Goal: Task Accomplishment & Management: Complete application form

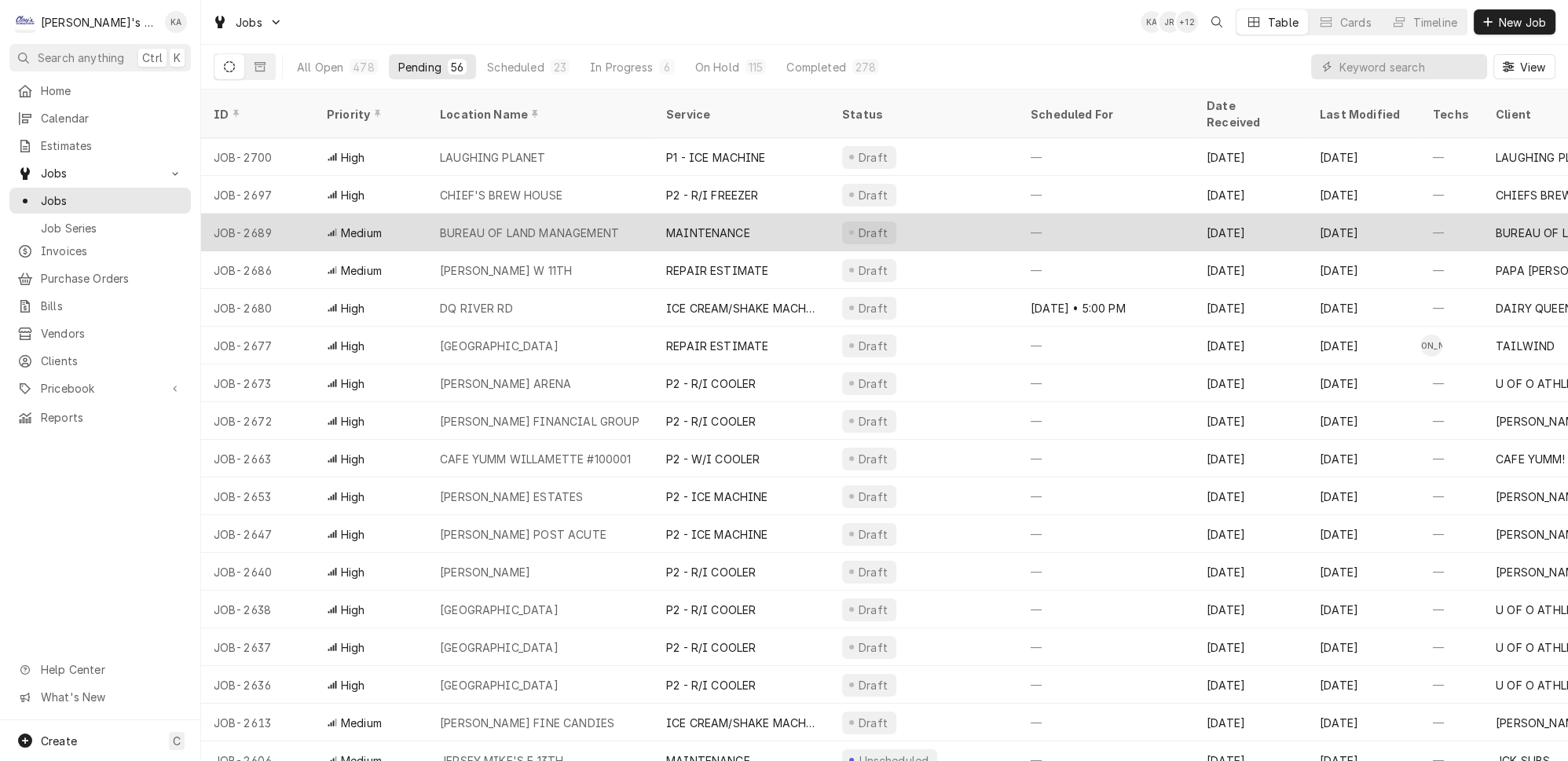
click at [574, 225] on div "BUREAU OF LAND MANAGEMENT" at bounding box center [530, 233] width 179 height 17
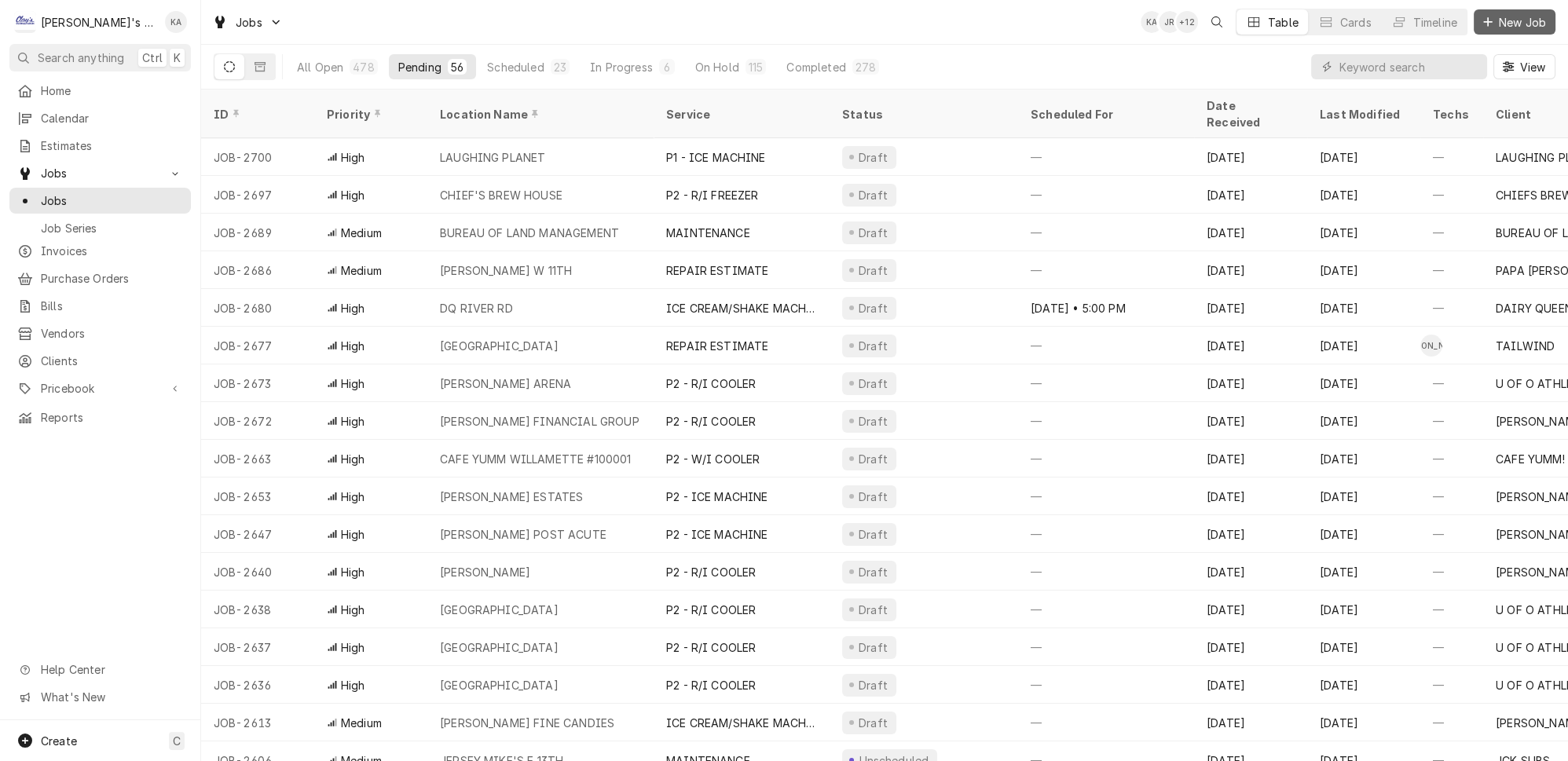
click at [1513, 15] on span "New Job" at bounding box center [1523, 23] width 53 height 17
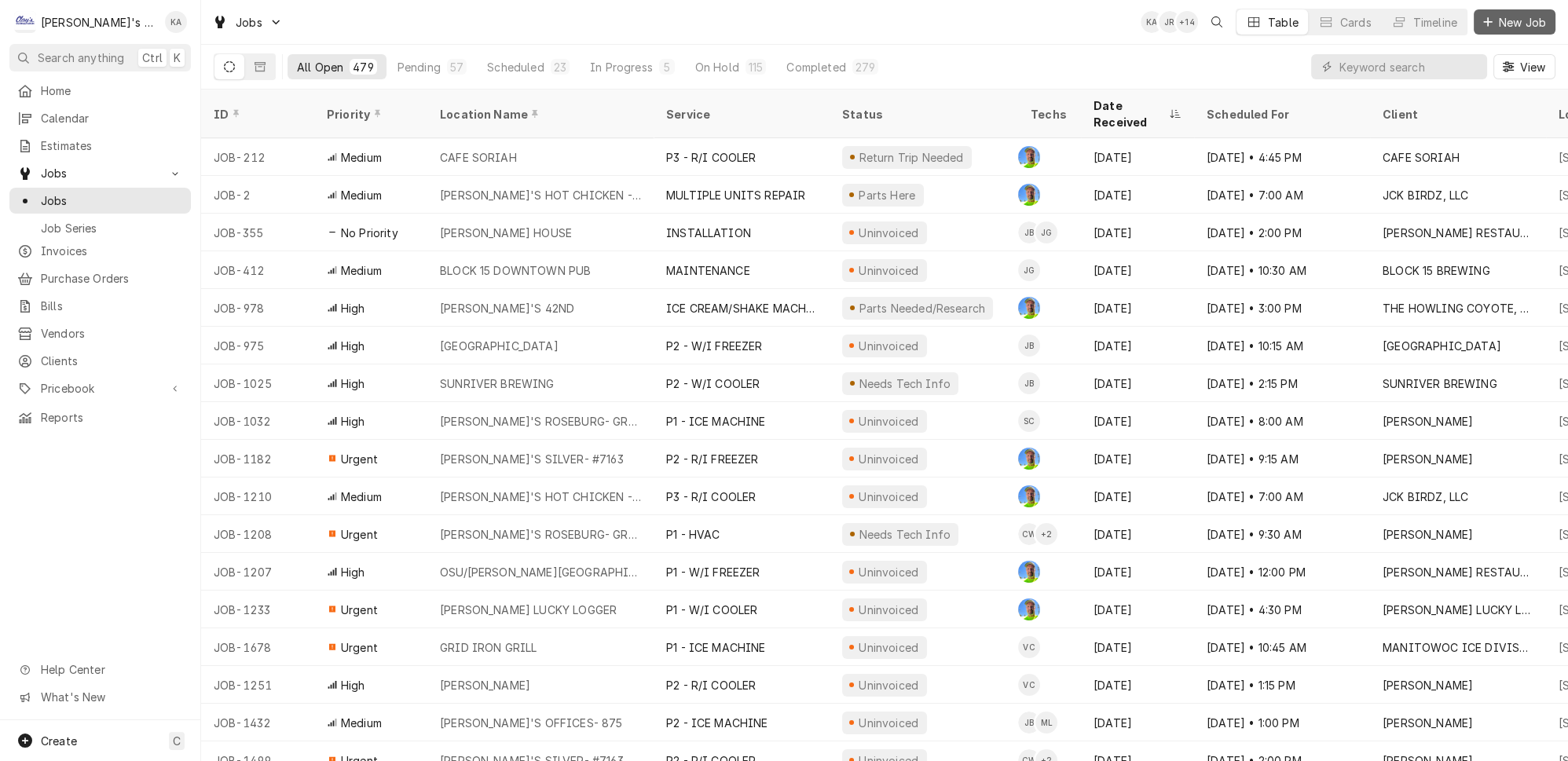
click at [1494, 13] on button "New Job" at bounding box center [1515, 22] width 82 height 25
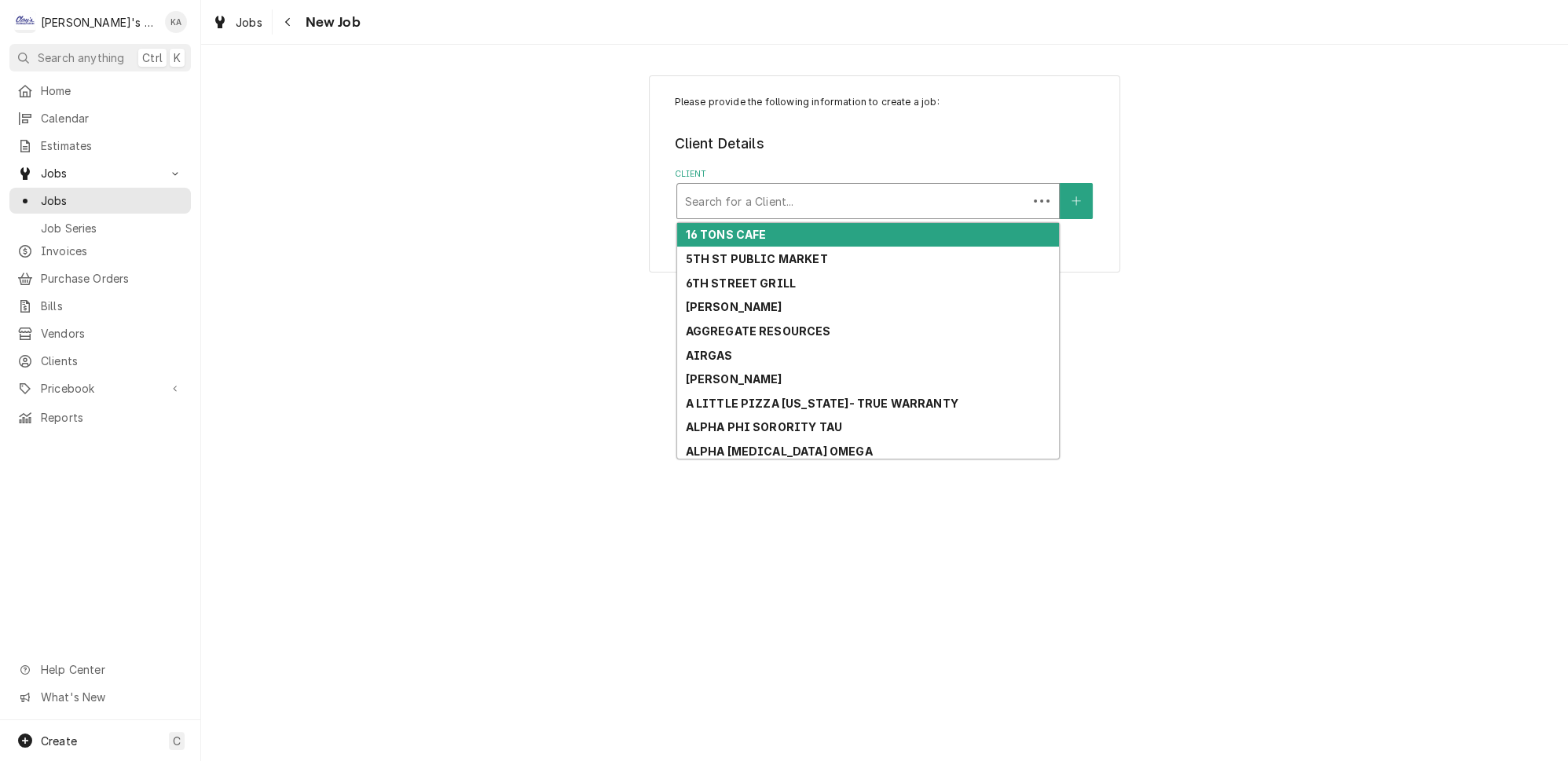
click at [884, 192] on div "Client" at bounding box center [853, 201] width 335 height 29
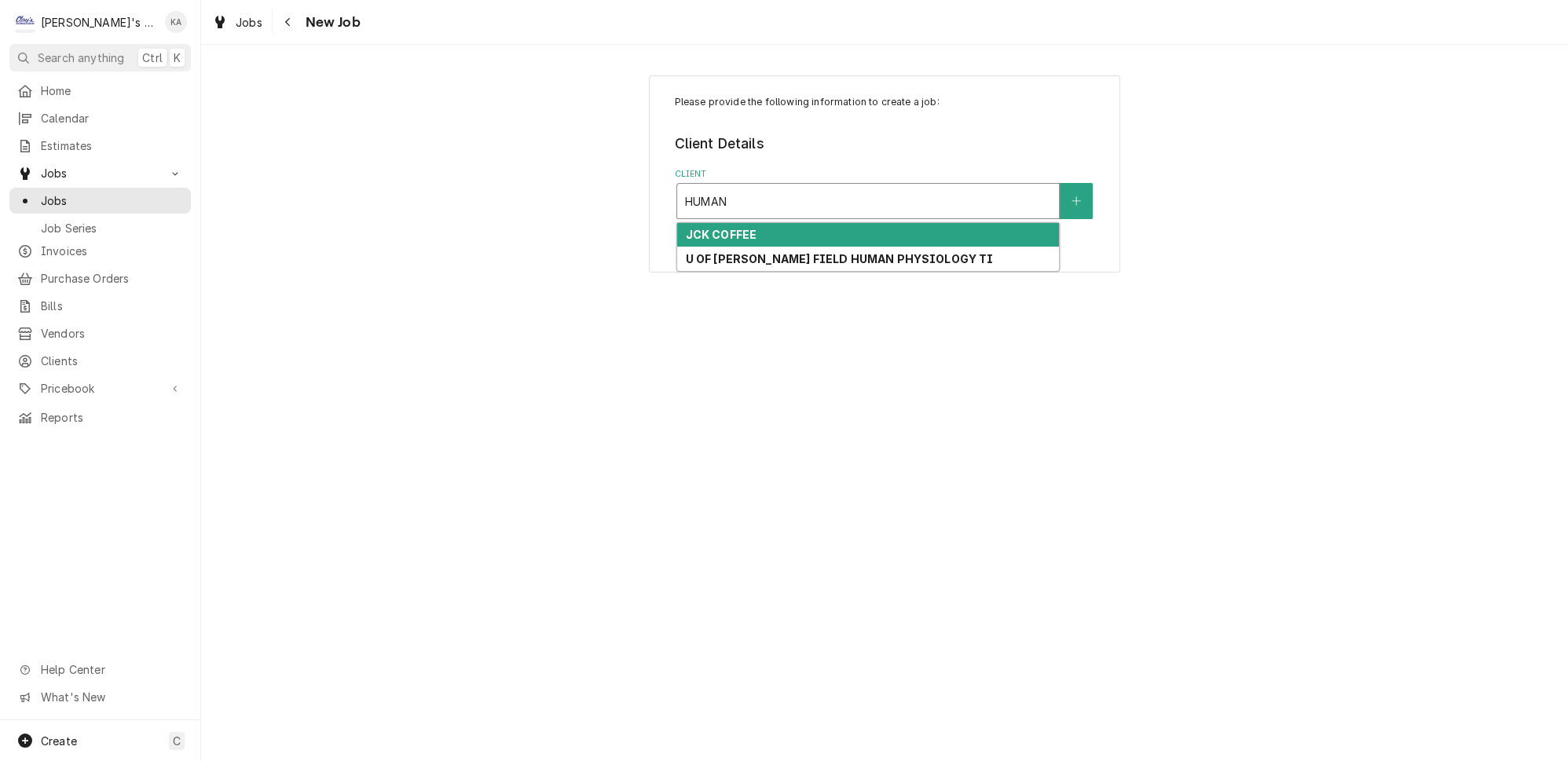
type input "HUMAN"
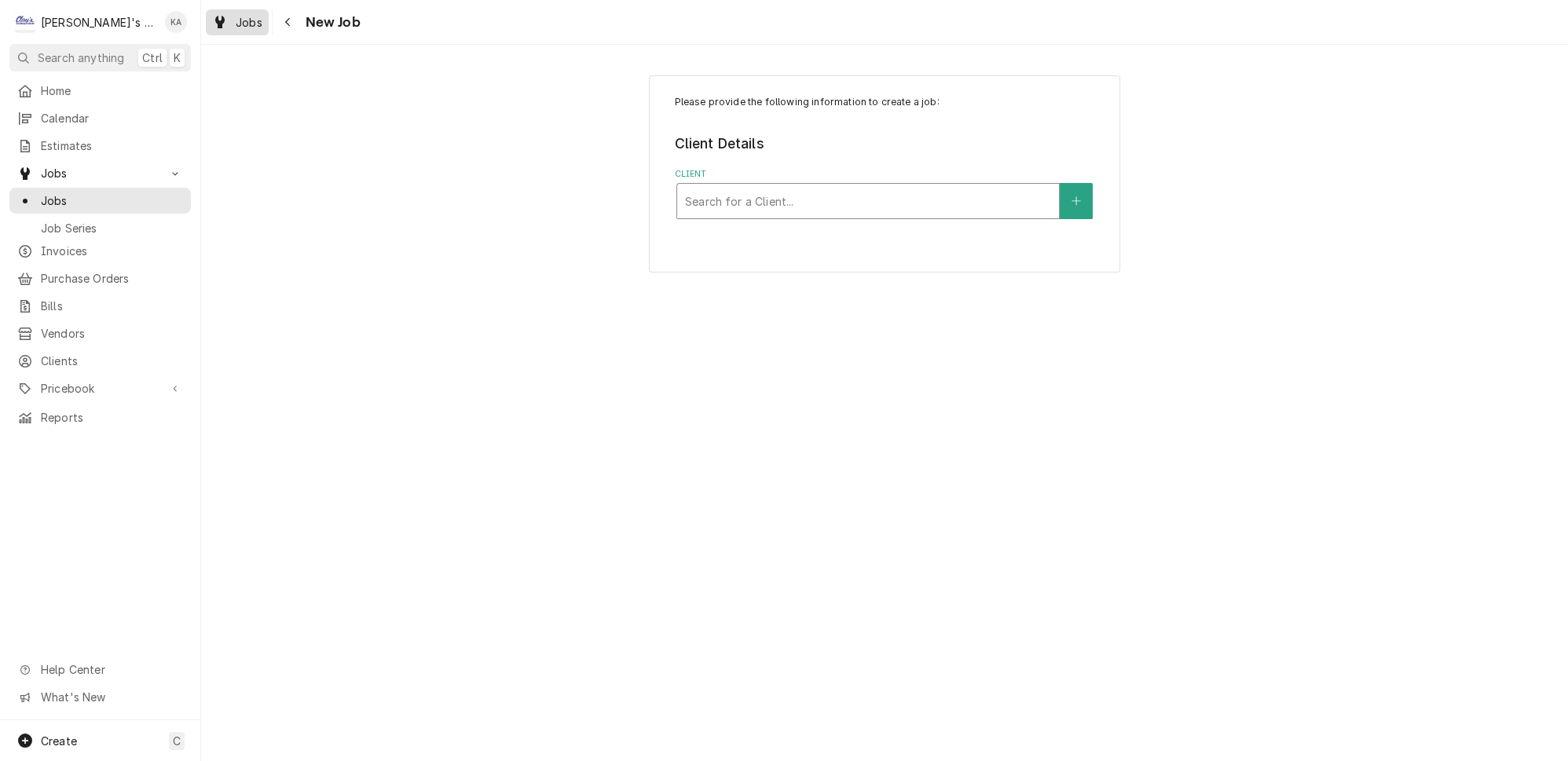
click at [236, 20] on span "Jobs" at bounding box center [249, 23] width 27 height 17
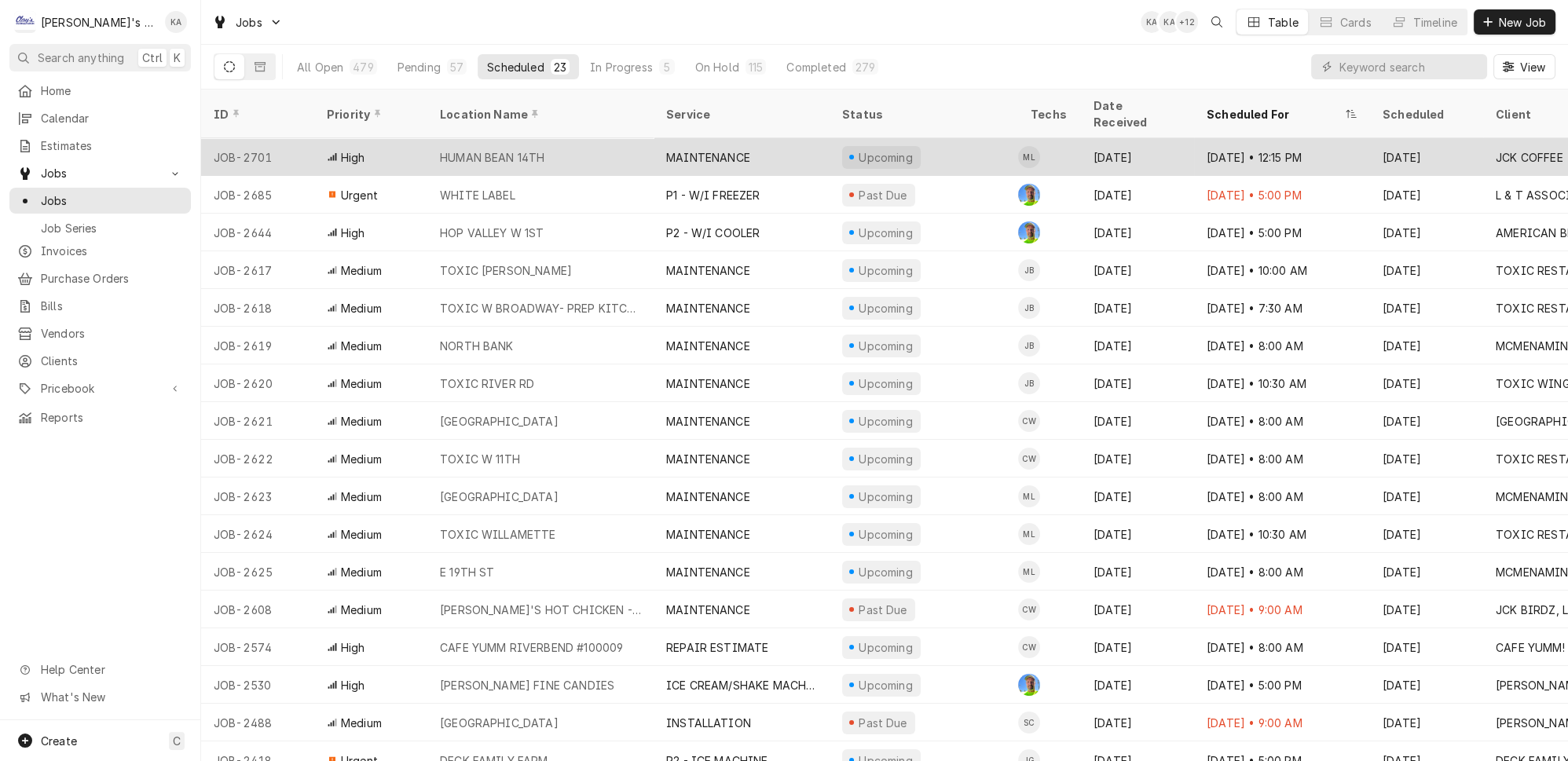
click at [718, 149] on div "MAINTENANCE" at bounding box center [708, 157] width 84 height 17
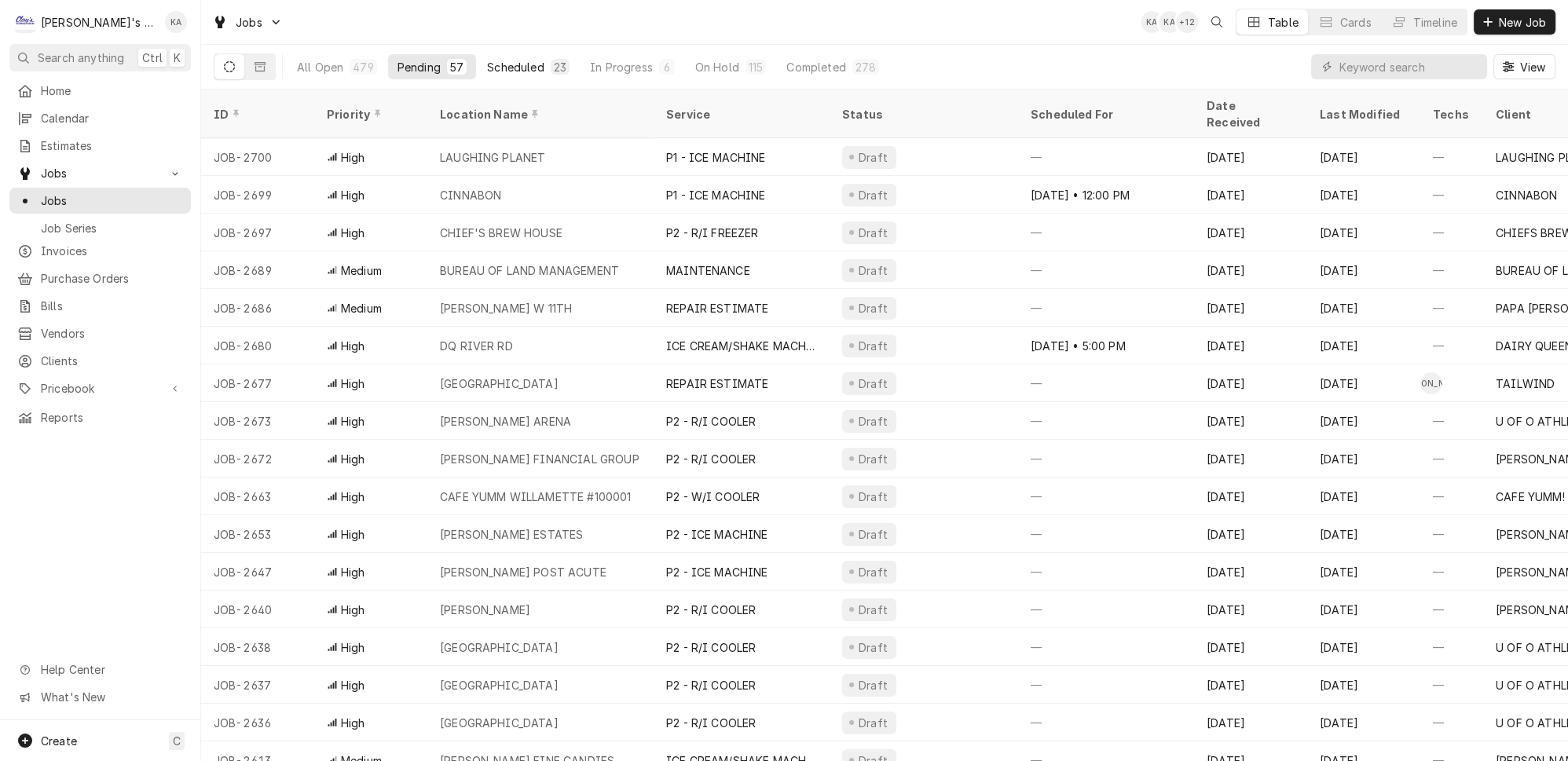
click at [493, 66] on div "Scheduled" at bounding box center [515, 67] width 56 height 17
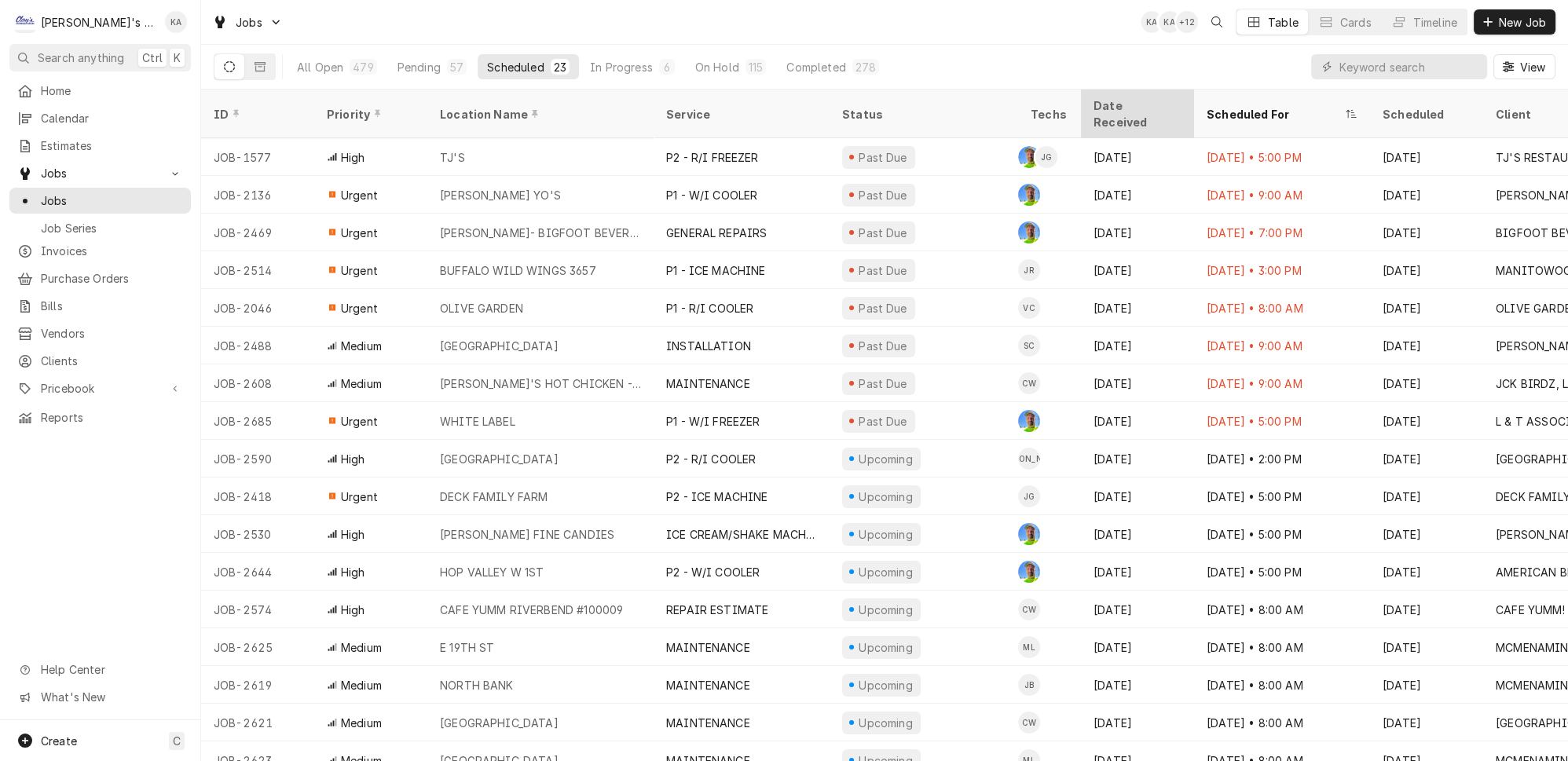
click at [1098, 108] on div "Date Received" at bounding box center [1138, 114] width 107 height 42
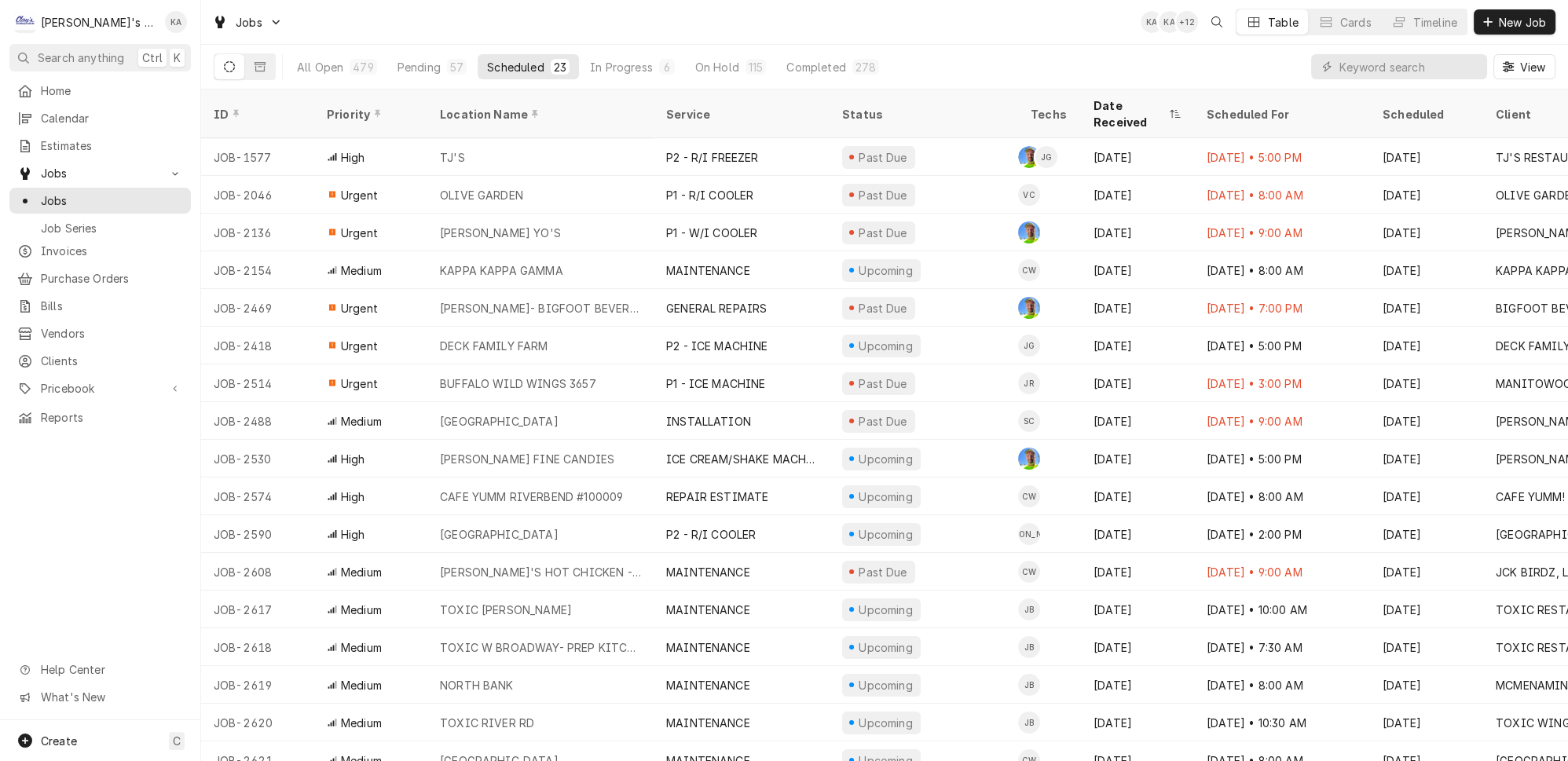
click at [1098, 108] on div "Date Received" at bounding box center [1138, 114] width 107 height 42
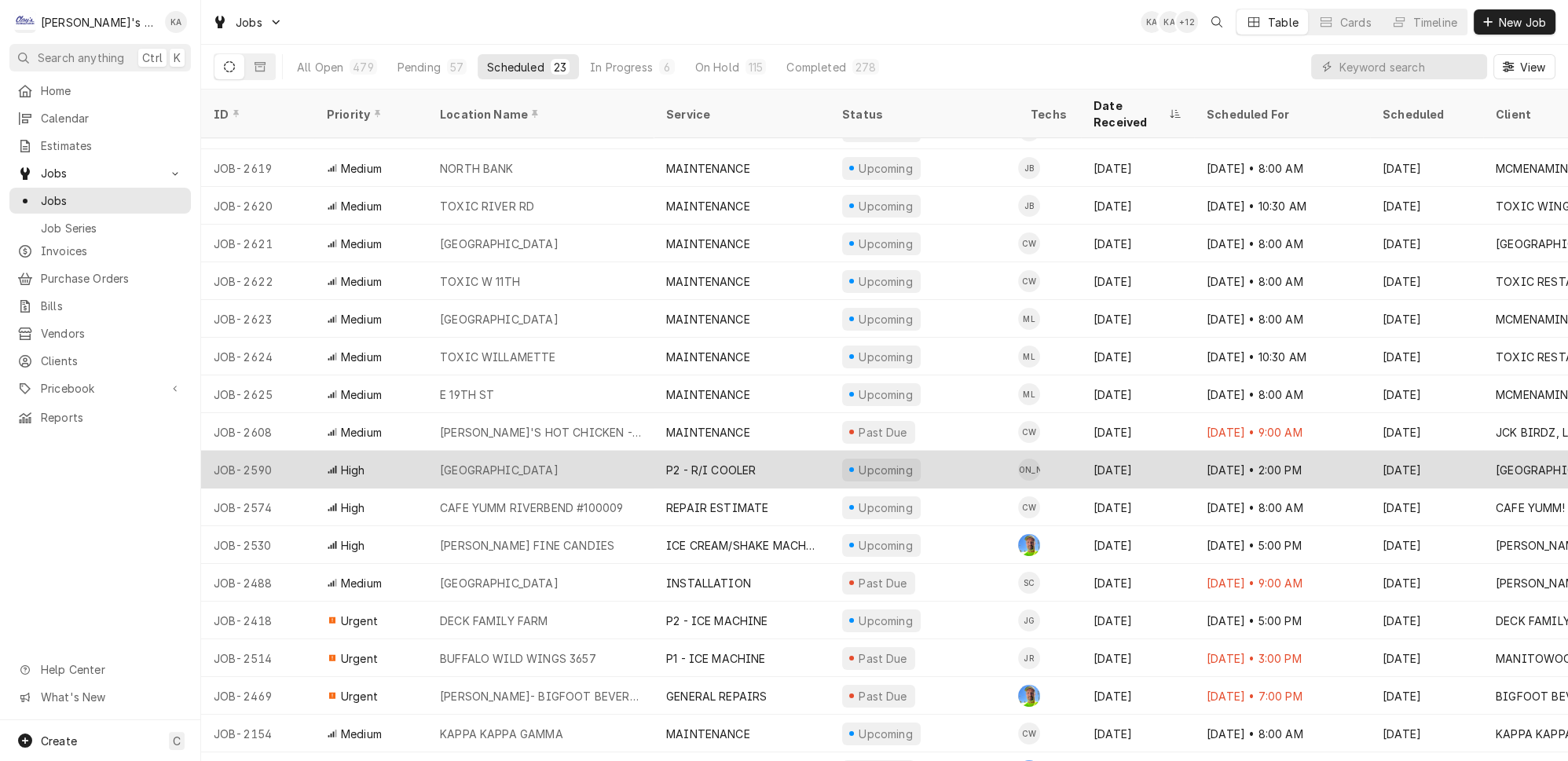
scroll to position [152, 0]
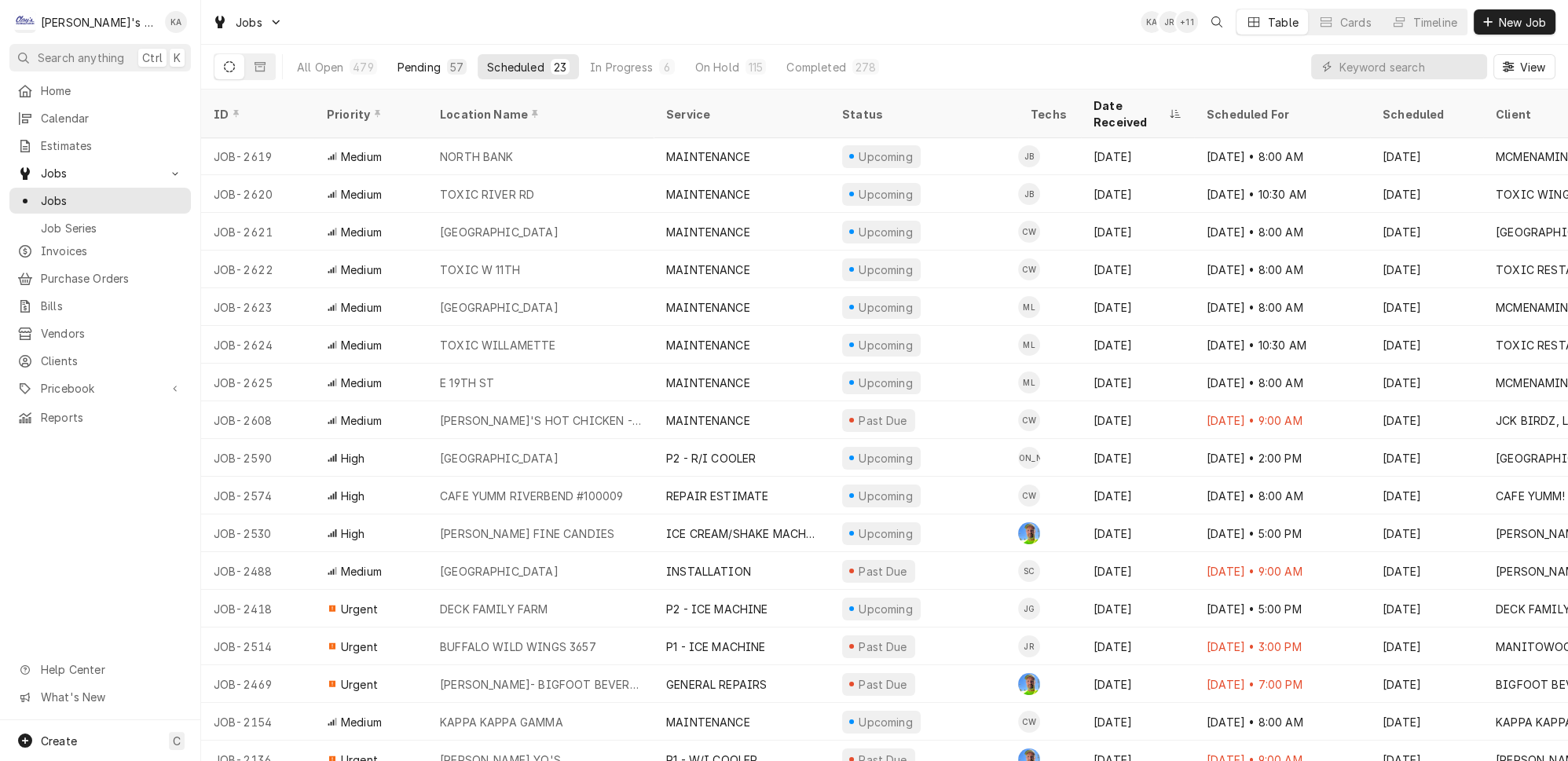
click at [397, 62] on div "Pending" at bounding box center [419, 67] width 43 height 17
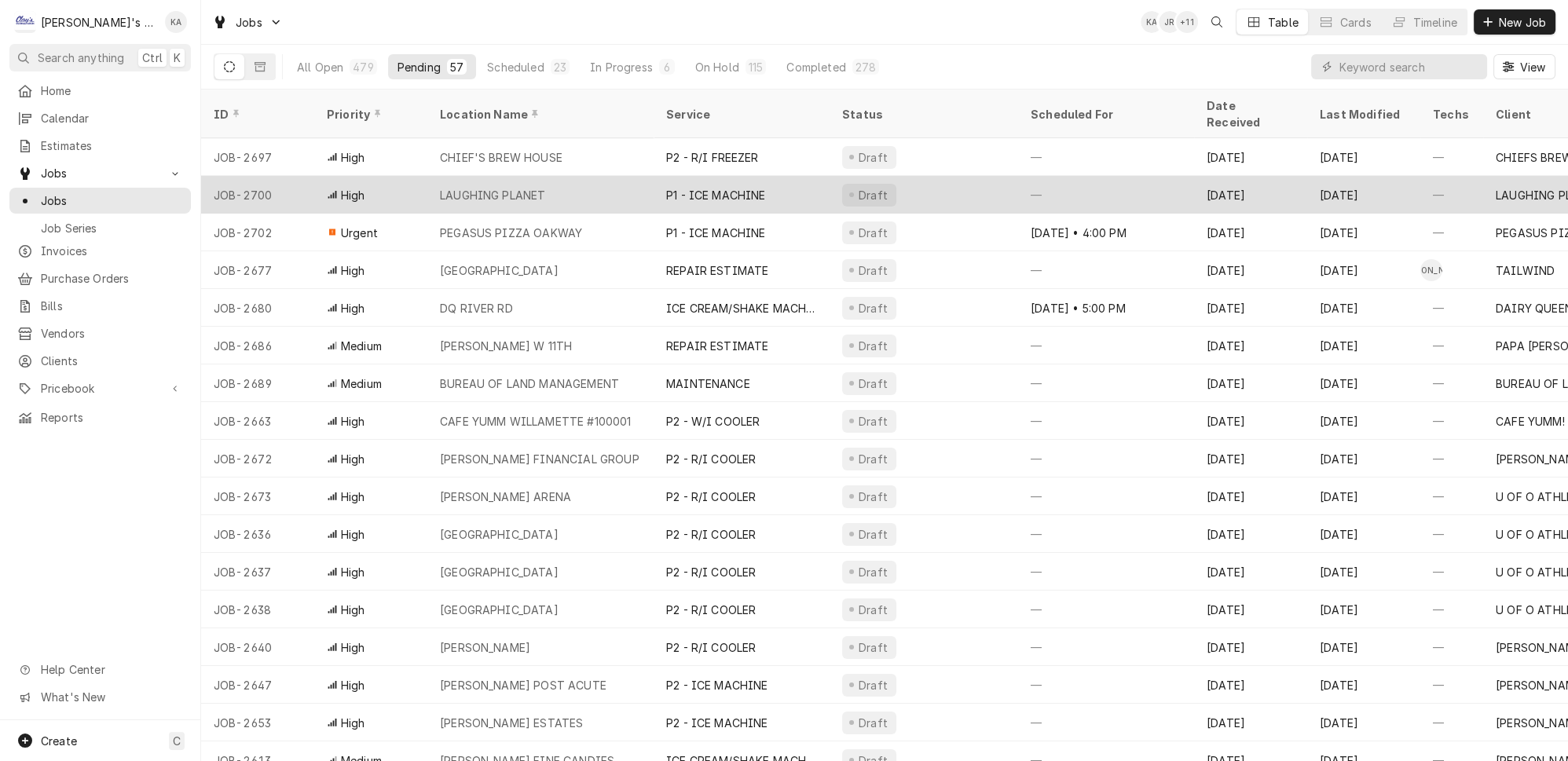
click at [547, 176] on div "LAUGHING PLANET" at bounding box center [541, 194] width 227 height 38
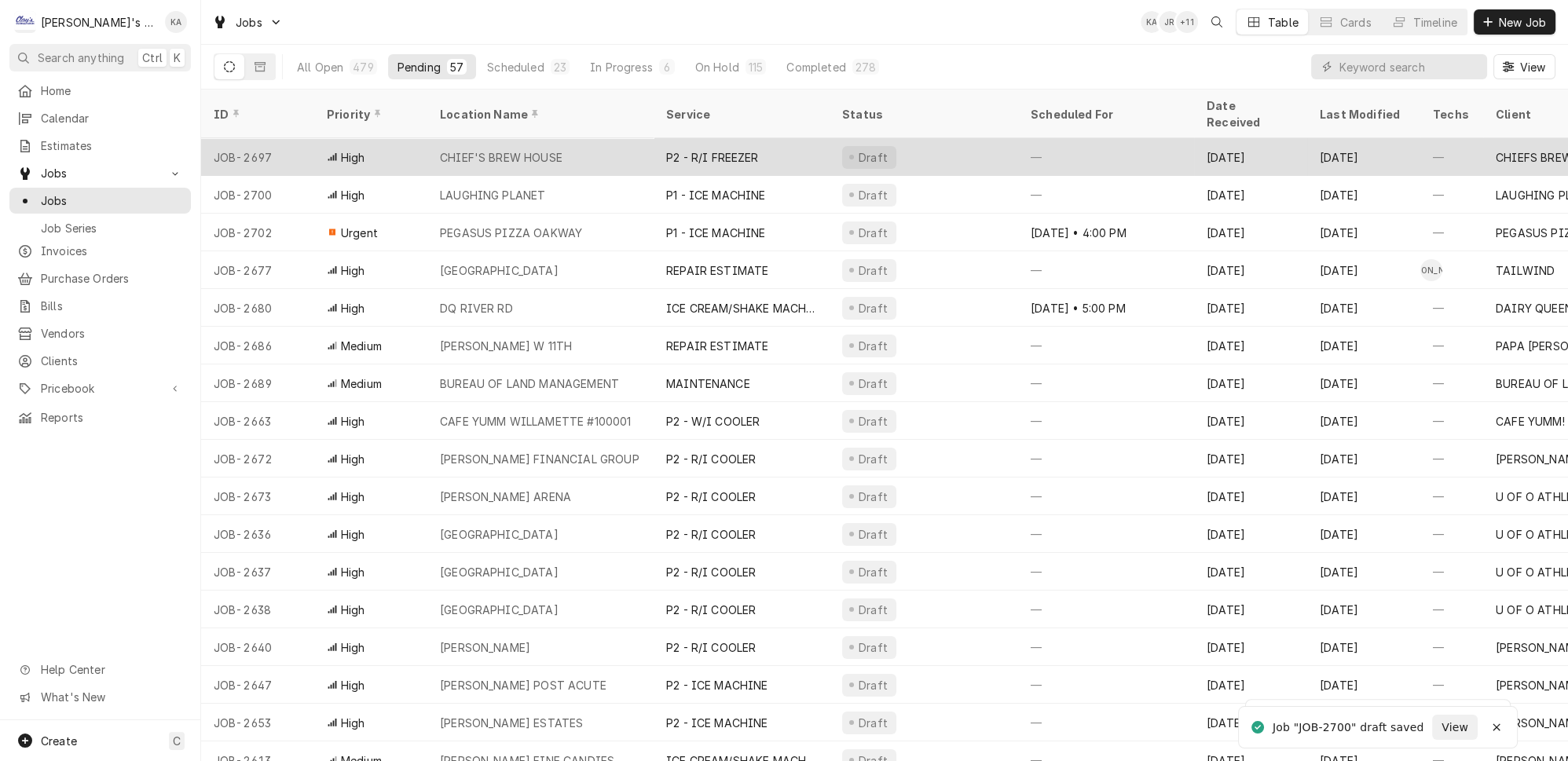
click at [541, 149] on div "CHIEF'S BREW HOUSE" at bounding box center [502, 157] width 123 height 17
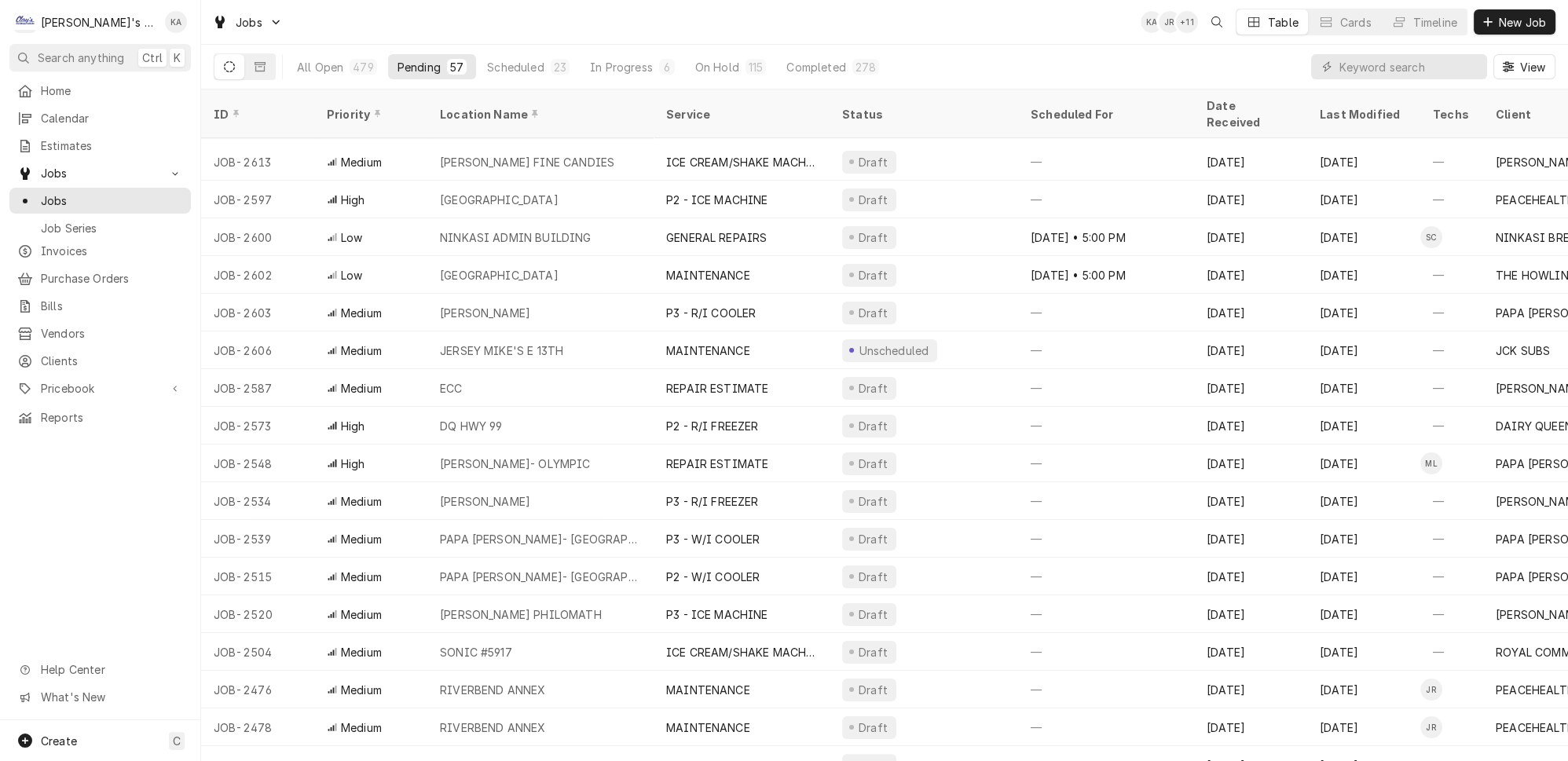
scroll to position [670, 0]
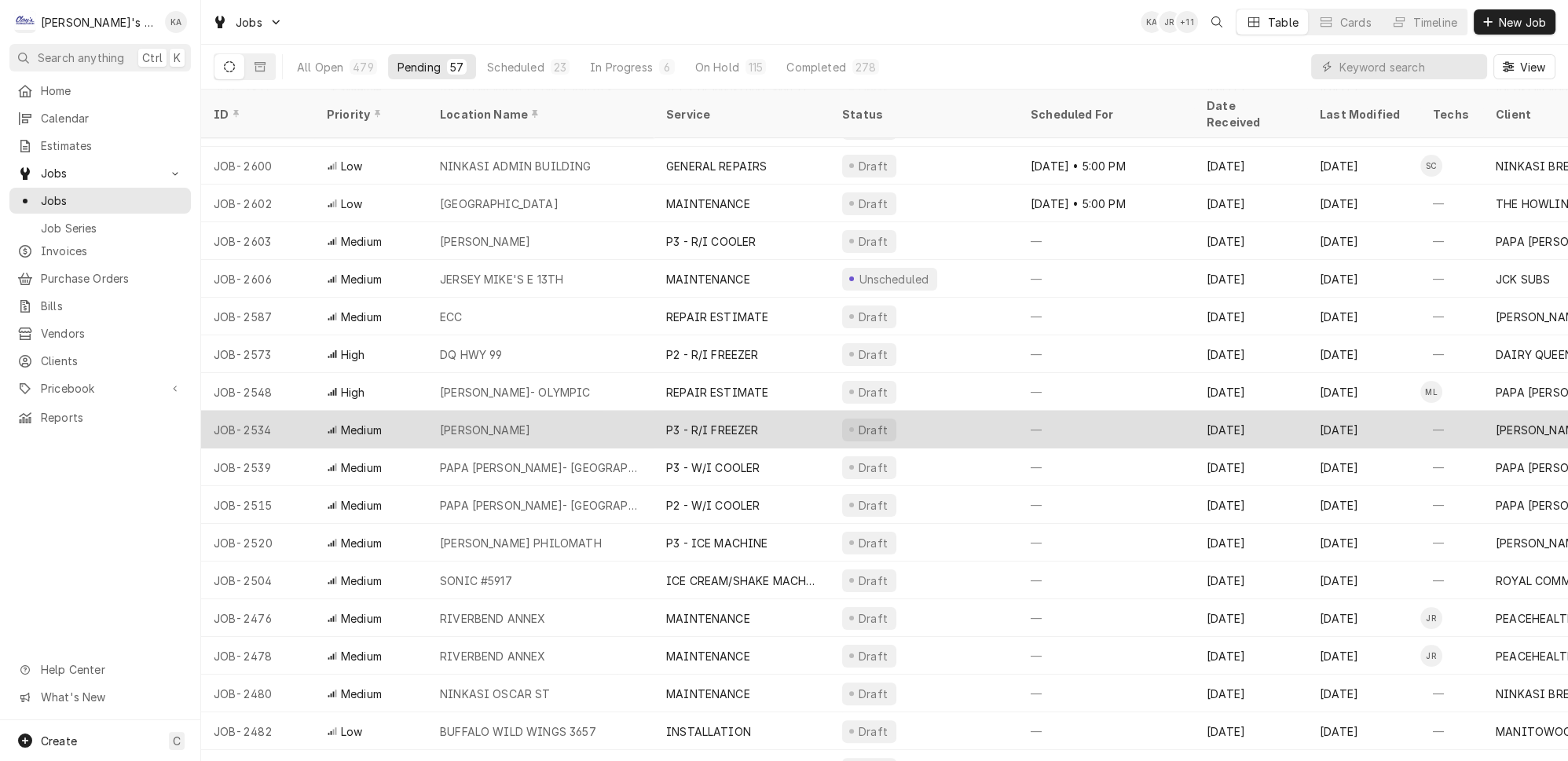
click at [761, 411] on div "P3 - R/I FREEZER" at bounding box center [741, 429] width 176 height 38
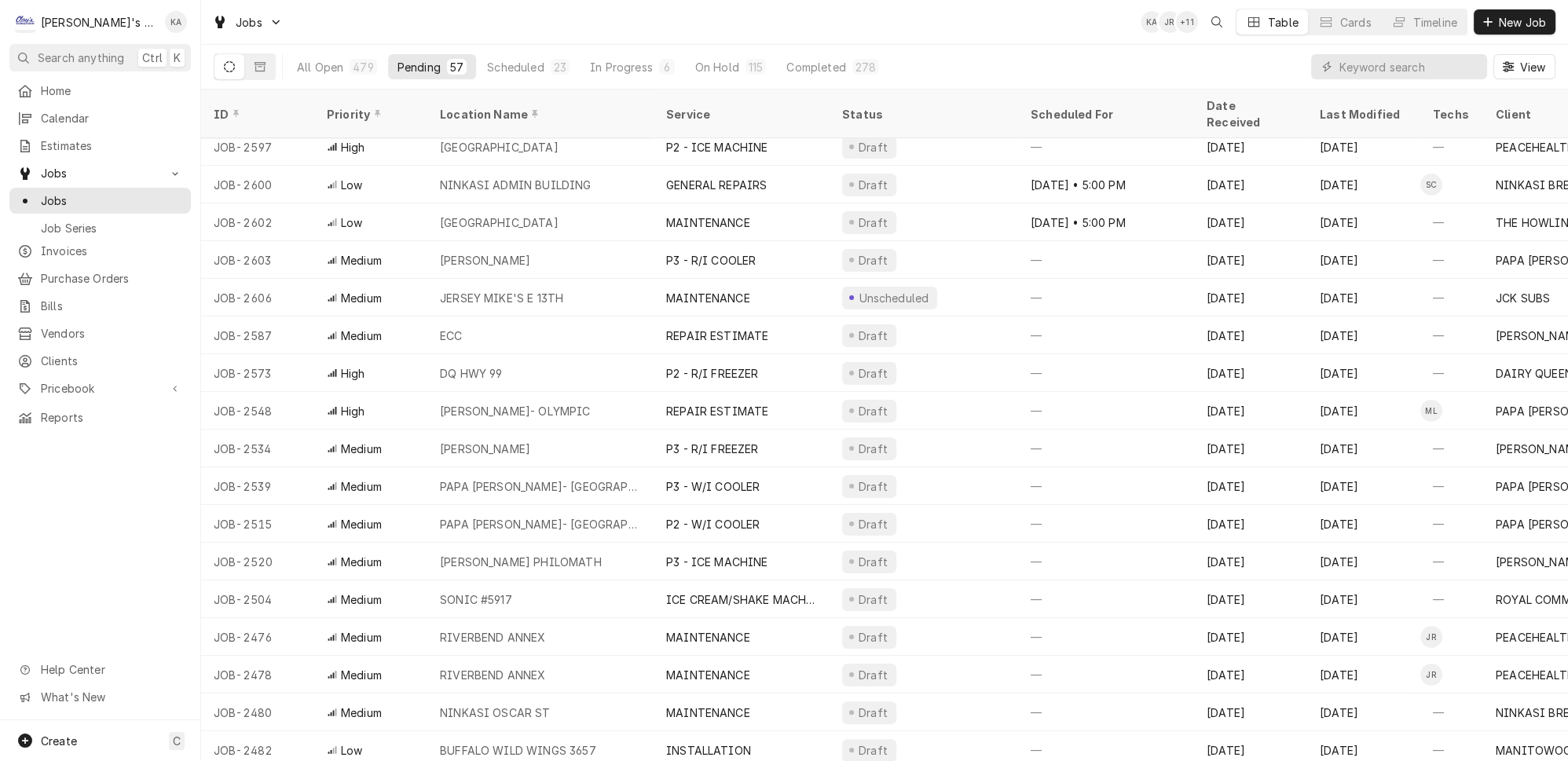
scroll to position [580, 0]
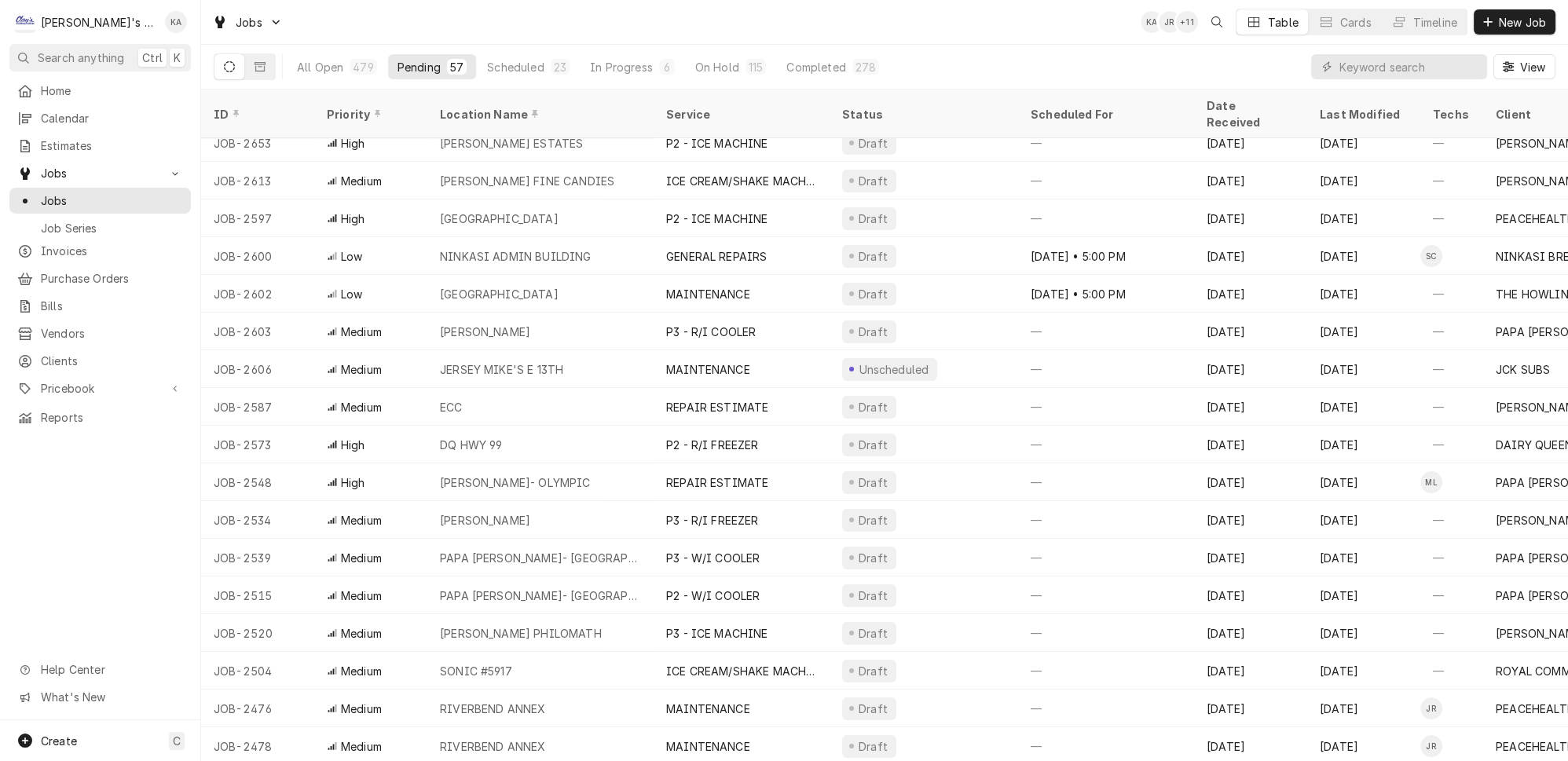
click at [456, 200] on div "PEACE HARBOR HOSPITAL" at bounding box center [541, 218] width 227 height 38
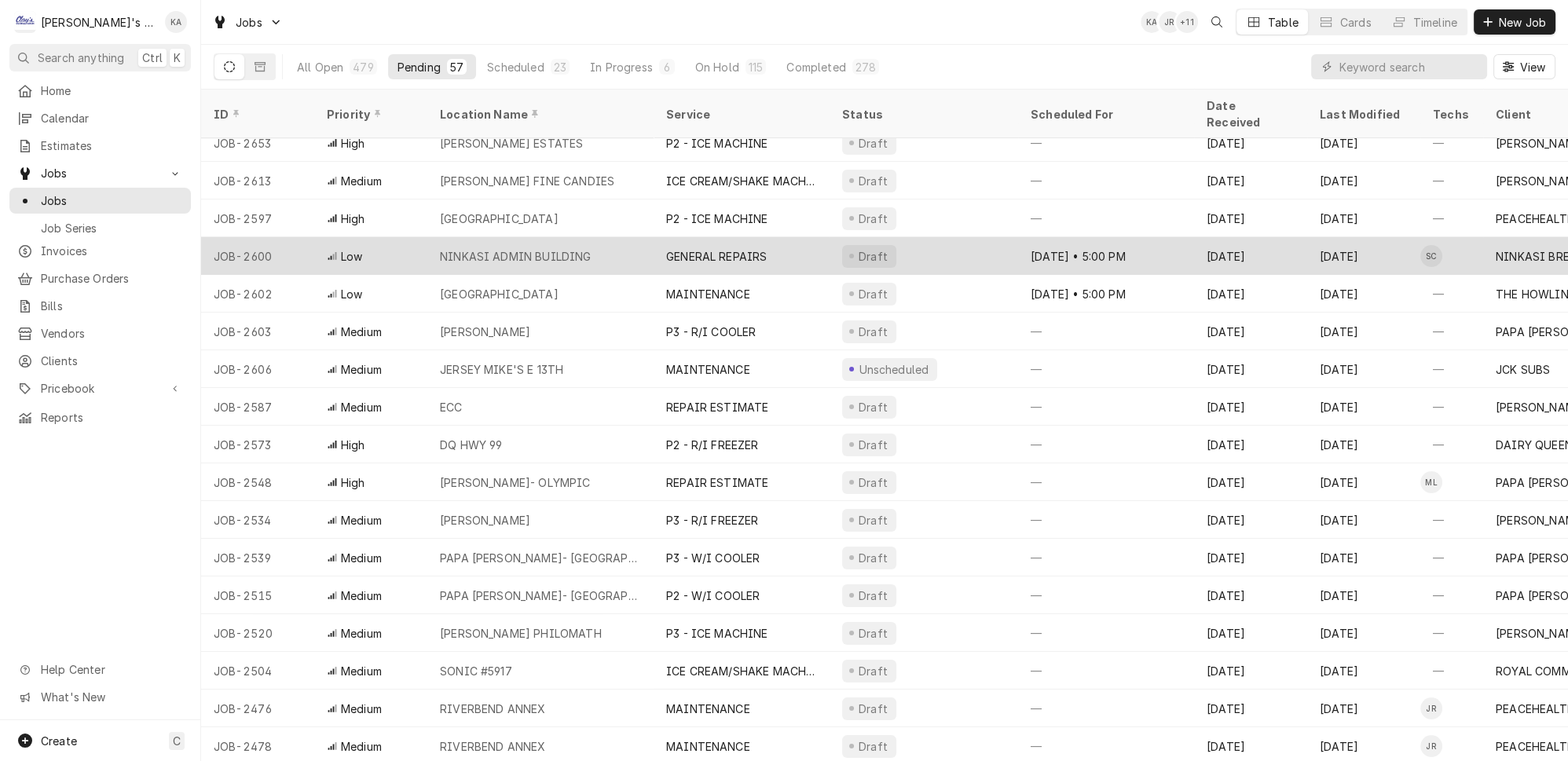
scroll to position [508, 0]
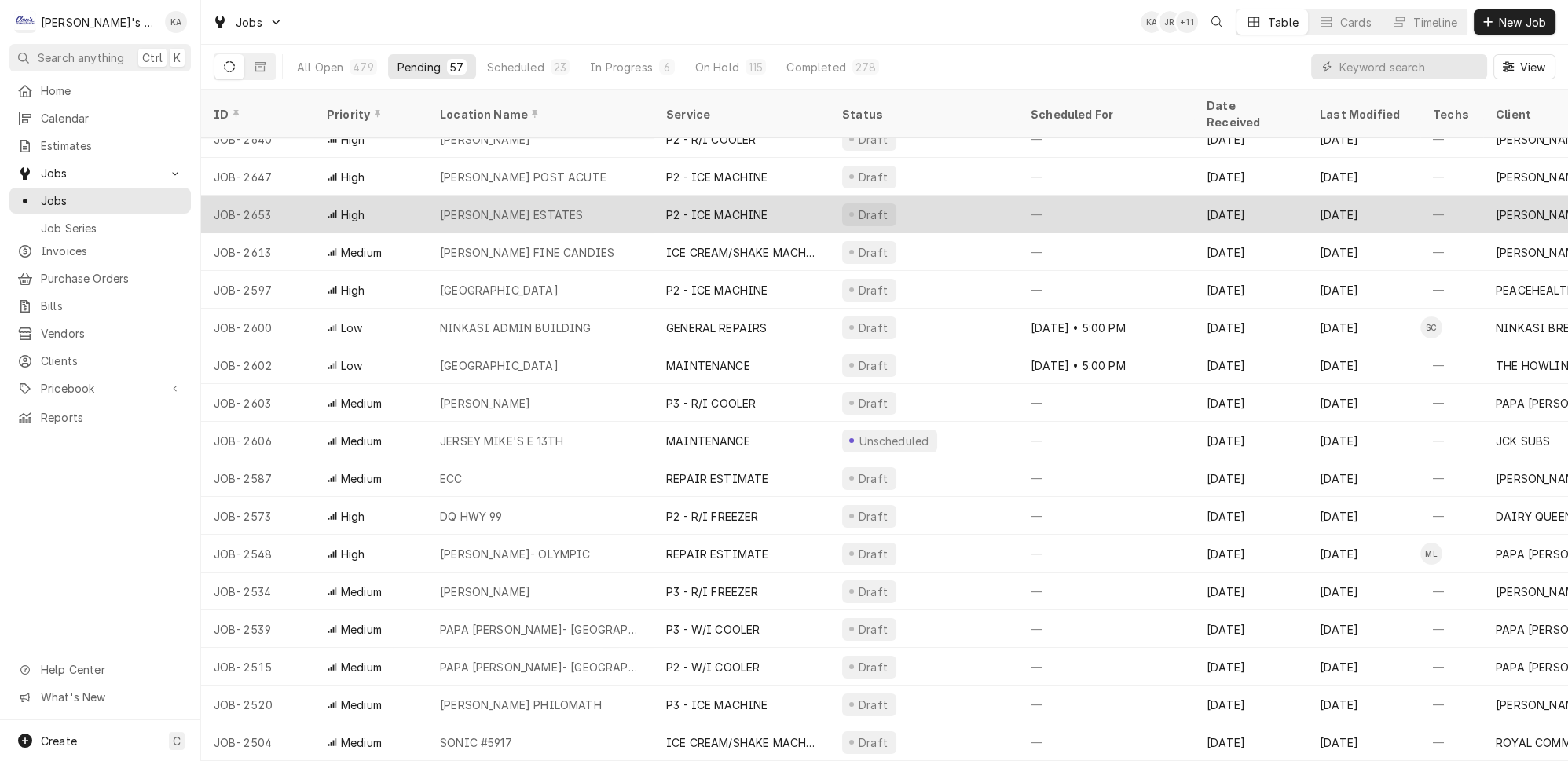
click at [609, 195] on div "[PERSON_NAME] ESTATES" at bounding box center [541, 214] width 227 height 38
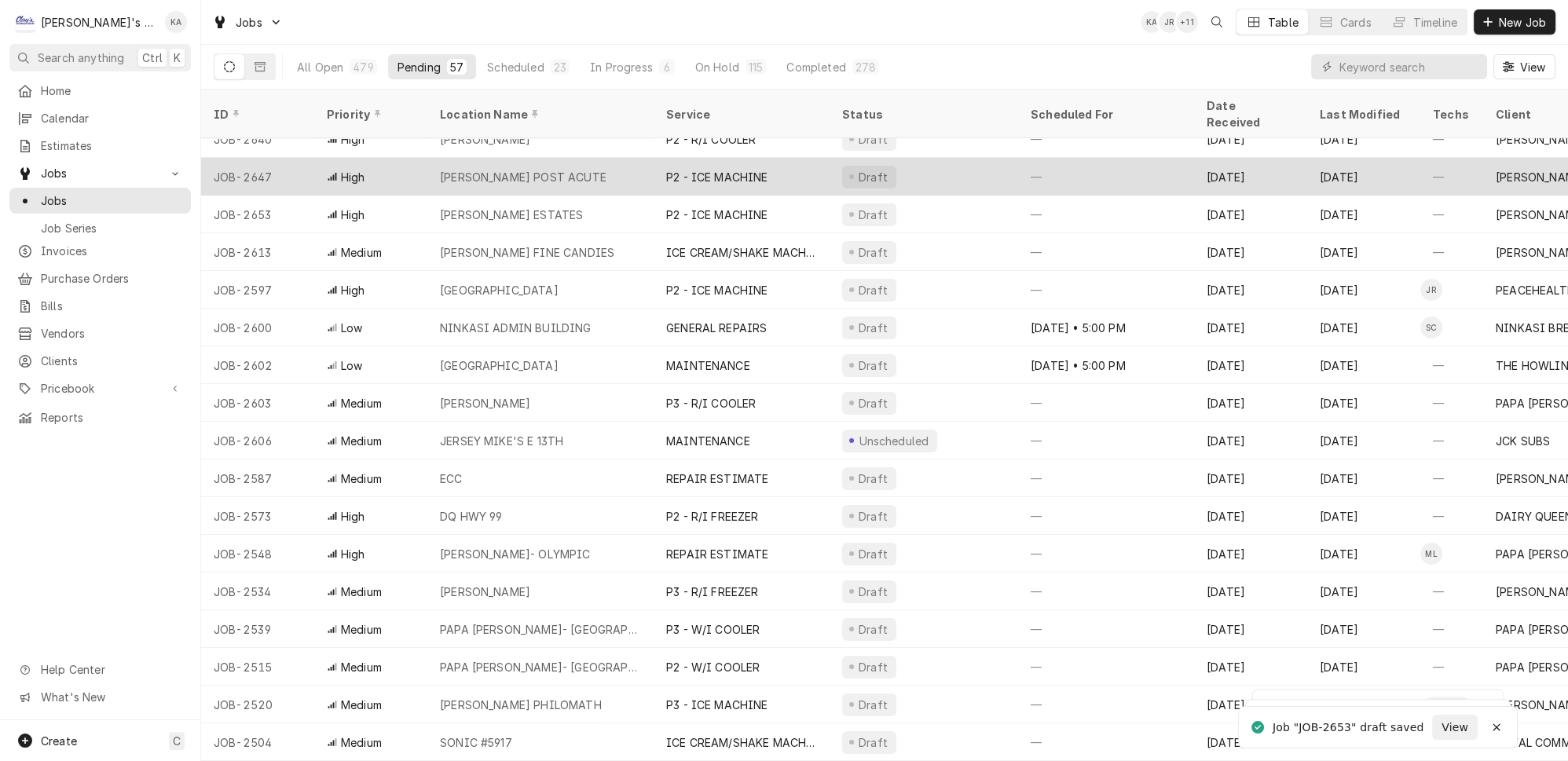
click at [565, 158] on div "[PERSON_NAME] POST ACUTE" at bounding box center [541, 177] width 227 height 38
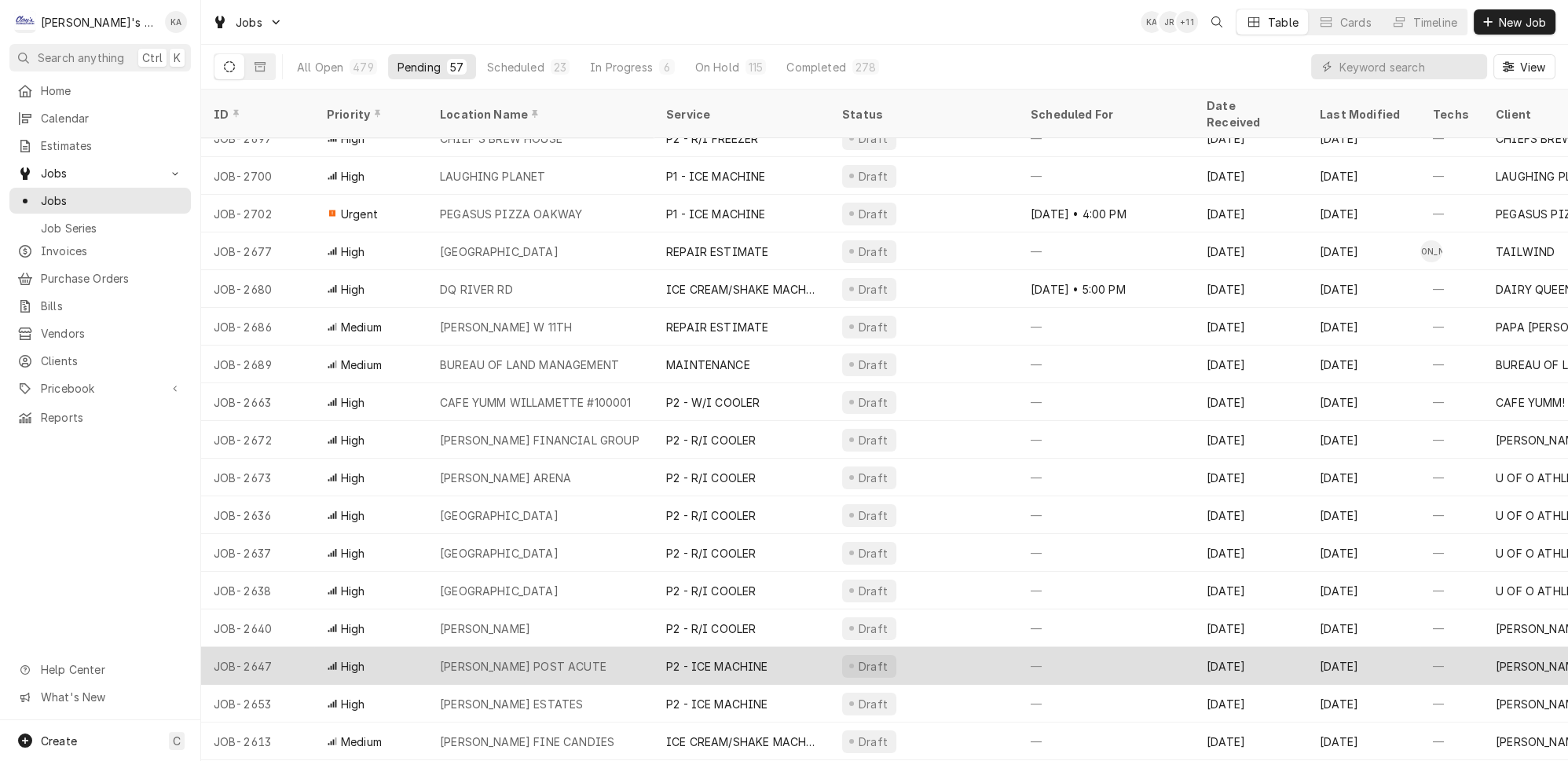
scroll to position [0, 0]
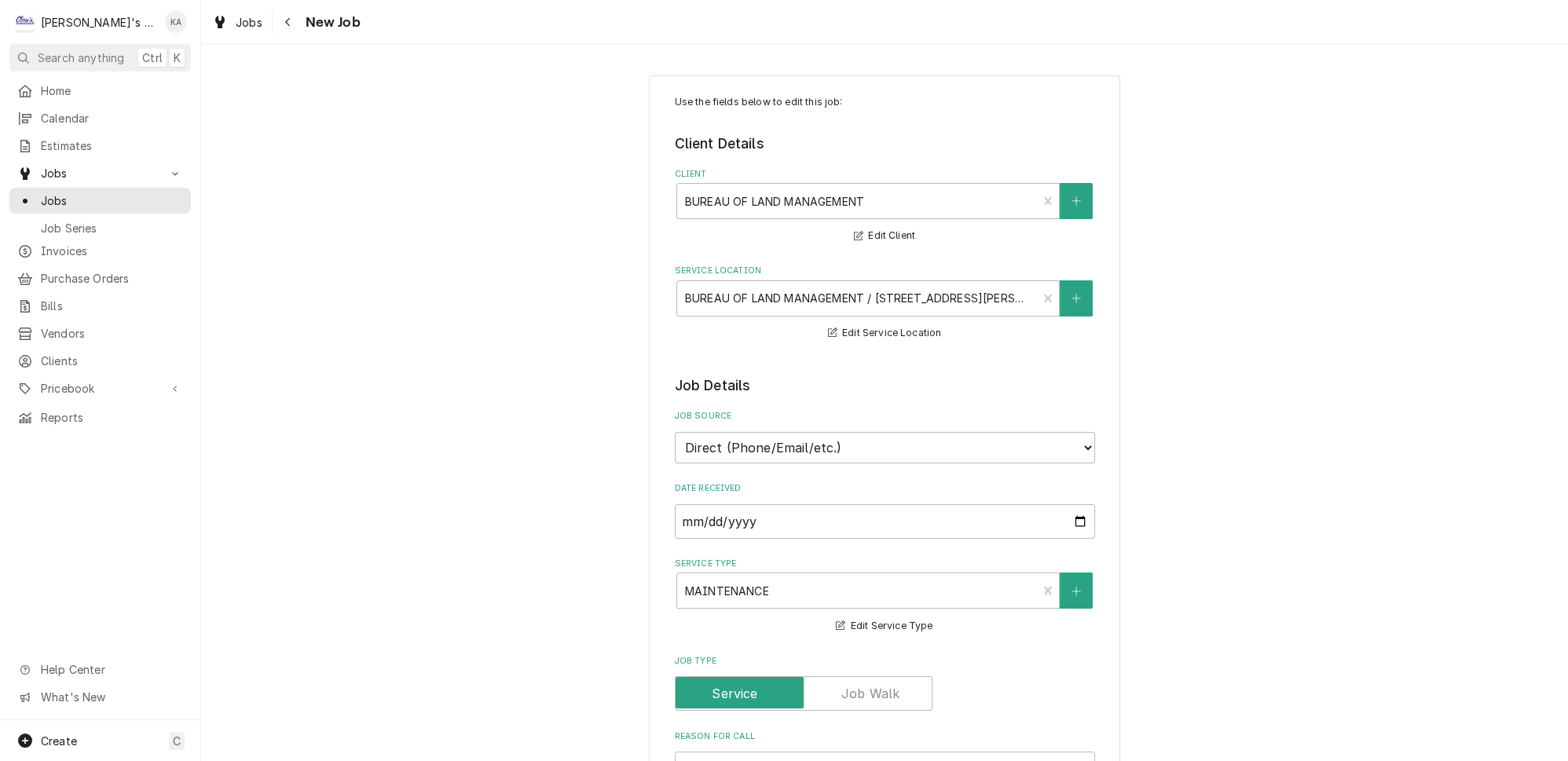
scroll to position [357, 0]
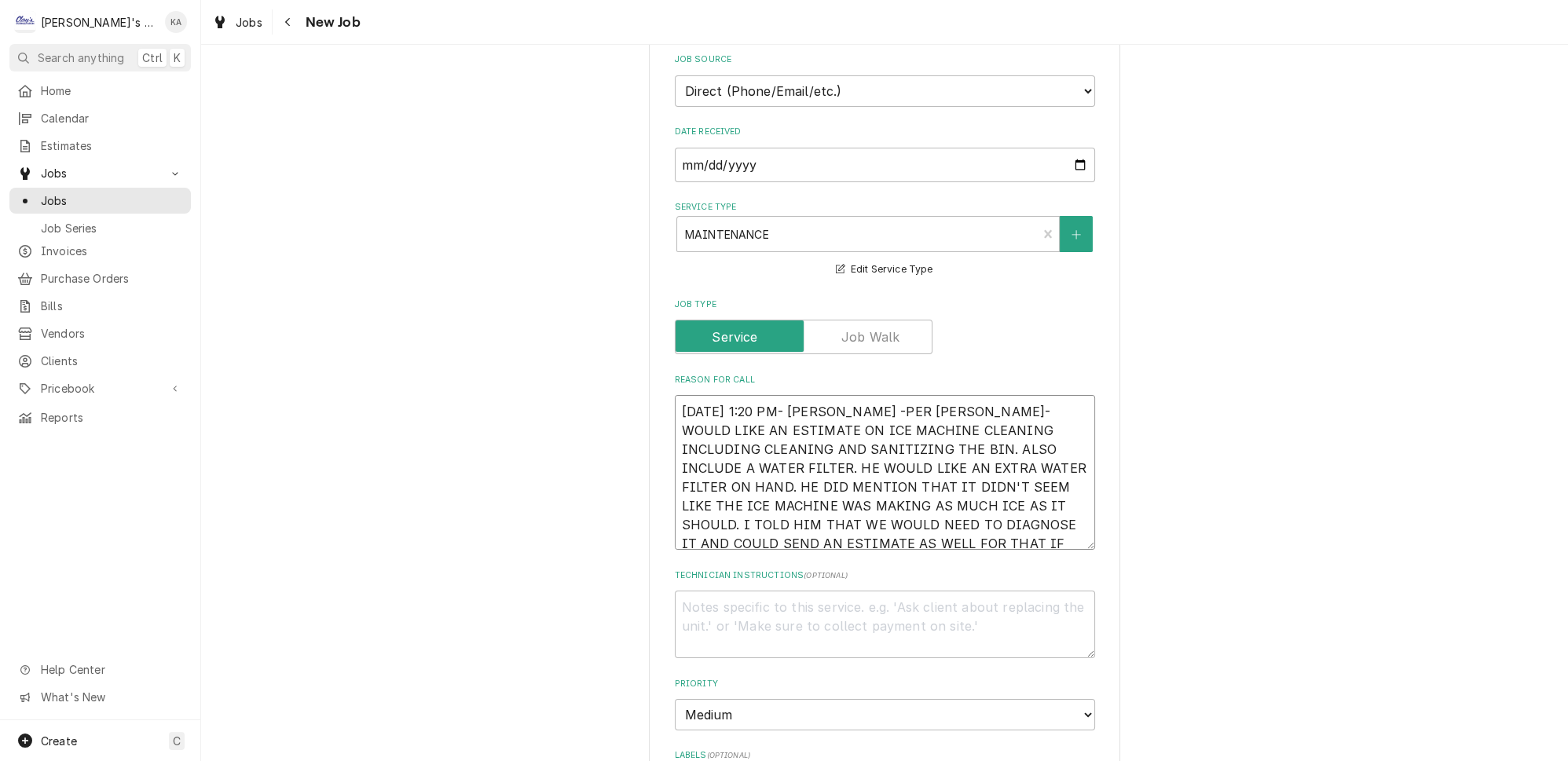
click at [847, 397] on textarea "[DATE] 1:20 PM- [PERSON_NAME] -PER [PERSON_NAME]- WOULD LIKE AN ESTIMATE ON ICE…" at bounding box center [885, 472] width 420 height 155
type textarea "x"
type textarea "[DATE] 1:20 PM- [PERSON_NAME]-PER [PERSON_NAME]- WOULD LIKE AN ESTIMATE ON ICE …"
type textarea "x"
type textarea "[DATE] 1:20 PM- [PERSON_NAME]- PER [PERSON_NAME]- WOULD LIKE AN ESTIMATE ON ICE…"
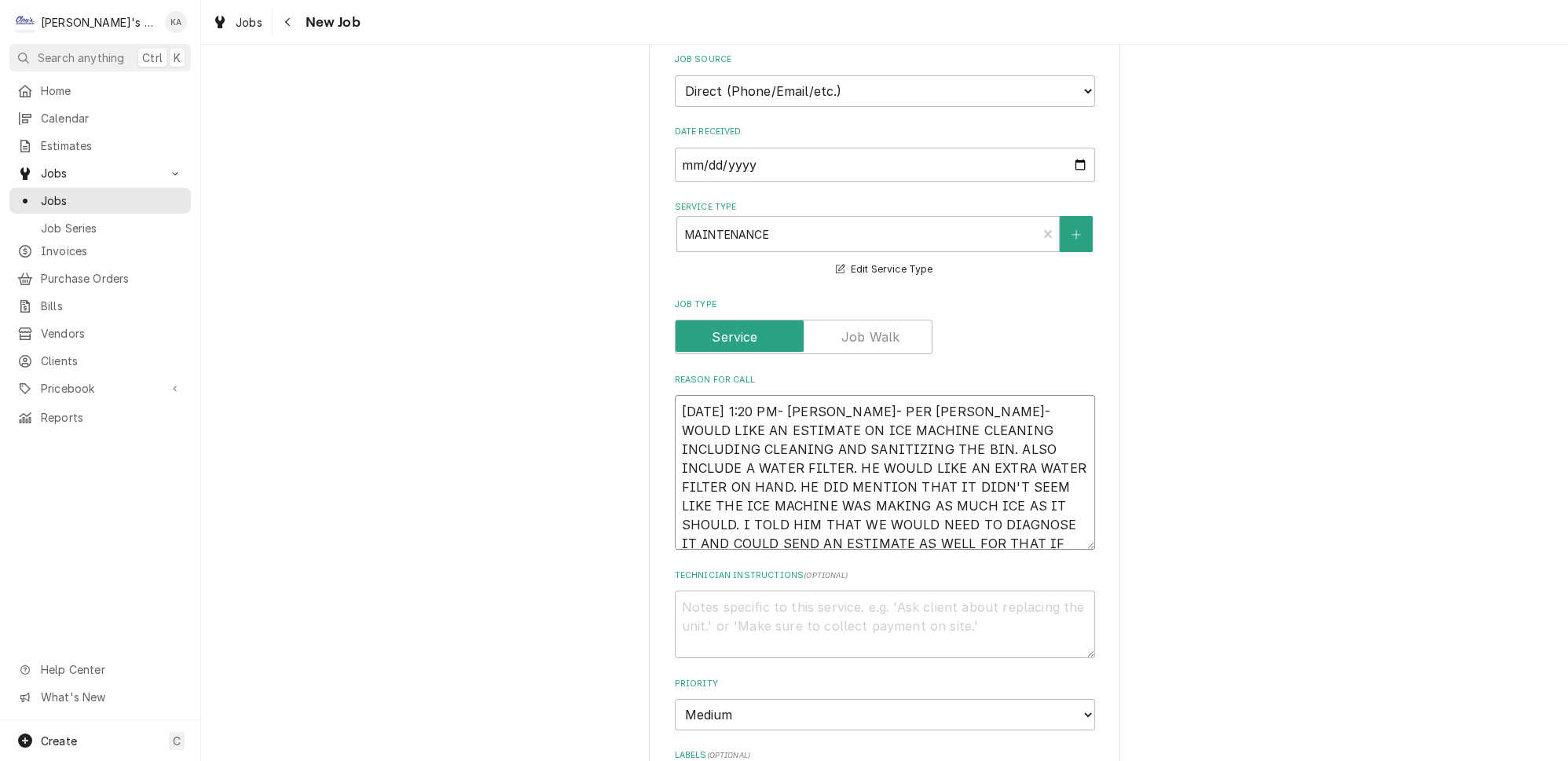
type textarea "x"
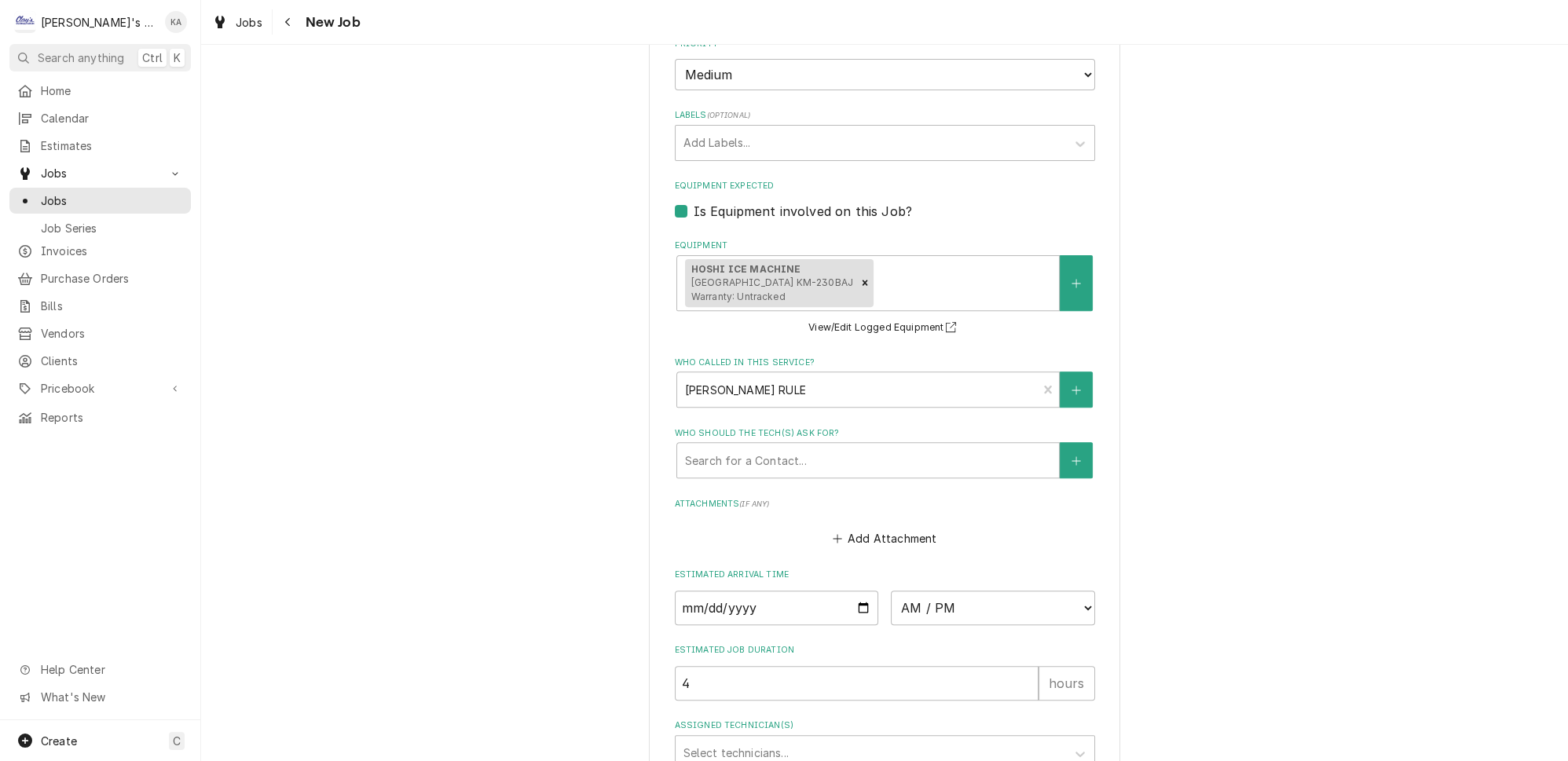
scroll to position [1159, 0]
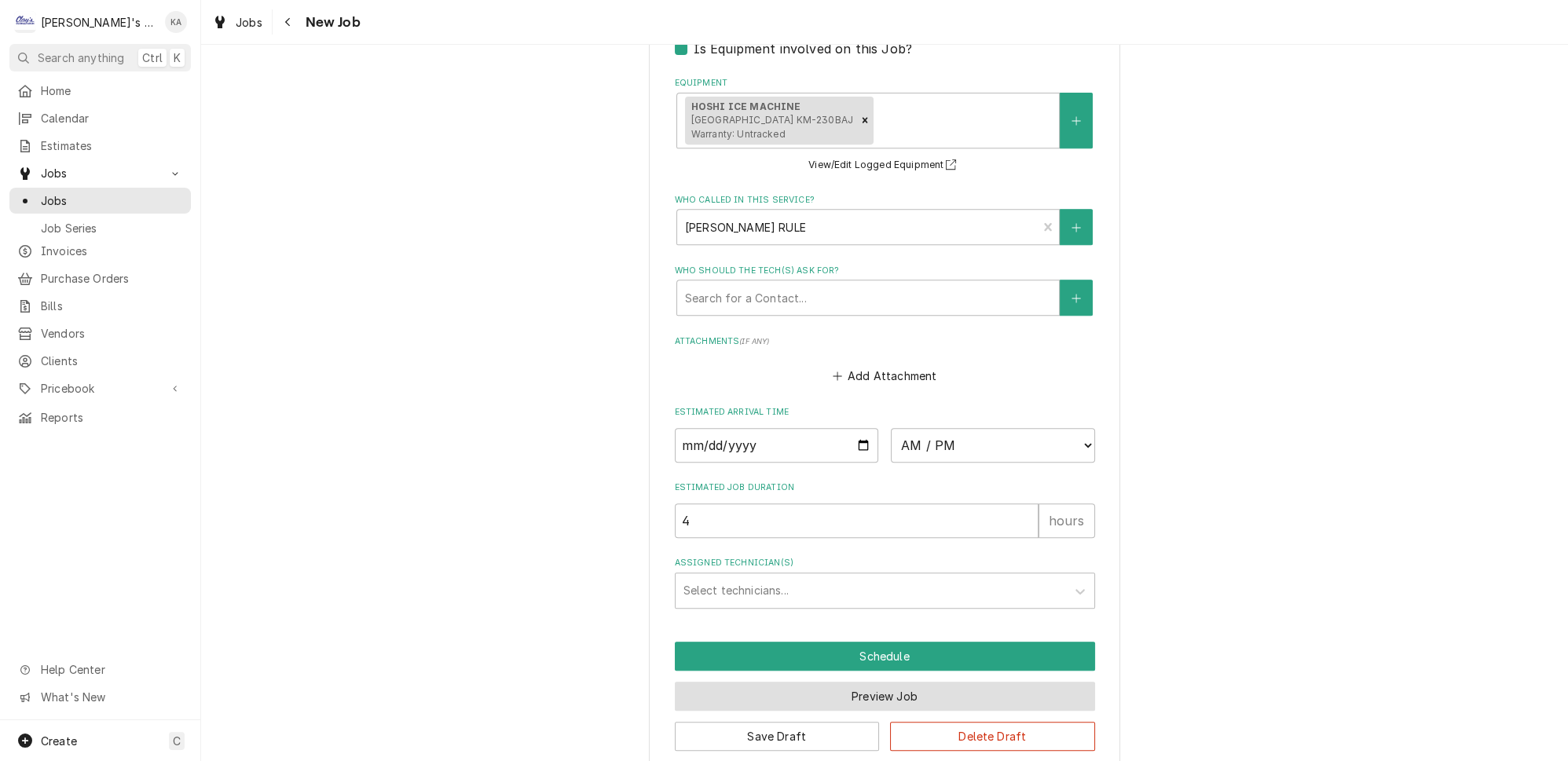
type textarea "[DATE] 1:20 PM- [PERSON_NAME]- PER [PERSON_NAME]- WOULD LIKE AN ESTIMATE ON ICE…"
click at [867, 682] on button "Preview Job" at bounding box center [885, 696] width 420 height 29
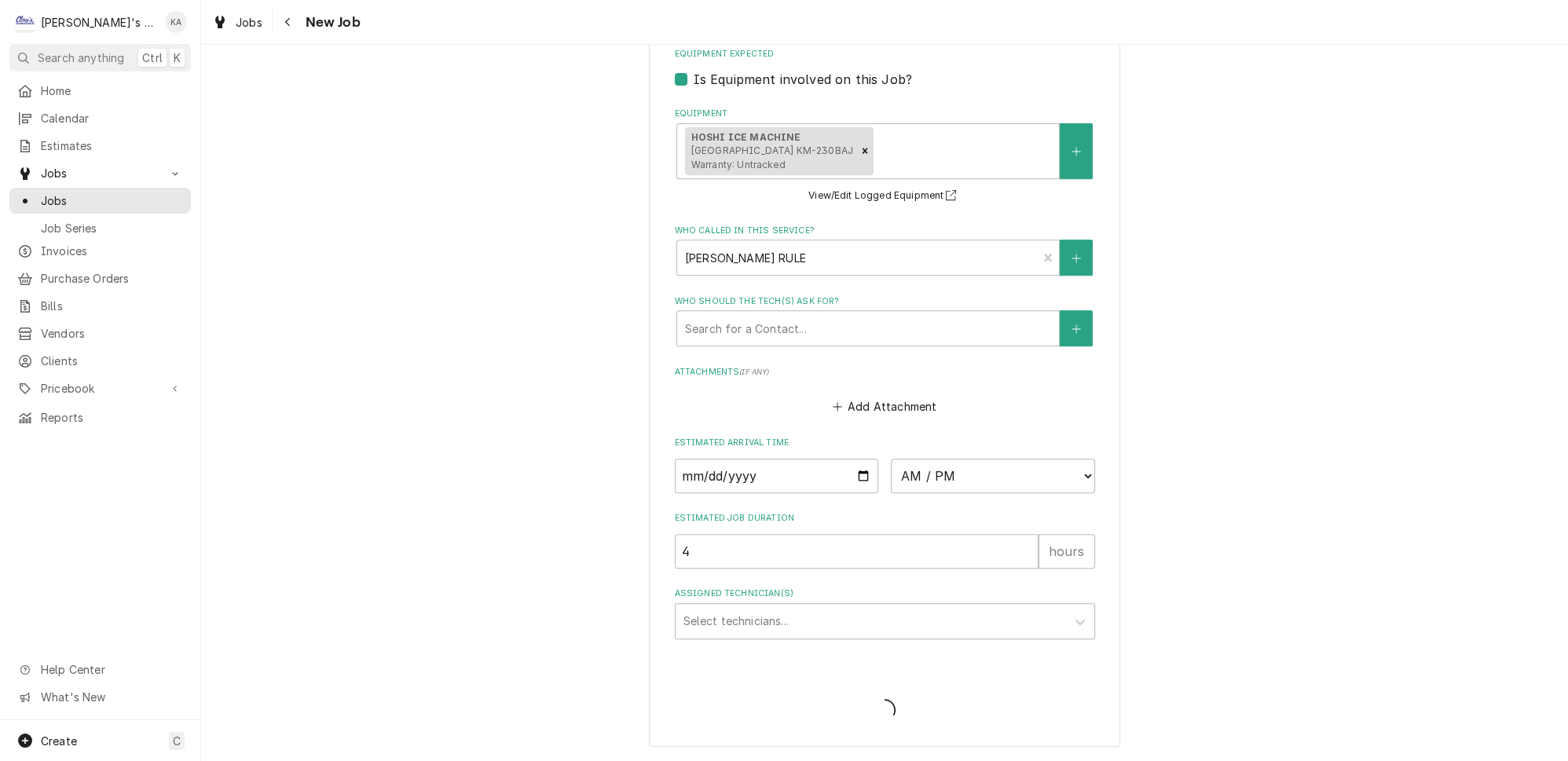
scroll to position [1109, 0]
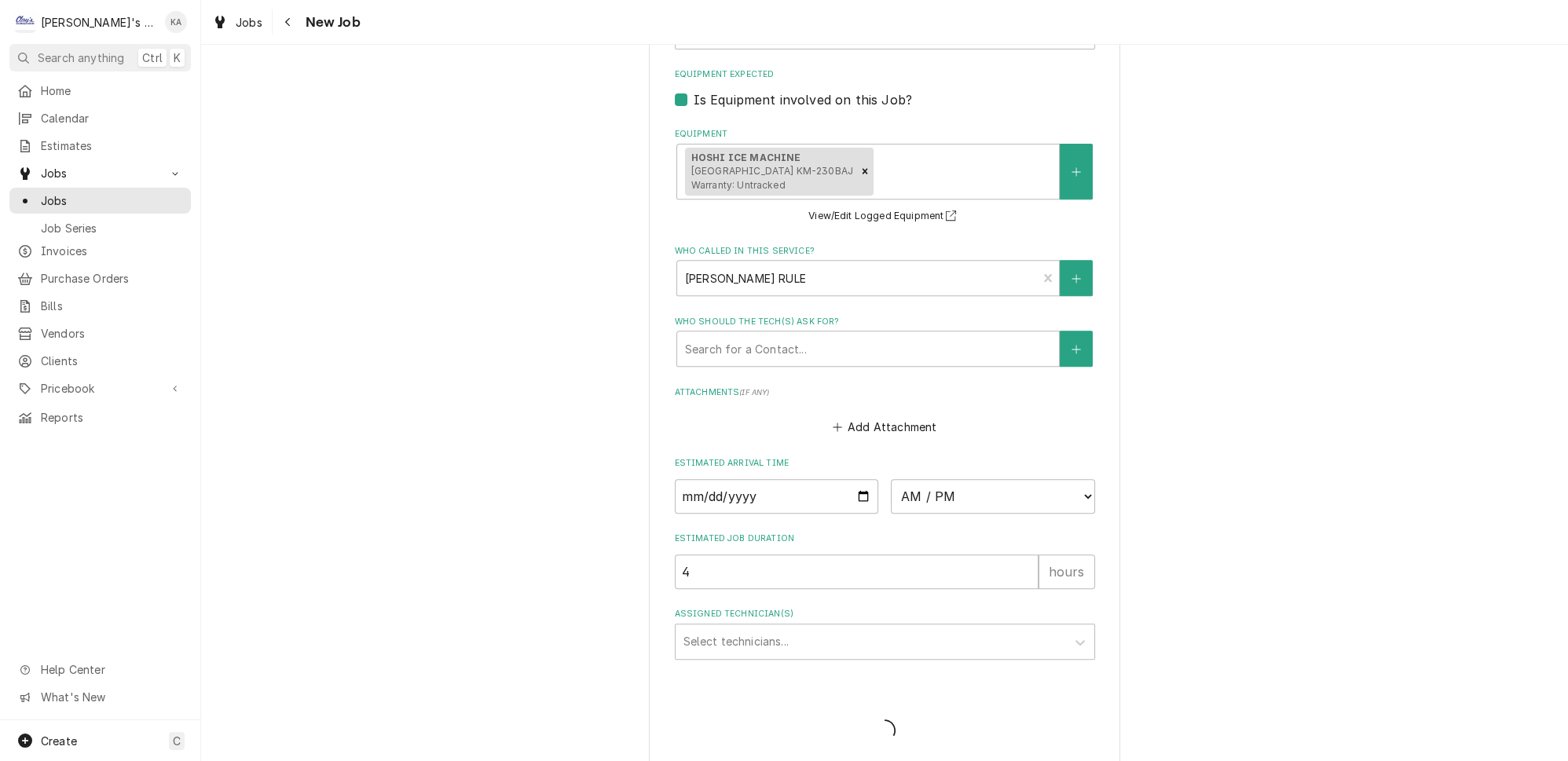
type textarea "x"
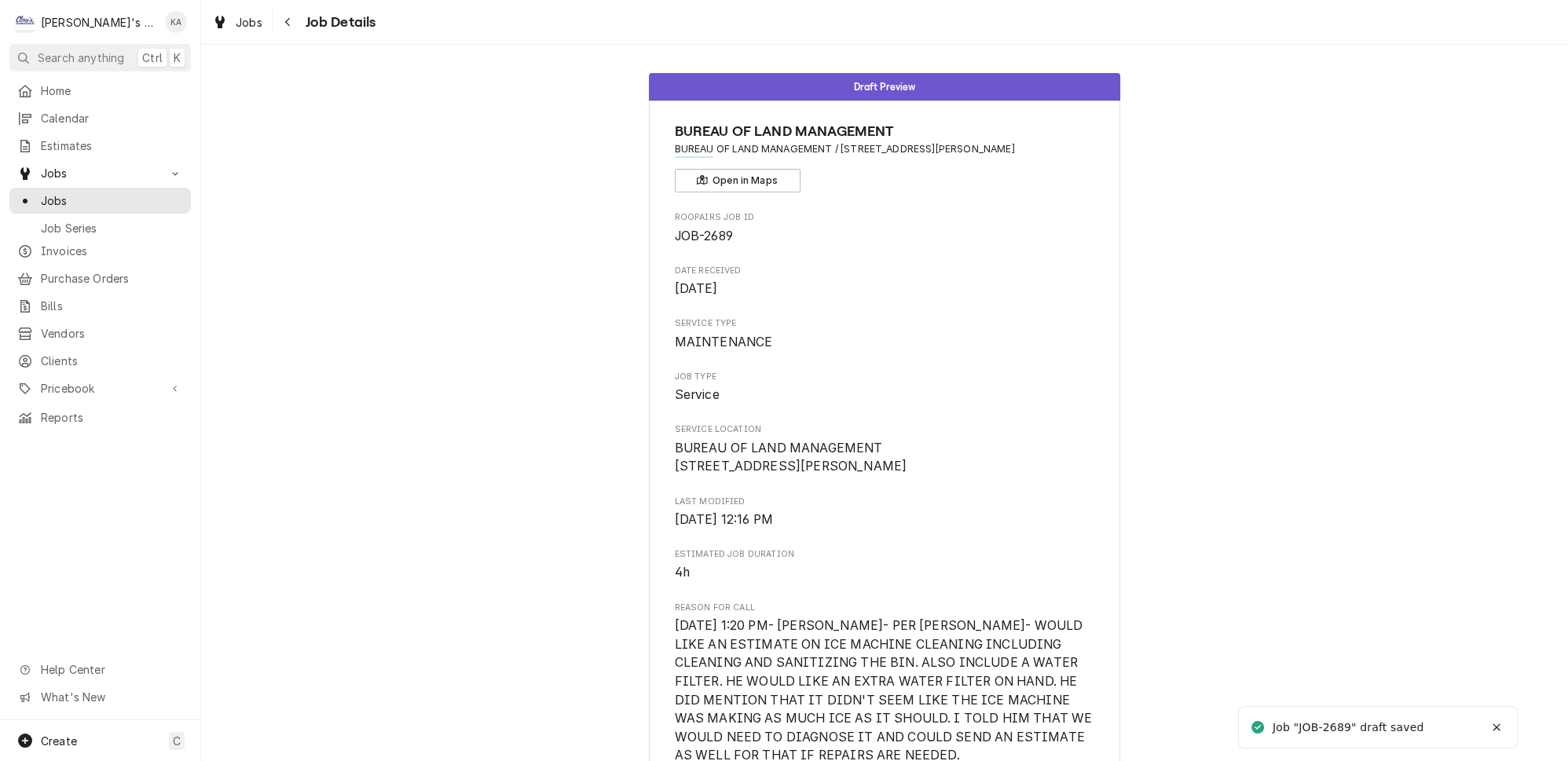
scroll to position [625, 0]
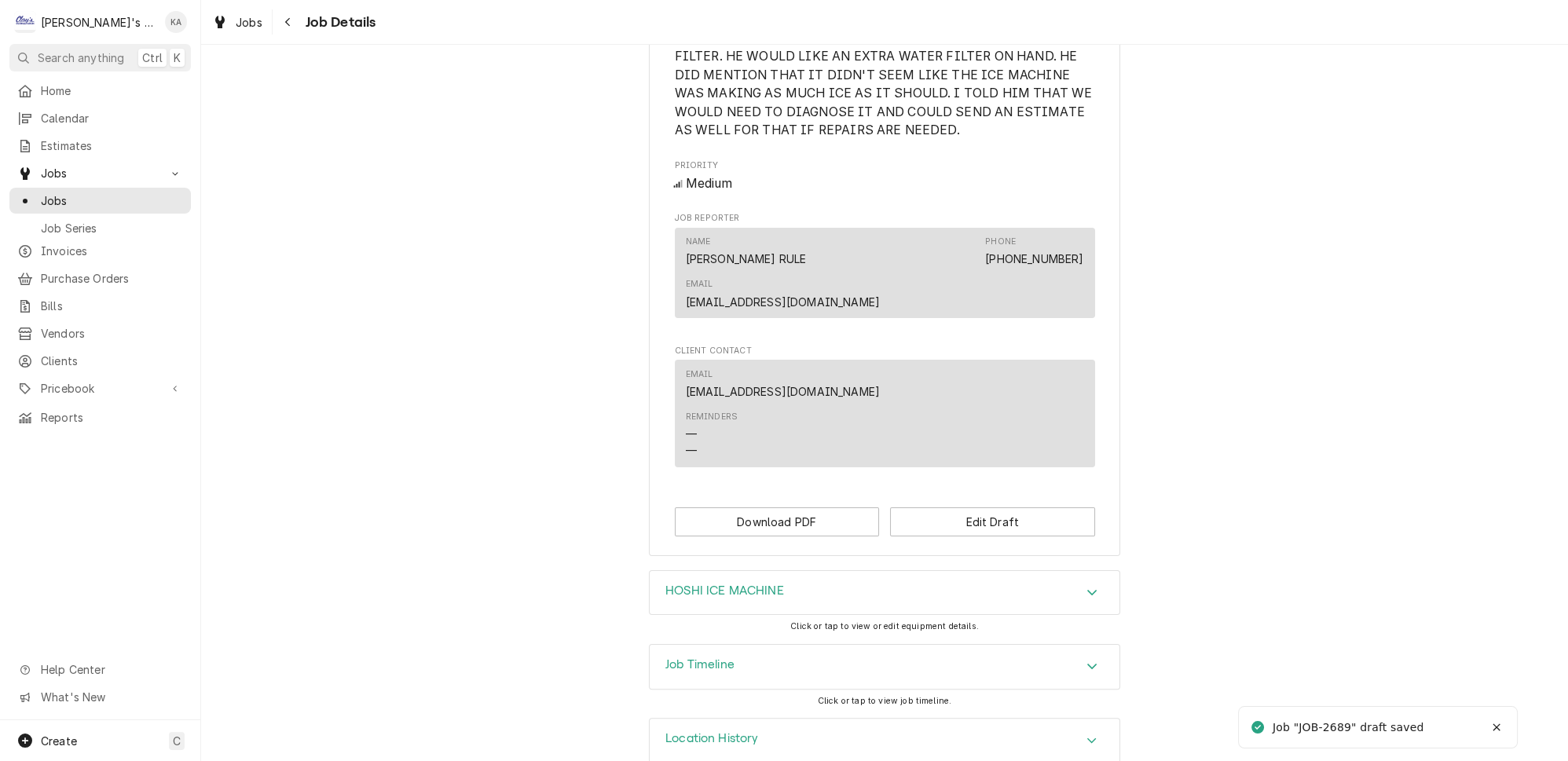
click at [1087, 663] on icon "Accordion Header" at bounding box center [1091, 666] width 9 height 6
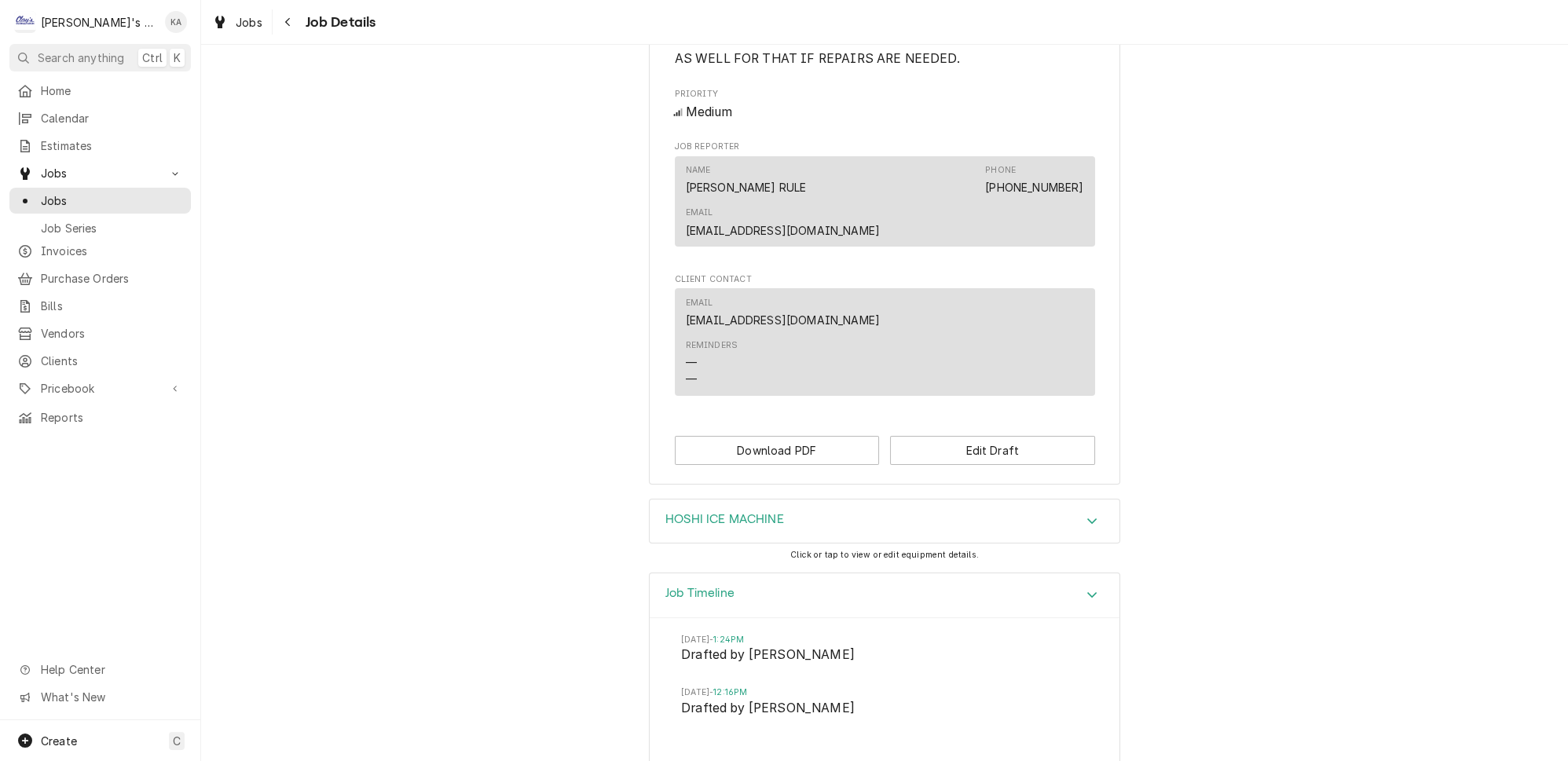
scroll to position [769, 0]
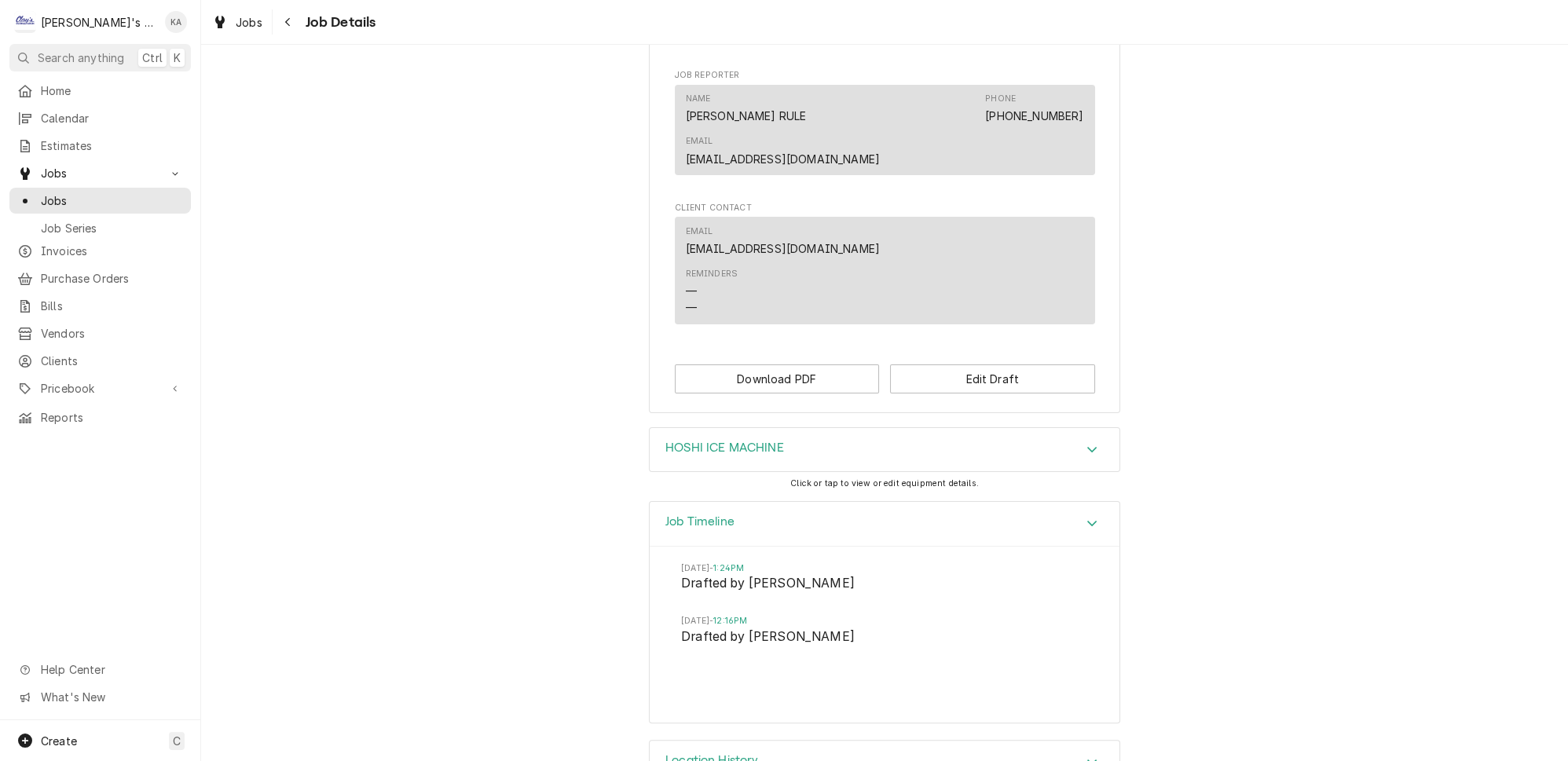
click at [1087, 447] on icon "Accordion Header" at bounding box center [1091, 450] width 9 height 6
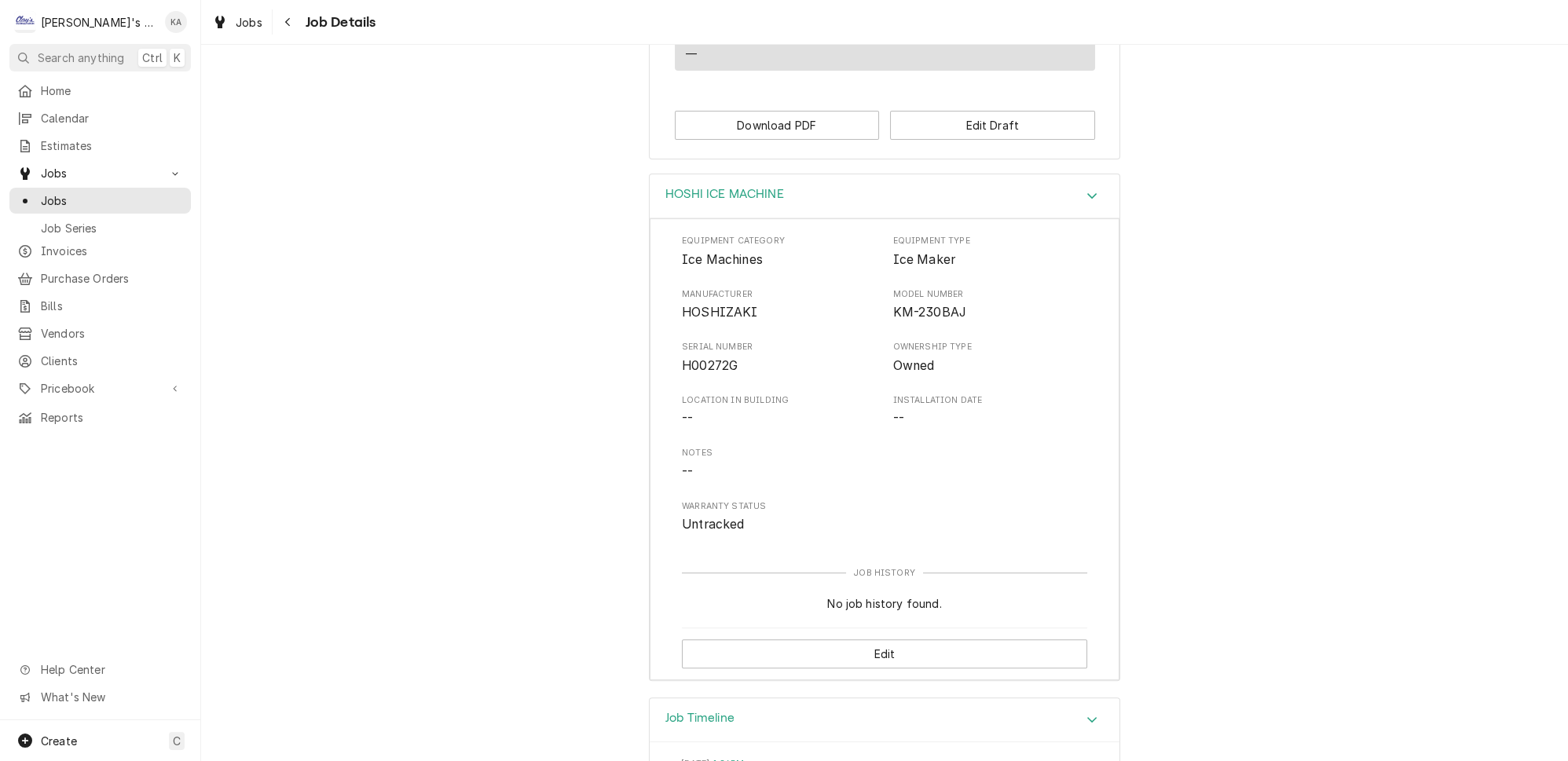
scroll to position [1197, 0]
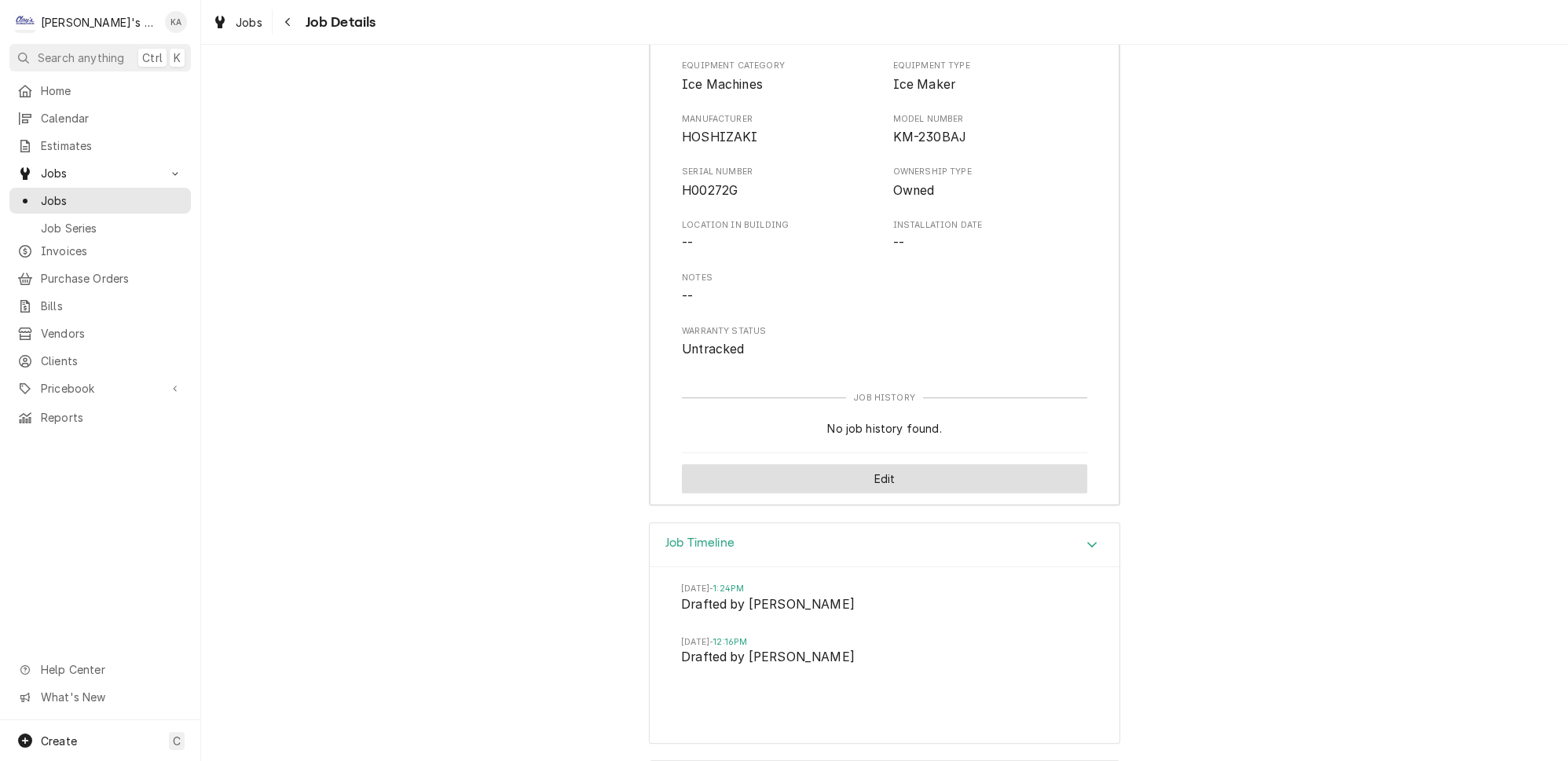
click at [875, 464] on button "Edit" at bounding box center [884, 478] width 405 height 29
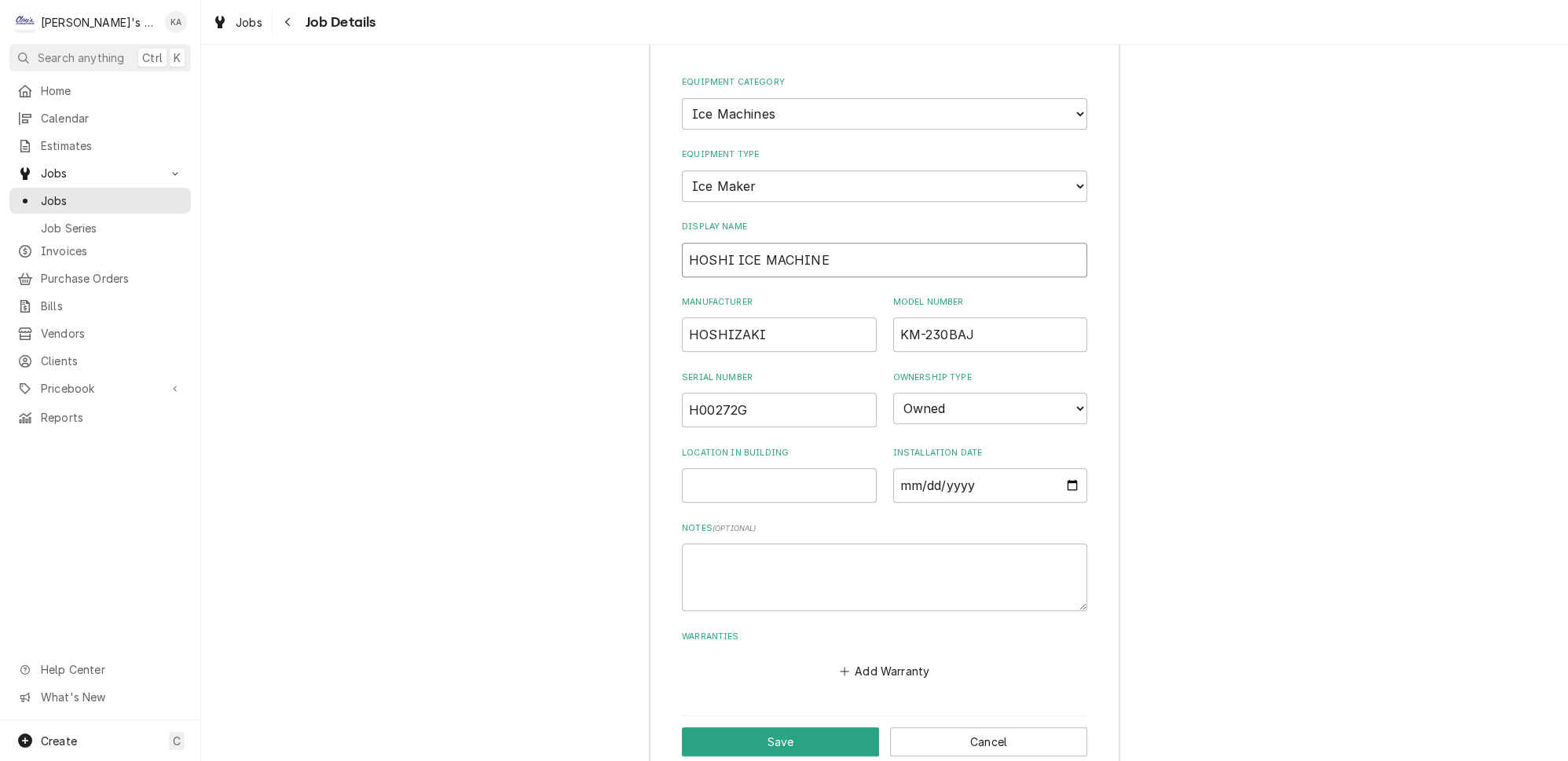
click at [728, 242] on input "HOSHI ICE MACHINE" at bounding box center [884, 259] width 405 height 35
type input "HOSHIZAKI ICE MACHINE"
click at [776, 727] on button "Save" at bounding box center [781, 742] width 197 height 29
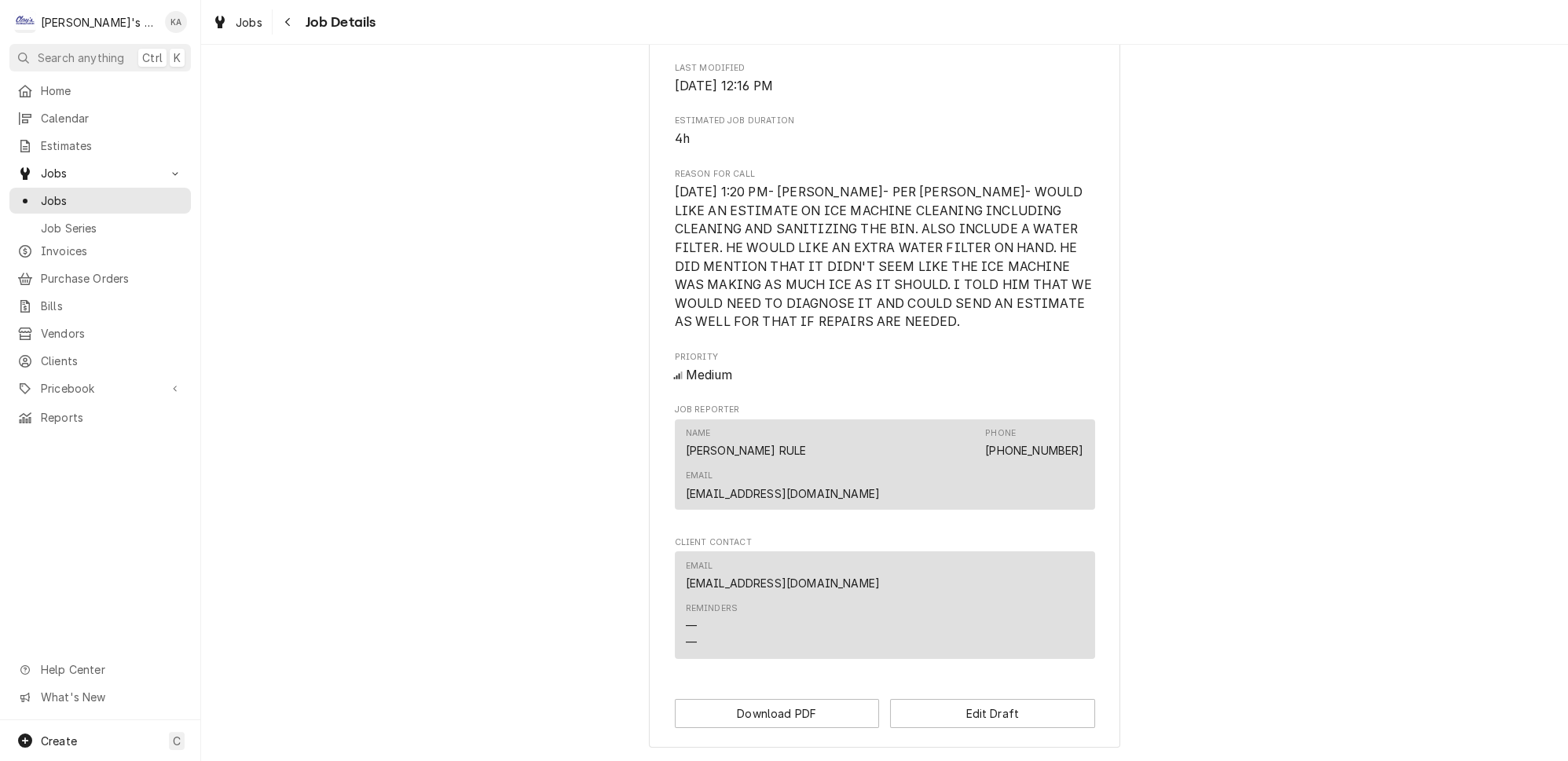
scroll to position [0, 0]
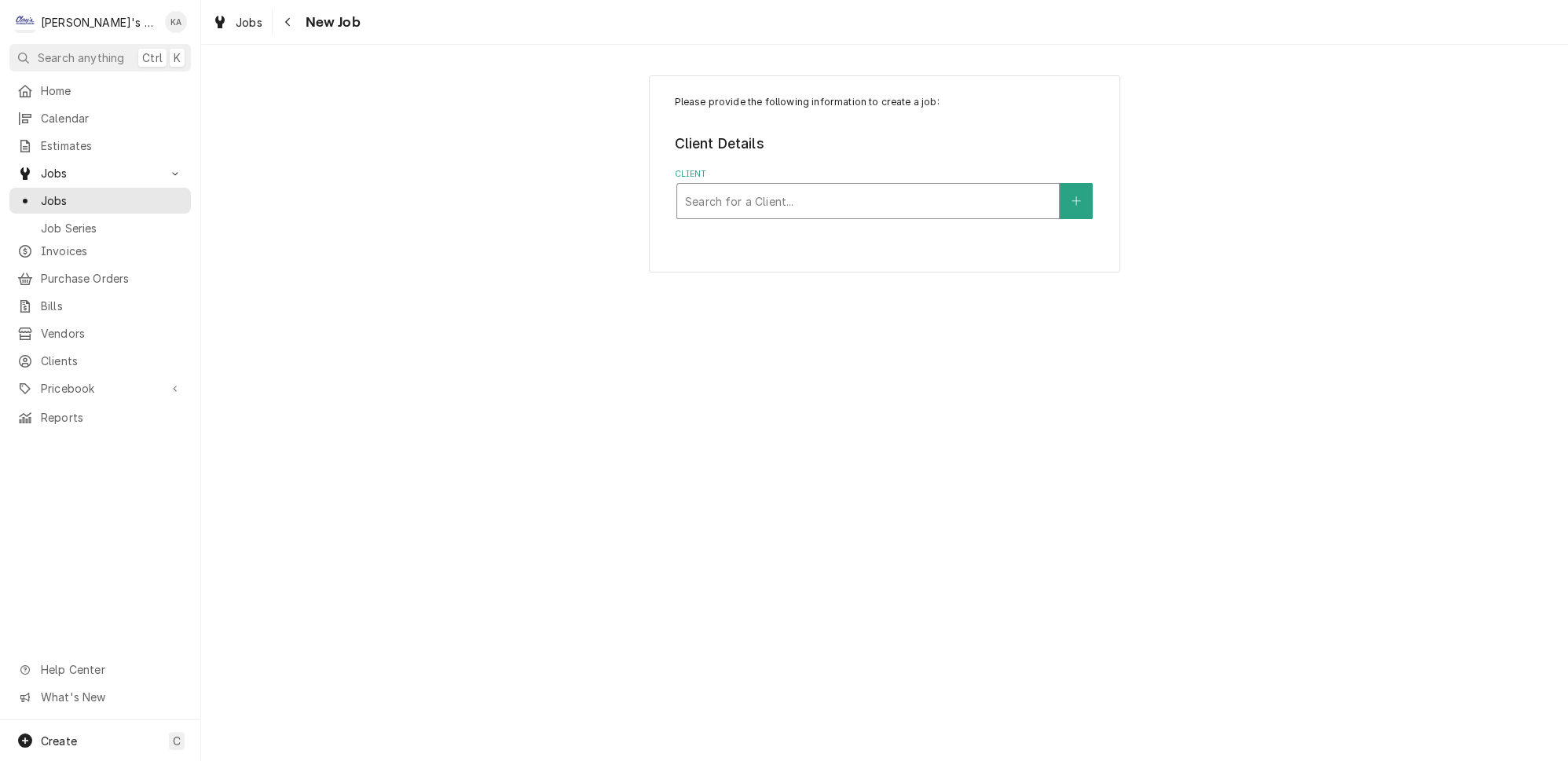
click at [744, 196] on div "Client" at bounding box center [868, 201] width 366 height 29
type input "pegasu"
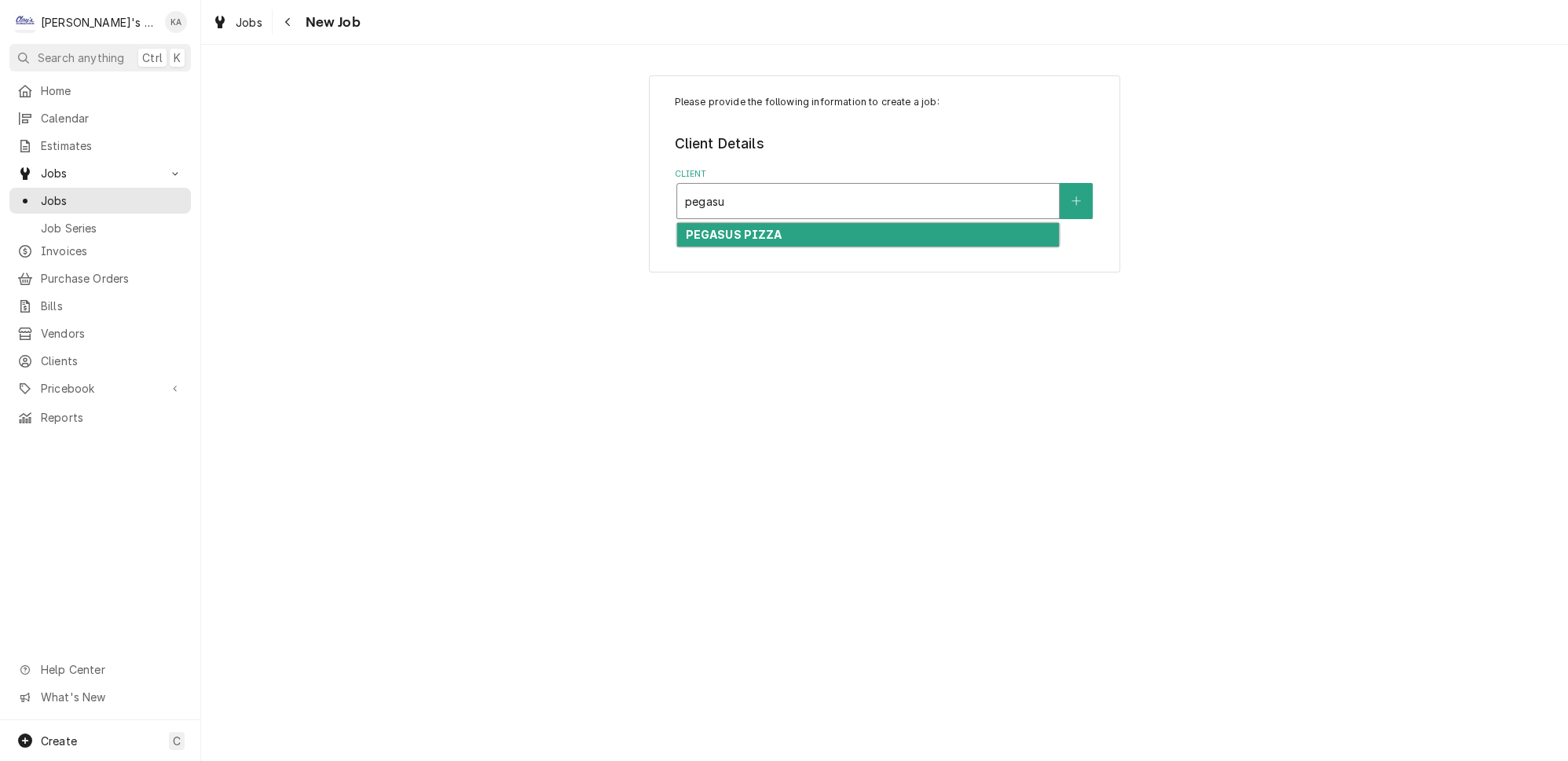
click at [803, 223] on div "PEGASUS PIZZA" at bounding box center [867, 235] width 381 height 24
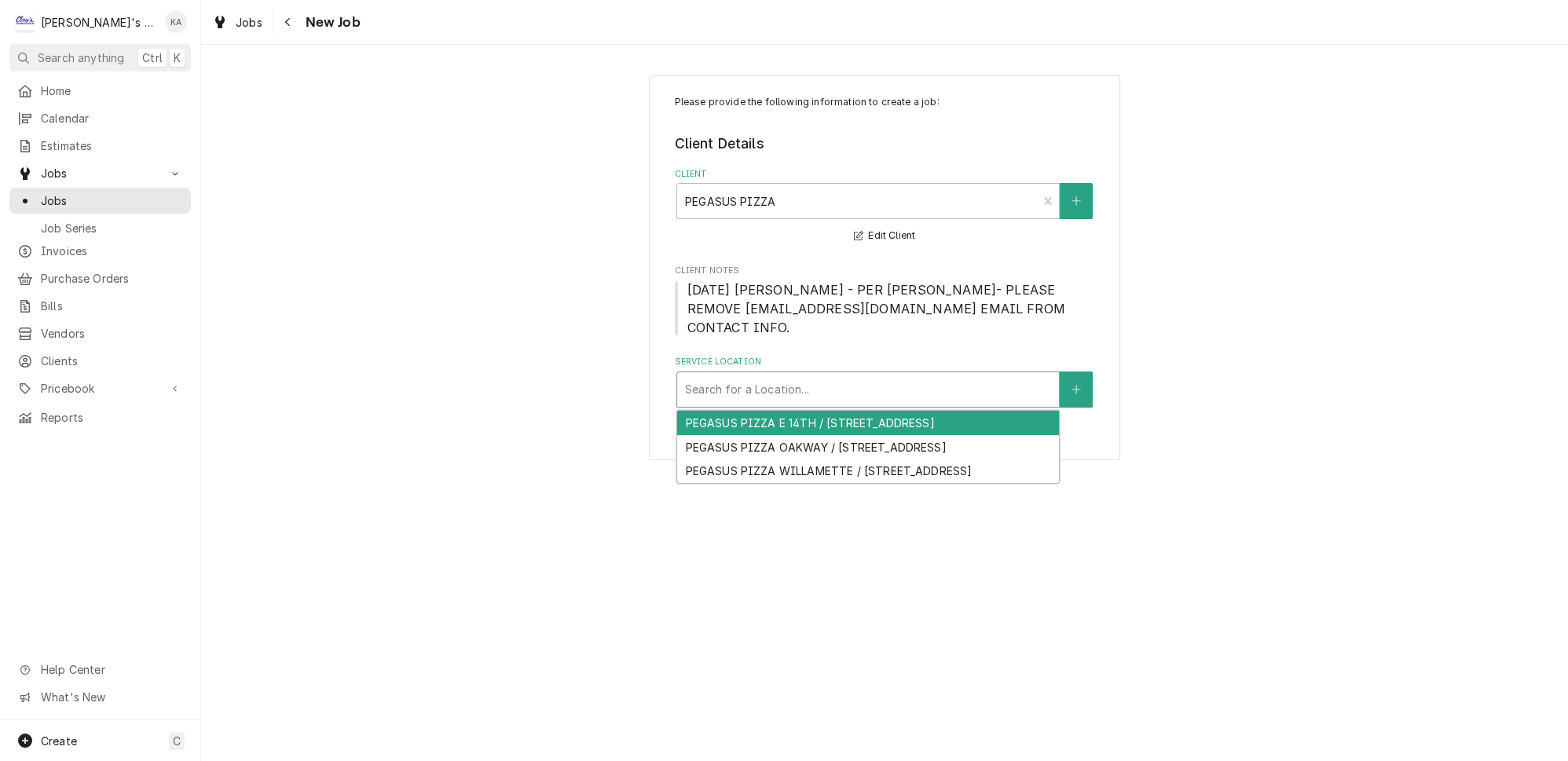
click at [793, 375] on div "Service Location" at bounding box center [868, 390] width 366 height 29
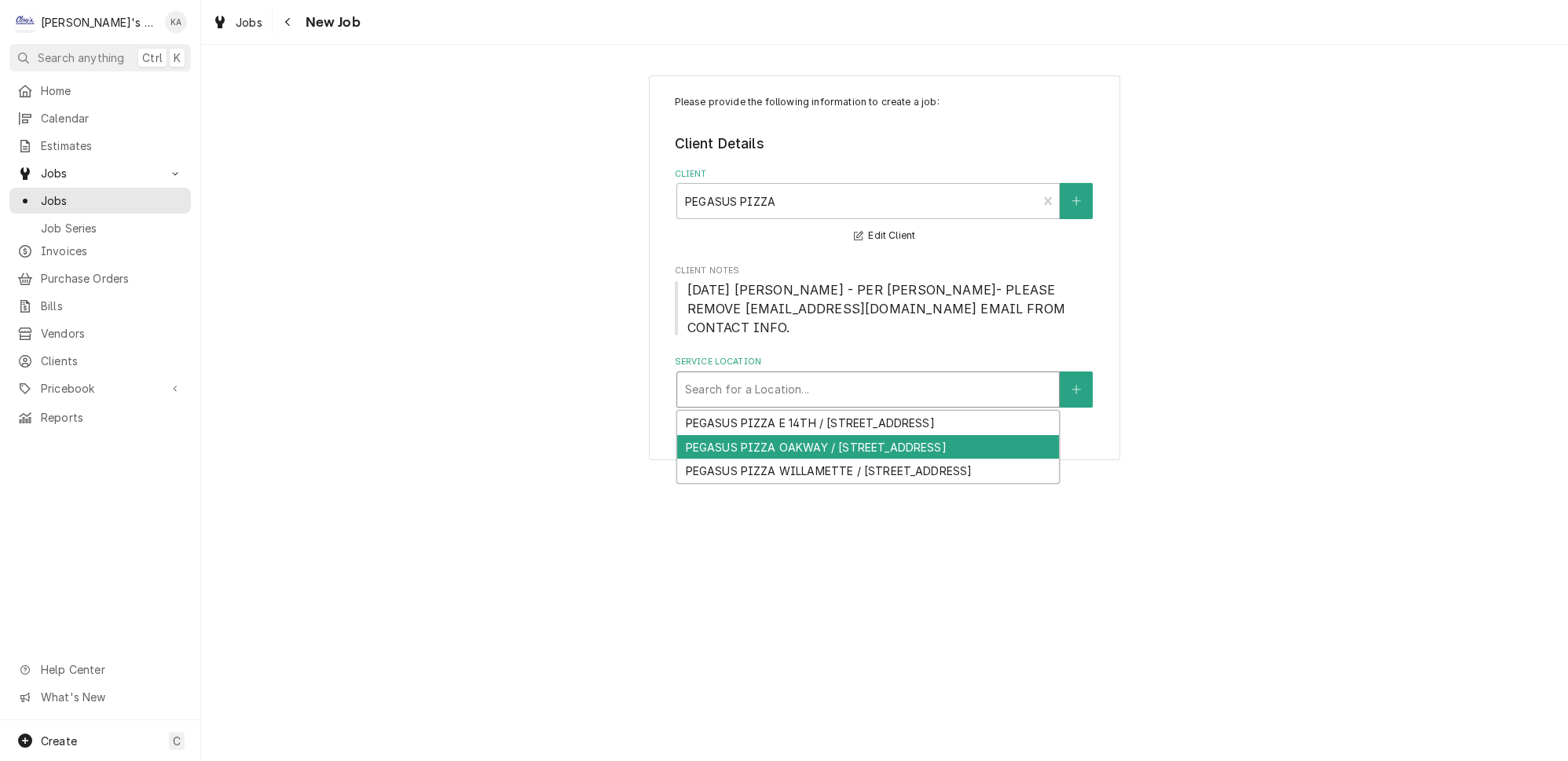
click at [803, 435] on div "PEGASUS PIZZA OAKWAY / [STREET_ADDRESS]" at bounding box center [867, 447] width 381 height 24
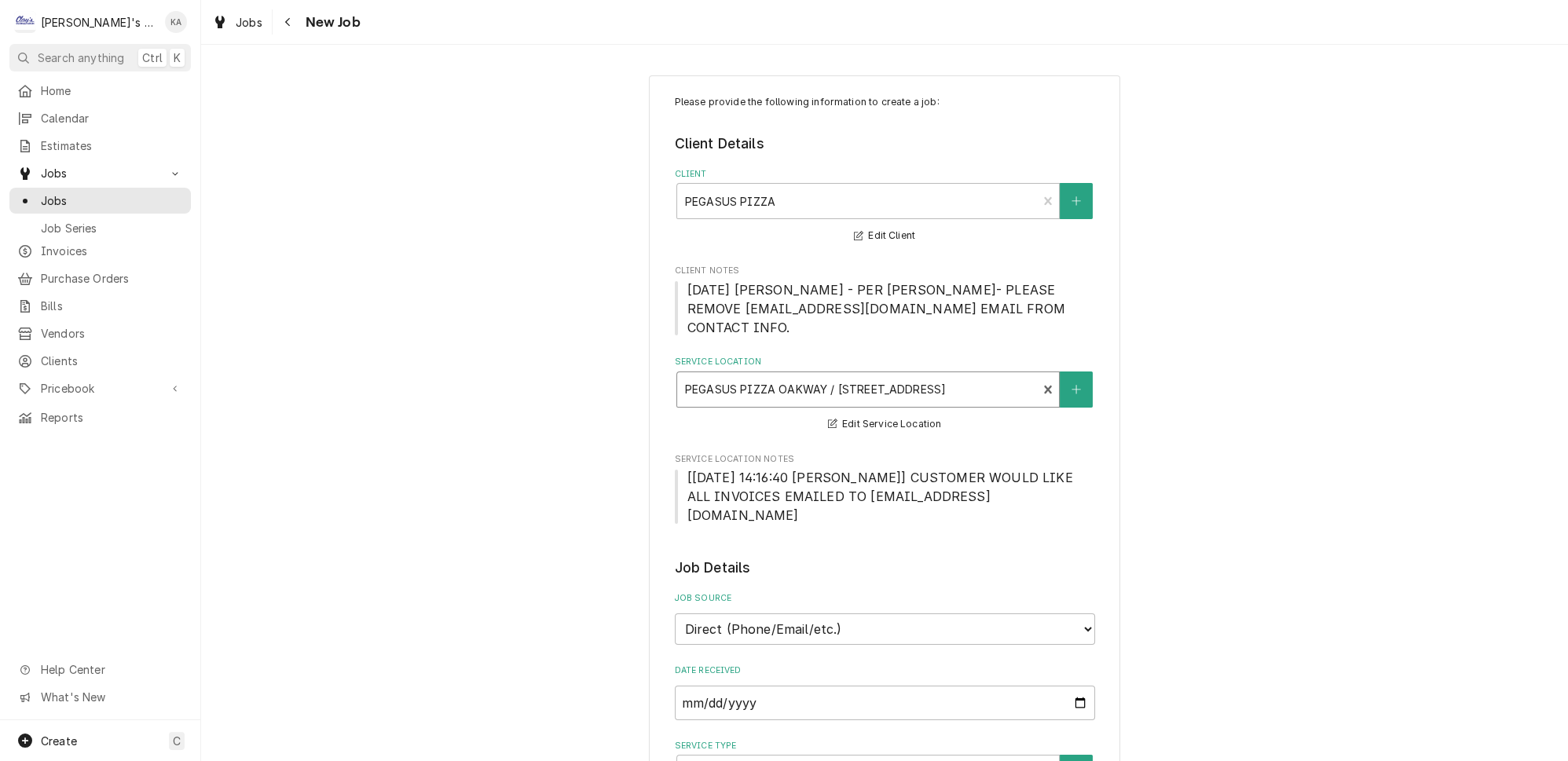
scroll to position [285, 0]
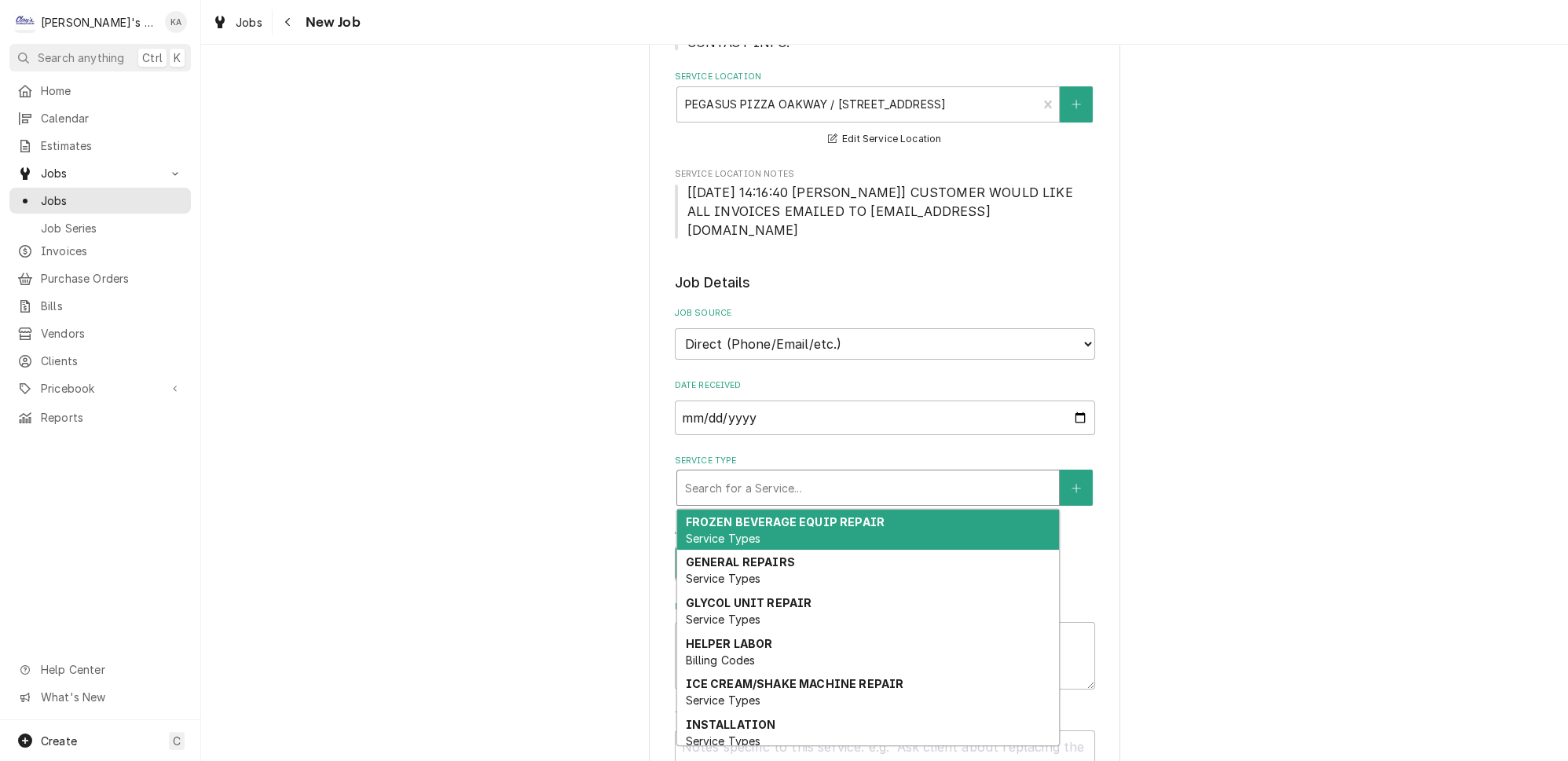
click at [819, 474] on div "Service Type" at bounding box center [868, 488] width 366 height 29
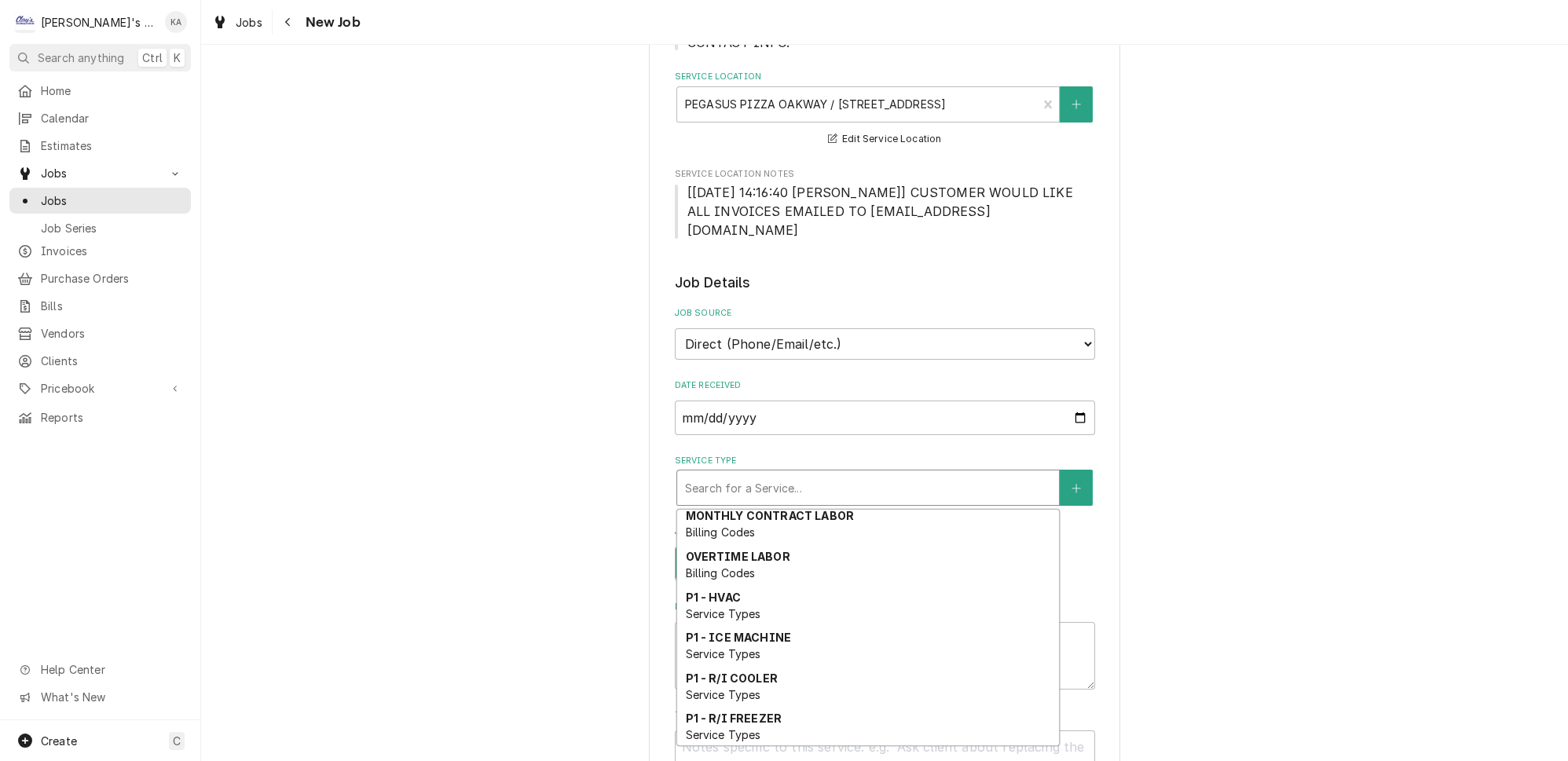
scroll to position [429, 0]
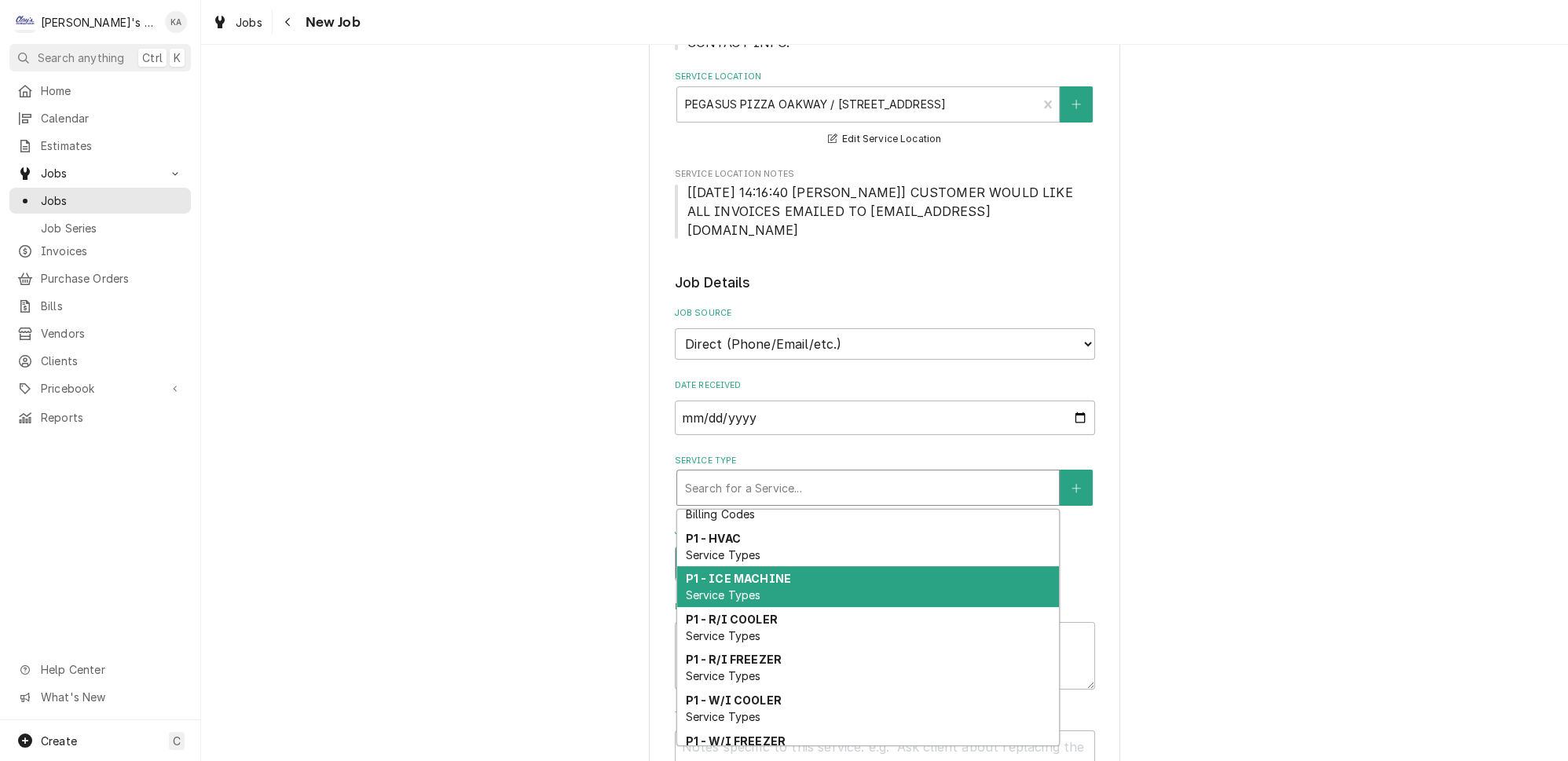
click at [781, 567] on div "P1 - ICE MACHINE Service Types" at bounding box center [867, 587] width 381 height 41
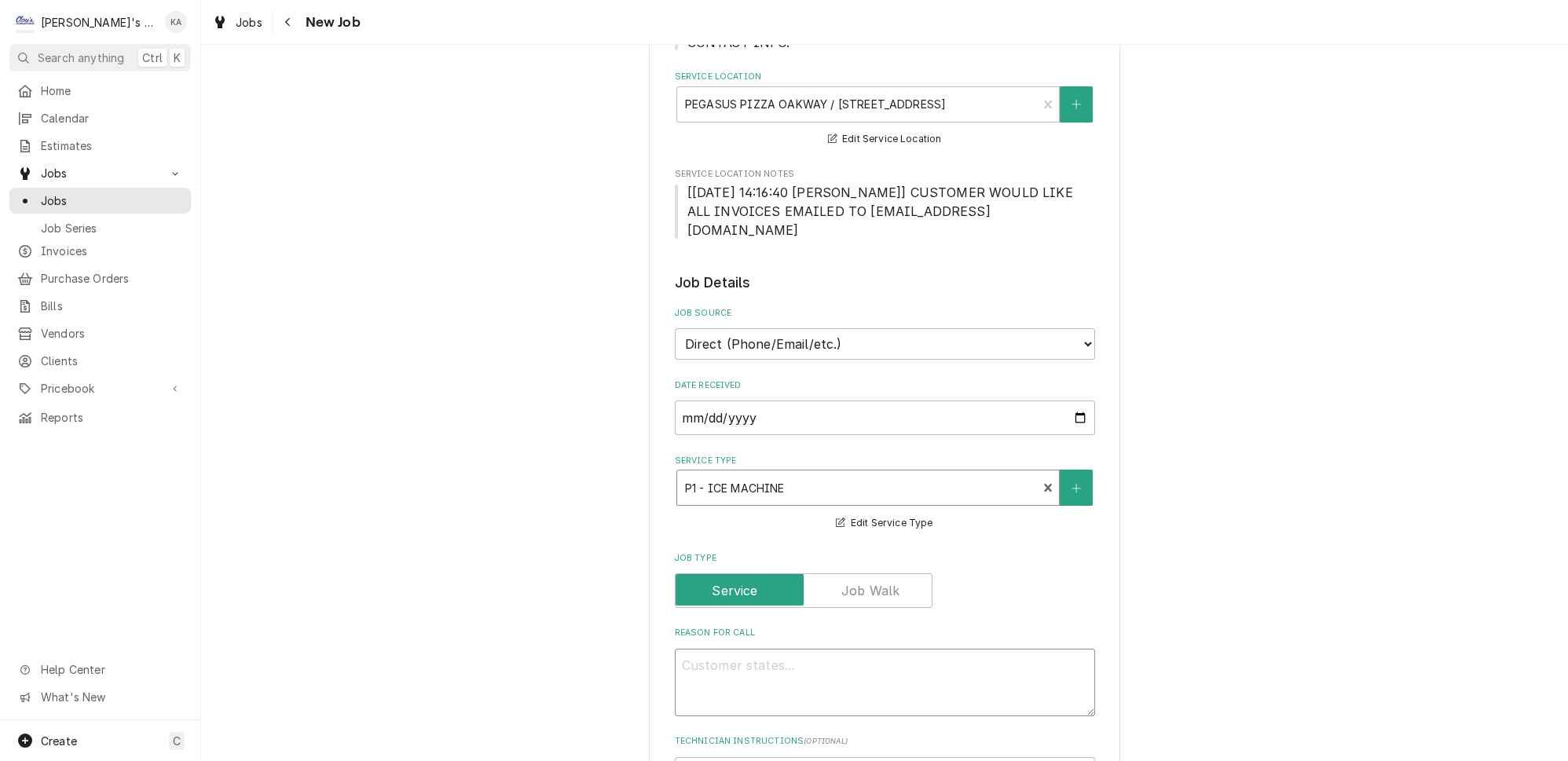
click at [687, 649] on textarea "Reason For Call" at bounding box center [885, 683] width 420 height 67
type textarea "x"
type textarea "8"
type textarea "x"
type textarea "8/"
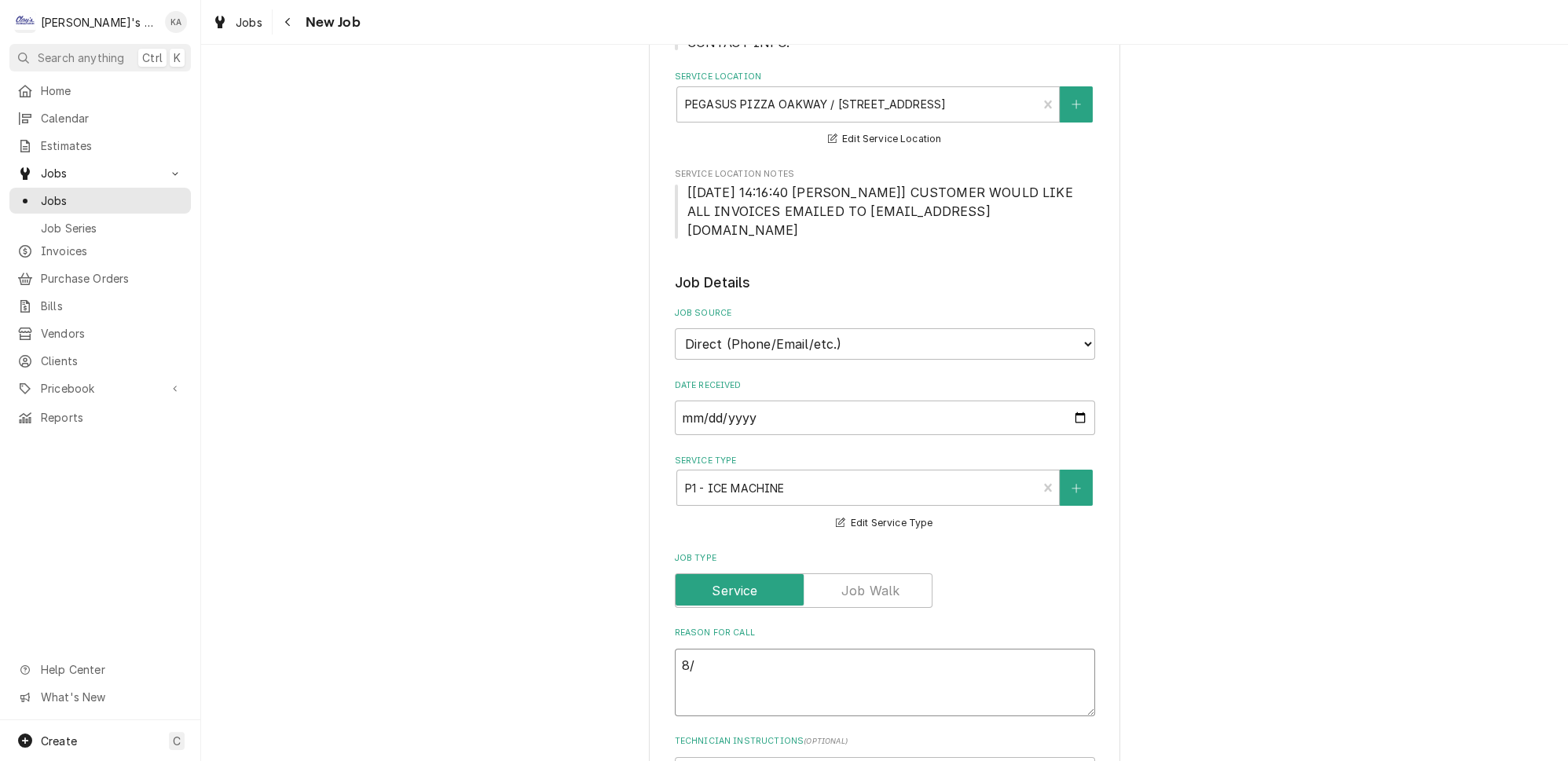
type textarea "x"
type textarea "8/1"
type textarea "x"
type textarea "8/15"
type textarea "x"
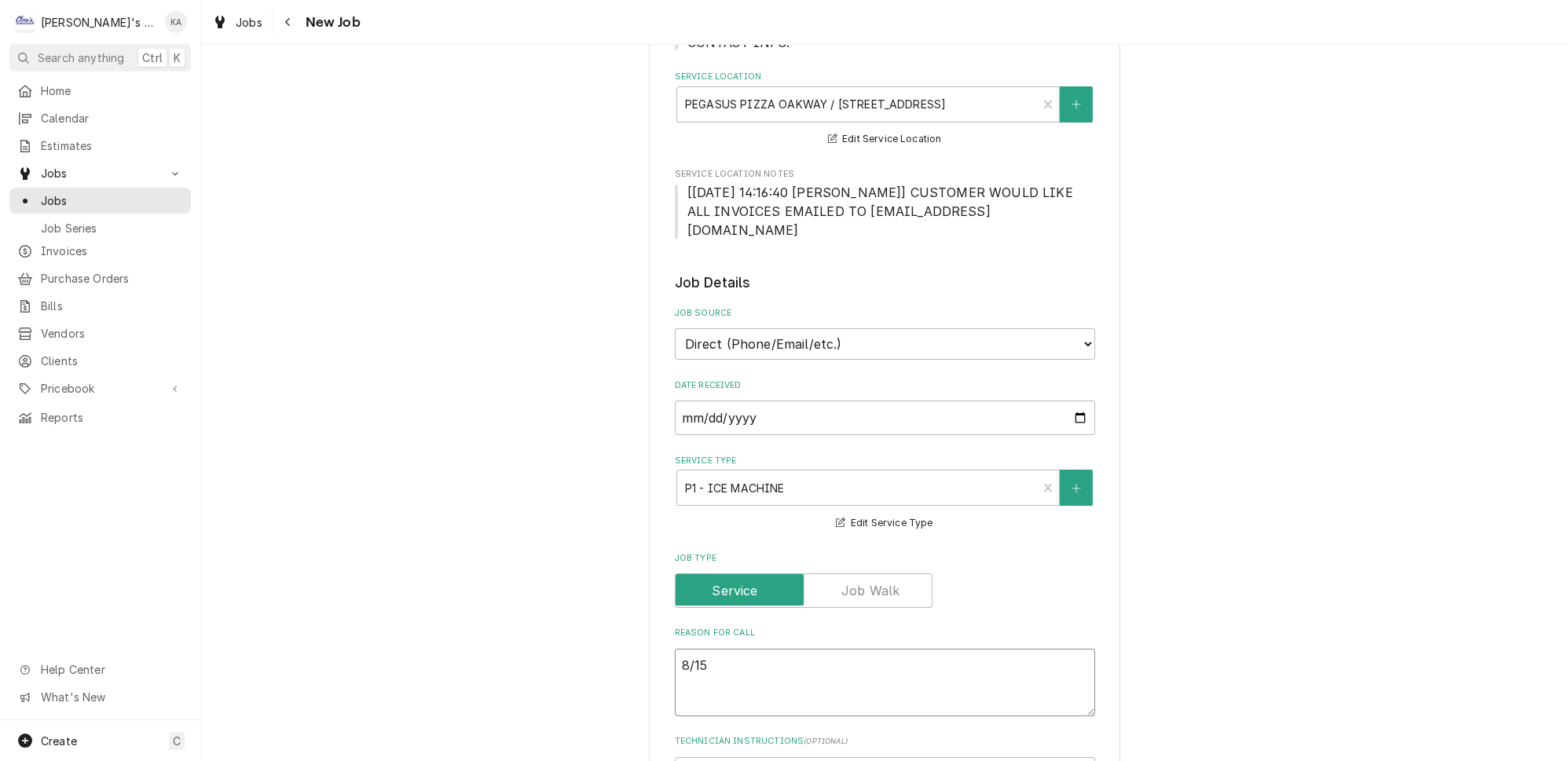
type textarea "8/15/"
type textarea "x"
type textarea "8/15/2"
type textarea "x"
type textarea "8/15/20"
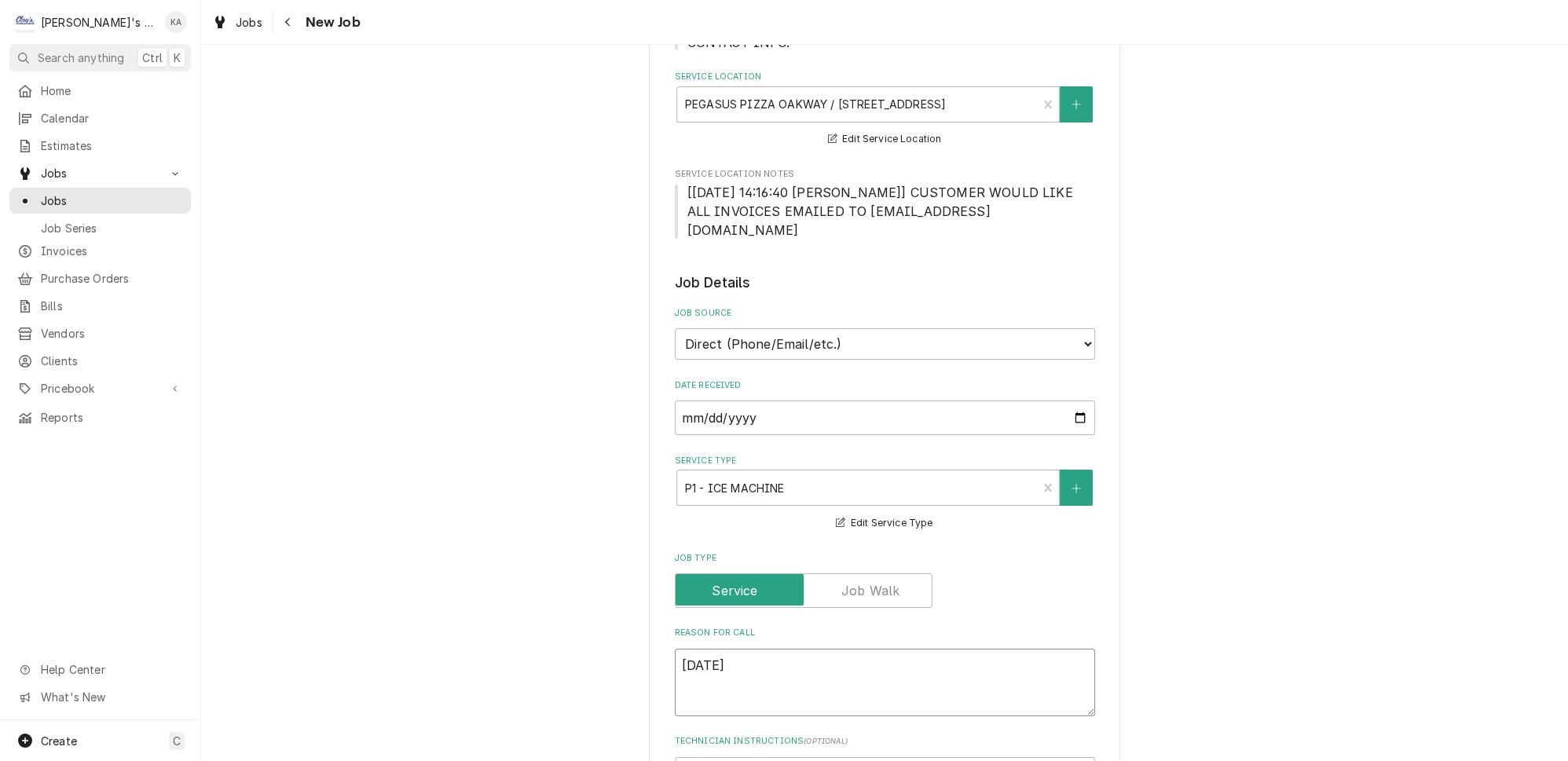
type textarea "x"
type textarea "8/15/202"
type textarea "x"
type textarea "8/15/2025"
type textarea "x"
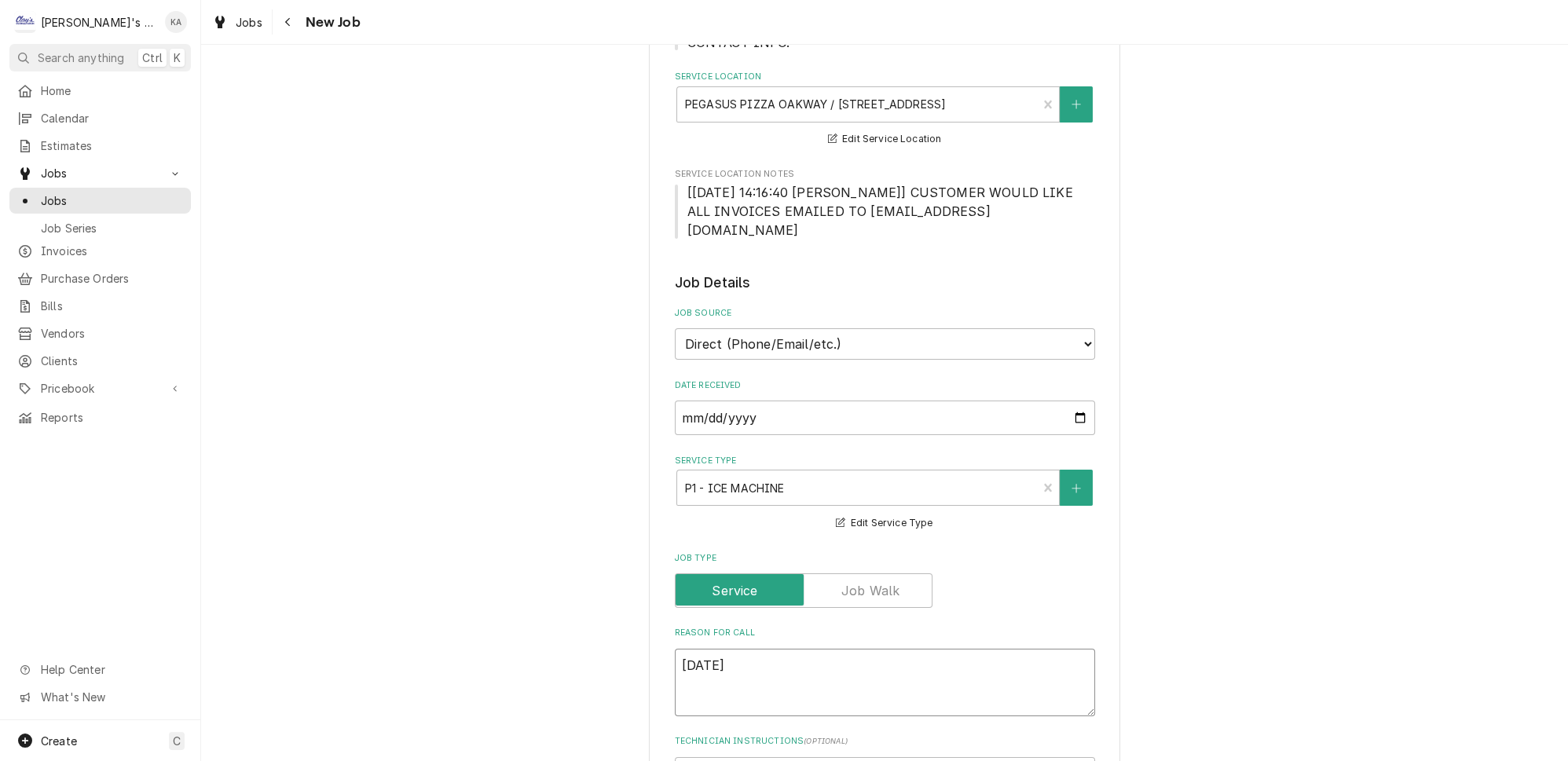
type textarea "8/15/2025"
type textarea "x"
type textarea "8/15/2025 1"
type textarea "x"
type textarea "8/15/2025 12"
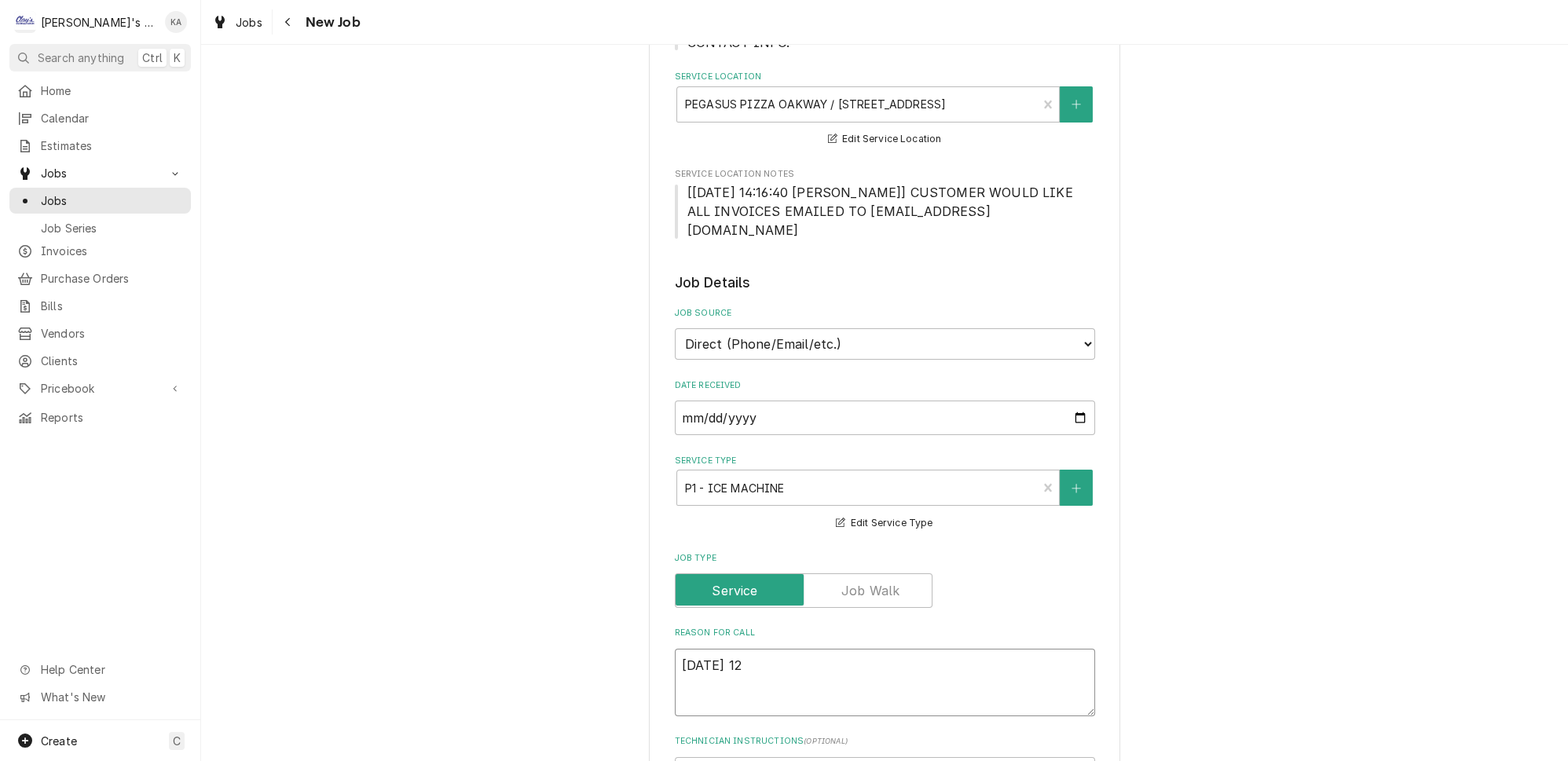
type textarea "x"
type textarea "8/15/2025 12:"
type textarea "x"
type textarea "8/15/2025 12:2"
type textarea "x"
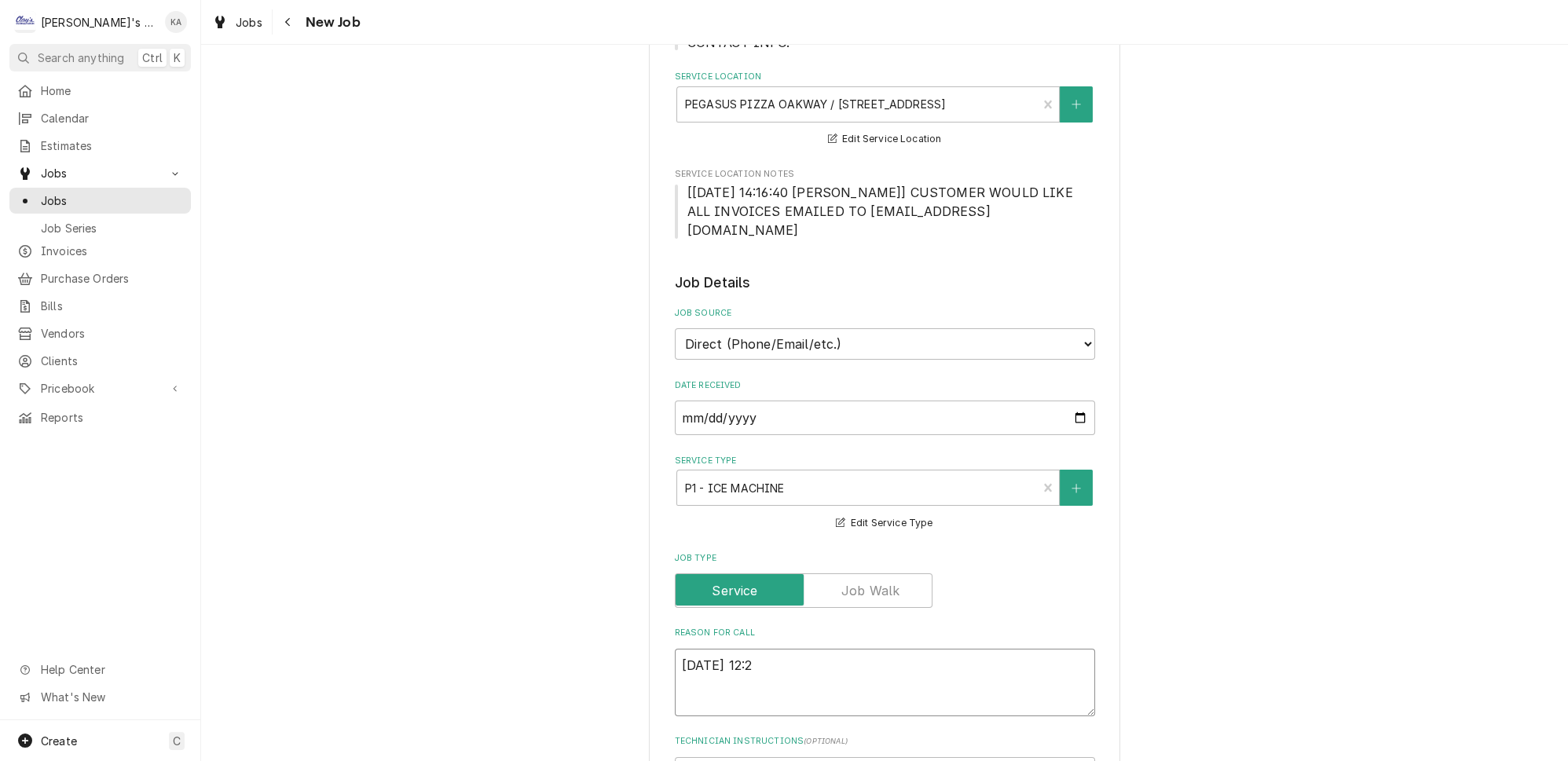
type textarea "8/15/2025 12:20"
type textarea "x"
type textarea "8/15/2025 12:20"
type textarea "x"
type textarea "8/15/2025 12:20 P"
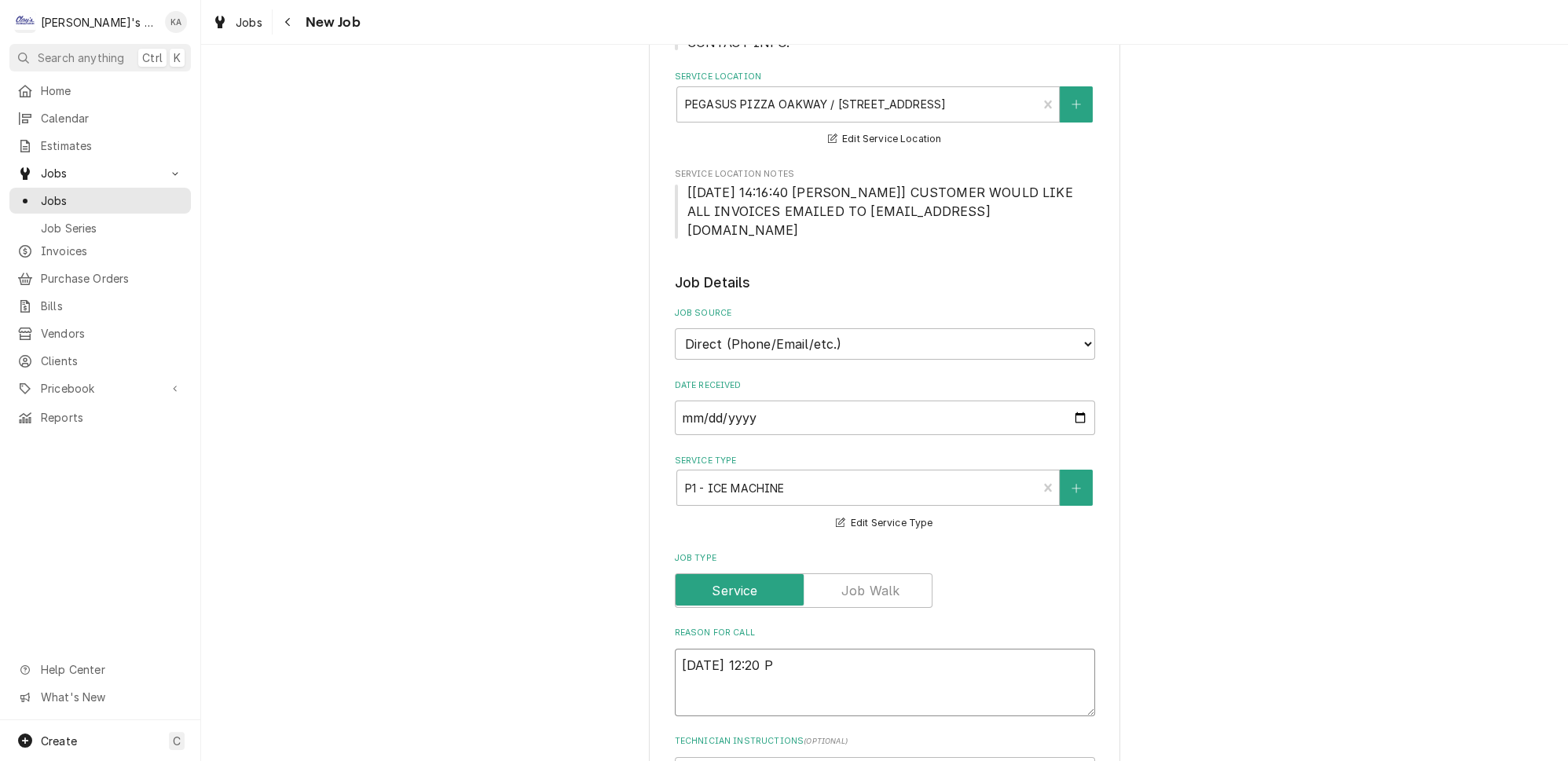
type textarea "x"
type textarea "8/15/2025 12:20 PM"
type textarea "x"
type textarea "8/15/2025 12:20 PM-"
type textarea "x"
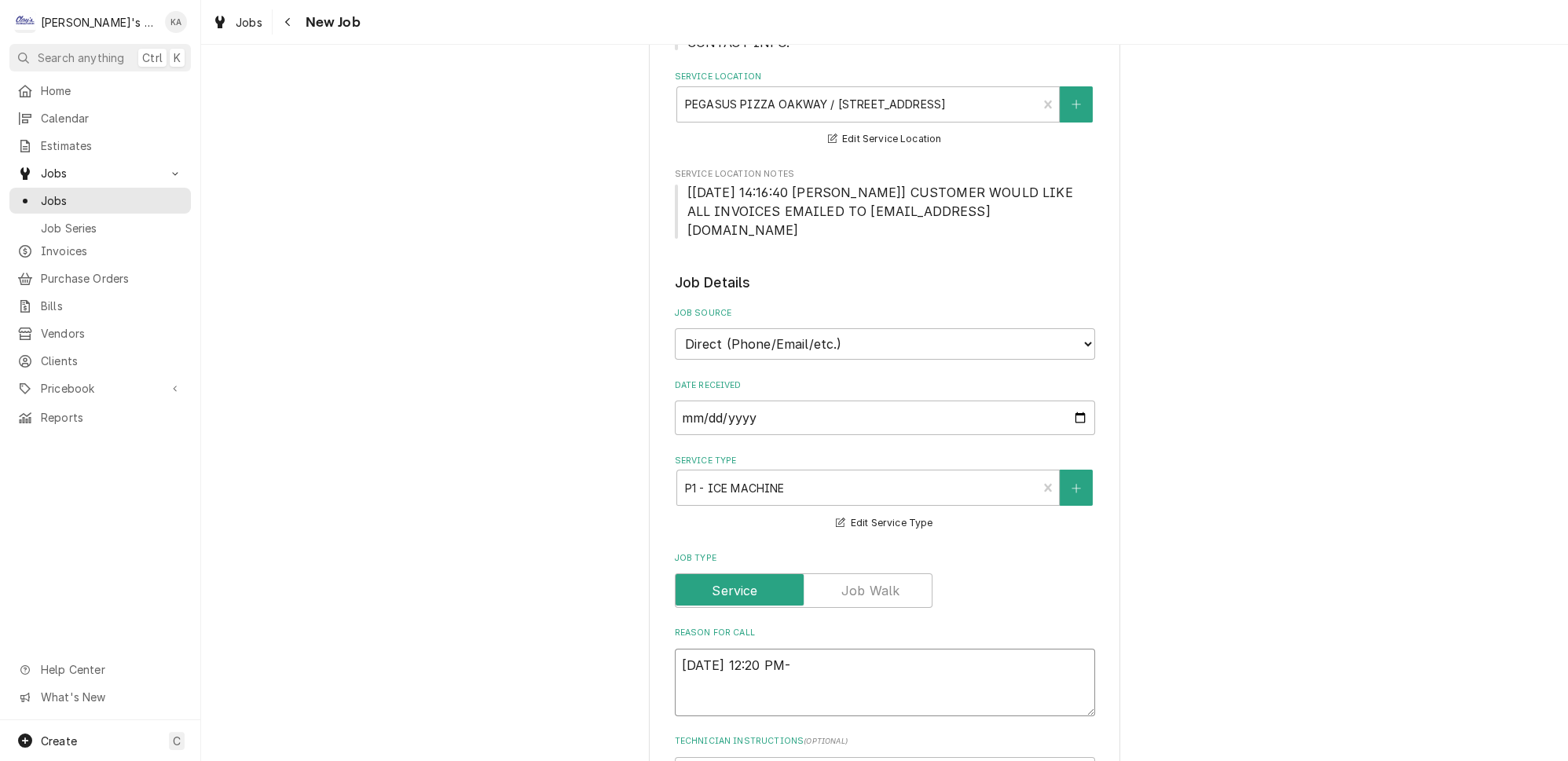
type textarea "8/15/2025 12:20 PM-"
type textarea "x"
type textarea "8/15/2025 12:20 PM- K"
type textarea "x"
type textarea "8/15/2025 12:20 PM- KO"
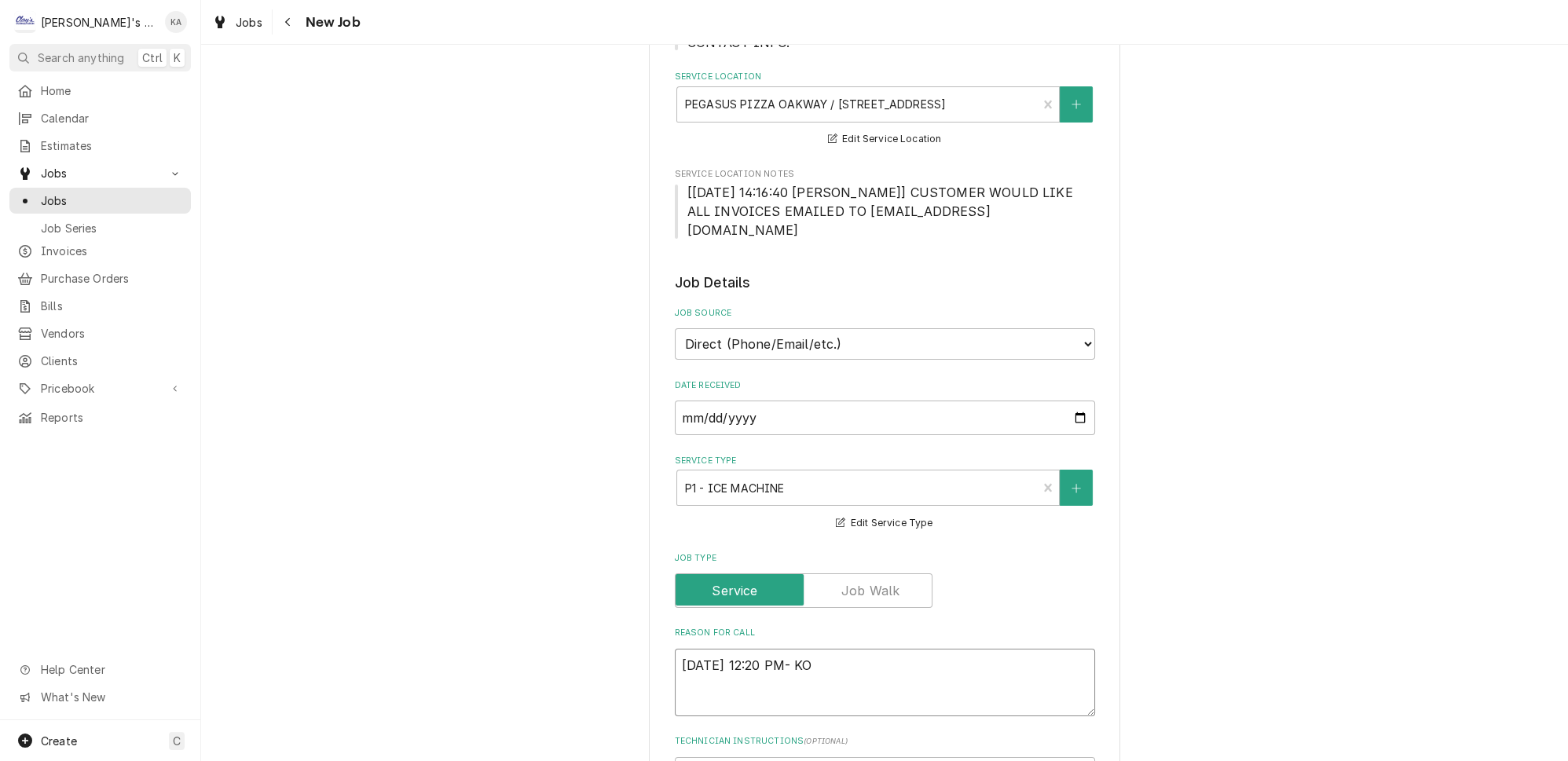
type textarea "x"
type textarea "8/15/2025 12:20 PM- KOR"
type textarea "x"
type textarea "8/15/2025 12:20 PM- KOREY"
type textarea "x"
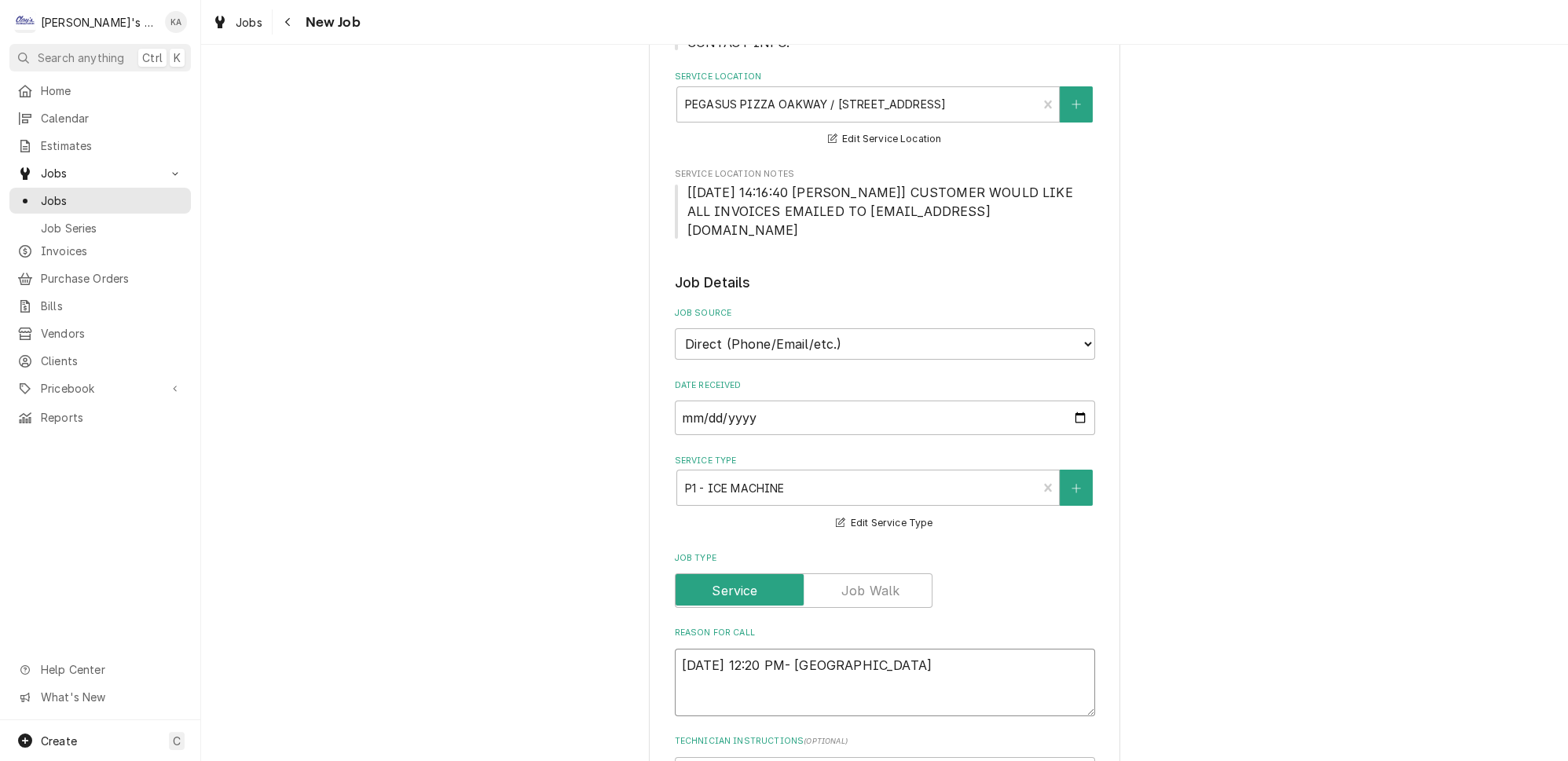
type textarea "8/15/2025 12:20 PM- KOREY-"
type textarea "x"
type textarea "8/15/2025 12:20 PM- KOREY-"
type textarea "x"
type textarea "8/15/2025 12:20 PM- KOREY- P"
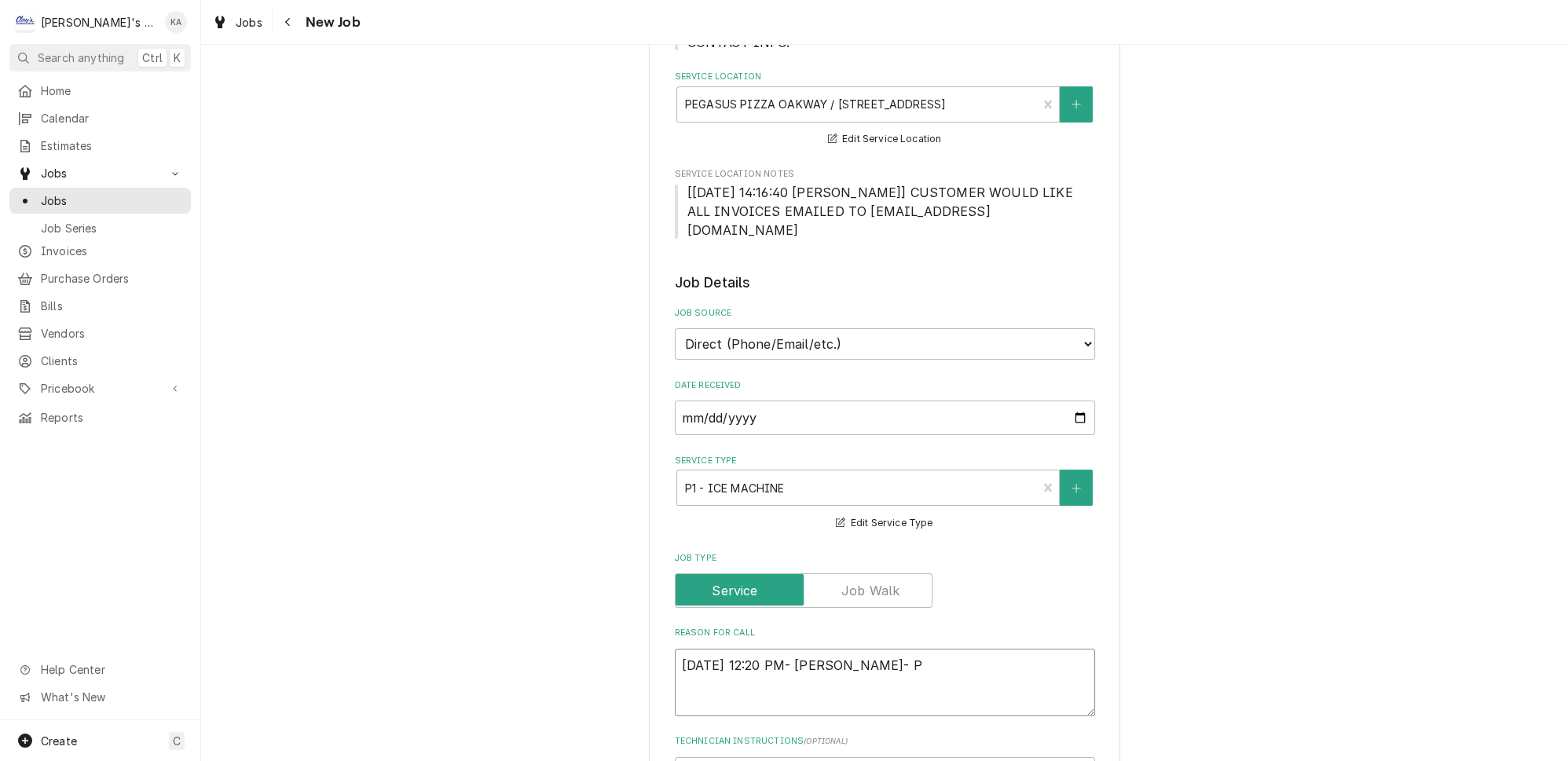
type textarea "x"
type textarea "8/15/2025 12:20 PM- KOREY- PE"
type textarea "x"
type textarea "8/15/2025 12:20 PM- KOREY- PER"
type textarea "x"
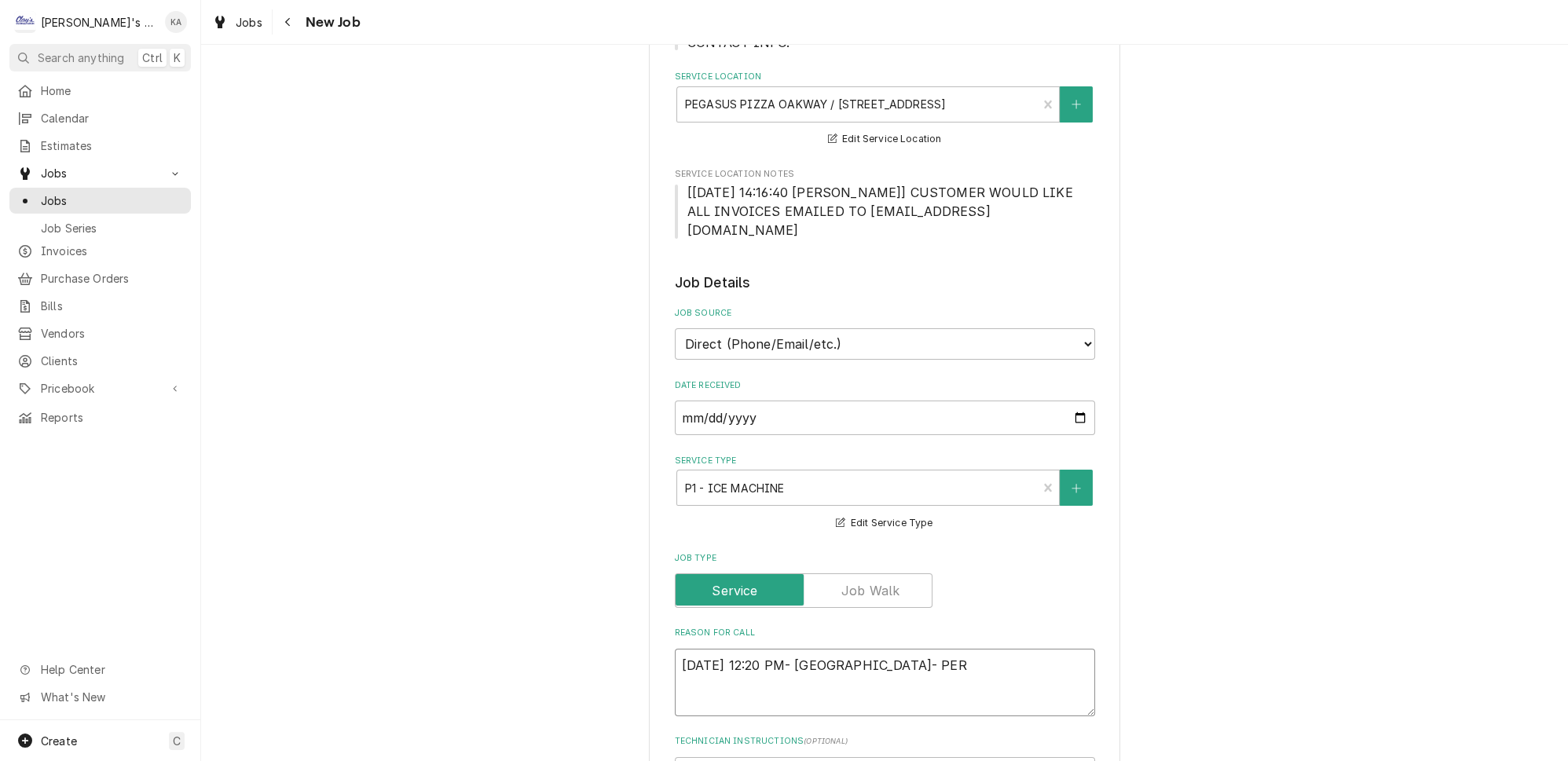
type textarea "8/15/2025 12:20 PM- KOREY- PER"
type textarea "x"
type textarea "8/15/2025 12:20 PM- KOREY- PER A"
type textarea "x"
type textarea "8/15/2025 12:20 PM- KOREY- PER AS"
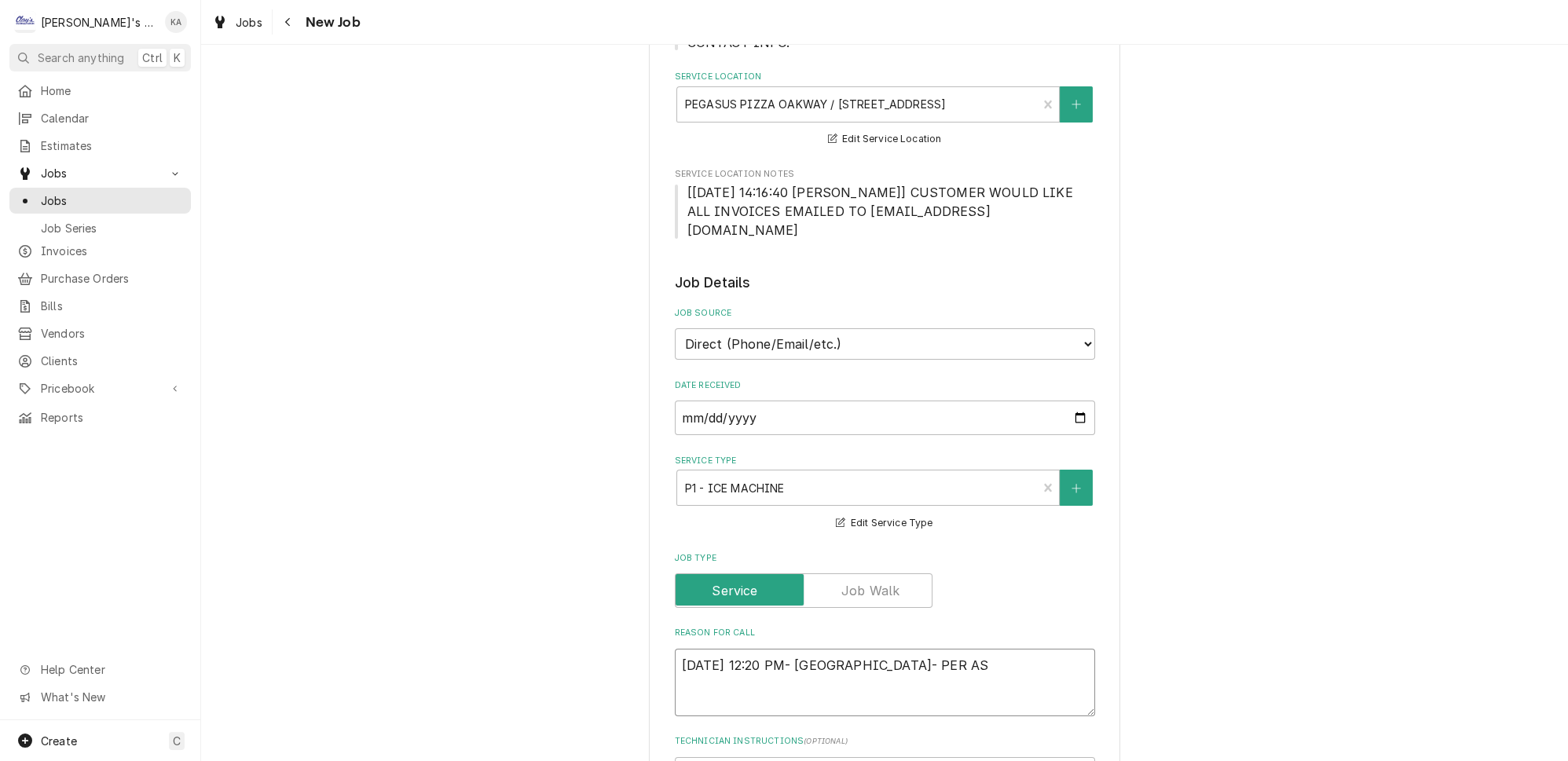
type textarea "x"
type textarea "8/15/2025 12:20 PM- KOREY- PER ASH"
type textarea "x"
type textarea "8/15/2025 12:20 PM- KOREY- PER ASH-"
type textarea "x"
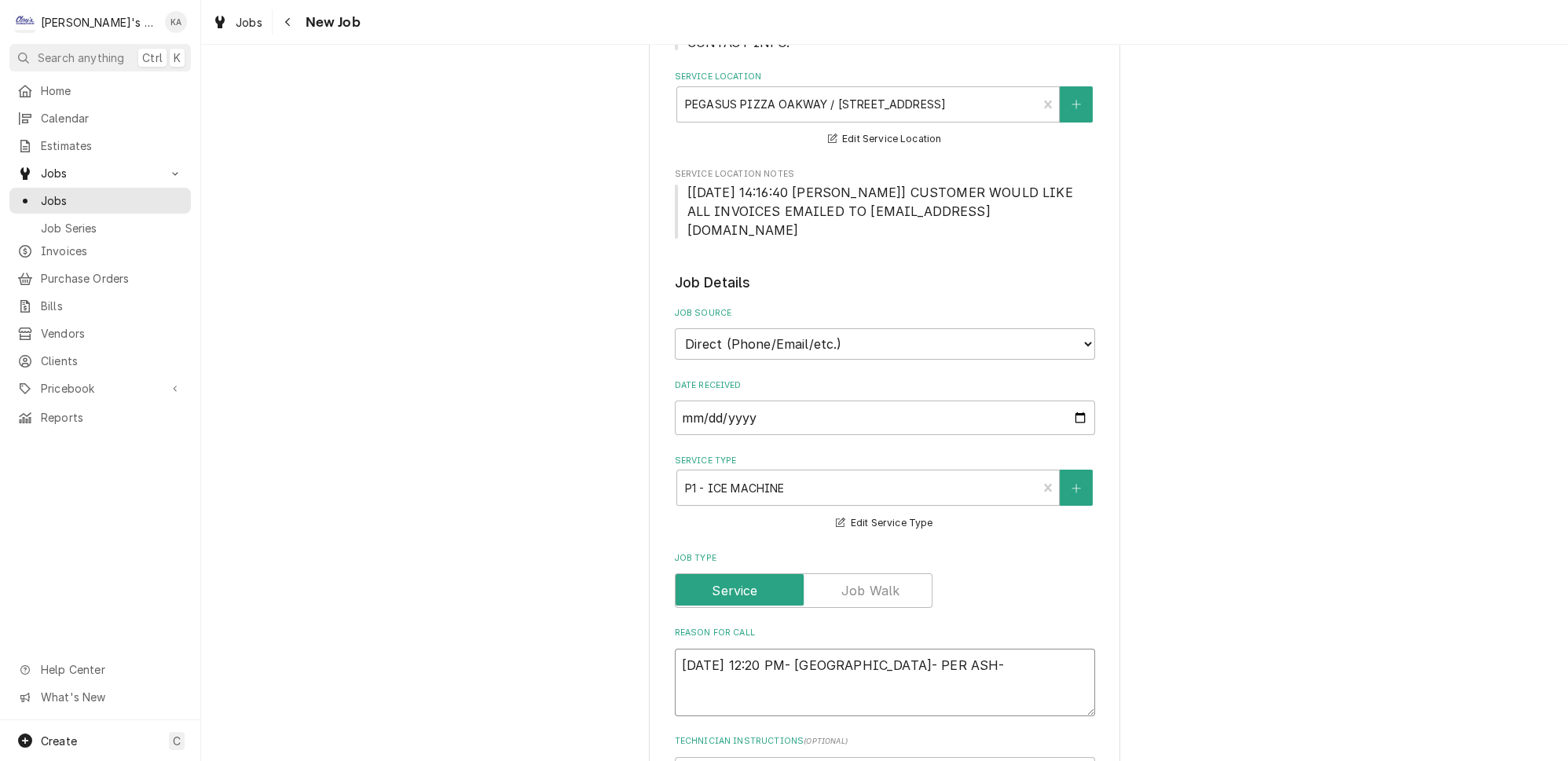
type textarea "8/15/2025 12:20 PM- KOREY- PER ASH-"
type textarea "x"
type textarea "8/15/2025 12:20 PM- KOREY- PER ASH- I"
type textarea "x"
type textarea "8/15/2025 12:20 PM- KOREY- PER ASH- IC"
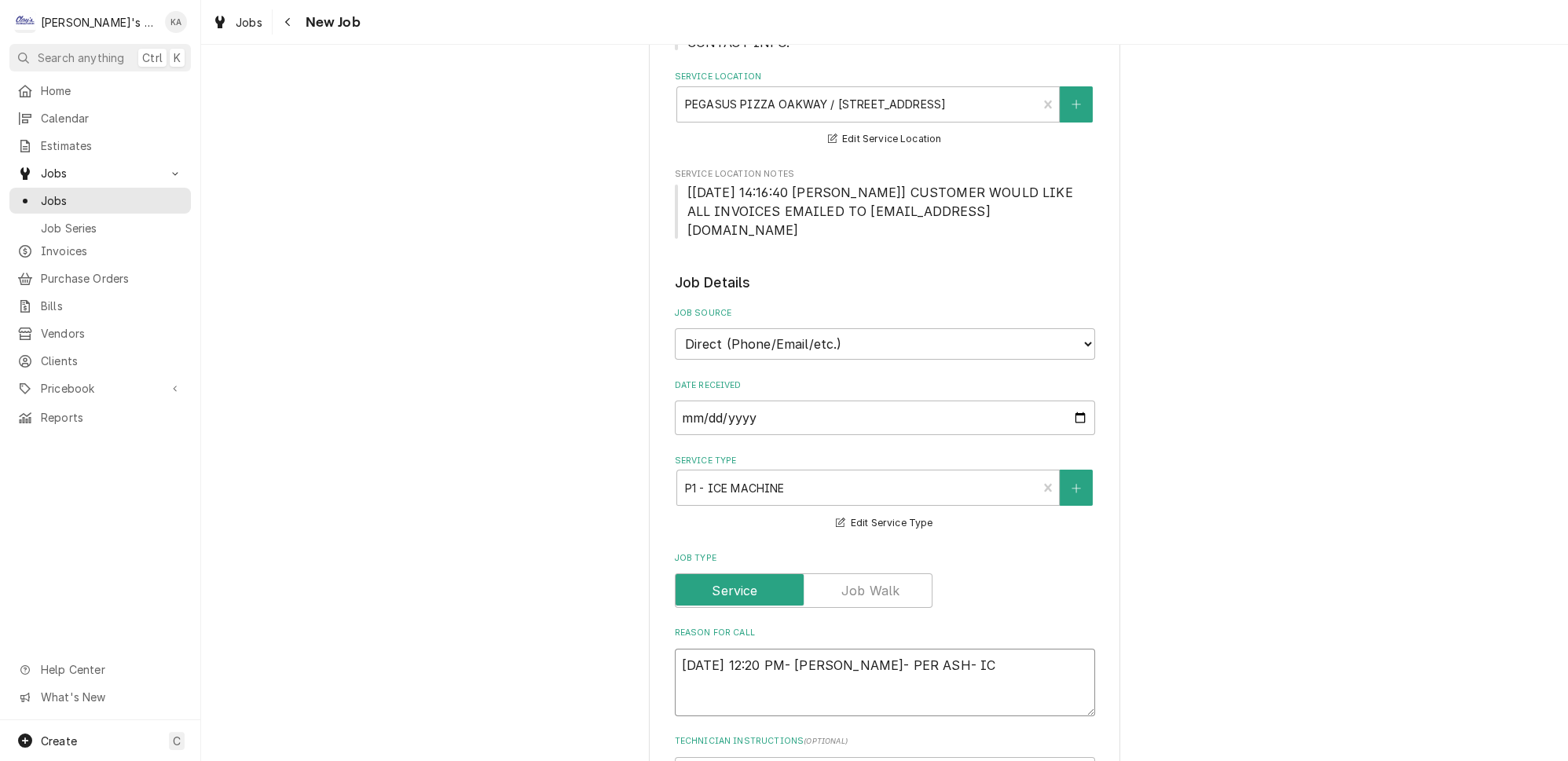
type textarea "x"
type textarea "8/15/2025 12:20 PM- KOREY- PER ASH- ICE"
type textarea "x"
type textarea "8/15/2025 12:20 PM- KOREY- PER ASH- ICE"
type textarea "x"
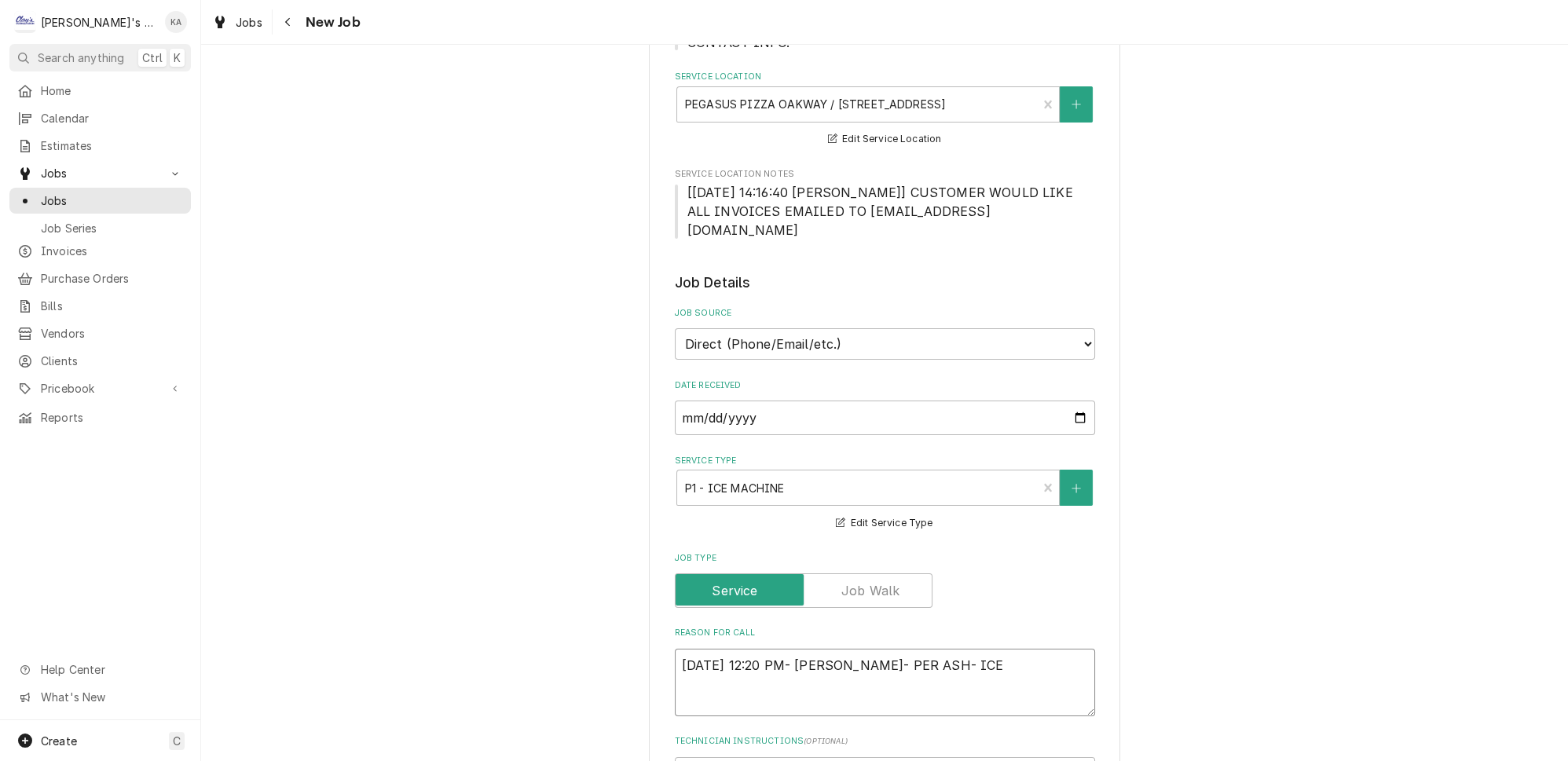
type textarea "8/15/2025 12:20 PM- KOREY- PER ASH- ICE M"
type textarea "x"
type textarea "8/15/2025 12:20 PM- KOREY- PER ASH- ICE MA"
type textarea "x"
type textarea "8/15/2025 12:20 PM- KOREY- PER ASH- ICE MAC"
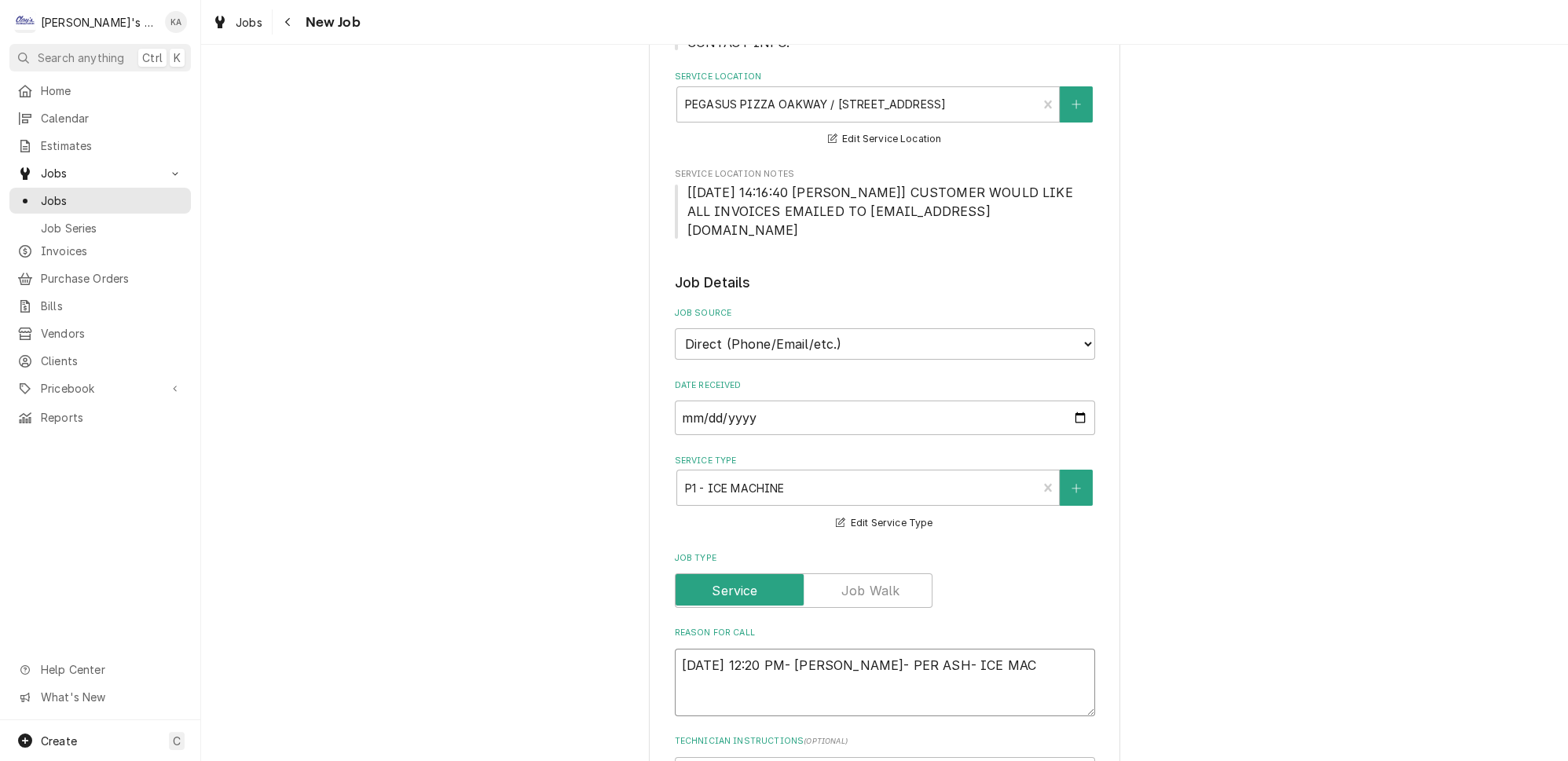
type textarea "x"
type textarea "8/15/2025 12:20 PM- KOREY- PER ASH- ICE MACH"
type textarea "x"
type textarea "8/15/2025 12:20 PM- KOREY- PER ASH- ICE MACHI"
type textarea "x"
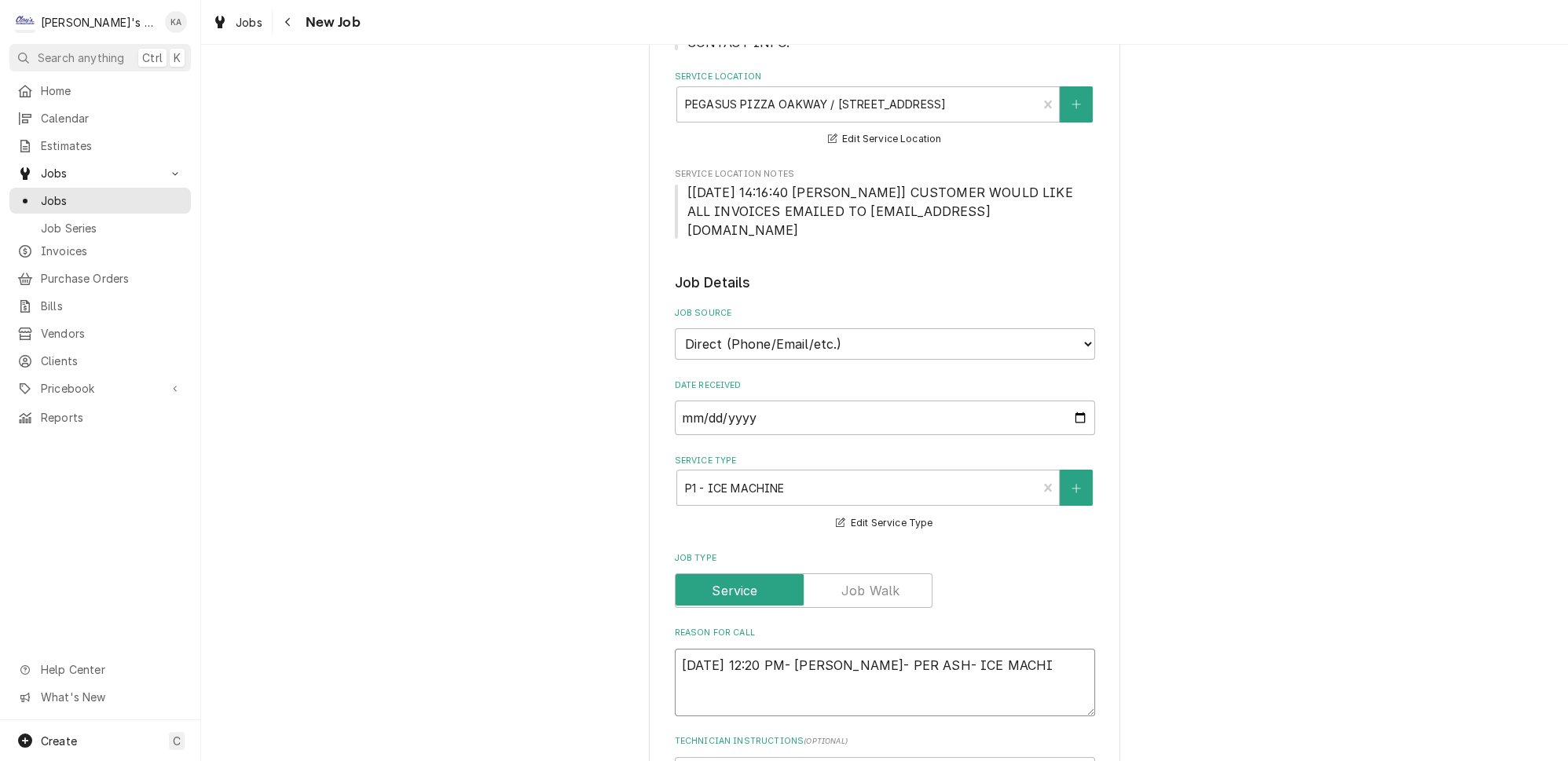
type textarea "8/15/2025 12:20 PM- KOREY- PER ASH- ICE MACHIN"
type textarea "x"
type textarea "8/15/2025 12:20 PM- KOREY- PER ASH- ICE MACHINE"
type textarea "x"
type textarea "8/15/2025 12:20 PM- KOREY- PER ASH- ICE MACHINE"
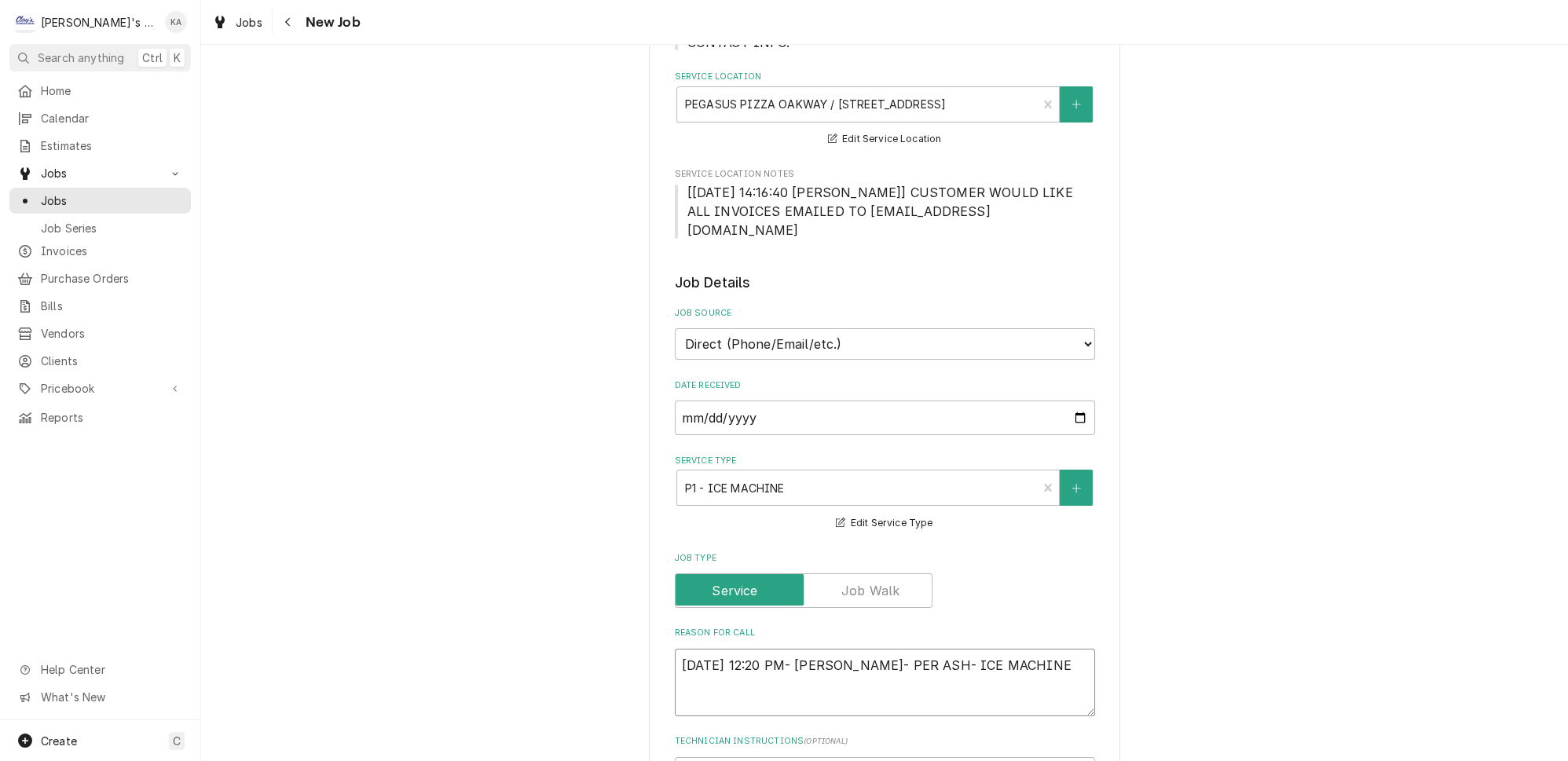
type textarea "x"
type textarea "8/15/2025 12:20 PM- KOREY- PER ASH- ICE MACHINE I"
type textarea "x"
type textarea "8/15/2025 12:20 PM- KOREY- PER ASH- ICE MACHINE IS"
type textarea "x"
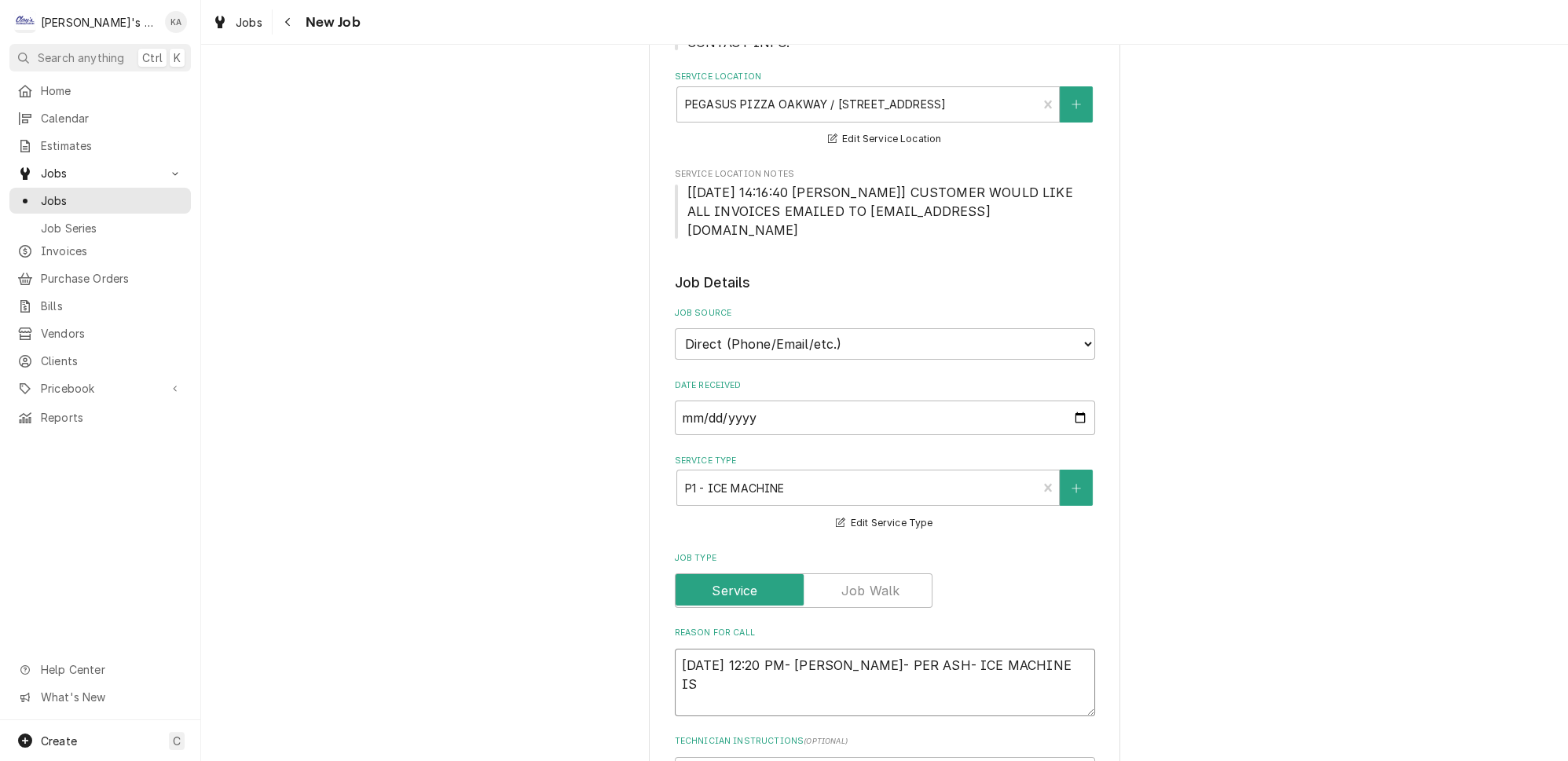
type textarea "8/15/2025 12:20 PM- KOREY- PER ASH- ICE MACHINE IS"
type textarea "x"
type textarea "8/15/2025 12:20 PM- KOREY- PER ASH- ICE MACHINE IS N"
type textarea "x"
type textarea "8/15/2025 12:20 PM- KOREY- PER ASH- ICE MACHINE IS NO"
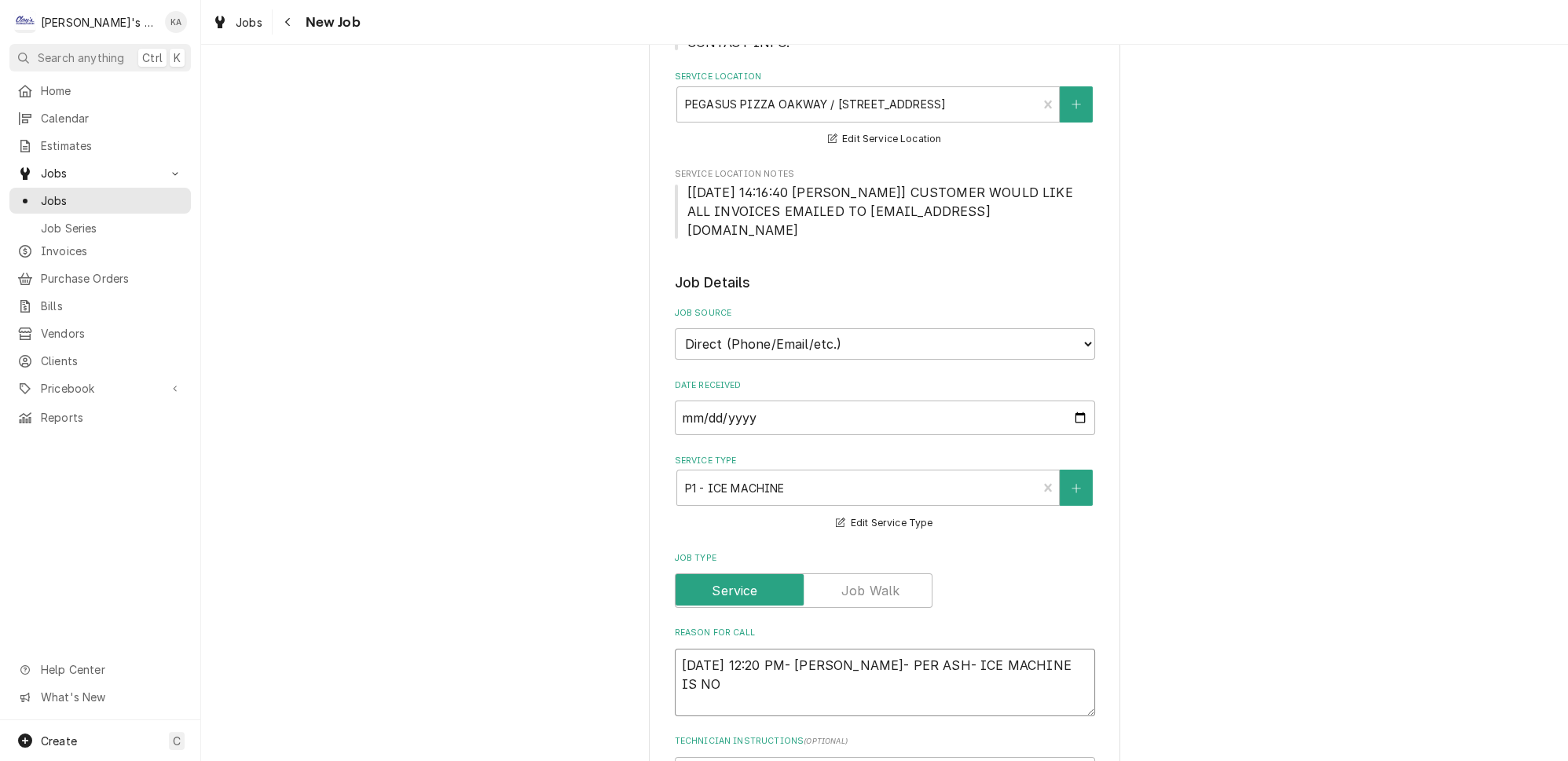
type textarea "x"
type textarea "8/15/2025 12:20 PM- KOREY- PER ASH- ICE MACHINE IS NOT"
type textarea "x"
type textarea "8/15/2025 12:20 PM- KOREY- PER ASH- ICE MACHINE IS NOT"
type textarea "x"
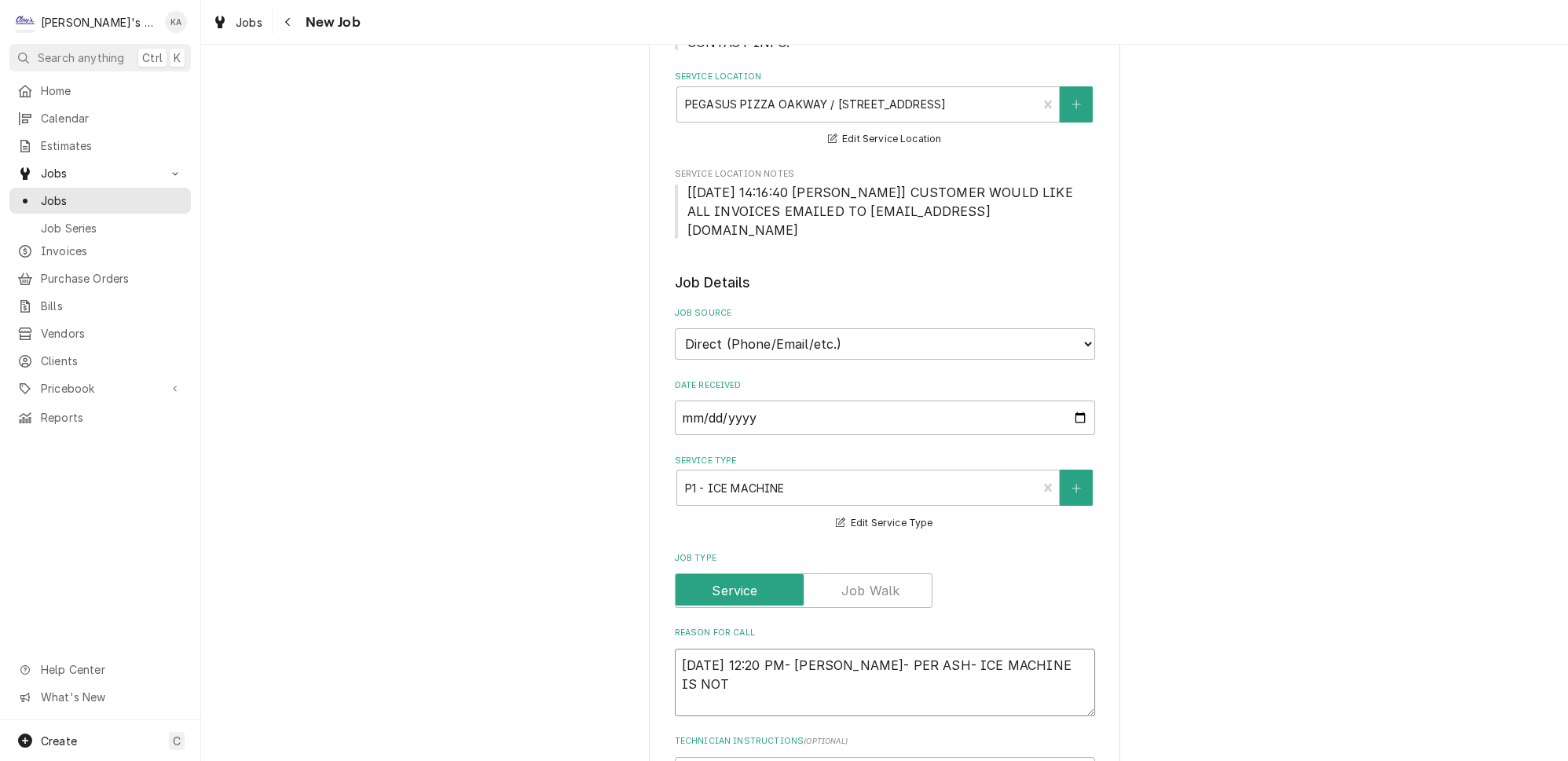
type textarea "8/15/2025 12:20 PM- KOREY- PER ASH- ICE MACHINE IS NOT P"
type textarea "x"
type textarea "8/15/2025 12:20 PM- KOREY- PER ASH- ICE MACHINE IS NOT PO"
type textarea "x"
type textarea "8/15/2025 12:20 PM- KOREY- PER ASH- ICE MACHINE IS NOT P"
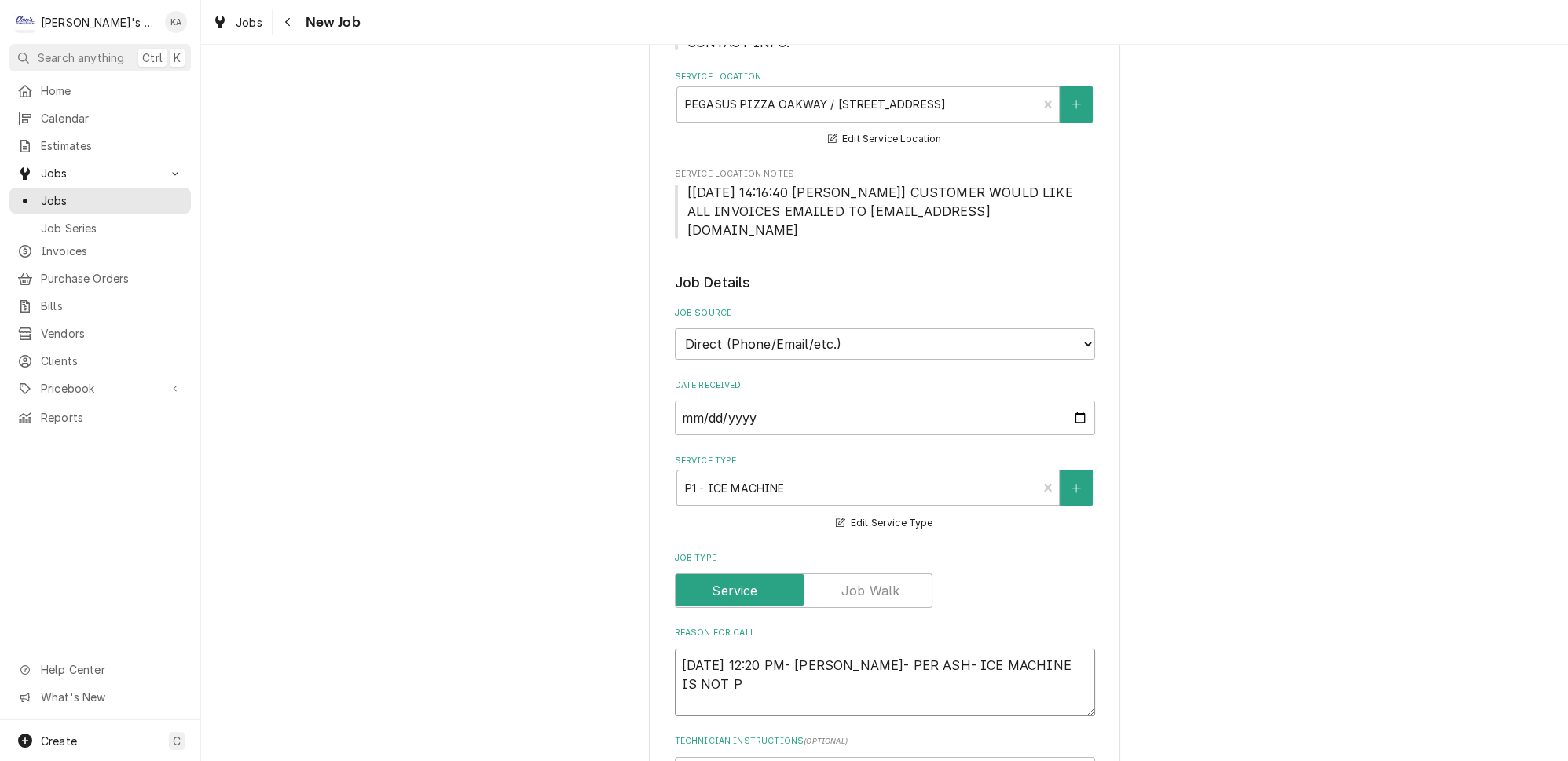
type textarea "x"
type textarea "8/15/2025 12:20 PM- KOREY- PER ASH- ICE MACHINE IS NOT PR"
type textarea "x"
type textarea "8/15/2025 12:20 PM- KOREY- PER ASH- ICE MACHINE IS NOT PRO"
type textarea "x"
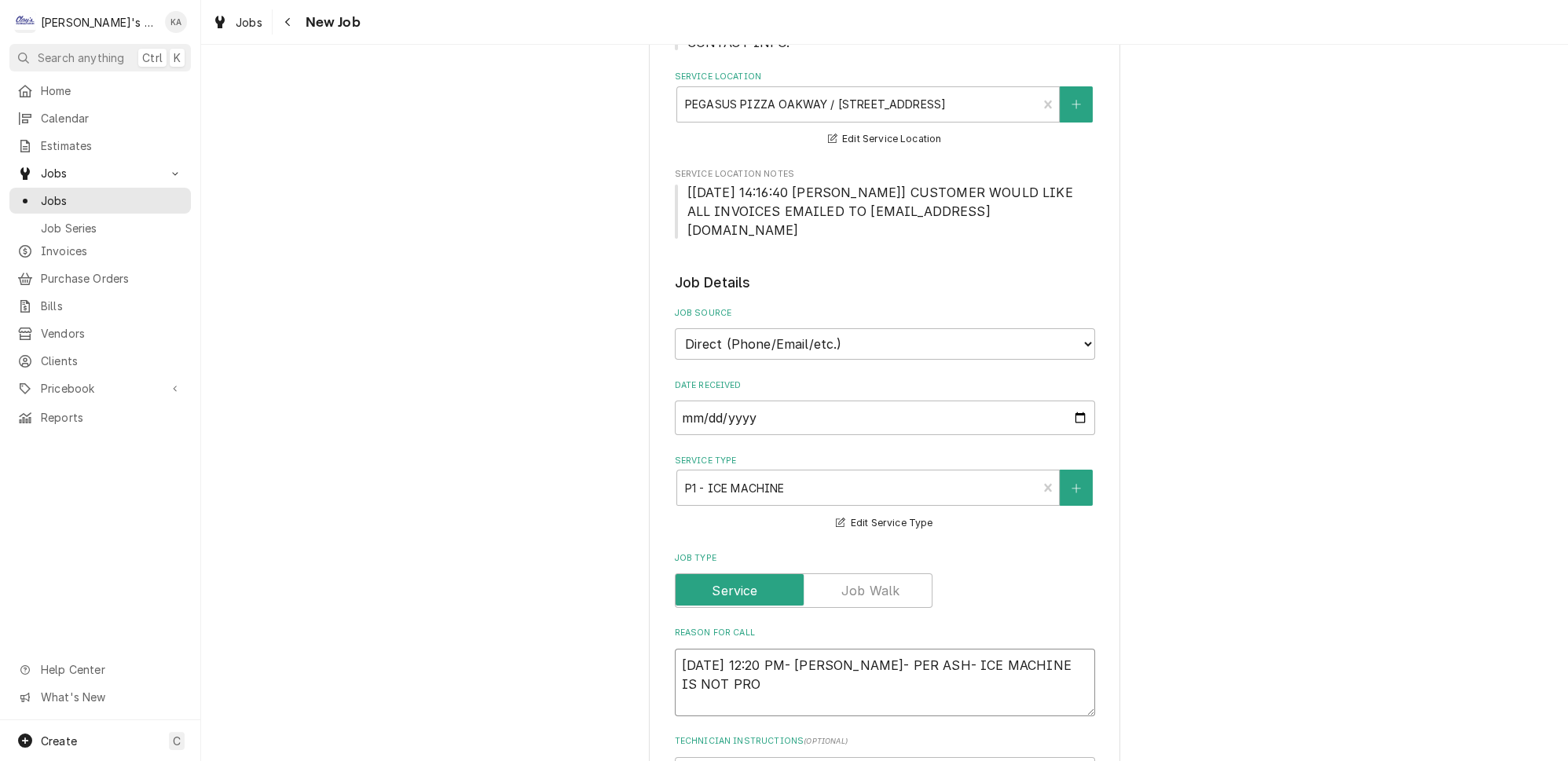
type textarea "8/15/2025 12:20 PM- KOREY- PER ASH- ICE MACHINE IS NOT PROD"
type textarea "x"
type textarea "8/15/2025 12:20 PM- KOREY- PER ASH- ICE MACHINE IS NOT PRODU"
type textarea "x"
type textarea "8/15/2025 12:20 PM- KOREY- PER ASH- ICE MACHINE IS NOT PRODUC"
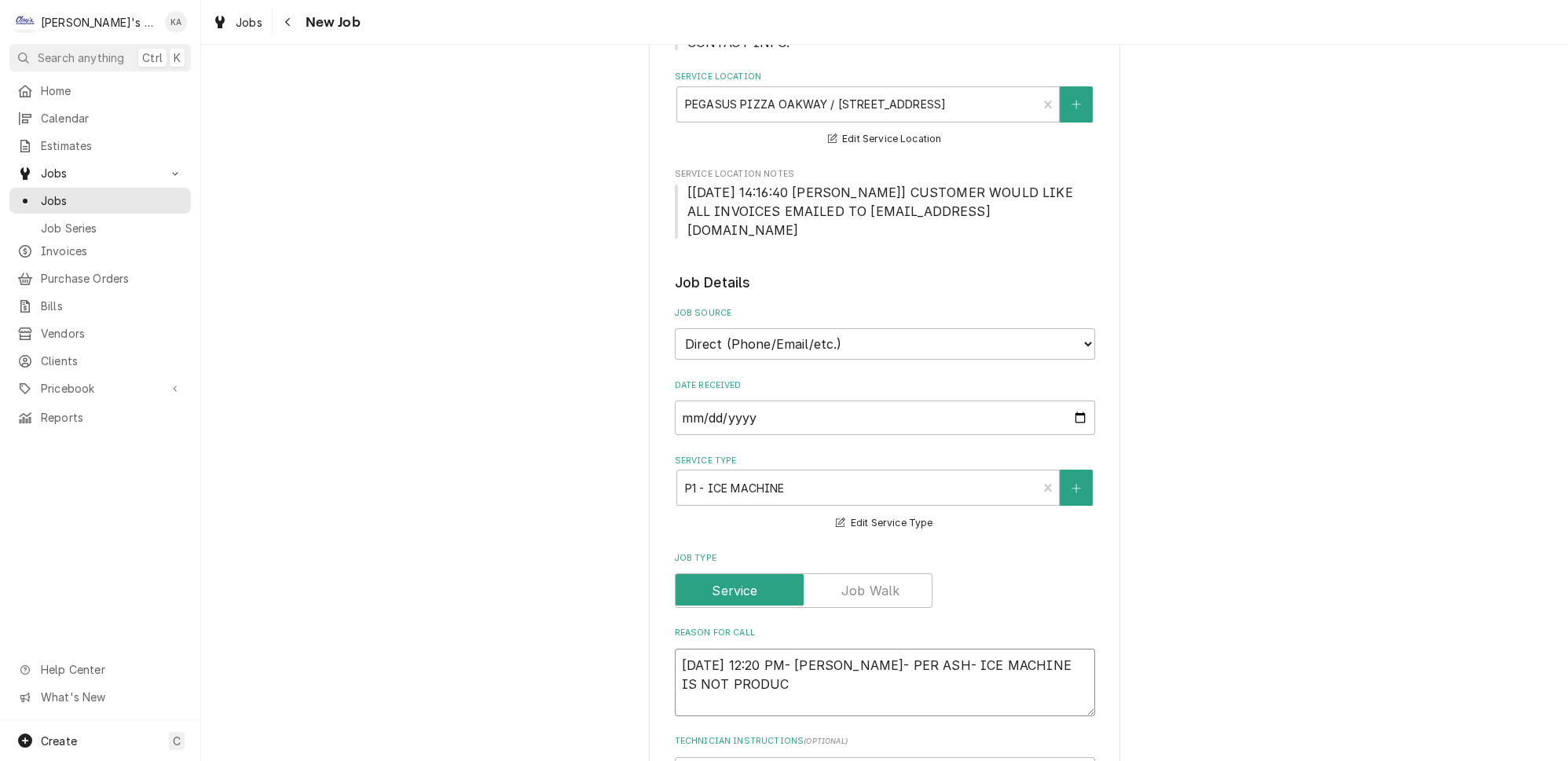
type textarea "x"
type textarea "8/15/2025 12:20 PM- KOREY- PER ASH- ICE MACHINE IS NOT PRODUCI"
type textarea "x"
type textarea "8/15/2025 12:20 PM- KOREY- PER ASH- ICE MACHINE IS NOT PRODUCIN"
type textarea "x"
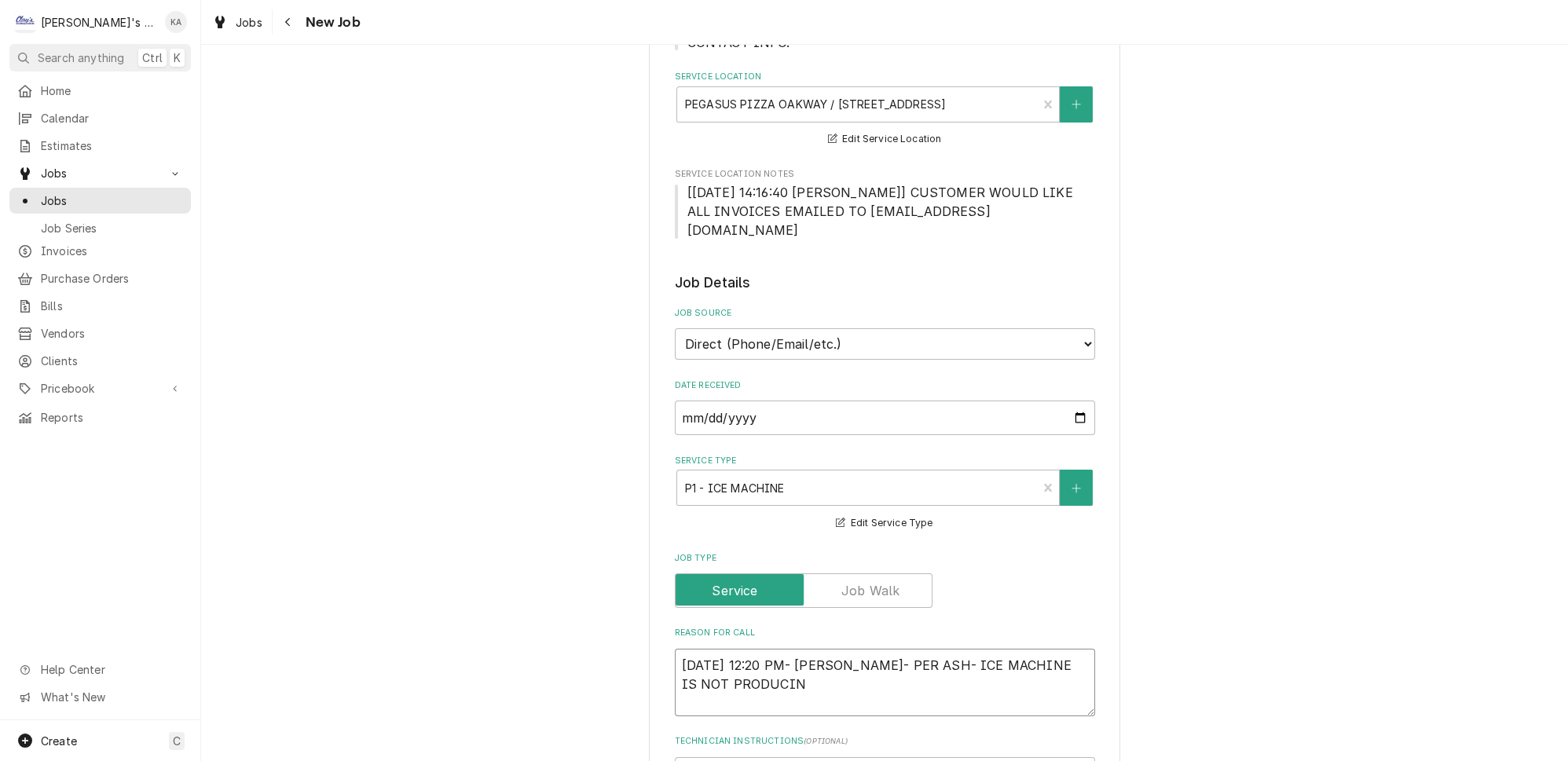
type textarea "8/15/2025 12:20 PM- KOREY- PER ASH- ICE MACHINE IS NOT PRODUCING"
type textarea "x"
type textarea "8/15/2025 12:20 PM- KOREY- PER ASH- ICE MACHINE IS NOT PRODUCING"
type textarea "x"
type textarea "8/15/2025 12:20 PM- KOREY- PER ASH- ICE MACHINE IS NOT PRODUCING I"
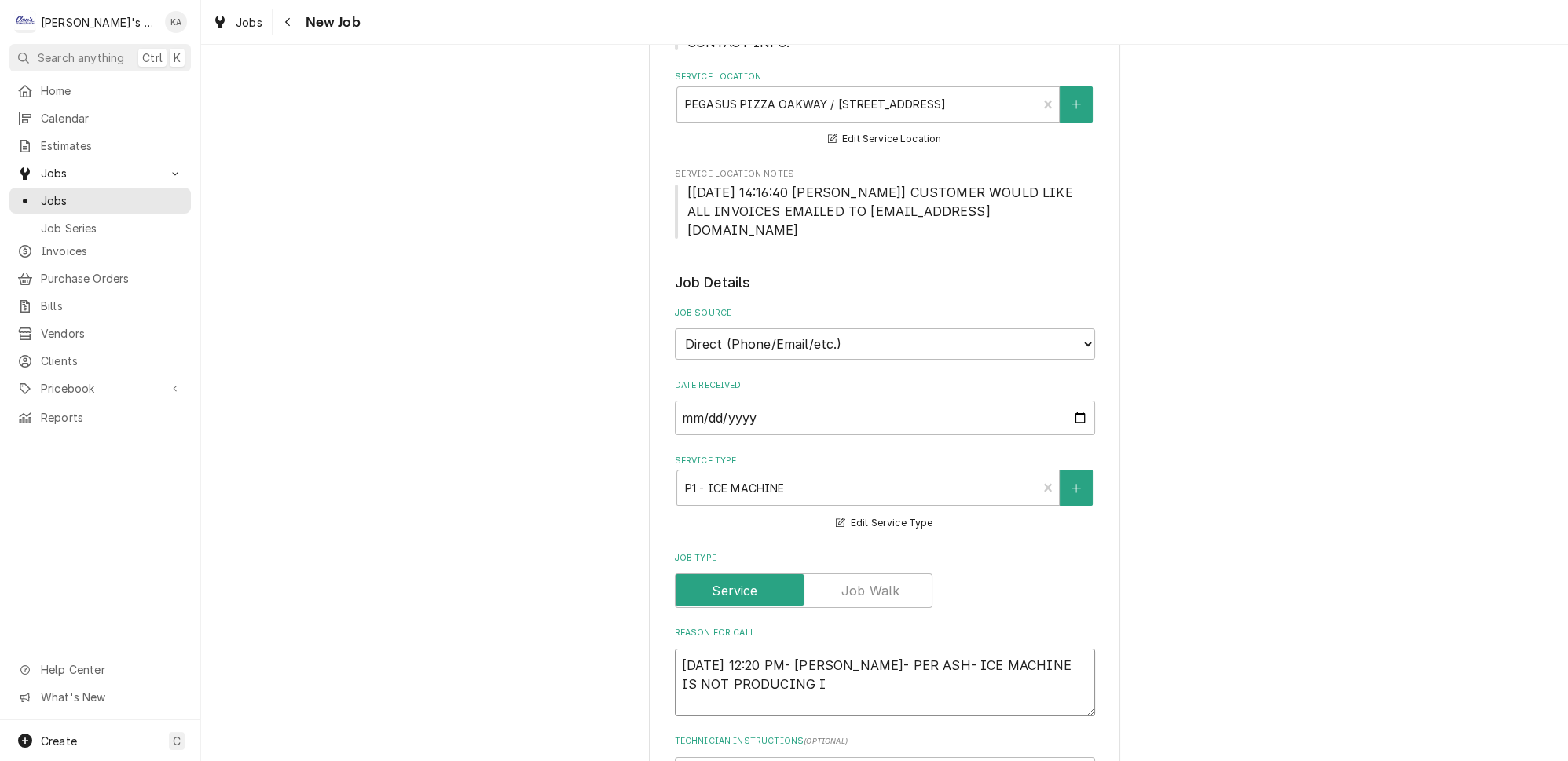
type textarea "x"
type textarea "8/15/2025 12:20 PM- KOREY- PER ASH- ICE MACHINE IS NOT PRODUCING IC"
type textarea "x"
type textarea "8/15/2025 12:20 PM- KOREY- PER ASH- ICE MACHINE IS NOT PRODUCING ICE"
type textarea "x"
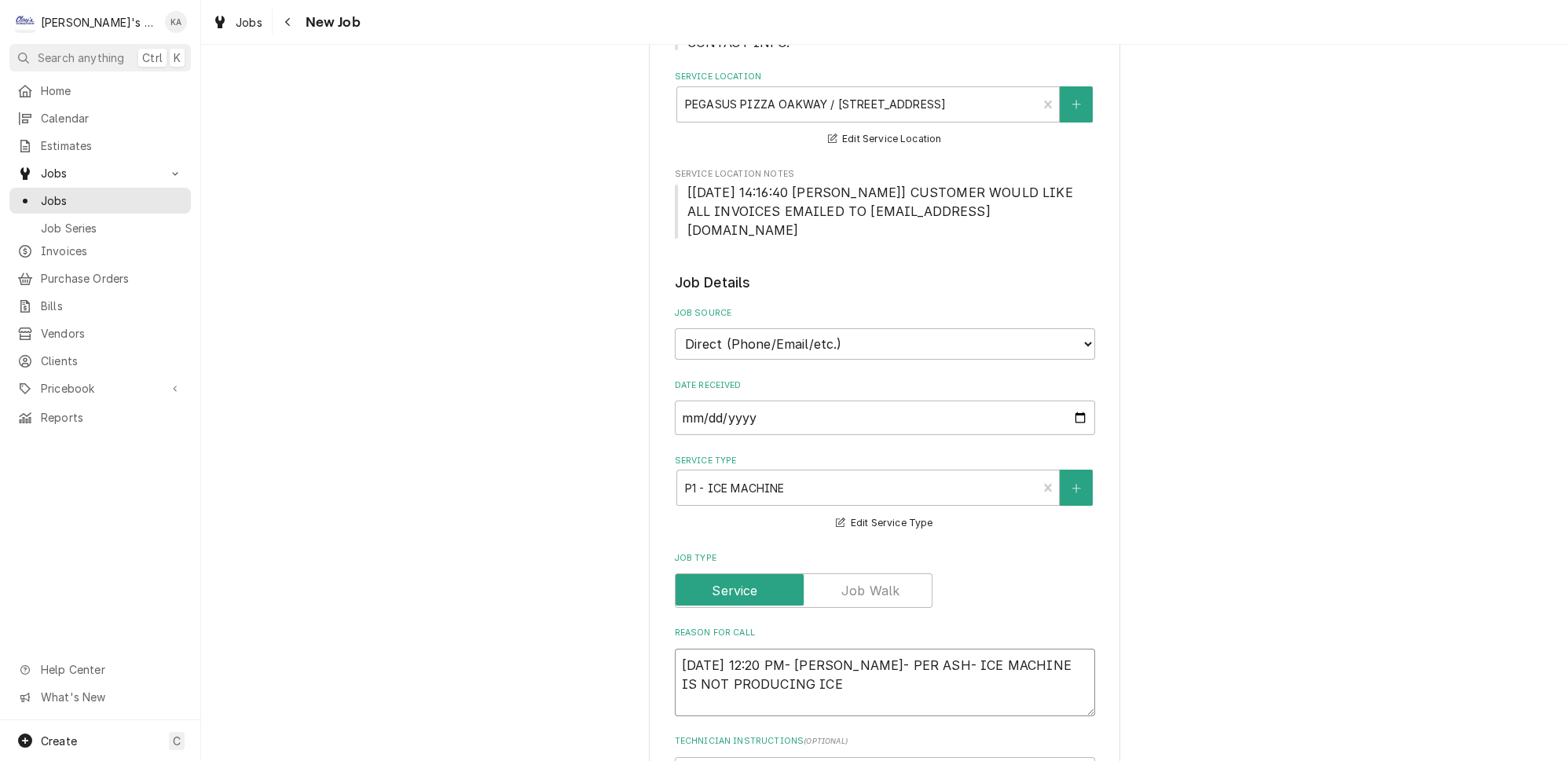
type textarea "8/15/2025 12:20 PM- KOREY- PER ASH- ICE MACHINE IS NOT PRODUCING ICE"
type textarea "x"
type textarea "8/15/2025 12:20 PM- KOREY- PER ASH- ICE MACHINE IS NOT PRODUCING ICE A"
type textarea "x"
type textarea "8/15/2025 12:20 PM- KOREY- PER ASH- ICE MACHINE IS NOT PRODUCING ICE AT"
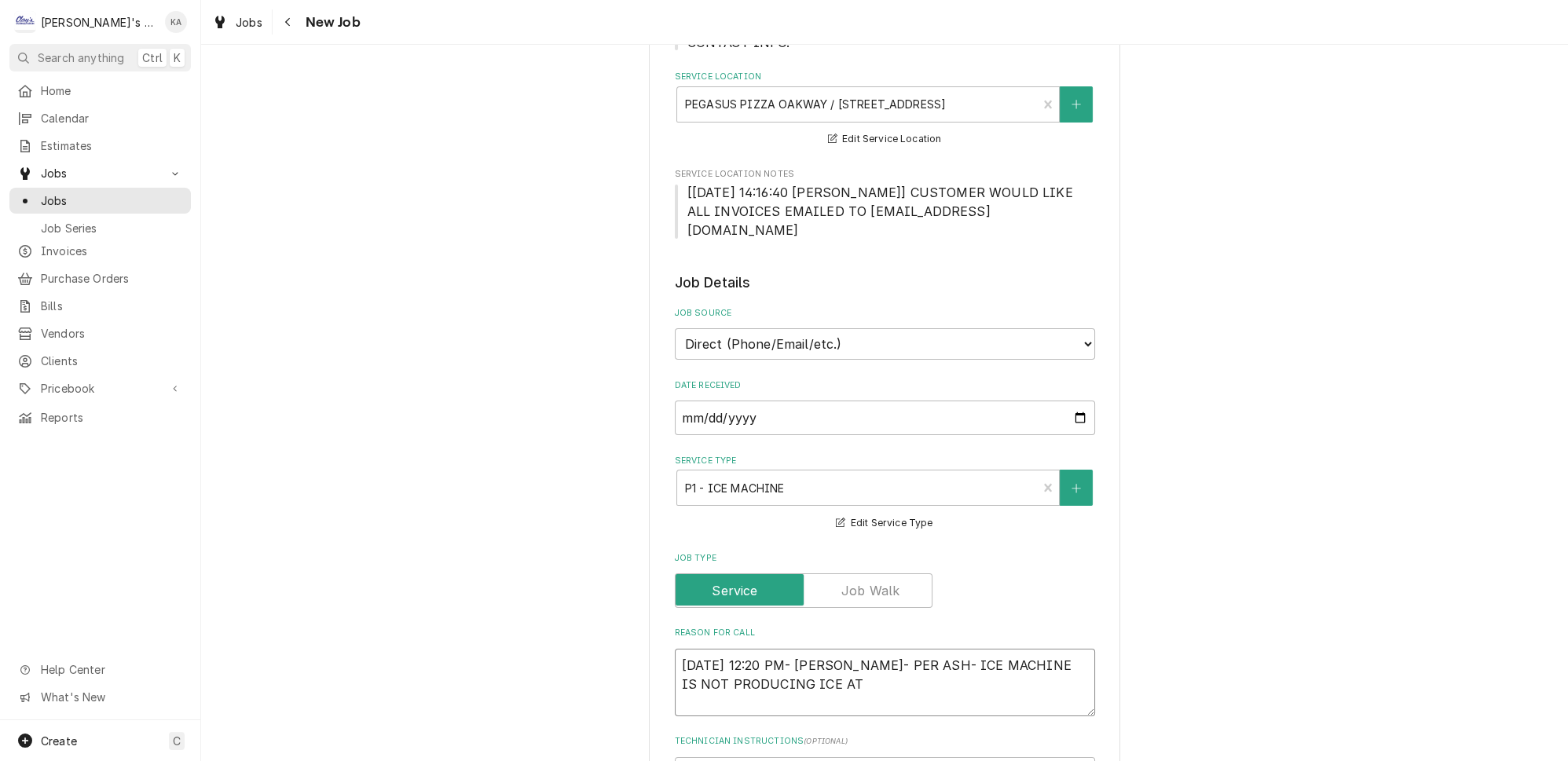
type textarea "x"
type textarea "8/15/2025 12:20 PM- KOREY- PER ASH- ICE MACHINE IS NOT PRODUCING ICE AT"
type textarea "x"
type textarea "8/15/2025 12:20 PM- KOREY- PER ASH- ICE MACHINE IS NOT PRODUCING ICE AT A"
type textarea "x"
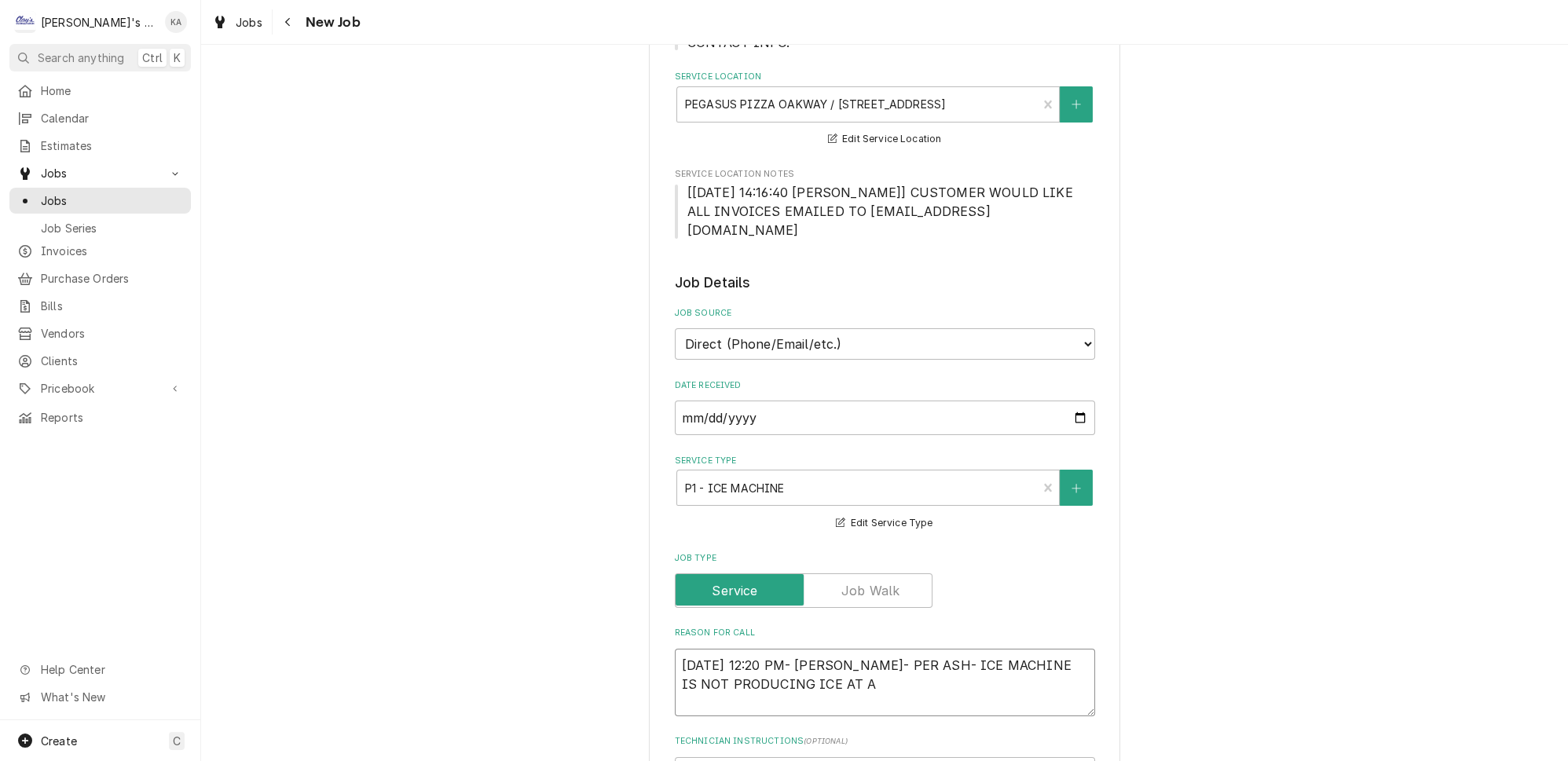
type textarea "8/15/2025 12:20 PM- KOREY- PER ASH- ICE MACHINE IS NOT PRODUCING ICE AT AL"
type textarea "x"
type textarea "8/15/2025 12:20 PM- KOREY- PER ASH- ICE MACHINE IS NOT PRODUCING ICE AT ALL"
type textarea "x"
type textarea "8/15/2025 12:20 PM- KOREY- PER ASH- ICE MACHINE IS NOT PRODUCING ICE AT ALL."
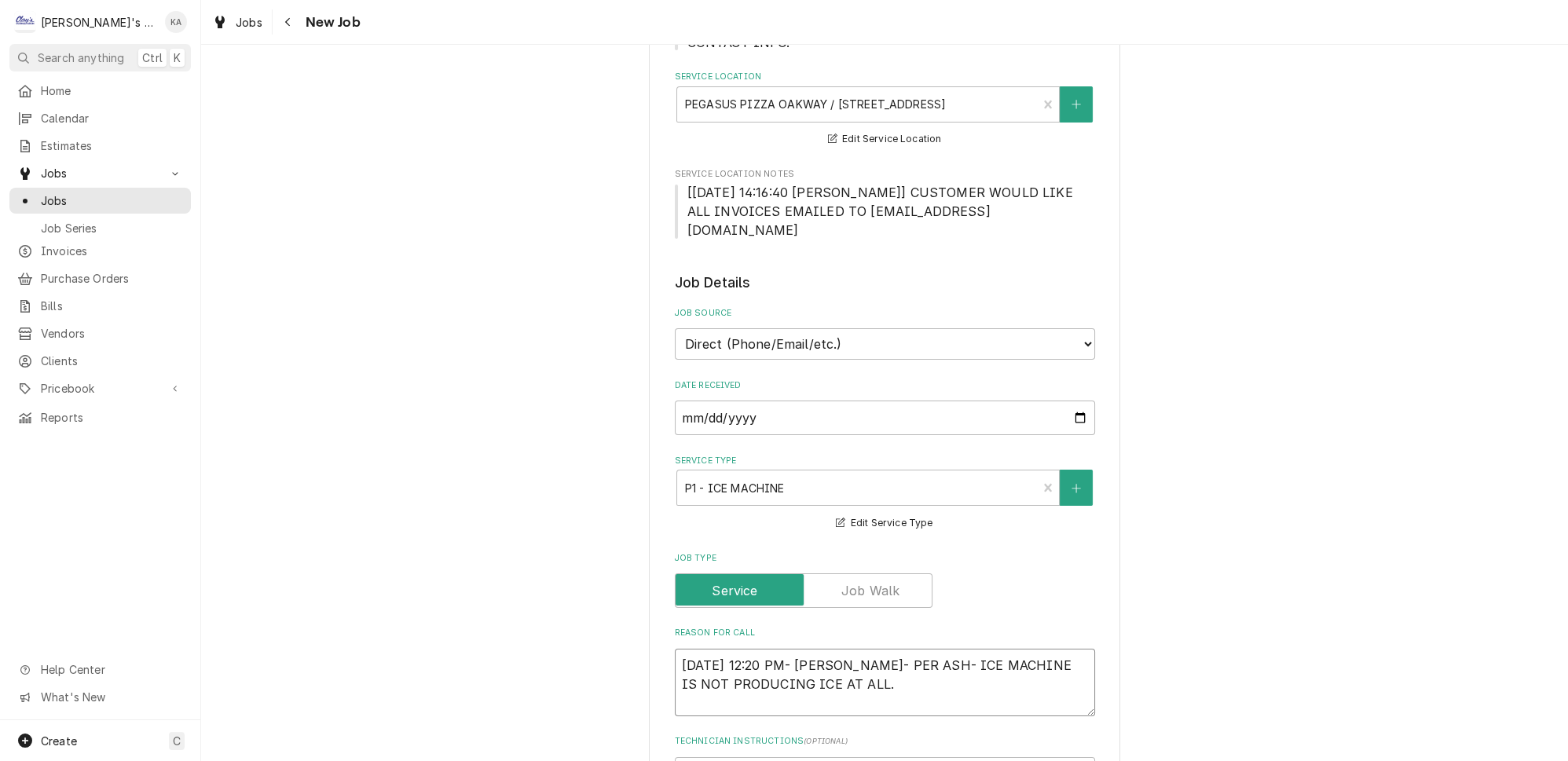
type textarea "x"
type textarea "8/15/2025 12:20 PM- KOREY- PER ASH- ICE MACHINE IS NOT PRODUCING ICE AT ALL."
type textarea "x"
type textarea "8/15/2025 12:20 PM- KOREY- PER ASH- ICE MACHINE IS NOT PRODUCING ICE AT ALL. W"
type textarea "x"
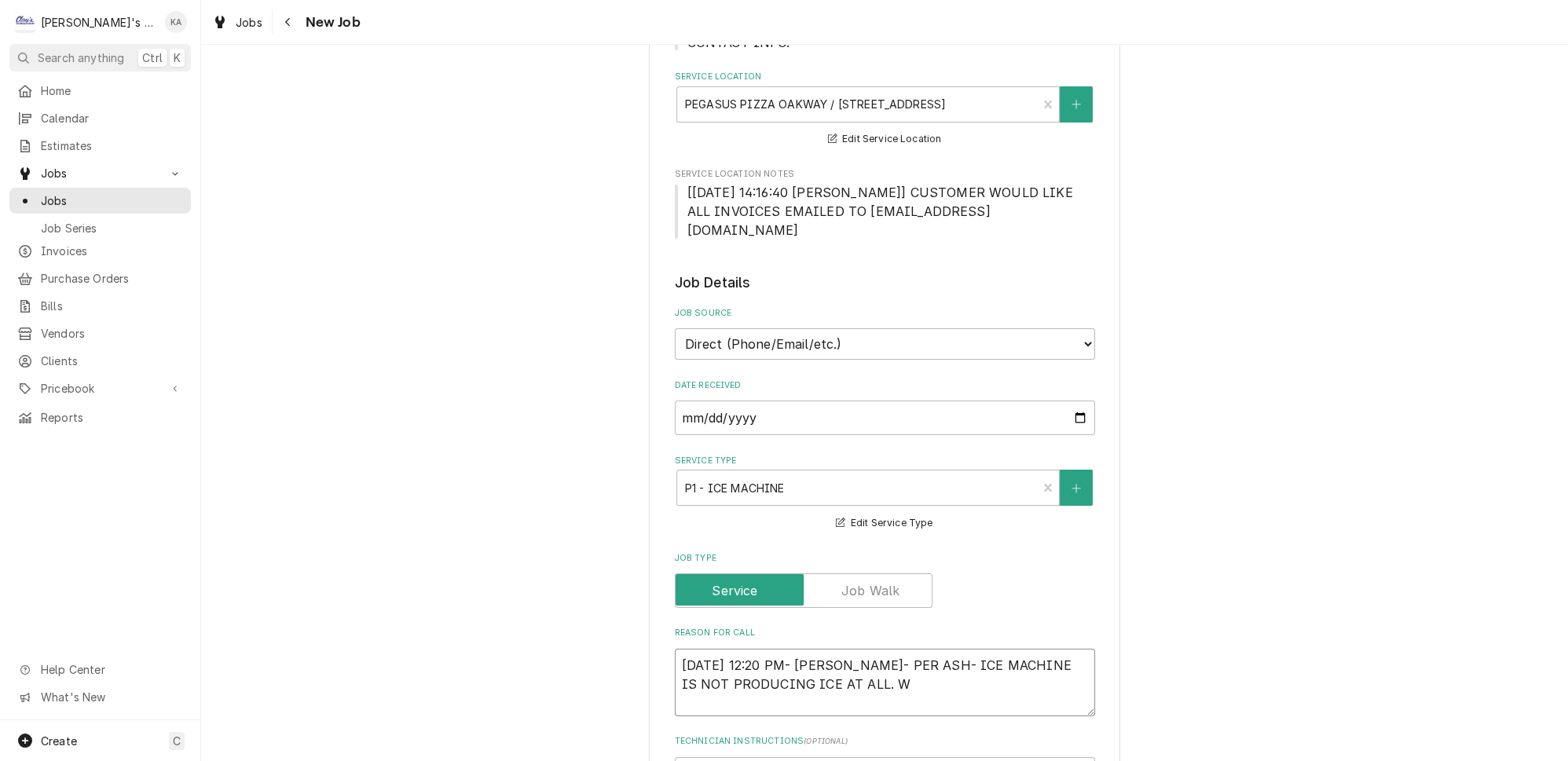
type textarea "8/15/2025 12:20 PM- KOREY- PER ASH- ICE MACHINE IS NOT PRODUCING ICE AT ALL. WO"
type textarea "x"
type textarea "8/15/2025 12:20 PM- KOREY- PER ASH- ICE MACHINE IS NOT PRODUCING ICE AT ALL. WOU"
type textarea "x"
type textarea "8/15/2025 12:20 PM- KOREY- PER ASH- ICE MACHINE IS NOT PRODUCING ICE AT ALL. WO…"
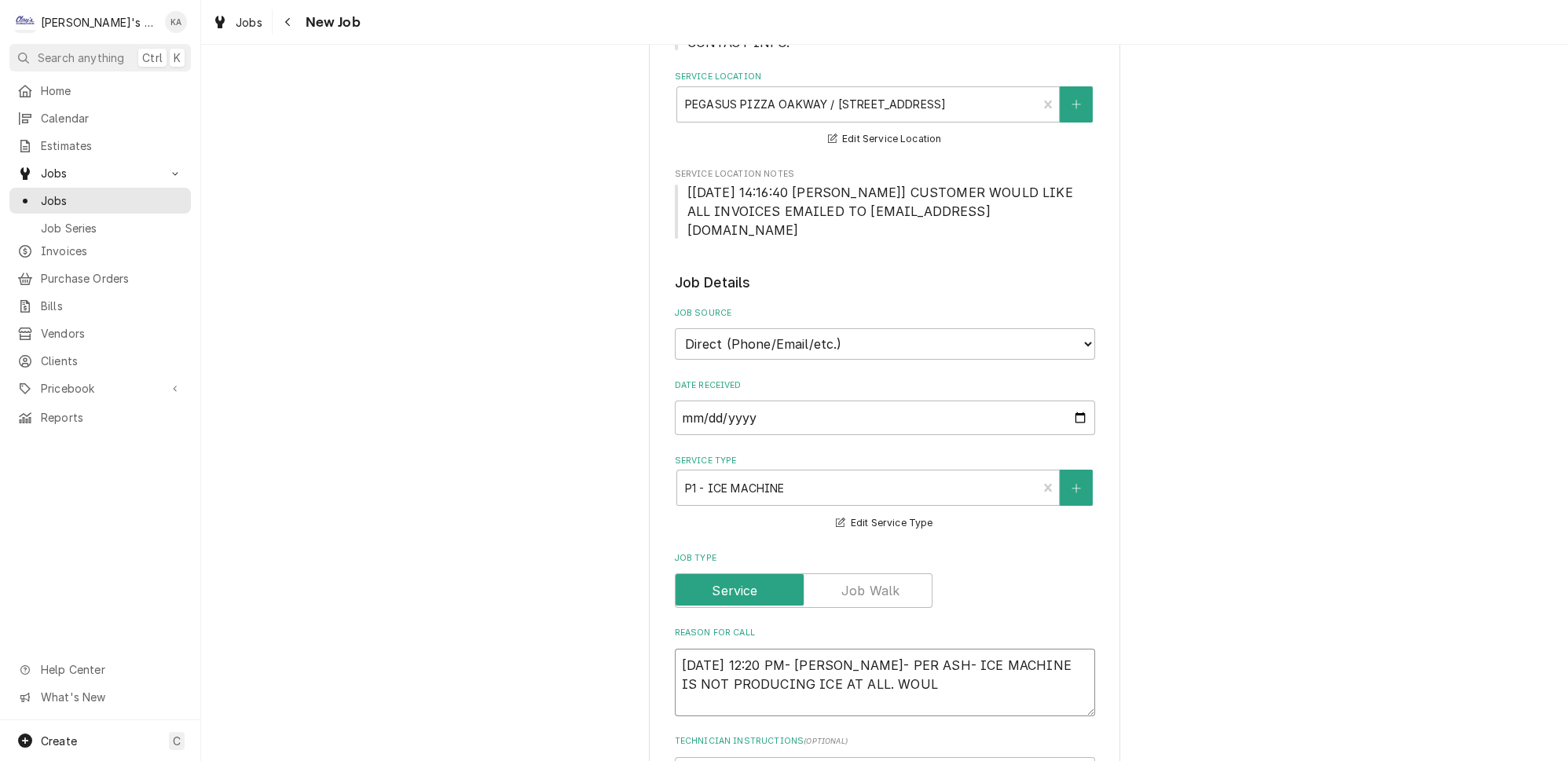
type textarea "x"
type textarea "8/15/2025 12:20 PM- KOREY- PER ASH- ICE MACHINE IS NOT PRODUCING ICE AT ALL. WO…"
type textarea "x"
type textarea "8/15/2025 12:20 PM- KOREY- PER ASH- ICE MACHINE IS NOT PRODUCING ICE AT ALL. WO…"
type textarea "x"
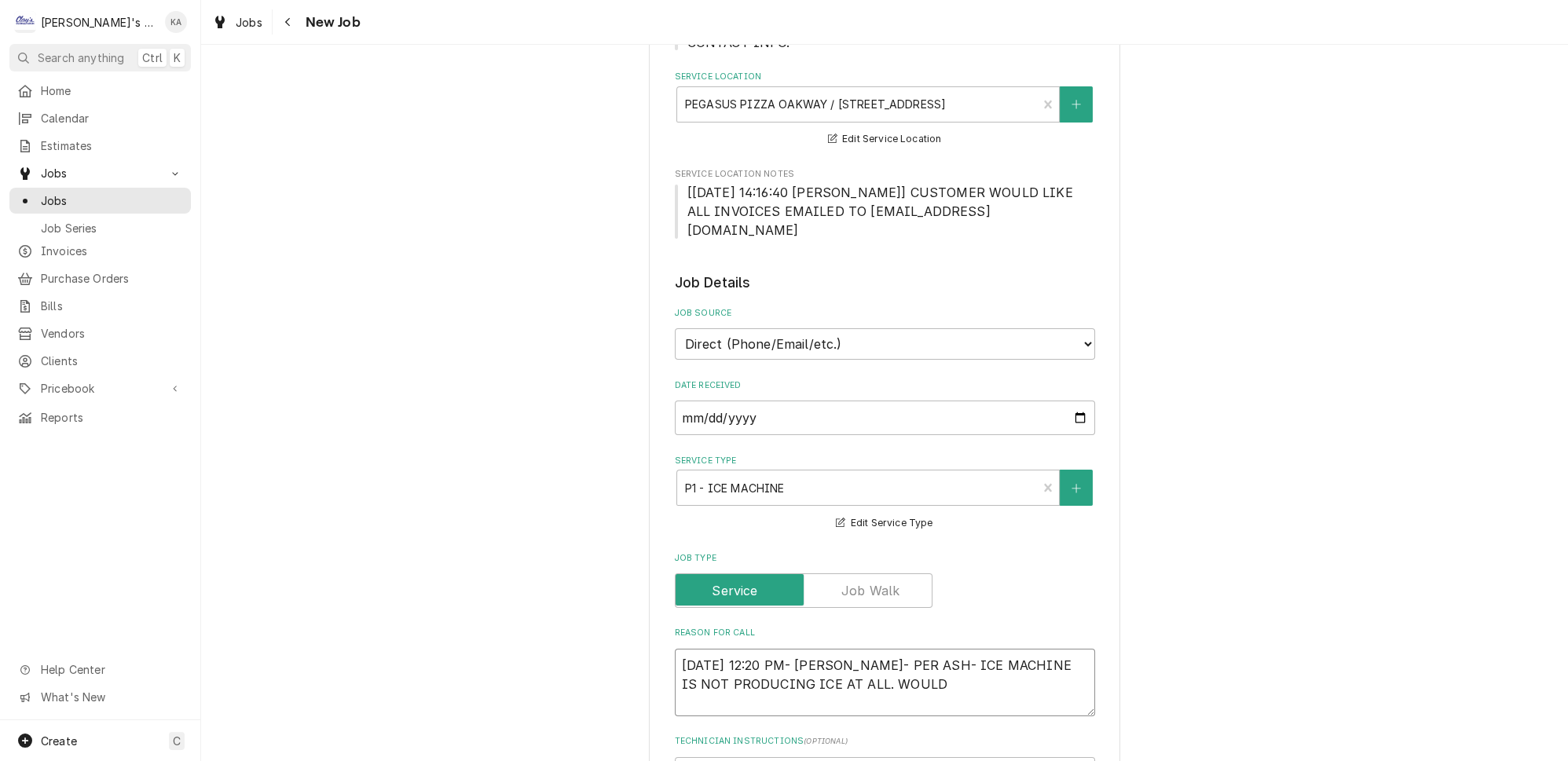
type textarea "8/15/2025 12:20 PM- KOREY- PER ASH- ICE MACHINE IS NOT PRODUCING ICE AT ALL. WO…"
type textarea "x"
type textarea "8/15/2025 12:20 PM- KOREY- PER ASH- ICE MACHINE IS NOT PRODUCING ICE AT ALL. WO…"
type textarea "x"
type textarea "8/15/2025 12:20 PM- KOREY- PER ASH- ICE MACHINE IS NOT PRODUCING ICE AT ALL. WO…"
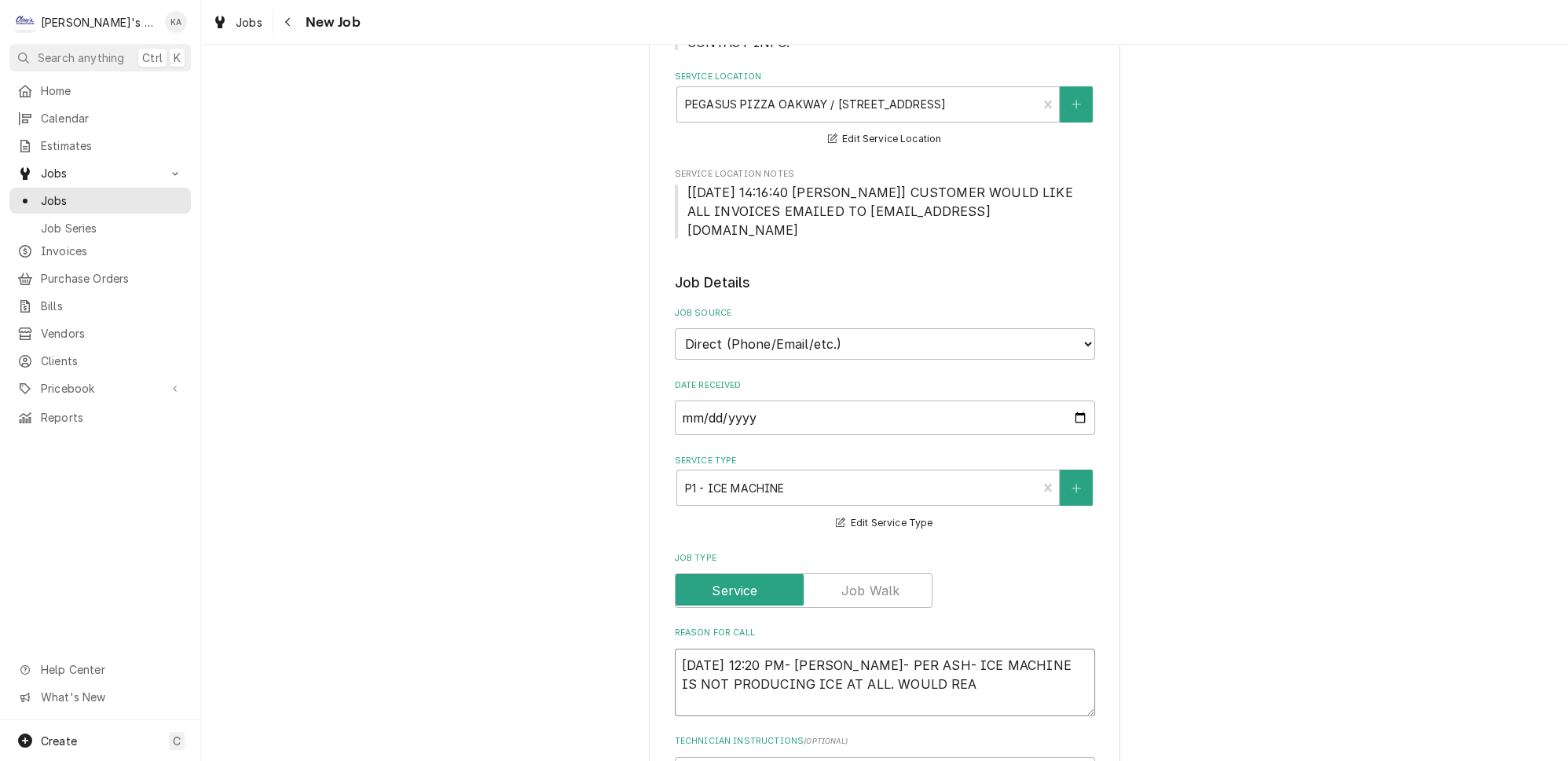
type textarea "x"
type textarea "8/15/2025 12:20 PM- KOREY- PER ASH- ICE MACHINE IS NOT PRODUCING ICE AT ALL. WO…"
type textarea "x"
type textarea "8/15/2025 12:20 PM- KOREY- PER ASH- ICE MACHINE IS NOT PRODUCING ICE AT ALL. WO…"
type textarea "x"
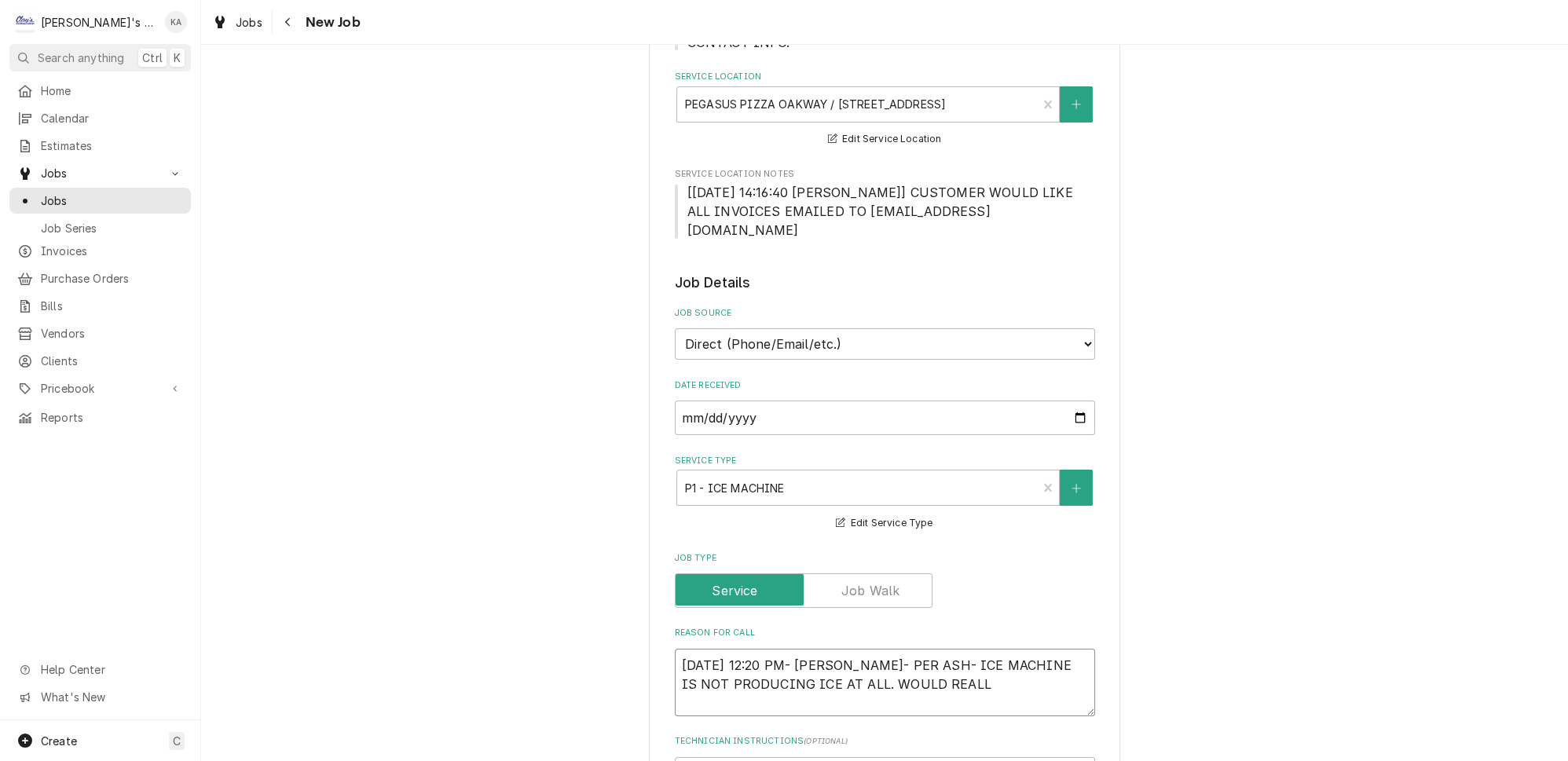
type textarea "8/15/2025 12:20 PM- KOREY- PER ASH- ICE MACHINE IS NOT PRODUCING ICE AT ALL. WO…"
type textarea "x"
type textarea "8/15/2025 12:20 PM- KOREY- PER ASH- ICE MACHINE IS NOT PRODUCING ICE AT ALL. WO…"
type textarea "x"
type textarea "8/15/2025 12:20 PM- KOREY- PER ASH- ICE MACHINE IS NOT PRODUCING ICE AT ALL. WO…"
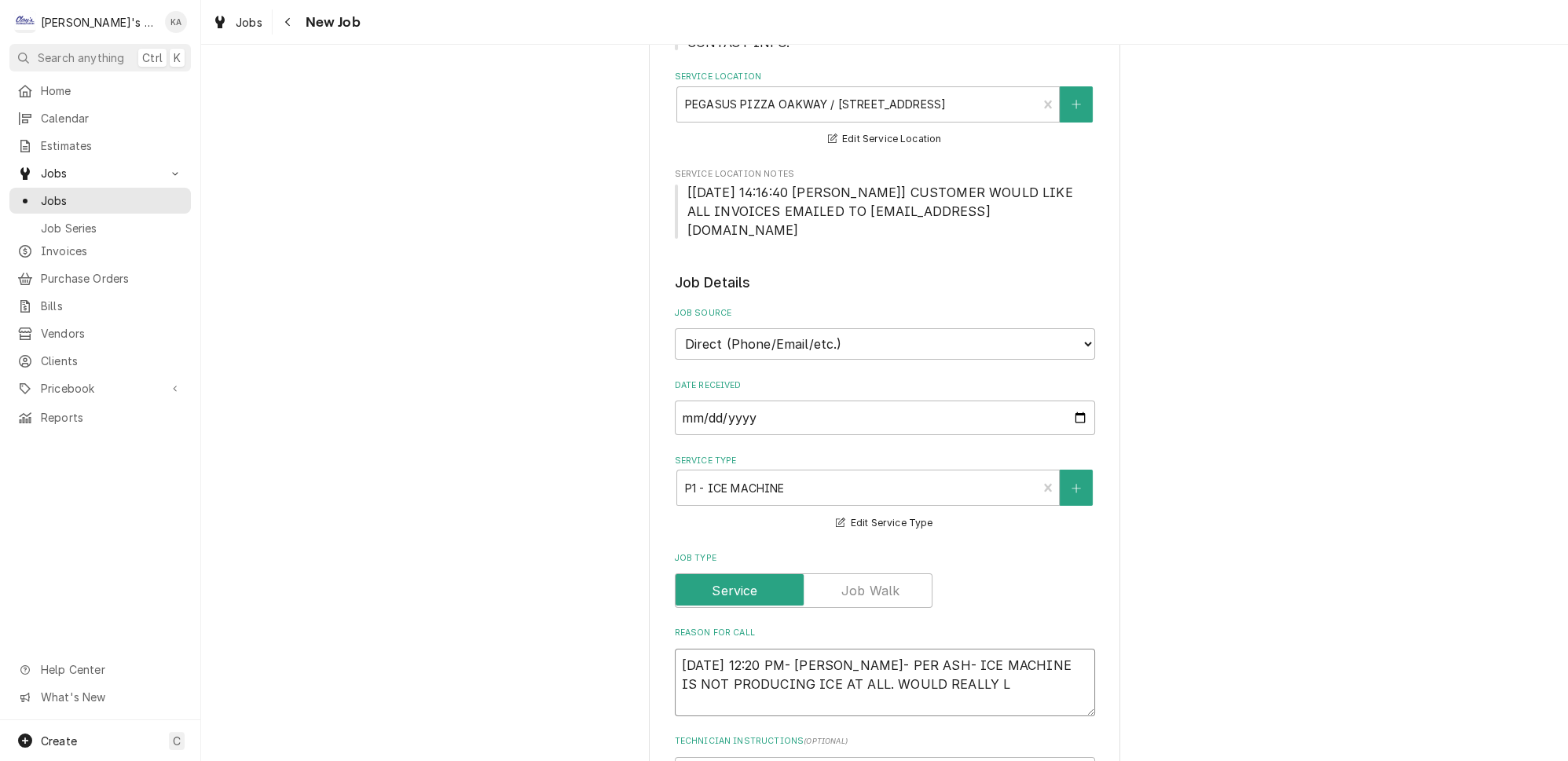
type textarea "x"
type textarea "8/15/2025 12:20 PM- KOREY- PER ASH- ICE MACHINE IS NOT PRODUCING ICE AT ALL. WO…"
type textarea "x"
type textarea "8/15/2025 12:20 PM- KOREY- PER ASH- ICE MACHINE IS NOT PRODUCING ICE AT ALL. WO…"
type textarea "x"
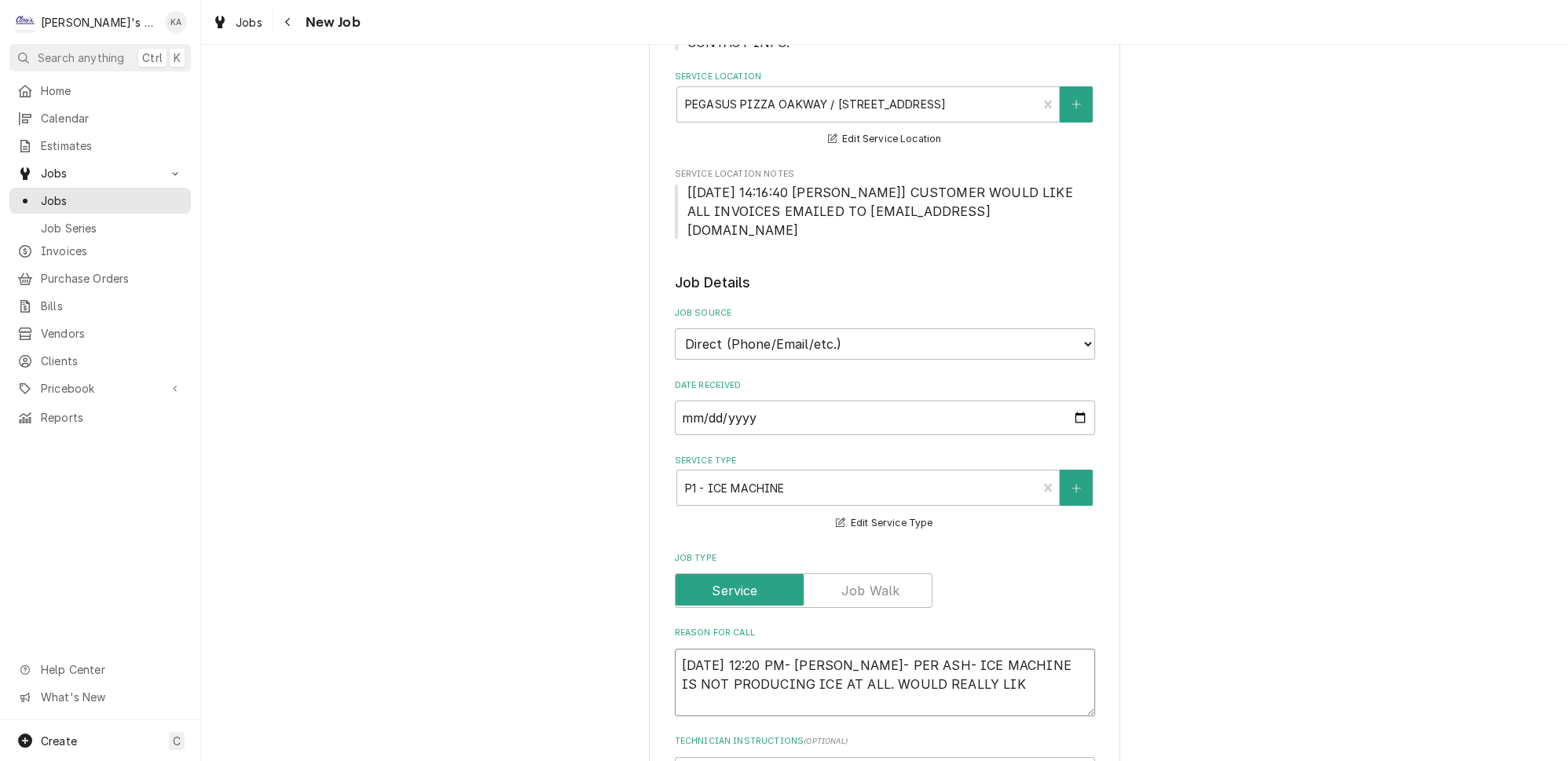
type textarea "8/15/2025 12:20 PM- KOREY- PER ASH- ICE MACHINE IS NOT PRODUCING ICE AT ALL. WO…"
type textarea "x"
type textarea "8/15/2025 12:20 PM- KOREY- PER ASH- ICE MACHINE IS NOT PRODUCING ICE AT ALL. WO…"
type textarea "x"
type textarea "8/15/2025 12:20 PM- KOREY- PER ASH- ICE MACHINE IS NOT PRODUCING ICE AT ALL. WO…"
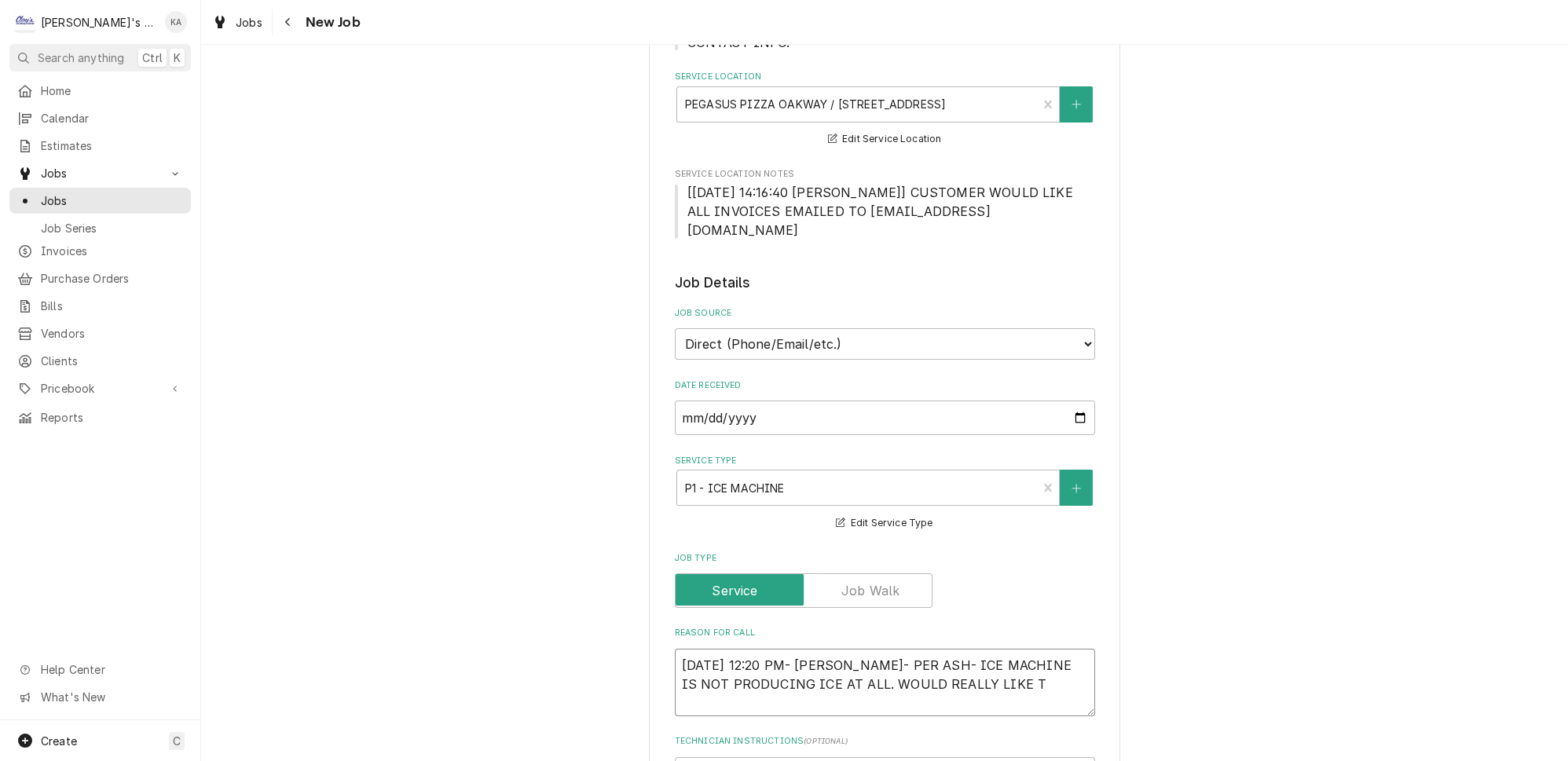
type textarea "x"
type textarea "8/15/2025 12:20 PM- KOREY- PER ASH- ICE MACHINE IS NOT PRODUCING ICE AT ALL. WO…"
type textarea "x"
type textarea "8/15/2025 12:20 PM- KOREY- PER ASH- ICE MACHINE IS NOT PRODUCING ICE AT ALL. WO…"
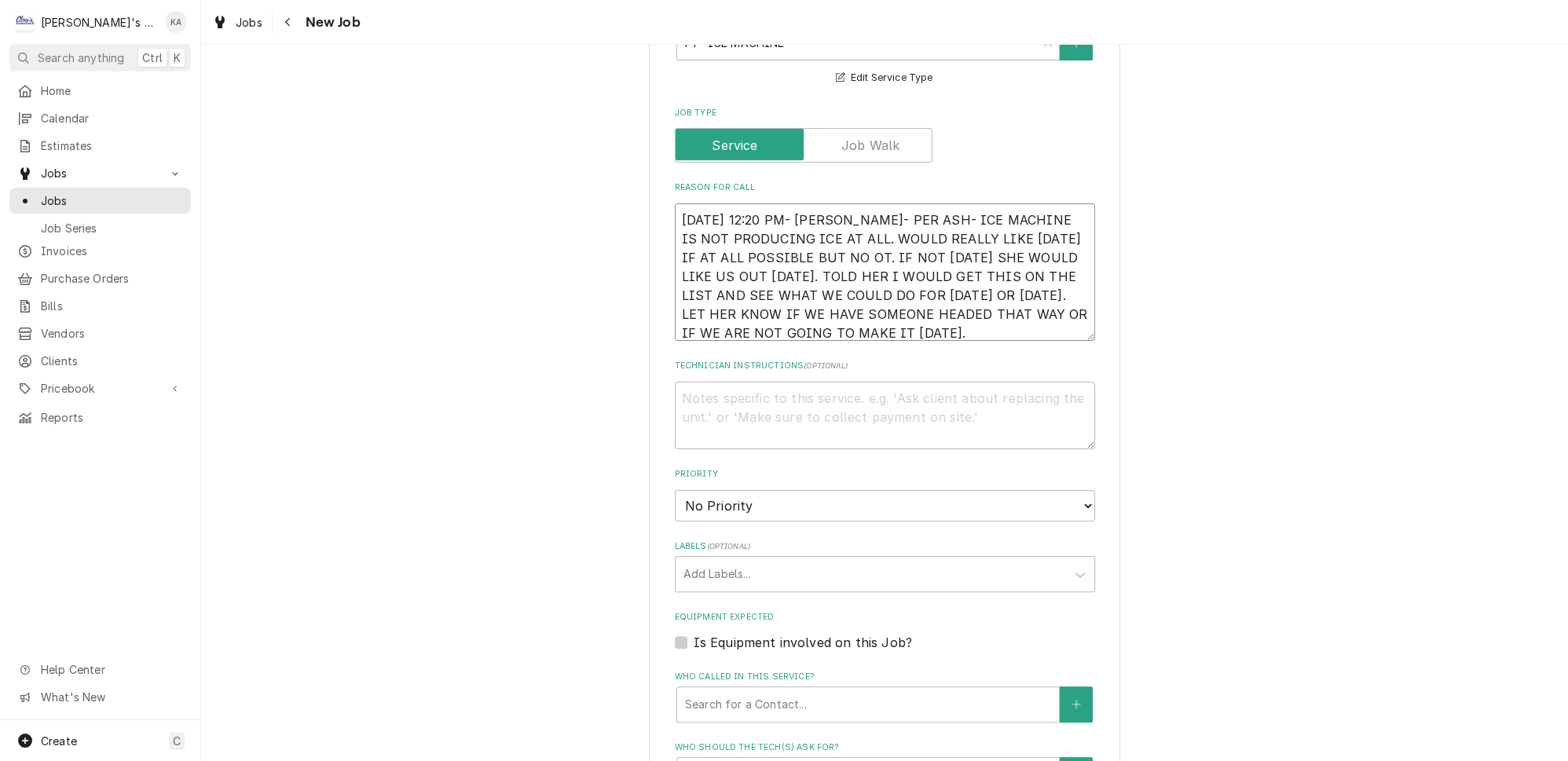
scroll to position [785, 0]
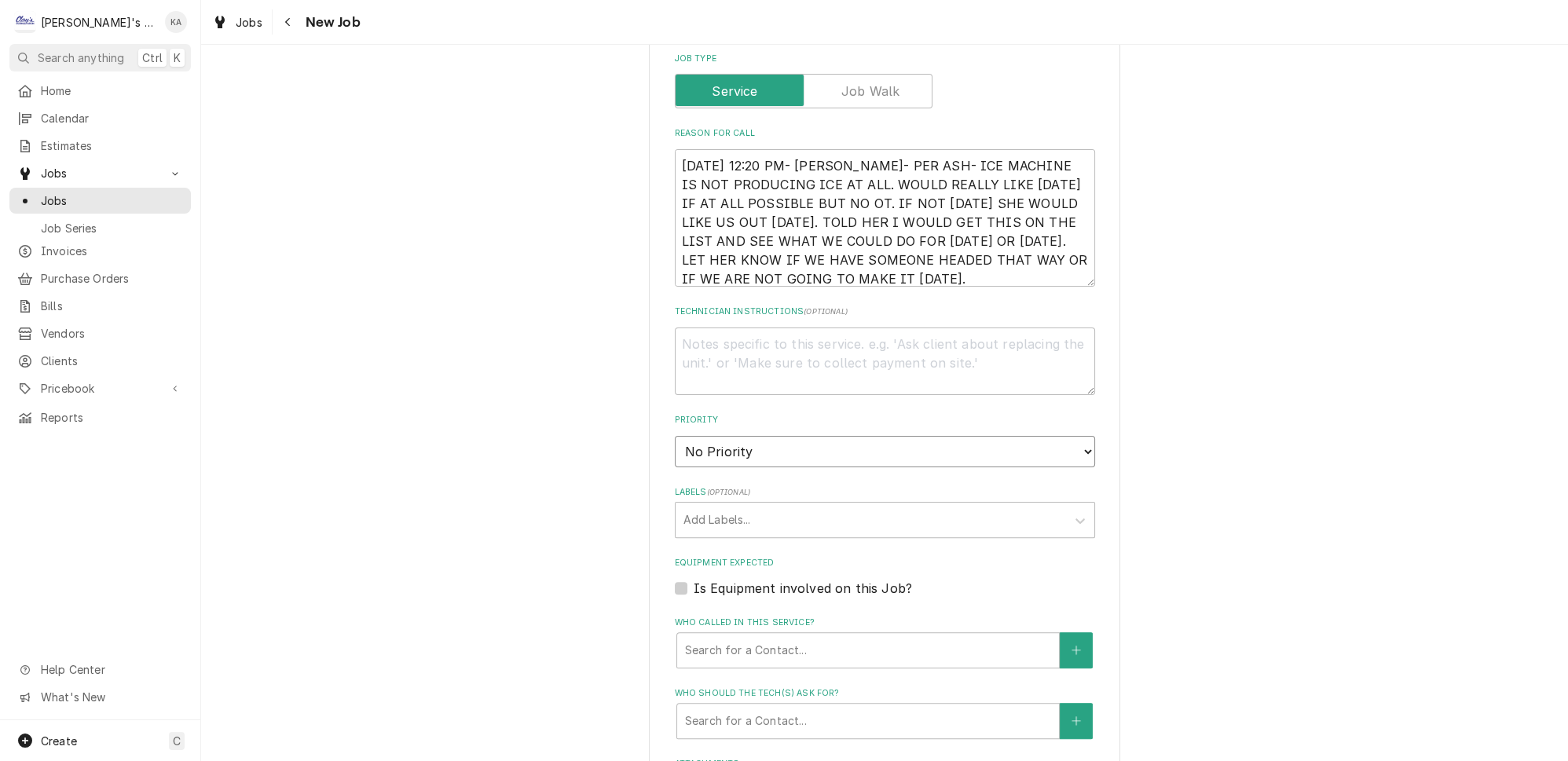
click at [963, 436] on select "No Priority Urgent High Medium Low" at bounding box center [885, 451] width 420 height 31
click at [675, 436] on select "No Priority Urgent High Medium Low" at bounding box center [885, 451] width 420 height 31
click at [694, 579] on label "Is Equipment involved on this Job?" at bounding box center [803, 588] width 218 height 19
click at [694, 579] on input "Equipment Expected" at bounding box center [904, 596] width 420 height 35
click at [724, 636] on div "Equipment" at bounding box center [868, 651] width 366 height 29
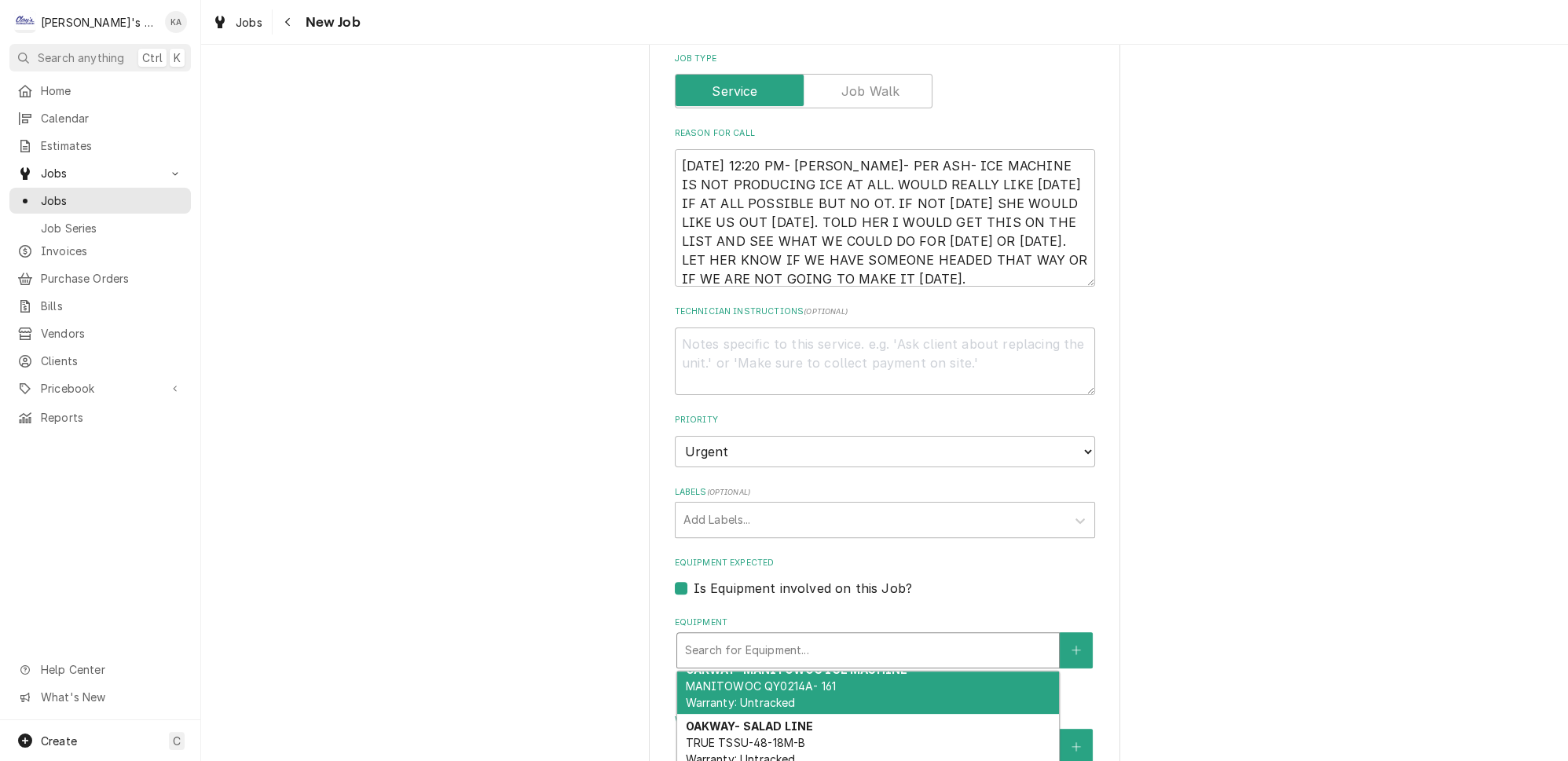
scroll to position [0, 0]
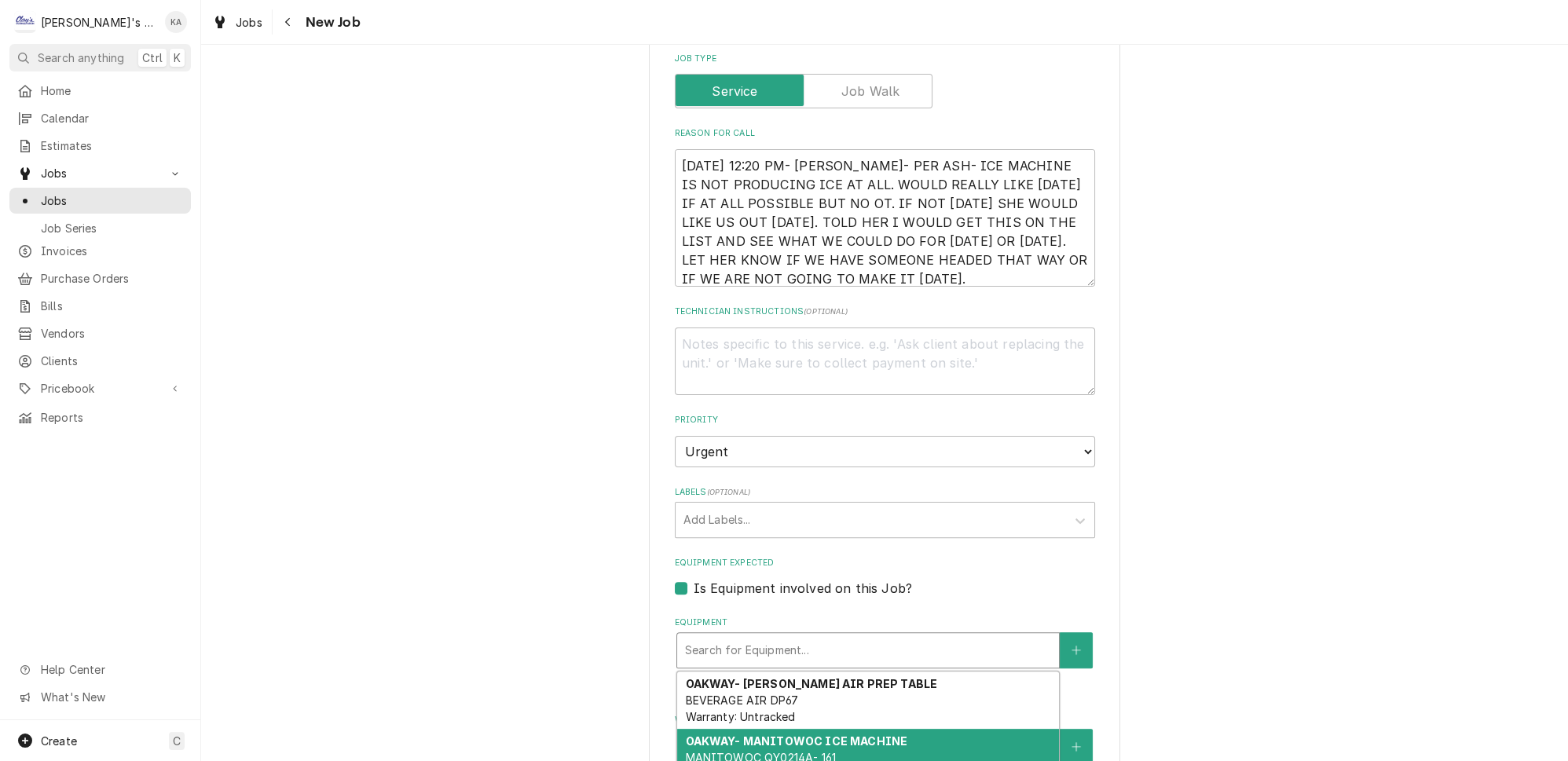
click at [757, 751] on span "MANITOWOC QY0214A- 161 Warranty: Untracked" at bounding box center [760, 765] width 151 height 29
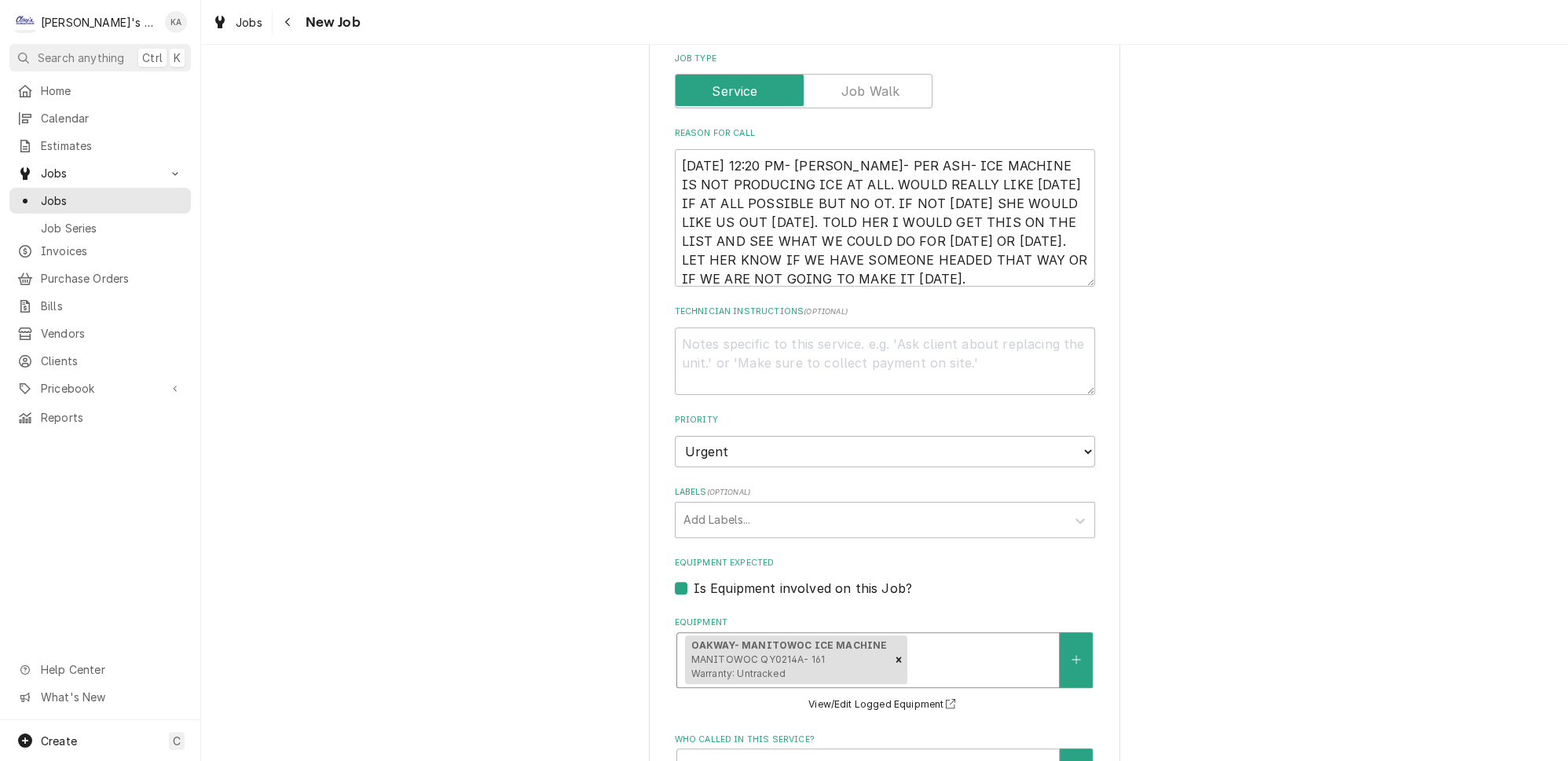
scroll to position [1248, 0]
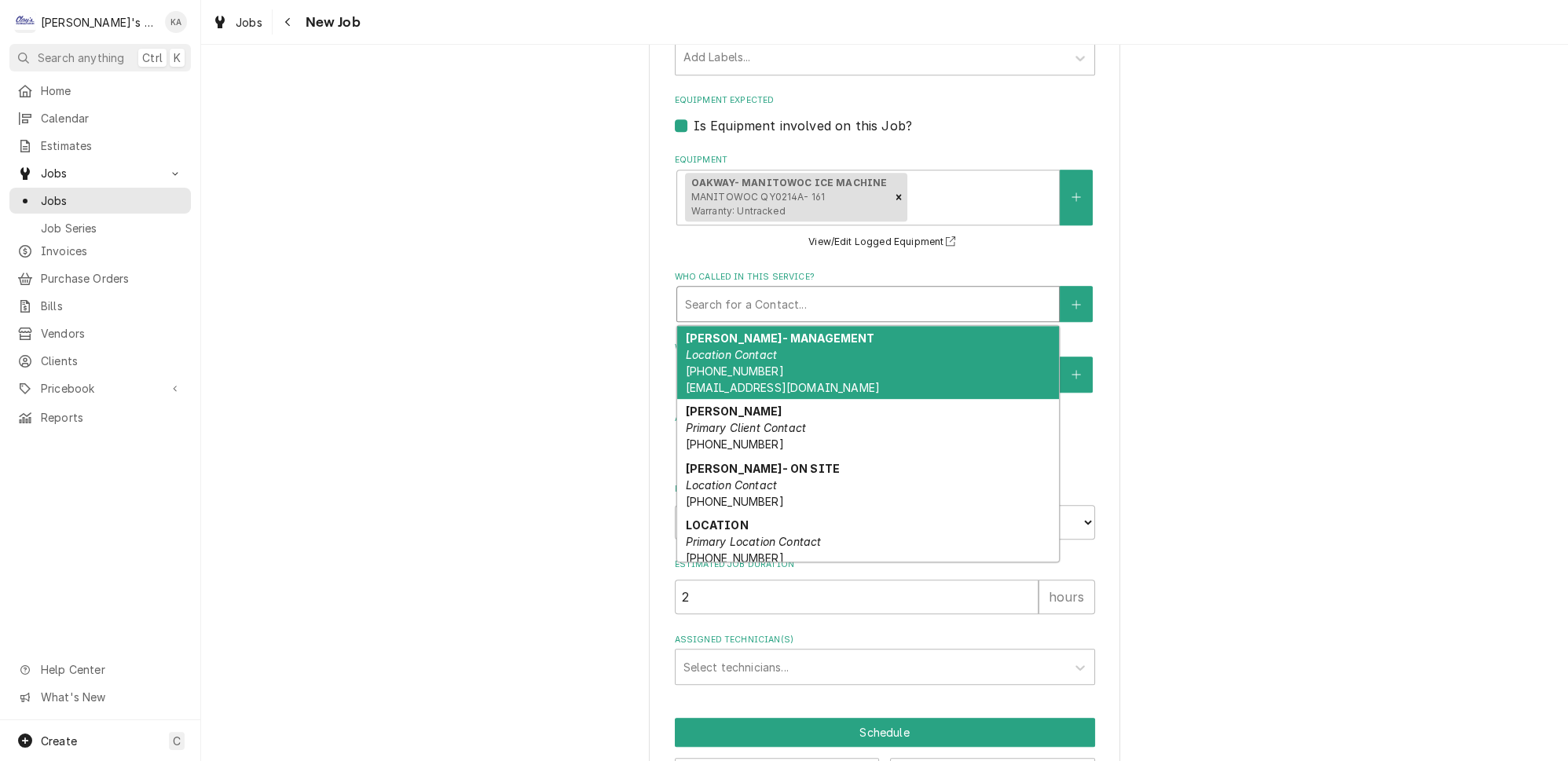
click at [835, 290] on div "Who called in this service?" at bounding box center [868, 304] width 366 height 29
click at [735, 365] on span "(541) 556-9529 ASHBARNHARDT1995@GMAIL.COM" at bounding box center [782, 379] width 194 height 29
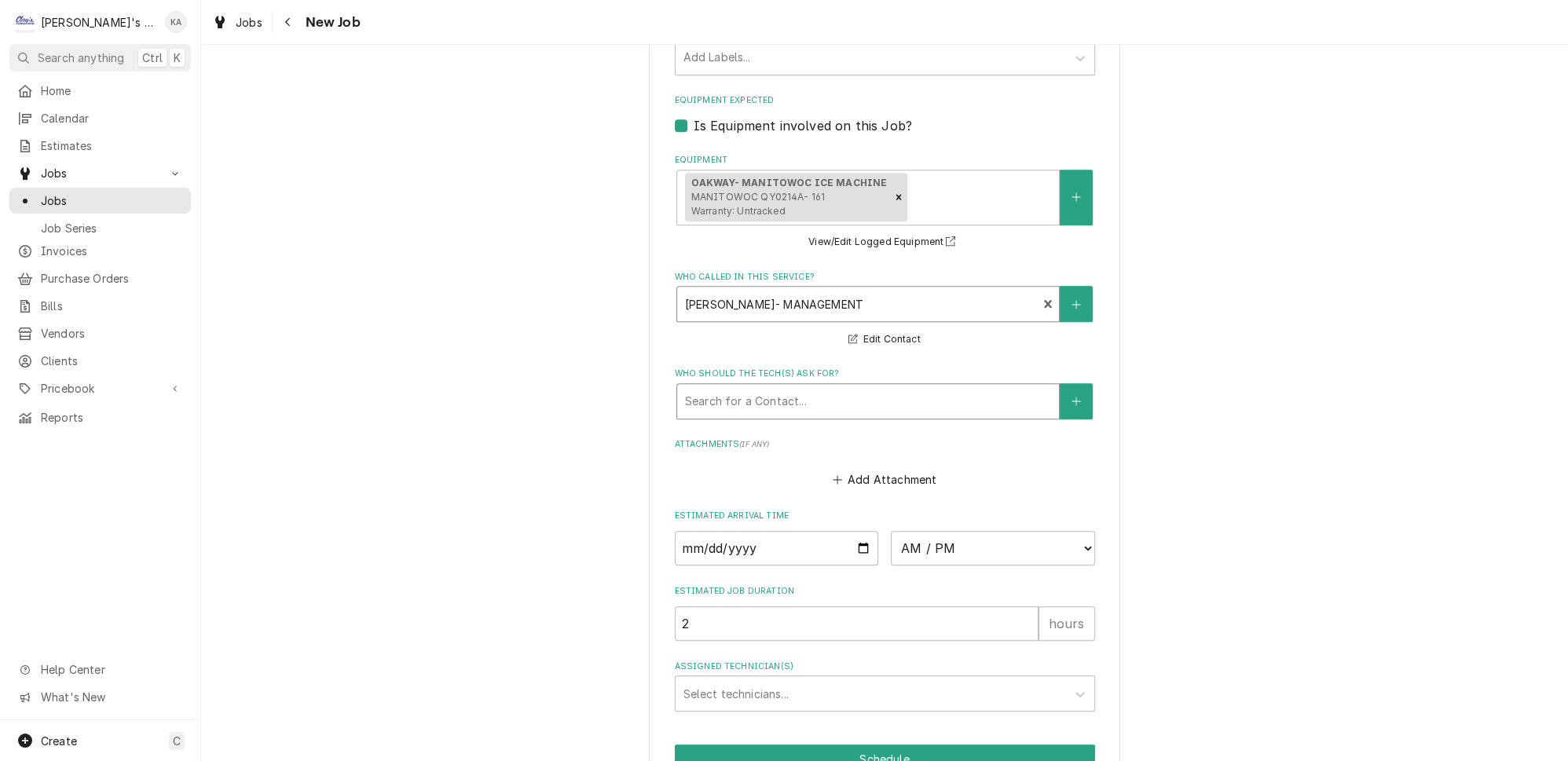
click at [733, 387] on div "Who should the tech(s) ask for?" at bounding box center [868, 402] width 366 height 29
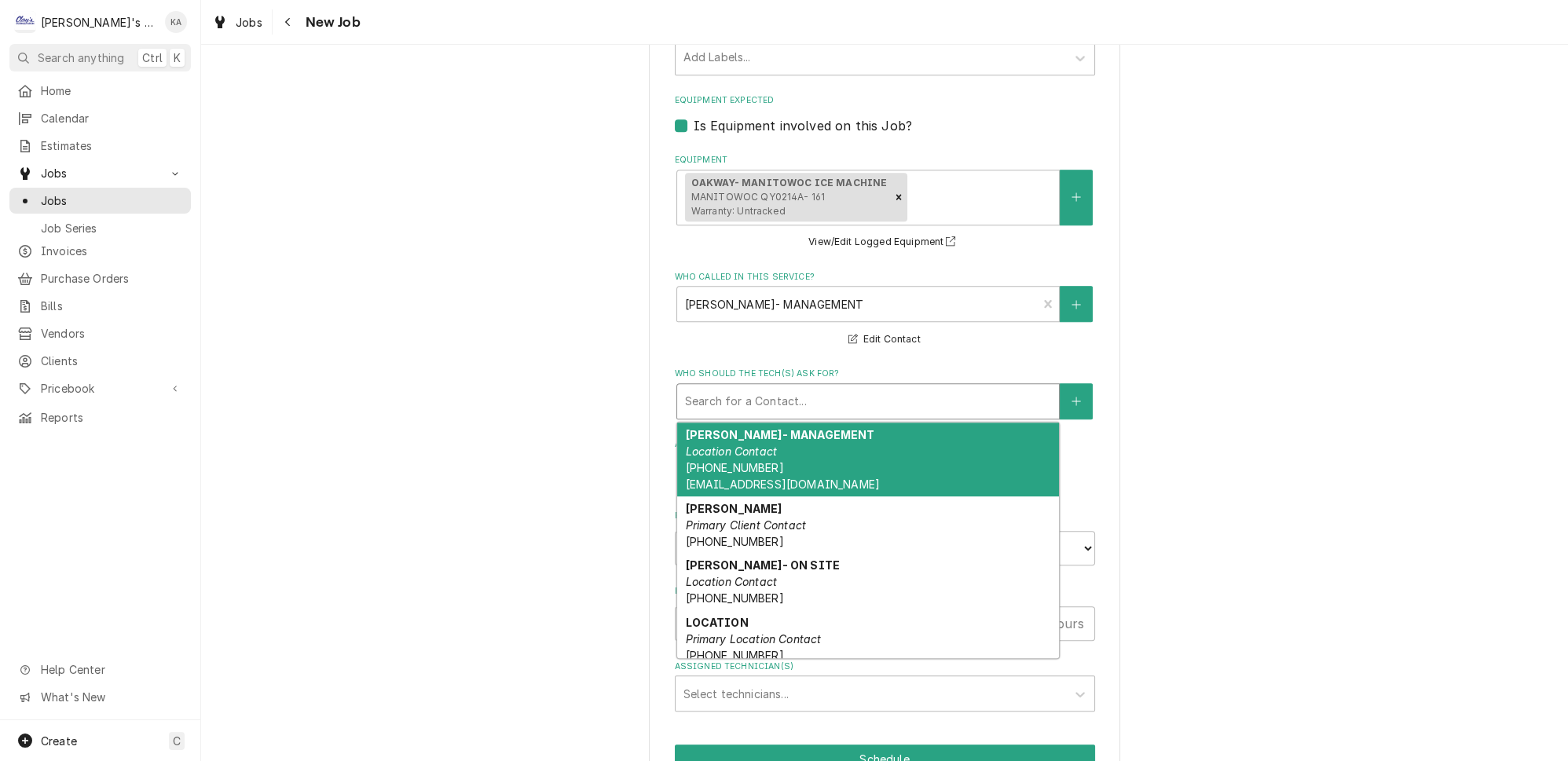
click at [733, 461] on span "(541) 556-9529 ASHBARNHARDT1995@GMAIL.COM" at bounding box center [782, 476] width 194 height 29
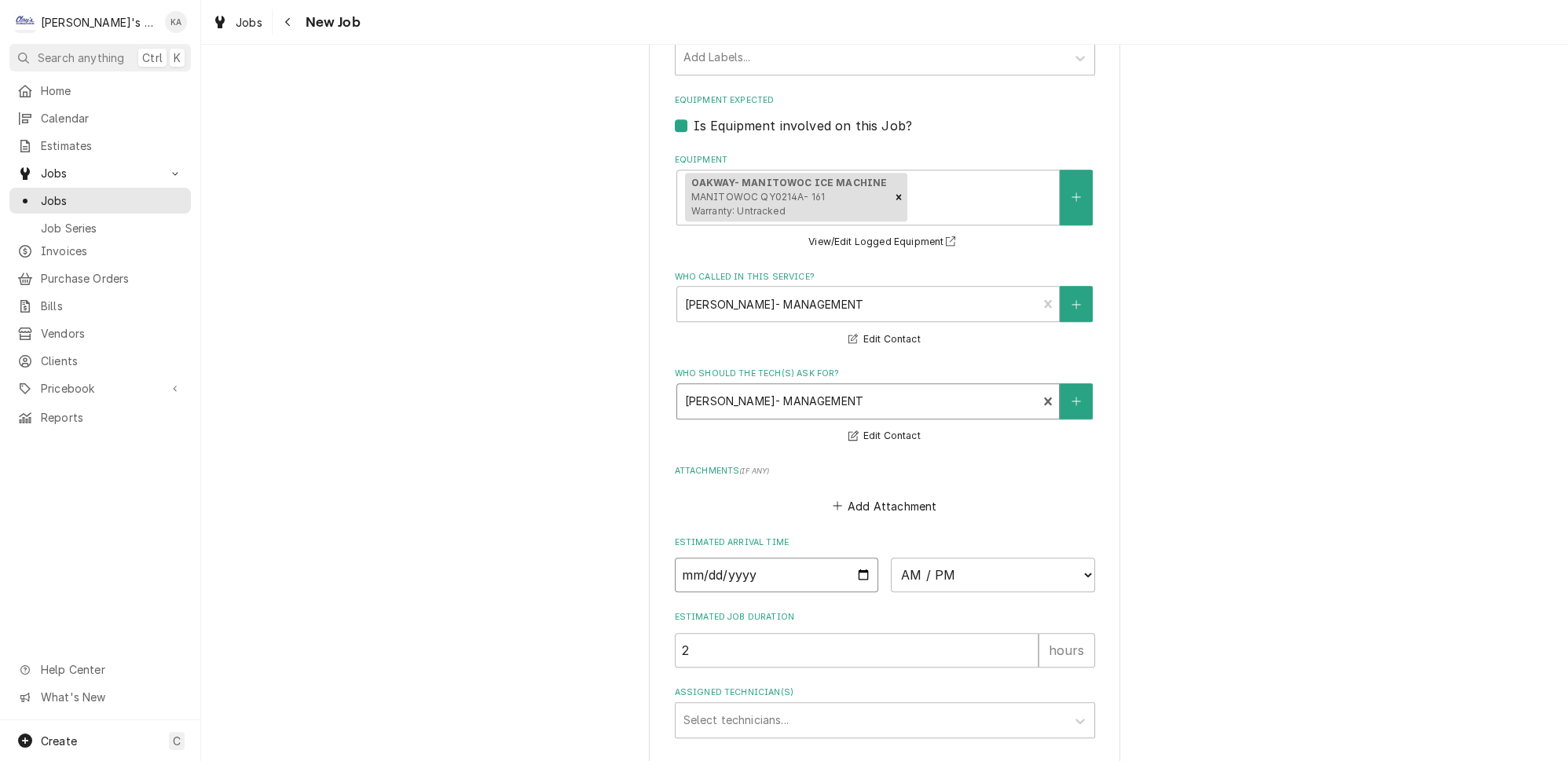
click at [854, 558] on input "Date" at bounding box center [777, 575] width 205 height 35
click at [1060, 558] on select "AM / PM 6:00 AM 6:15 AM 6:30 AM 6:45 AM 7:00 AM 7:15 AM 7:30 AM 7:45 AM 8:00 AM…" at bounding box center [993, 575] width 205 height 35
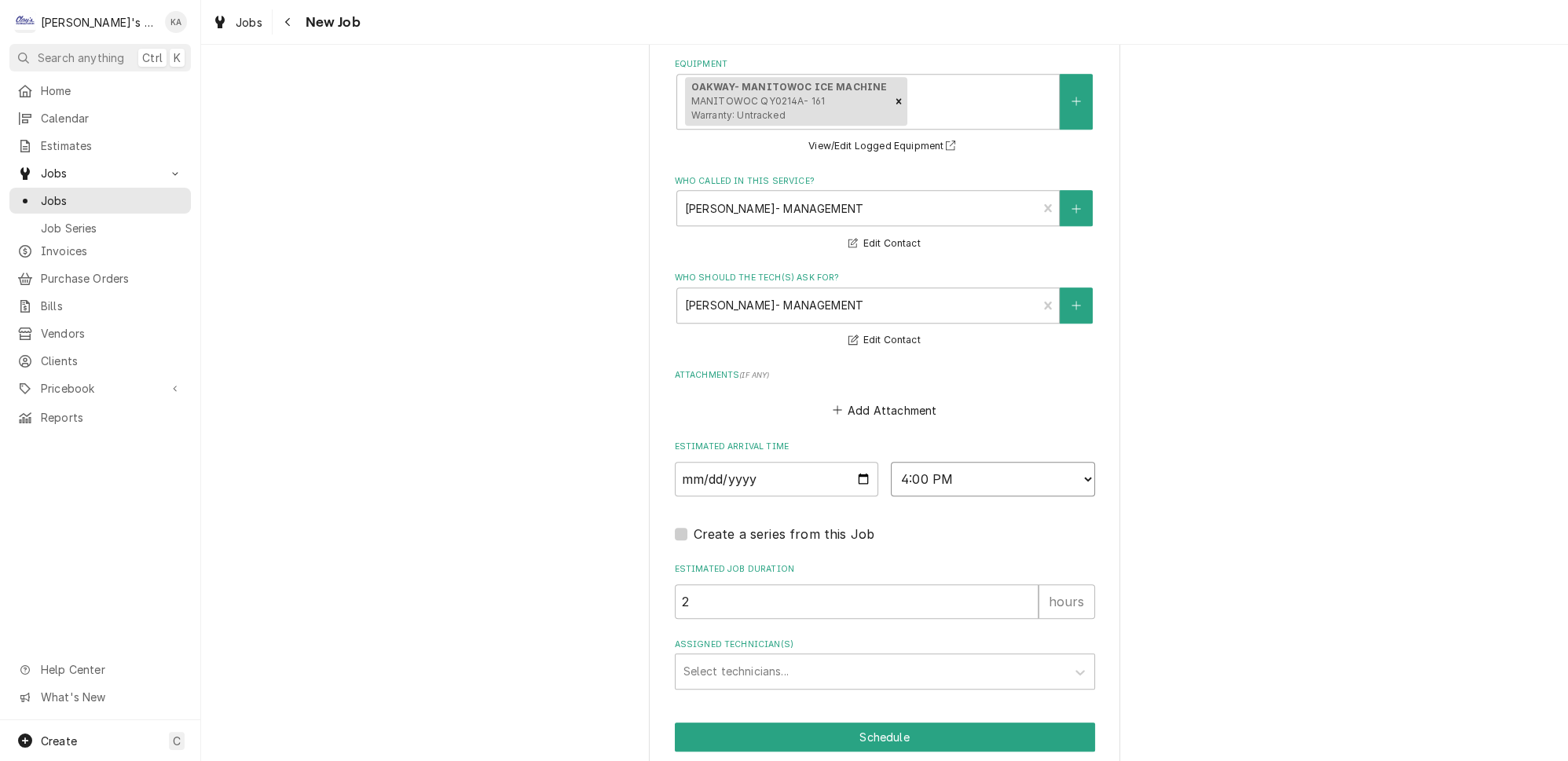
scroll to position [1344, 0]
click at [972, 760] on button "Save Draft" at bounding box center [993, 775] width 205 height 29
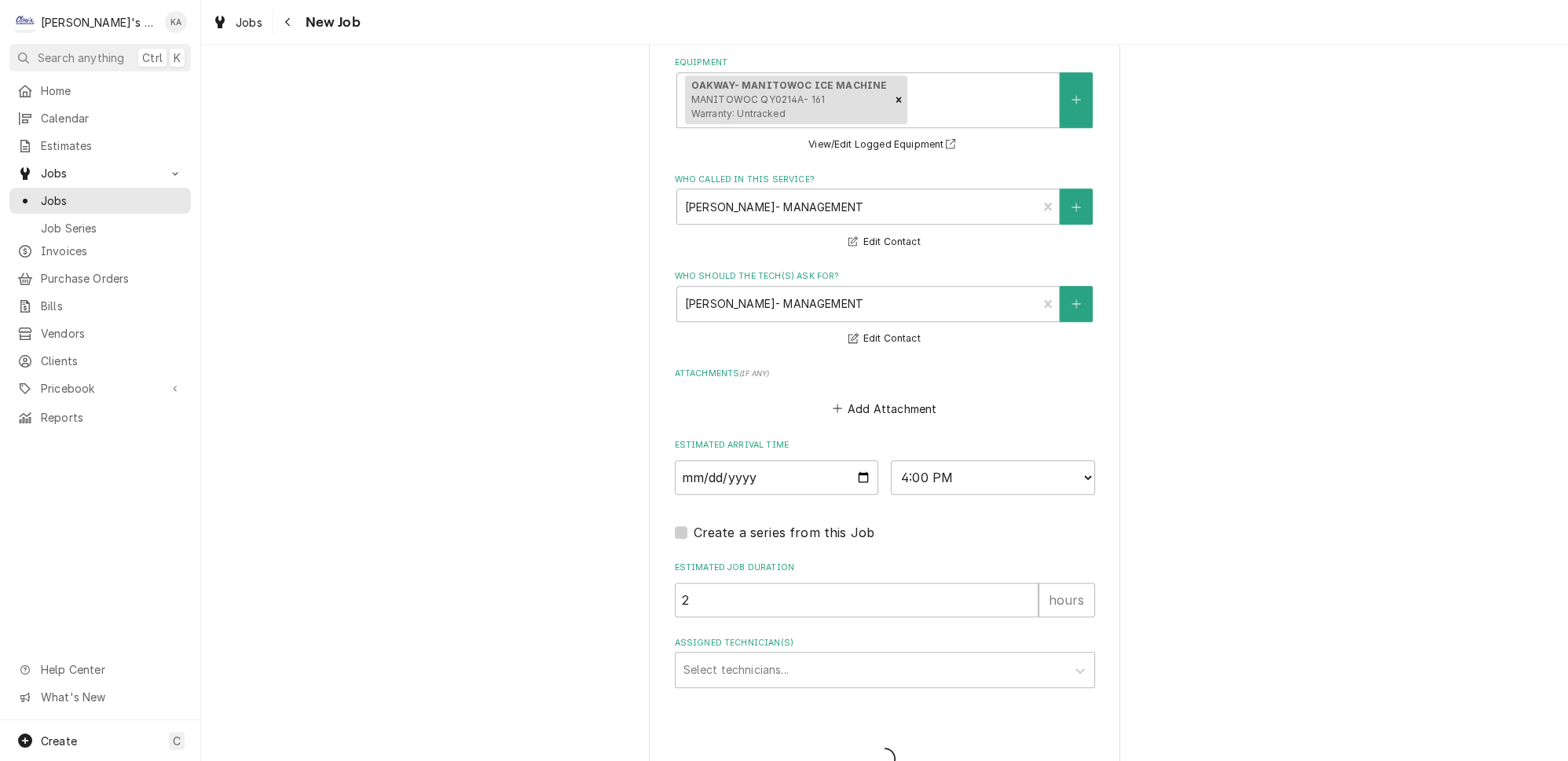
scroll to position [1332, 0]
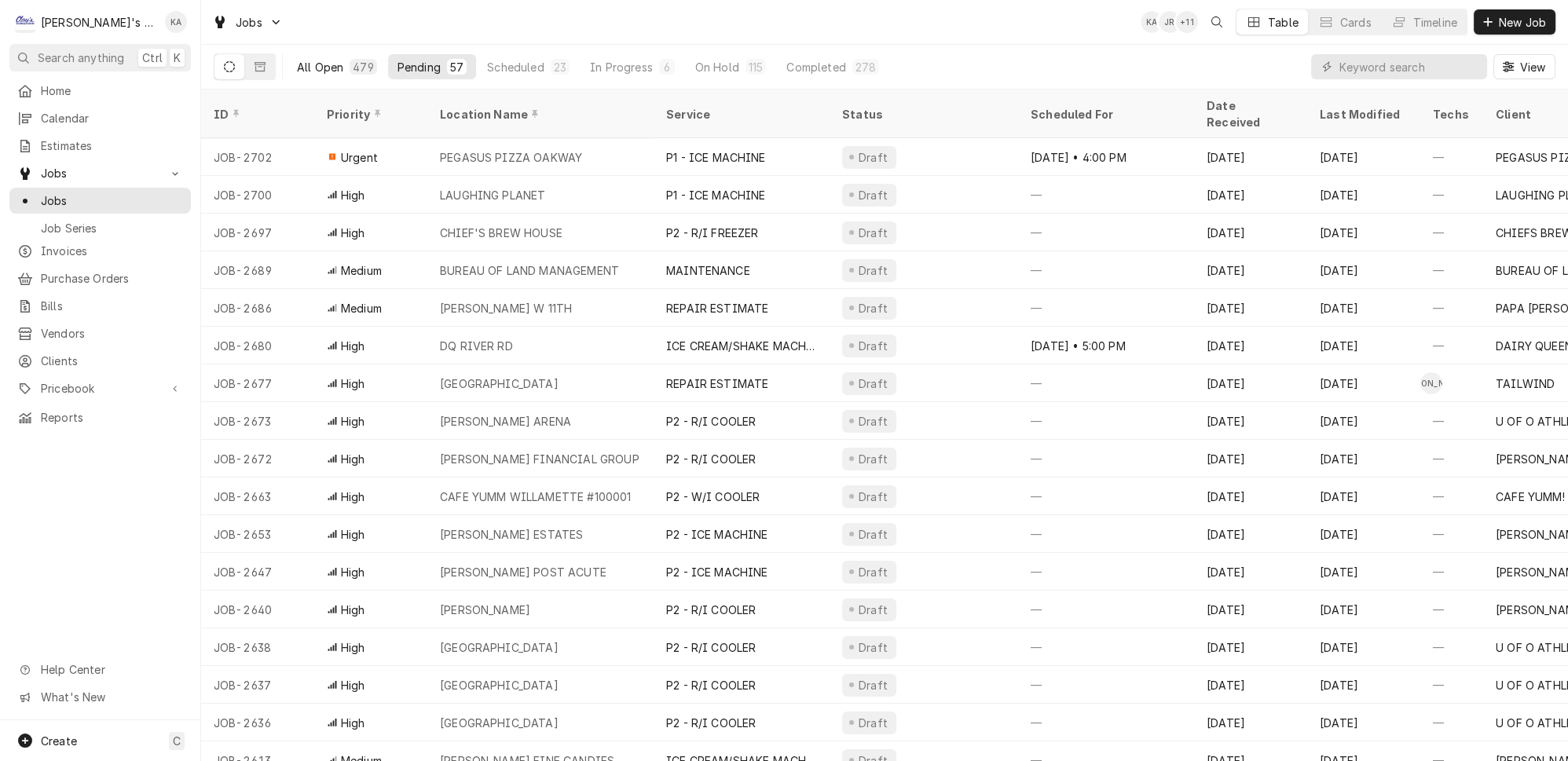
click at [317, 62] on div "All Open" at bounding box center [320, 67] width 46 height 17
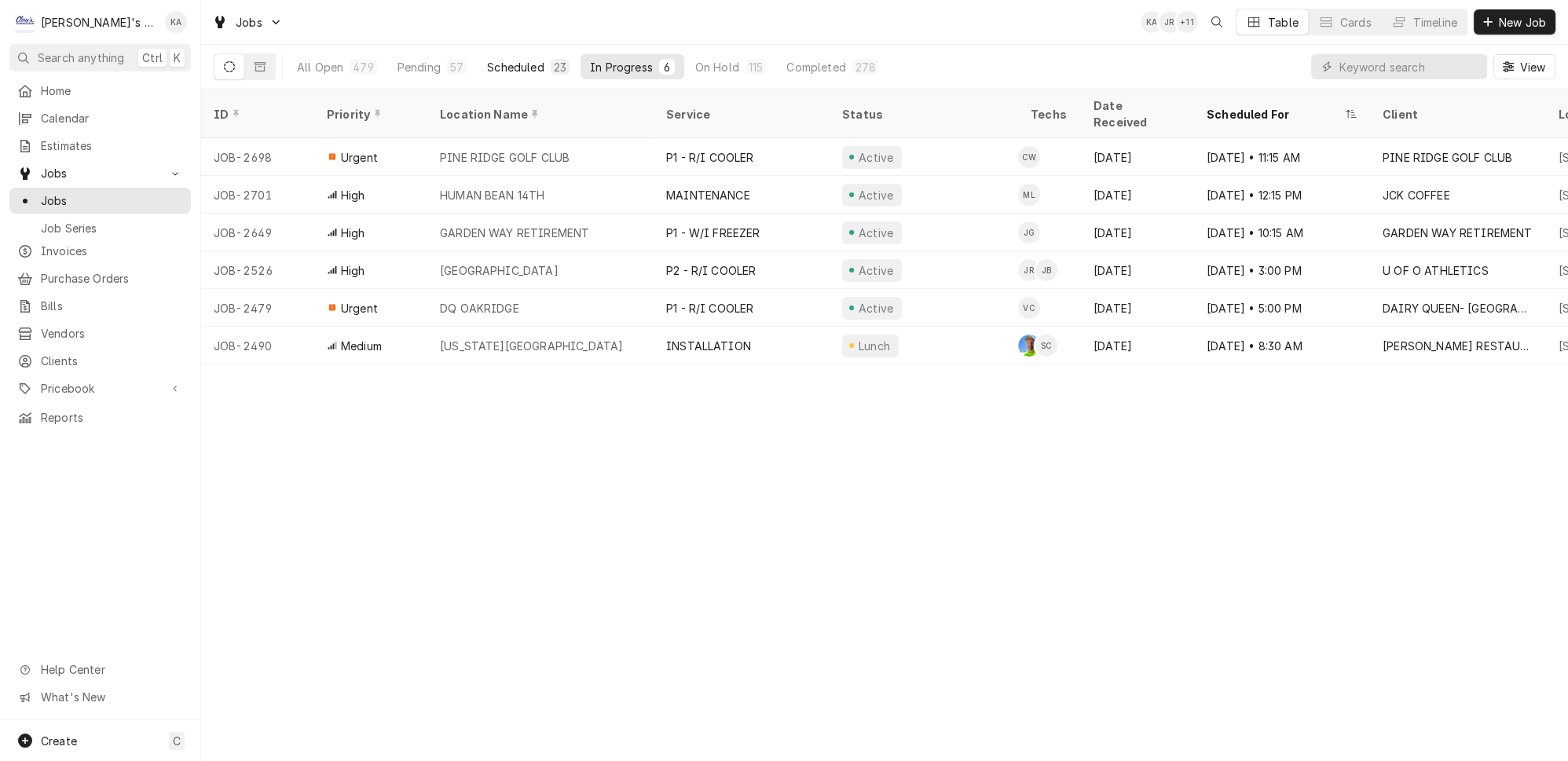
click at [491, 60] on div "Scheduled" at bounding box center [515, 67] width 56 height 17
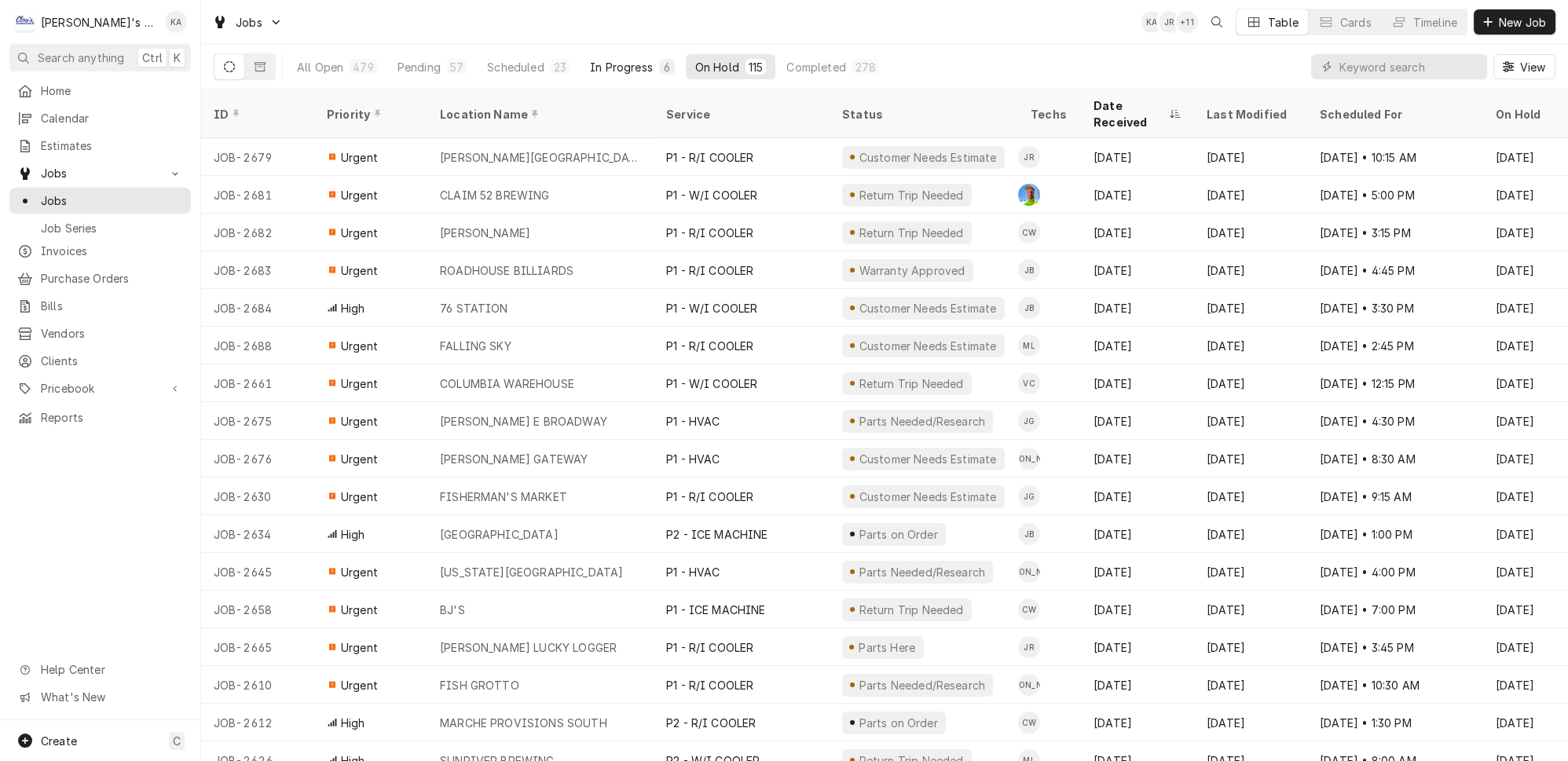
click at [590, 59] on div "In Progress" at bounding box center [621, 67] width 63 height 17
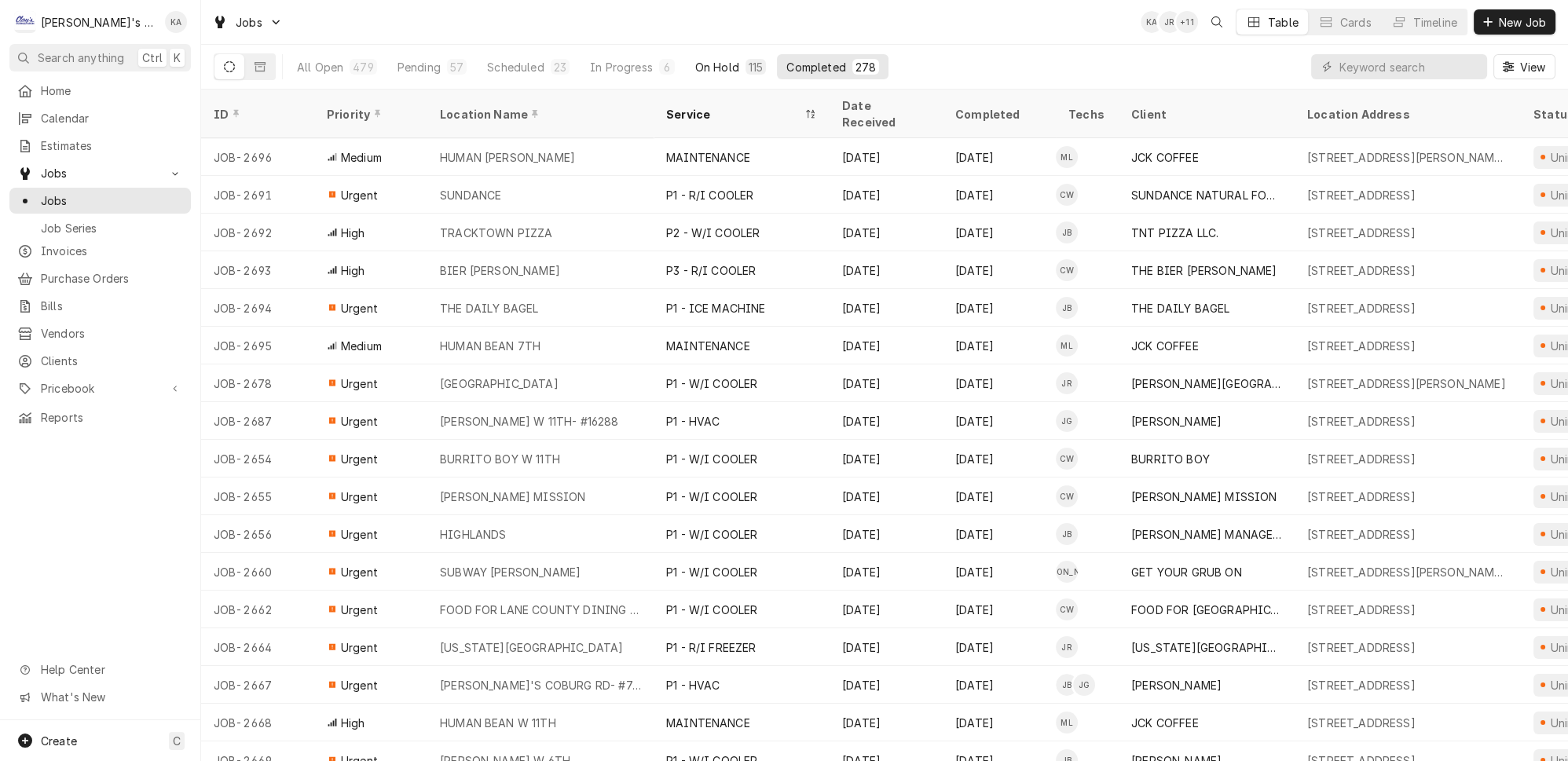
click at [696, 59] on div "On Hold" at bounding box center [717, 67] width 44 height 17
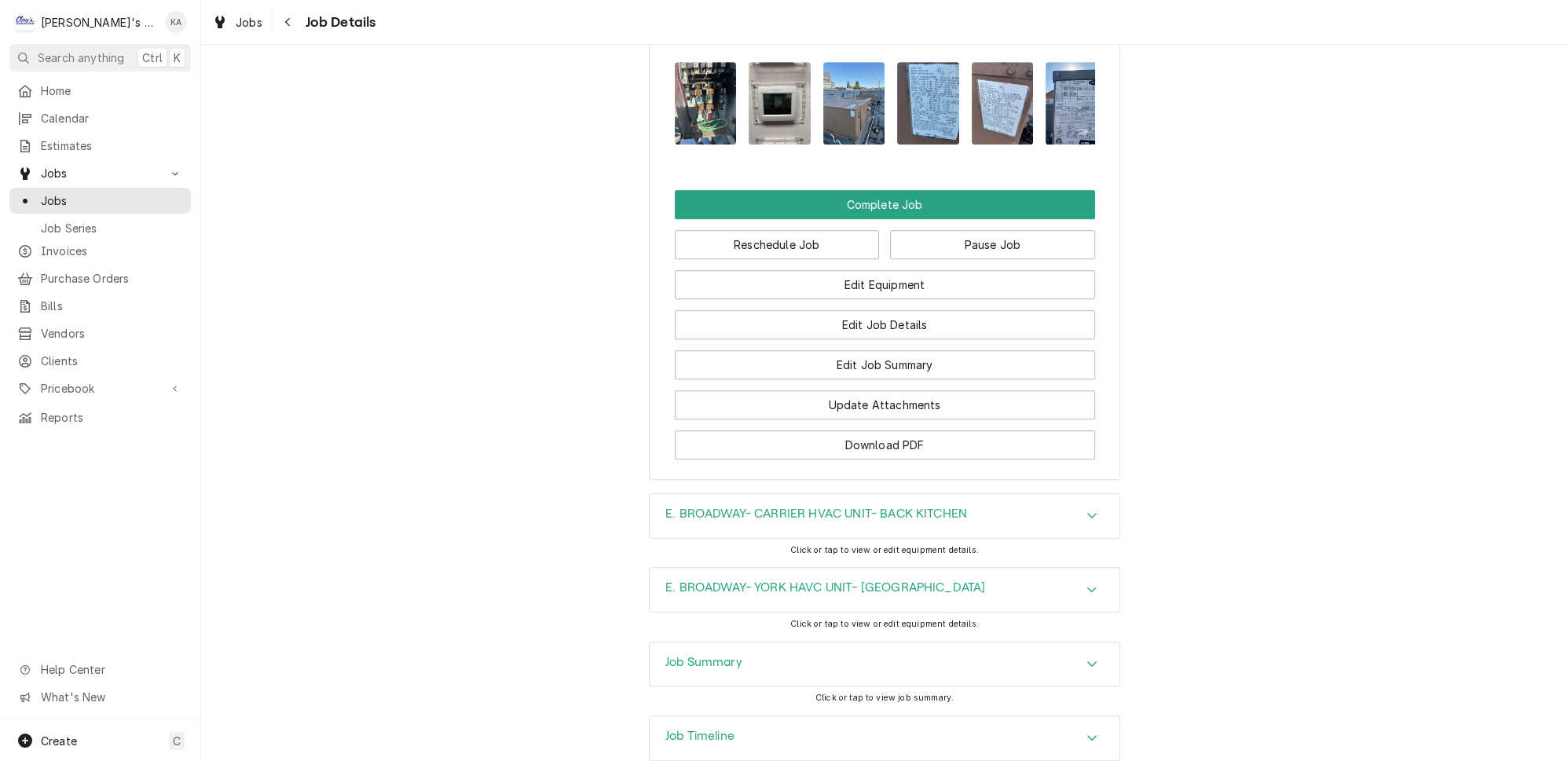
scroll to position [1929, 0]
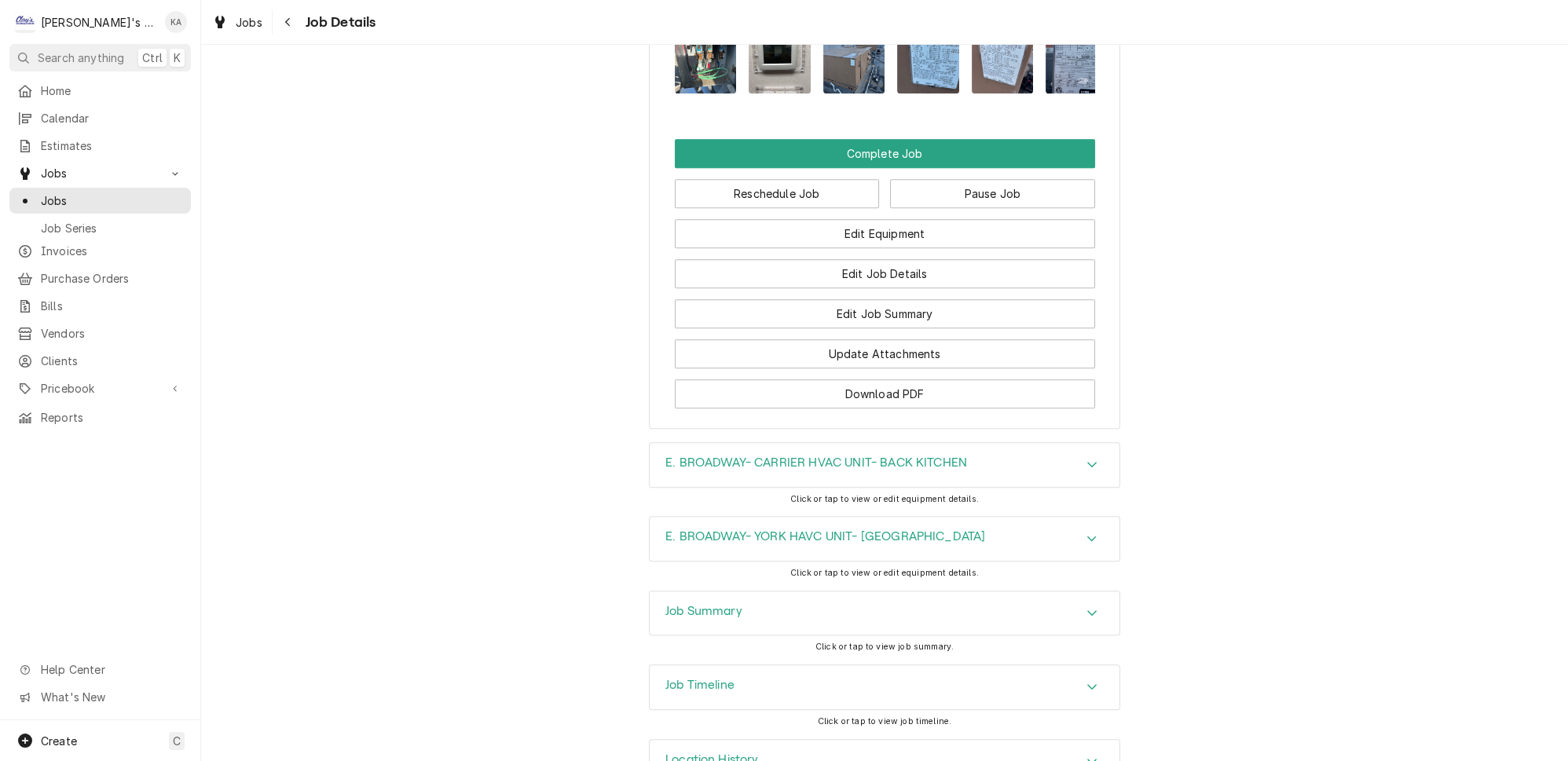
click at [1086, 680] on icon "Accordion Header" at bounding box center [1091, 686] width 11 height 13
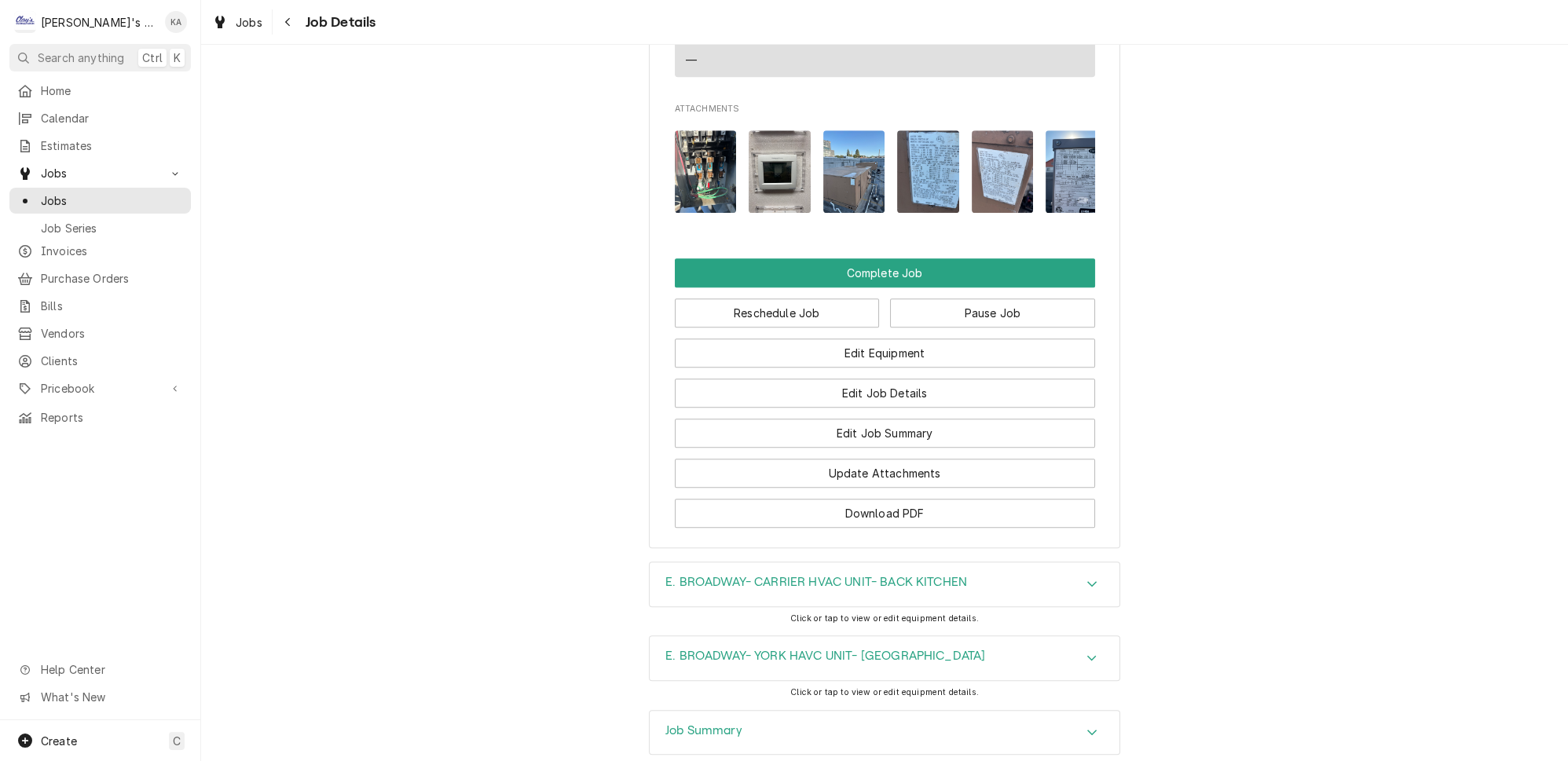
scroll to position [1814, 0]
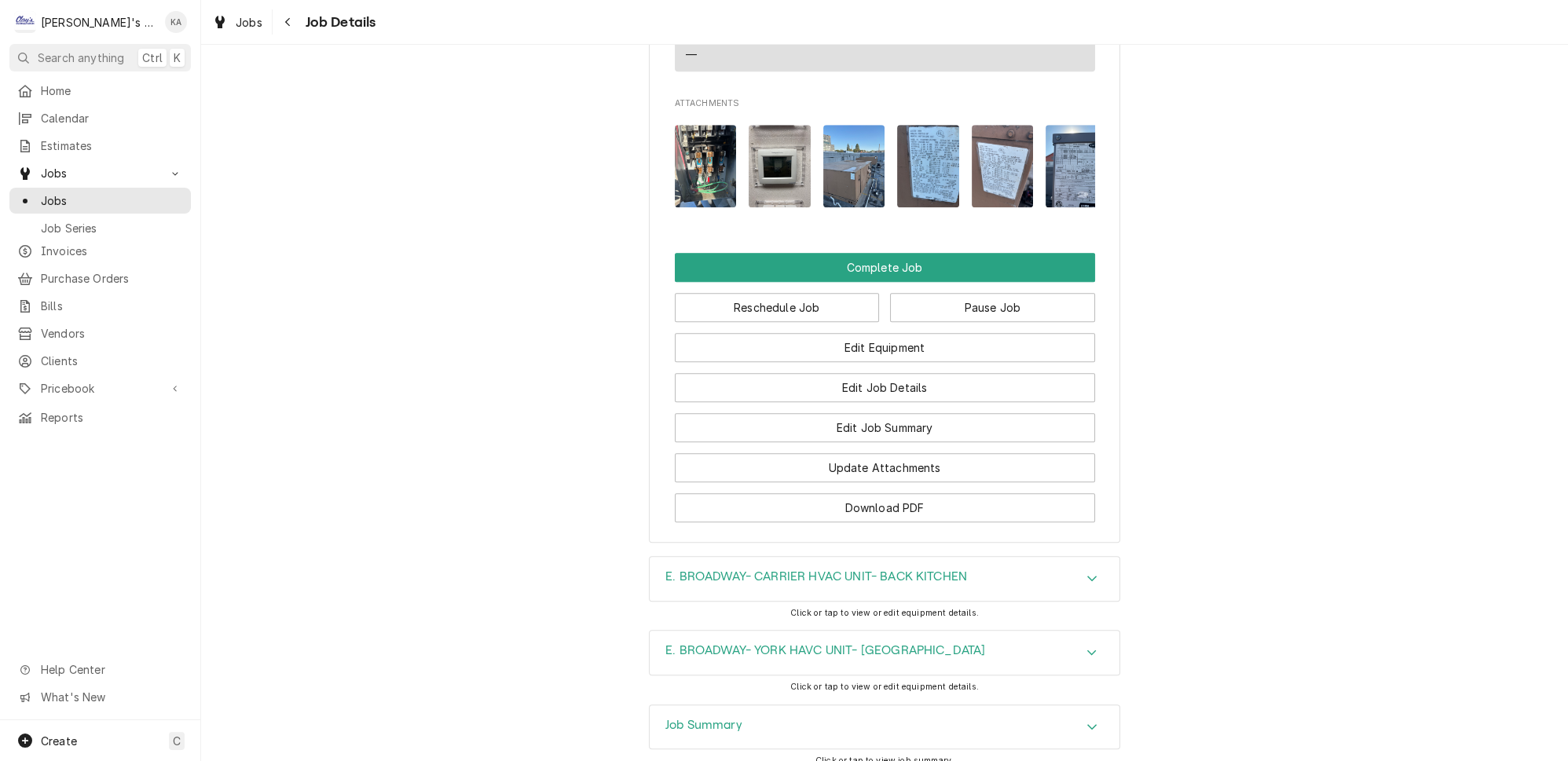
click at [909, 141] on img "Attachments" at bounding box center [929, 166] width 62 height 82
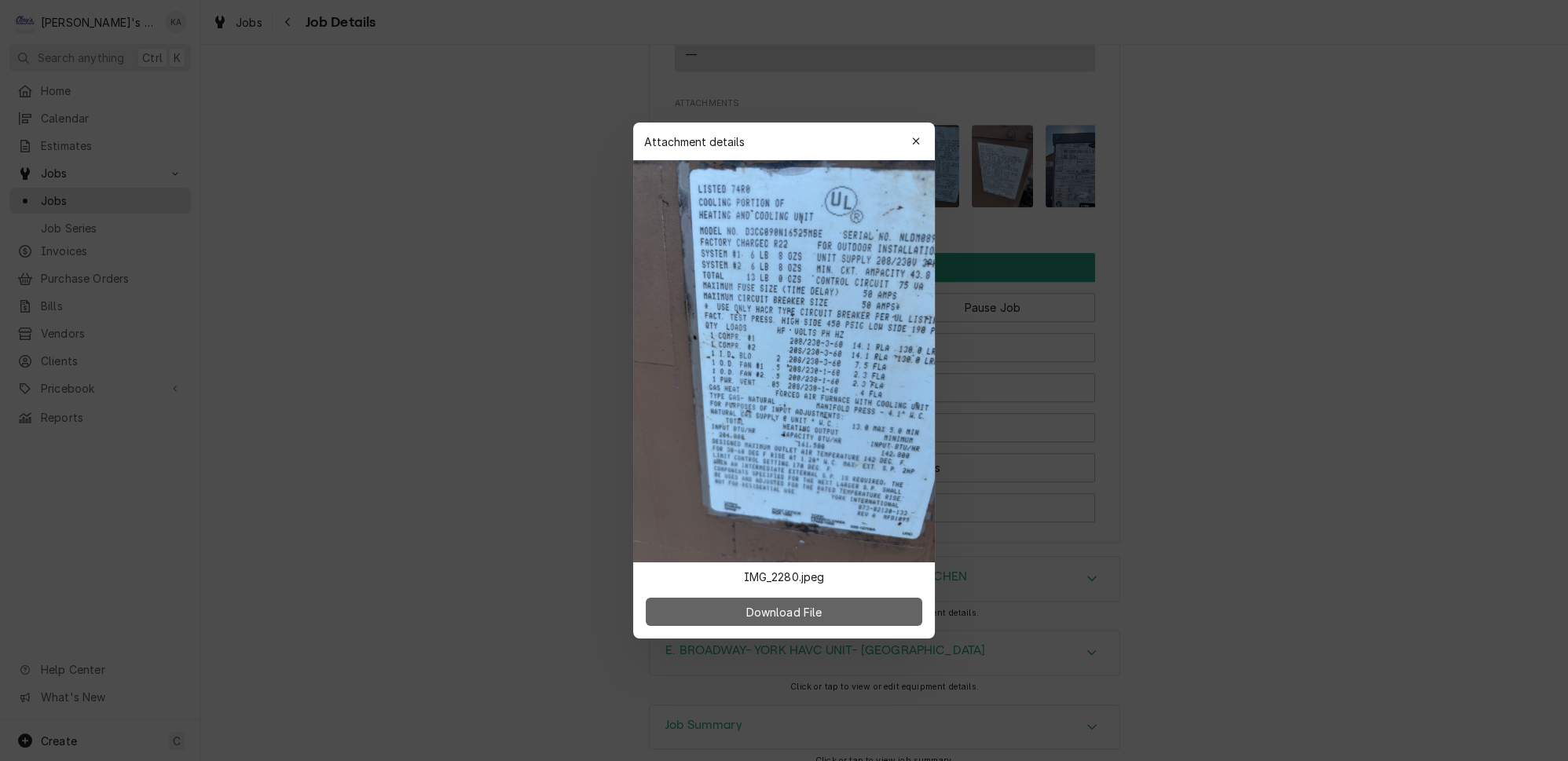
click at [755, 604] on span "Download File" at bounding box center [784, 613] width 83 height 17
click at [912, 146] on icon "button" at bounding box center [916, 141] width 8 height 11
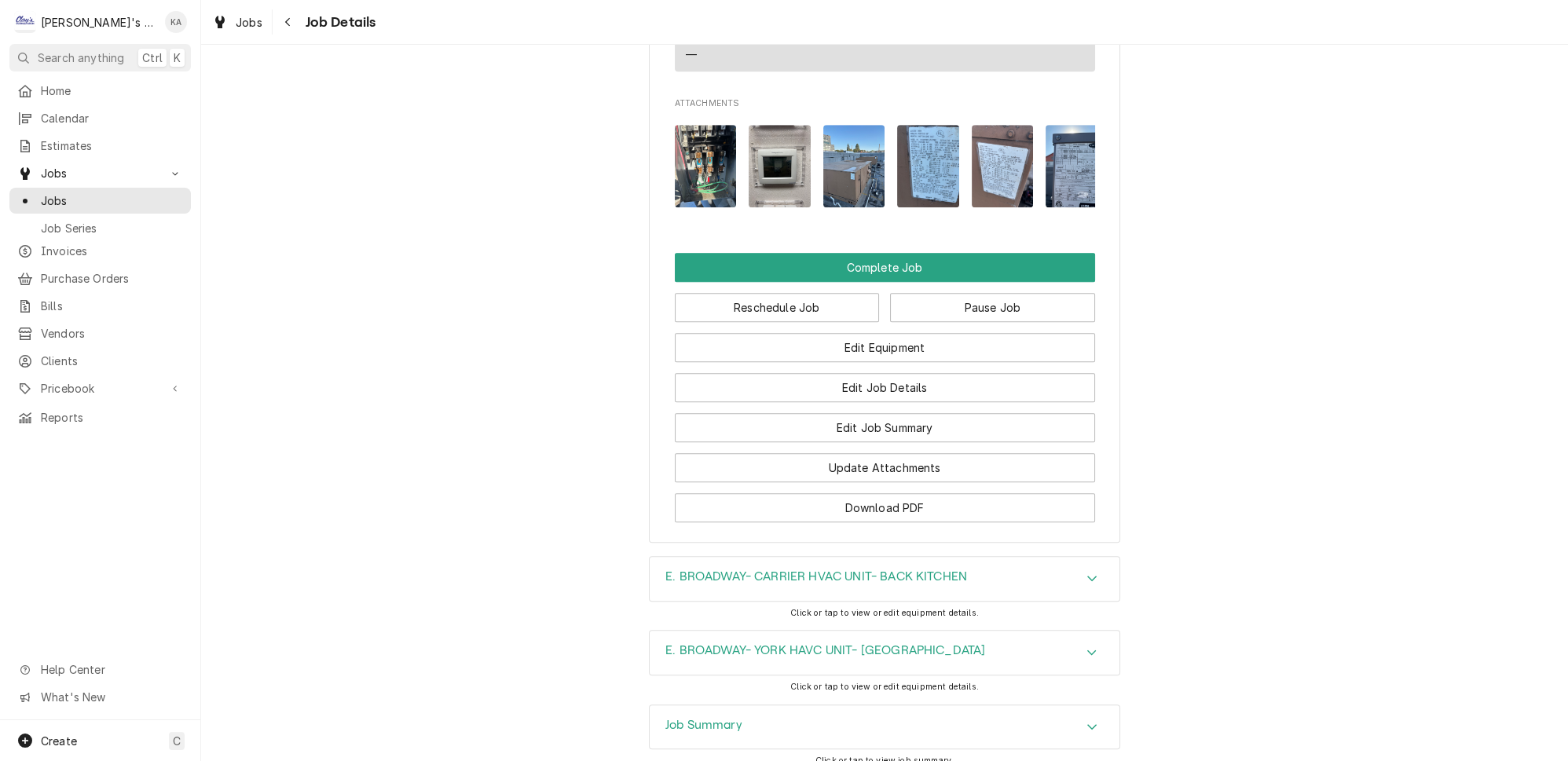
click at [984, 141] on img "Attachments" at bounding box center [1003, 166] width 62 height 82
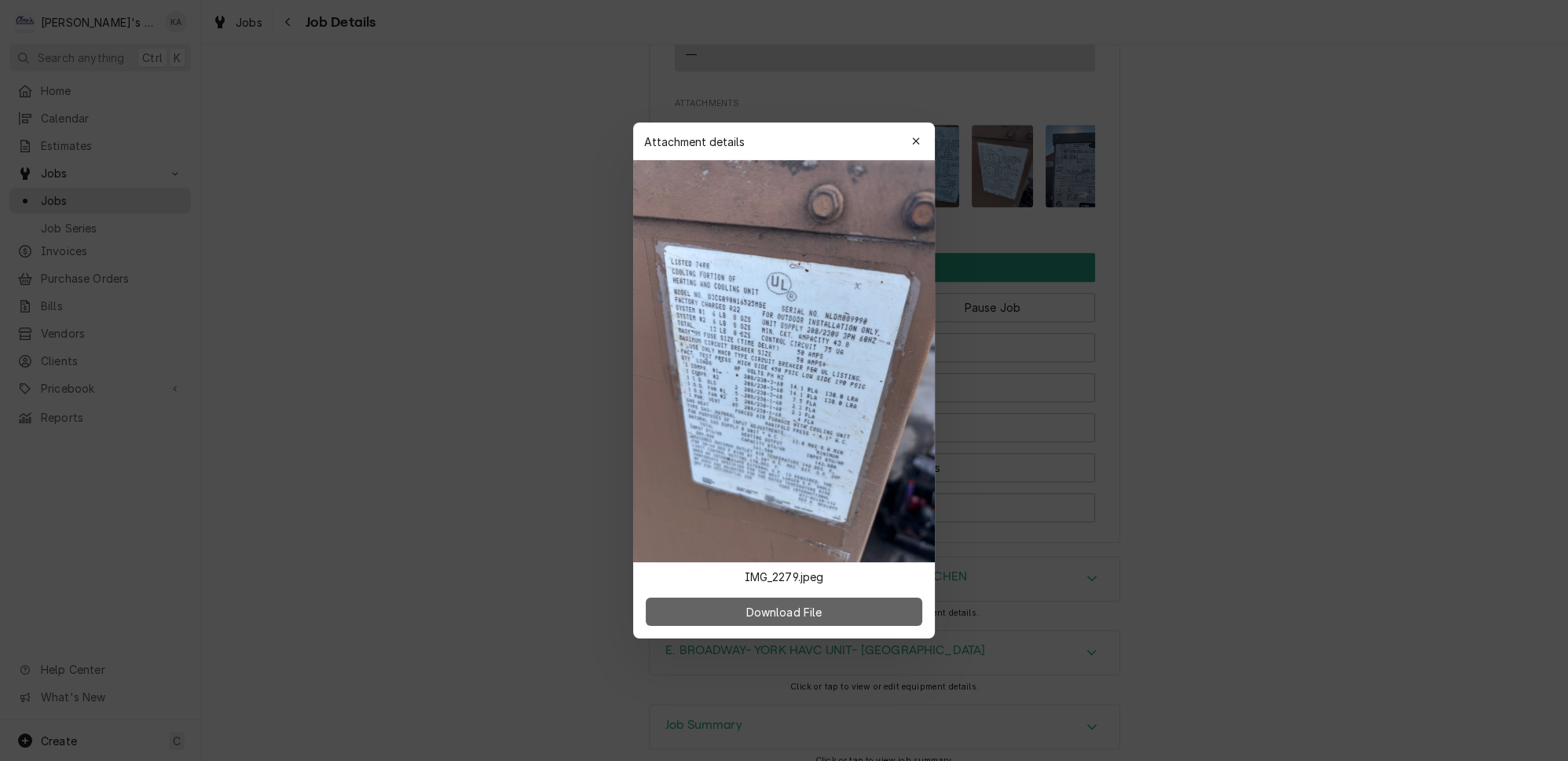
click at [772, 604] on span "Download File" at bounding box center [784, 613] width 83 height 17
click at [792, 604] on span "Download File" at bounding box center [784, 613] width 83 height 17
click at [912, 146] on icon "button" at bounding box center [916, 141] width 8 height 11
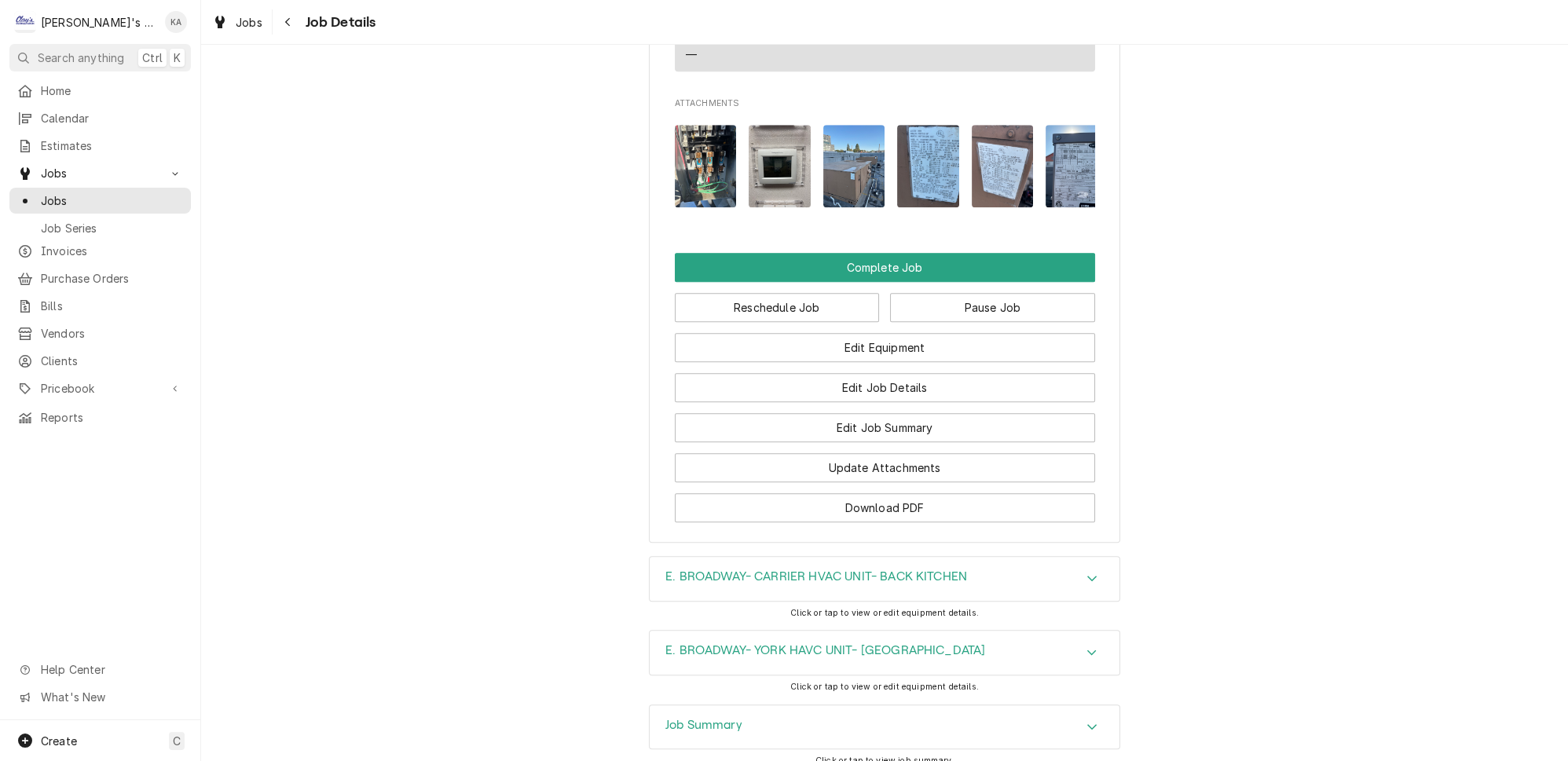
click at [1087, 576] on icon "Accordion Header" at bounding box center [1091, 578] width 9 height 6
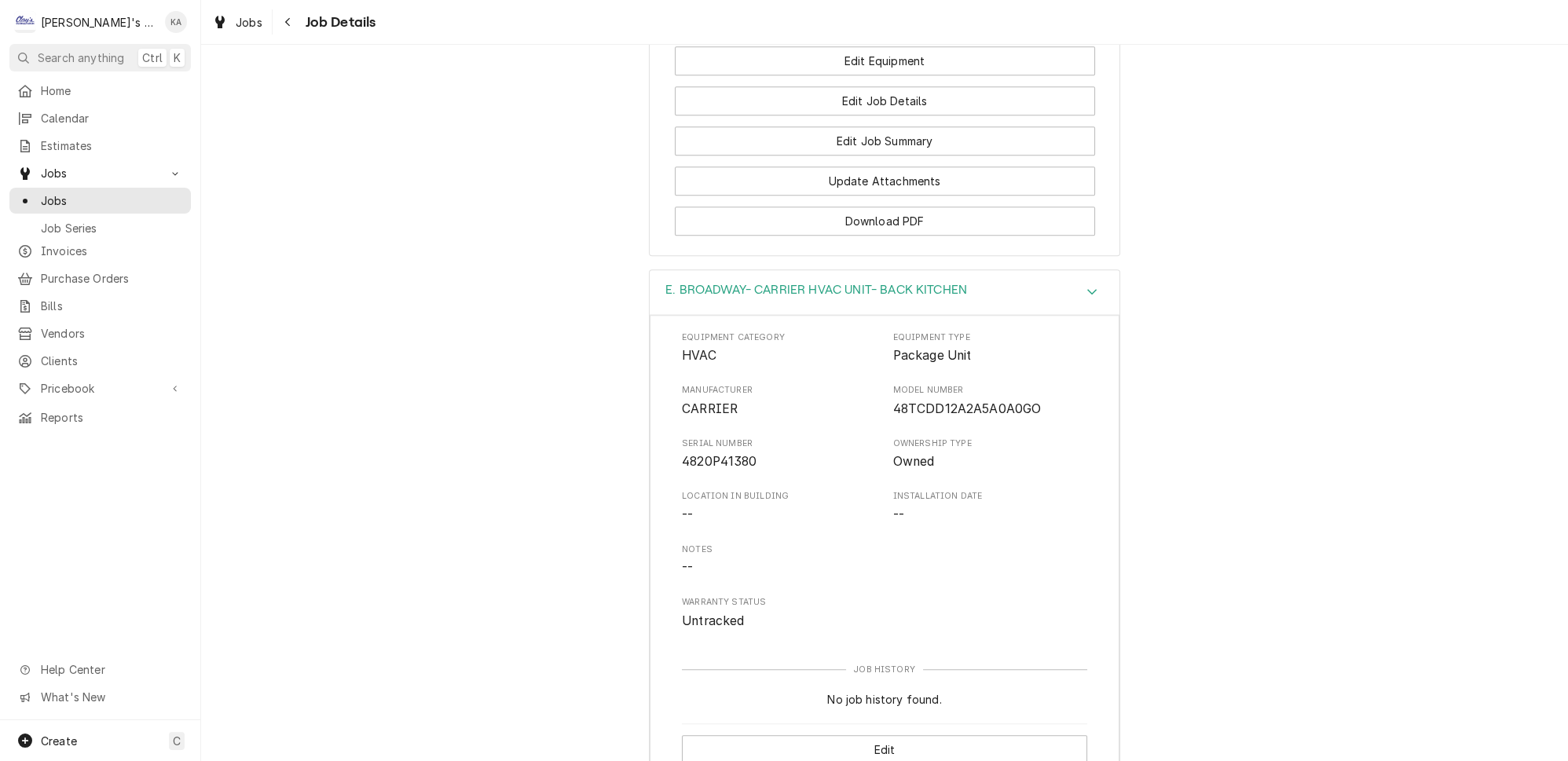
scroll to position [2172, 0]
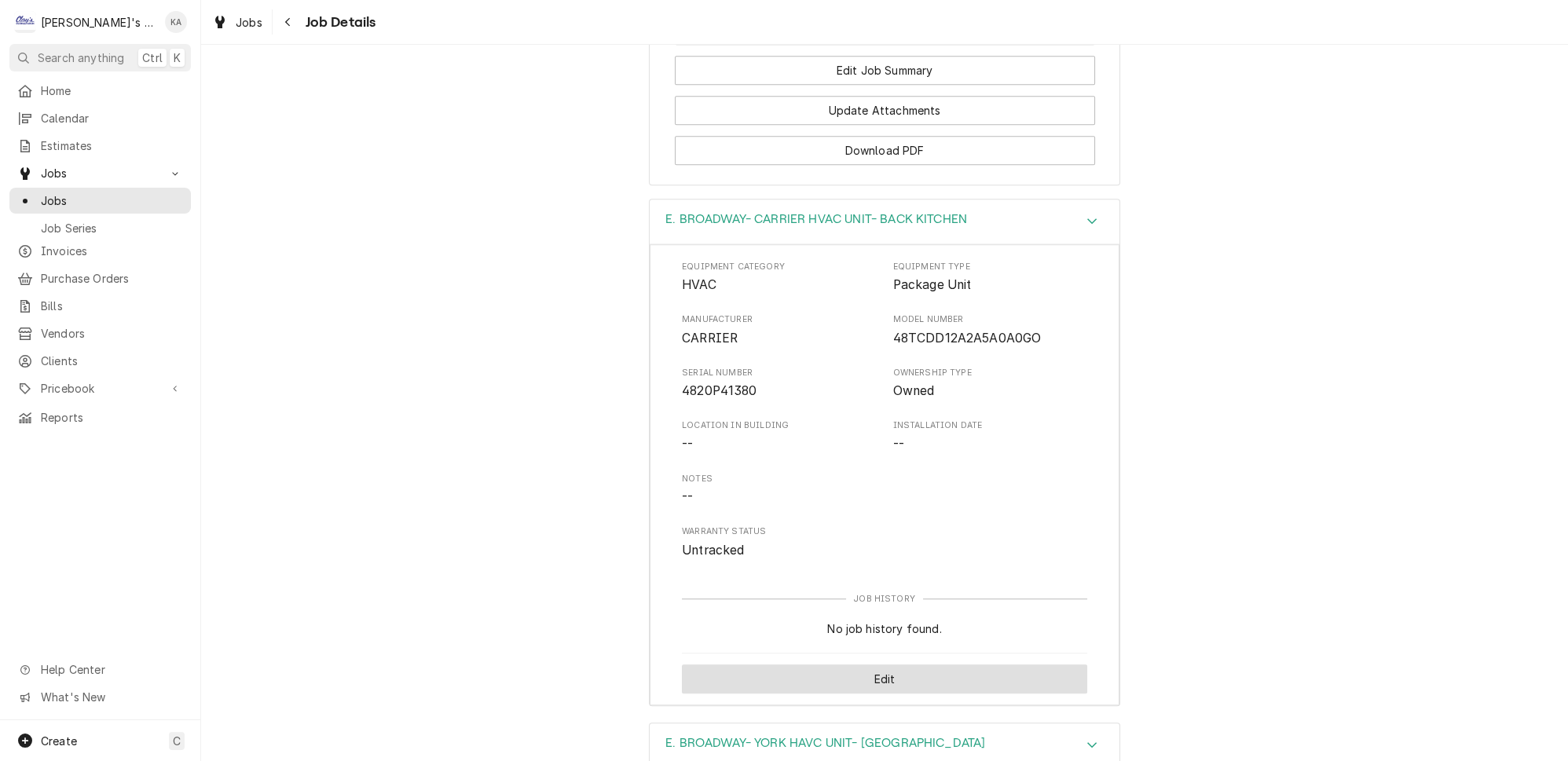
click at [874, 664] on button "Edit" at bounding box center [884, 679] width 405 height 29
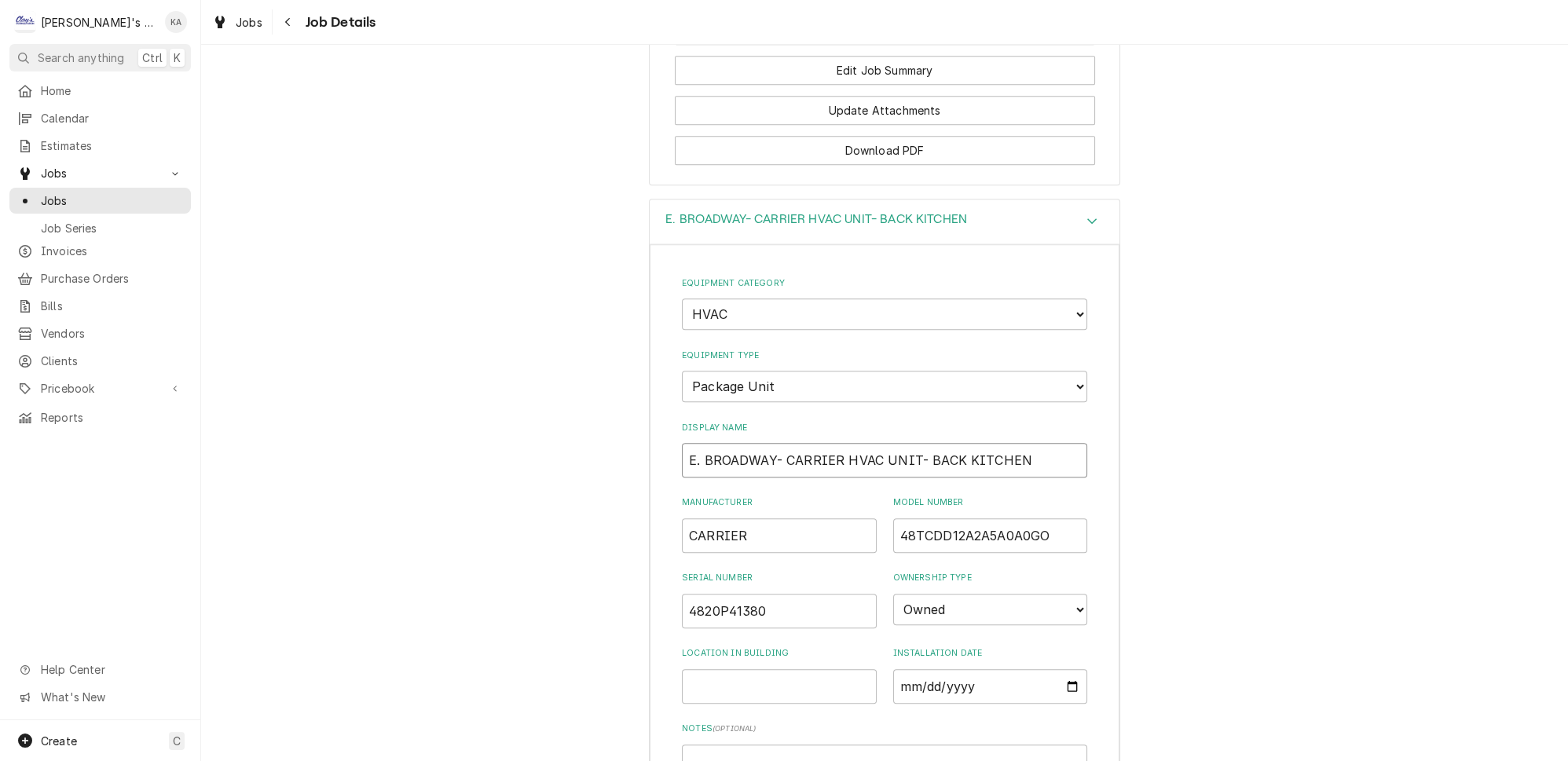
drag, startPoint x: 829, startPoint y: 407, endPoint x: 781, endPoint y: 415, distance: 48.7
click at [781, 443] on input "E. BROADWAY- CARRIER HVAC UNIT- BACK KITCHEN" at bounding box center [884, 460] width 405 height 35
click at [782, 443] on input "E. BROADWAY- HVAC UNIT-CARRIER BACK KITCHEN" at bounding box center [884, 460] width 405 height 35
click at [845, 443] on input "E. BROADWAY- HVAC UNIT-CARRIER BACK KITCHEN" at bounding box center [884, 460] width 405 height 35
click at [905, 443] on input "E. BROADWAY- HVAC UNIT- CARRIER BACK KITCHEN" at bounding box center [884, 460] width 405 height 35
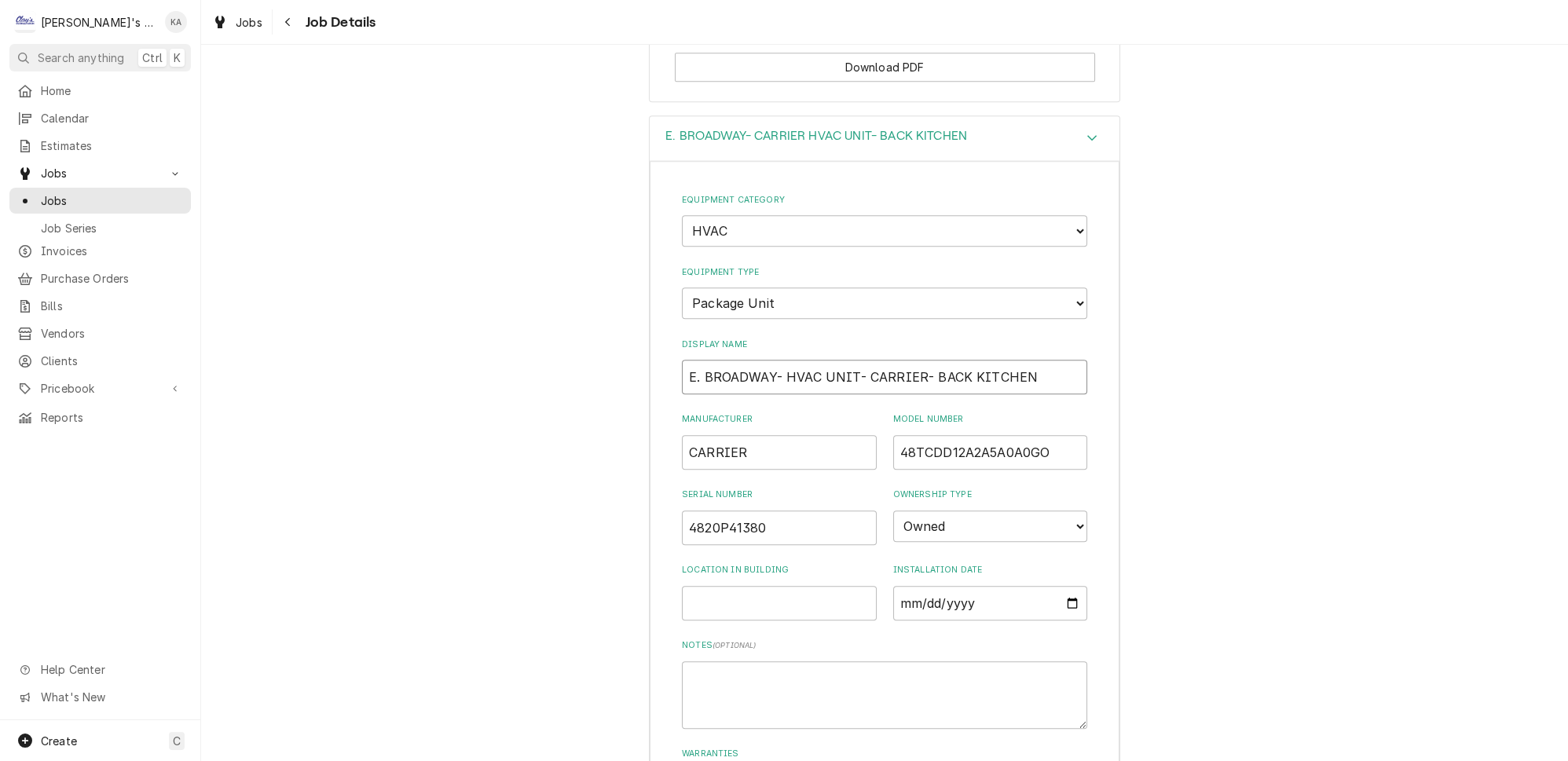
scroll to position [2457, 0]
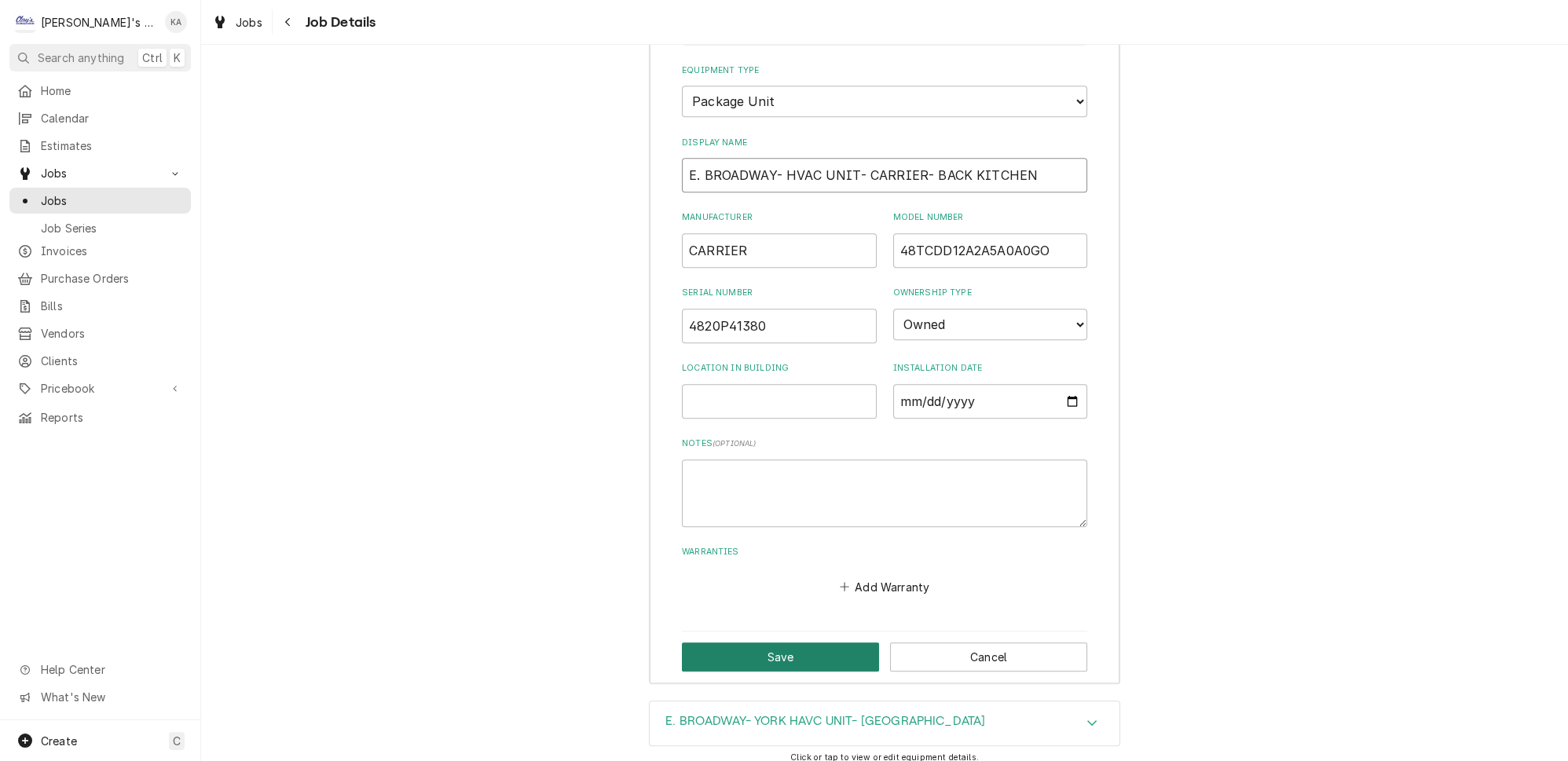
type input "E. BROADWAY- HVAC UNIT- CARRIER- BACK KITCHEN"
click at [772, 642] on button "Save" at bounding box center [781, 657] width 197 height 29
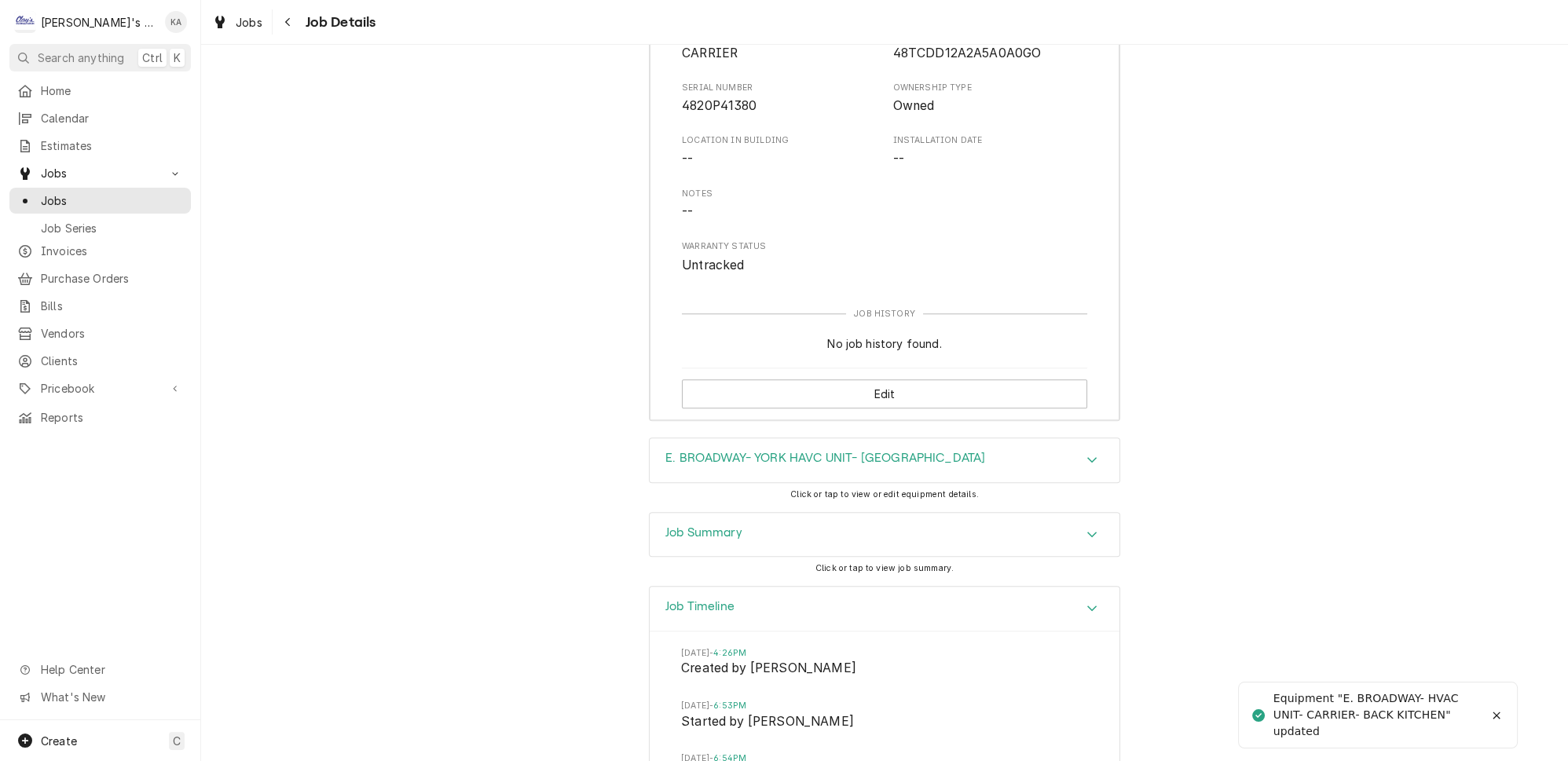
click at [1086, 453] on icon "Accordion Header" at bounding box center [1091, 459] width 11 height 13
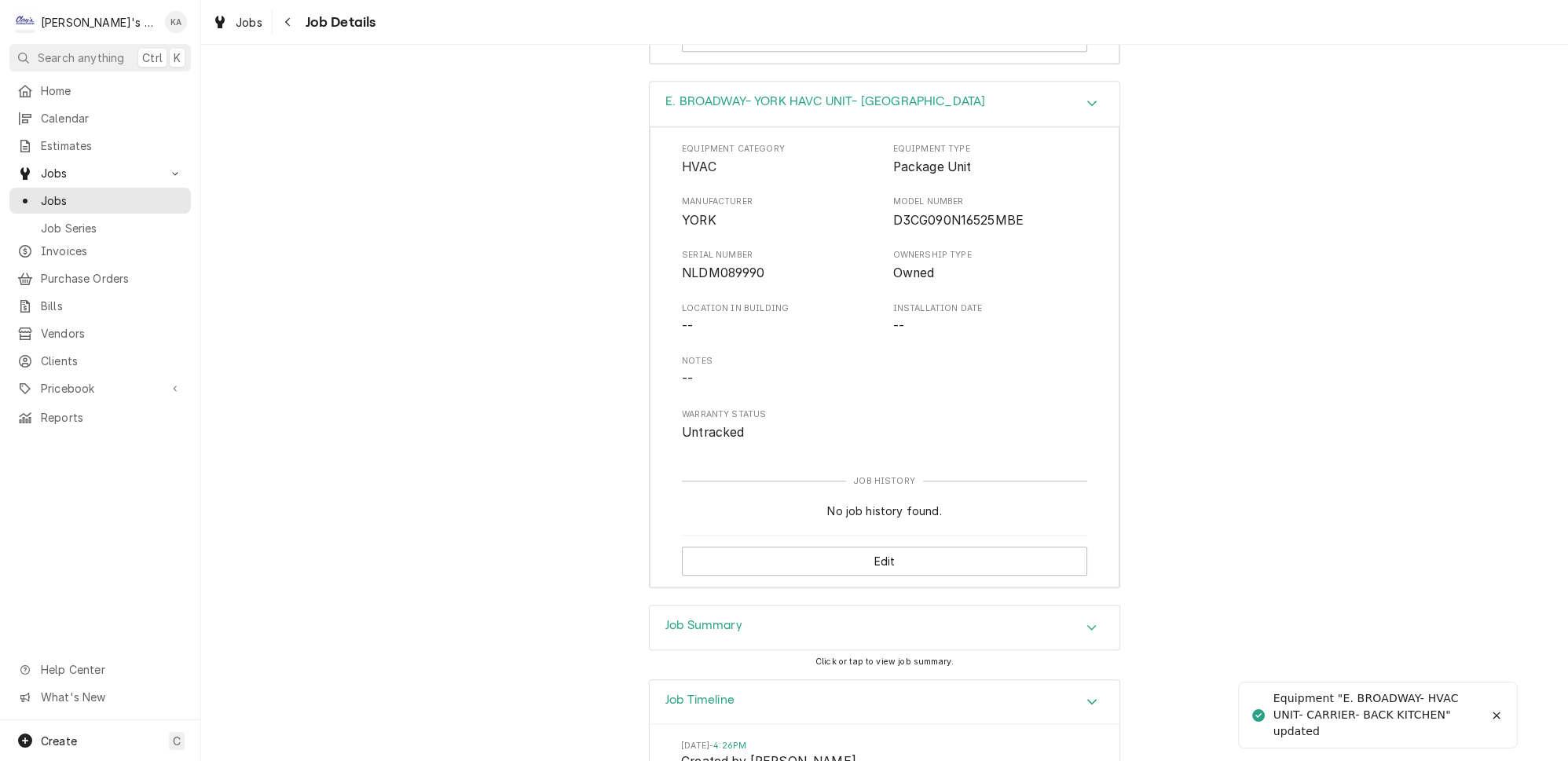
scroll to position [2814, 0]
click at [864, 546] on button "Edit" at bounding box center [884, 561] width 405 height 29
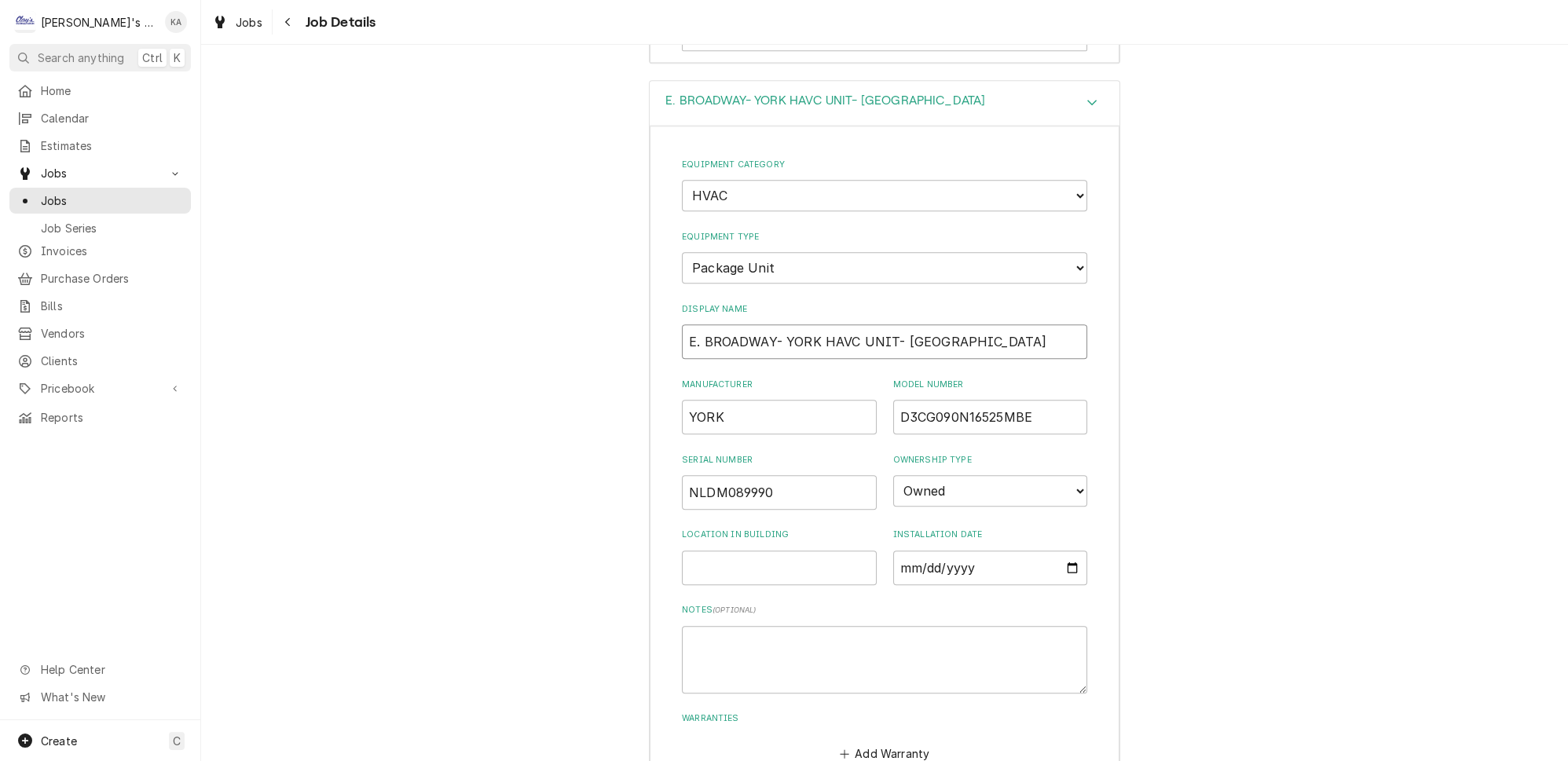
drag, startPoint x: 812, startPoint y: 281, endPoint x: 780, endPoint y: 279, distance: 32.1
click at [780, 324] on input "E. BROADWAY- YORK HAVC UNIT- SOUTH LOBBY" at bounding box center [884, 341] width 405 height 35
click at [887, 324] on input "E. BROADWAY- HAVC UNIT-YORK SOUTH LOBBY" at bounding box center [884, 341] width 405 height 35
click at [782, 324] on input "E. BROADWAY- HAVC UNIT-YORK- SOUTH LOBBY" at bounding box center [884, 341] width 405 height 35
click at [852, 324] on input "E. BROADWAY- HAVC UNIT-YORK- SOUTH LOBBY" at bounding box center [884, 341] width 405 height 35
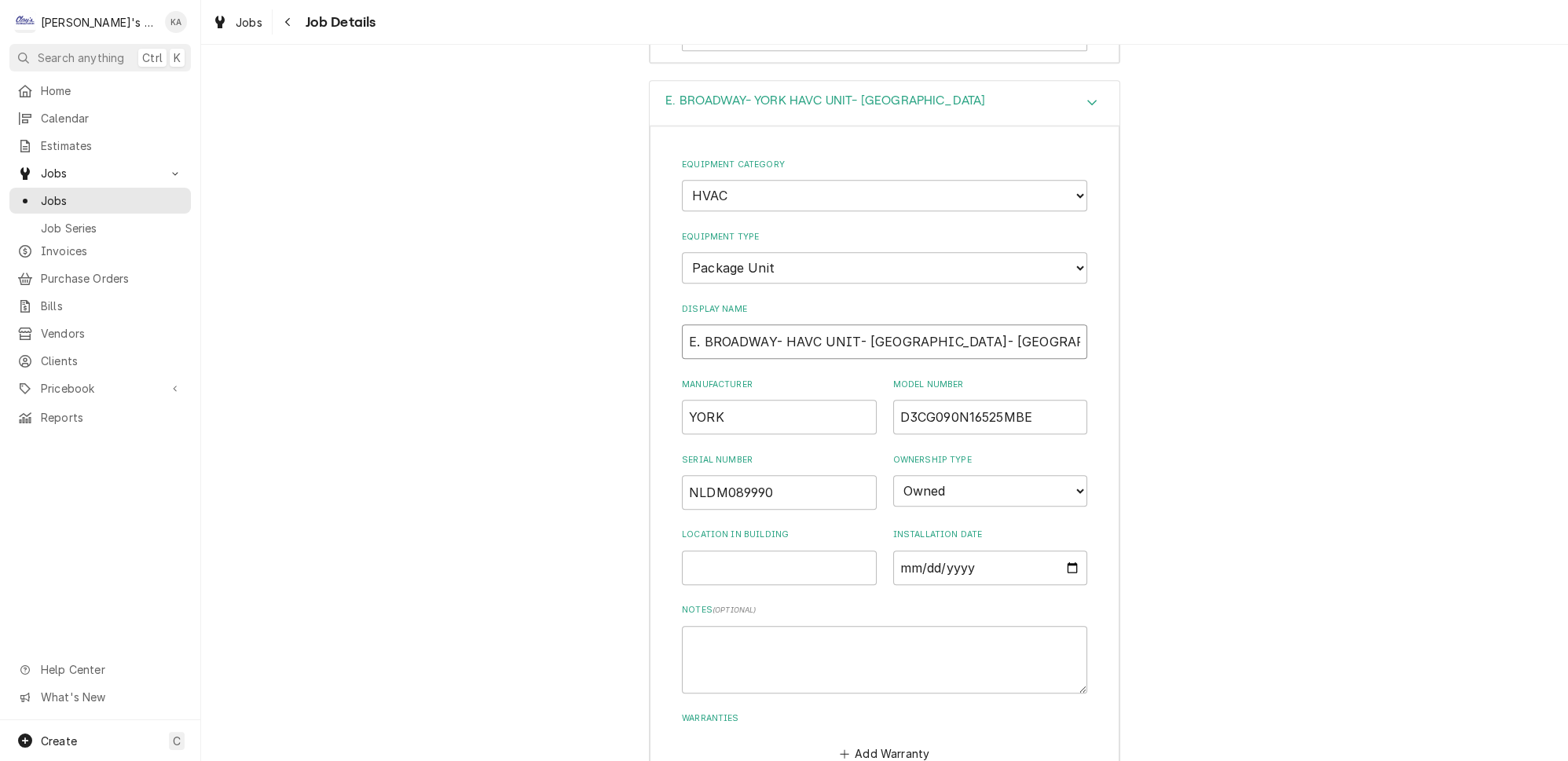
scroll to position [3100, 0]
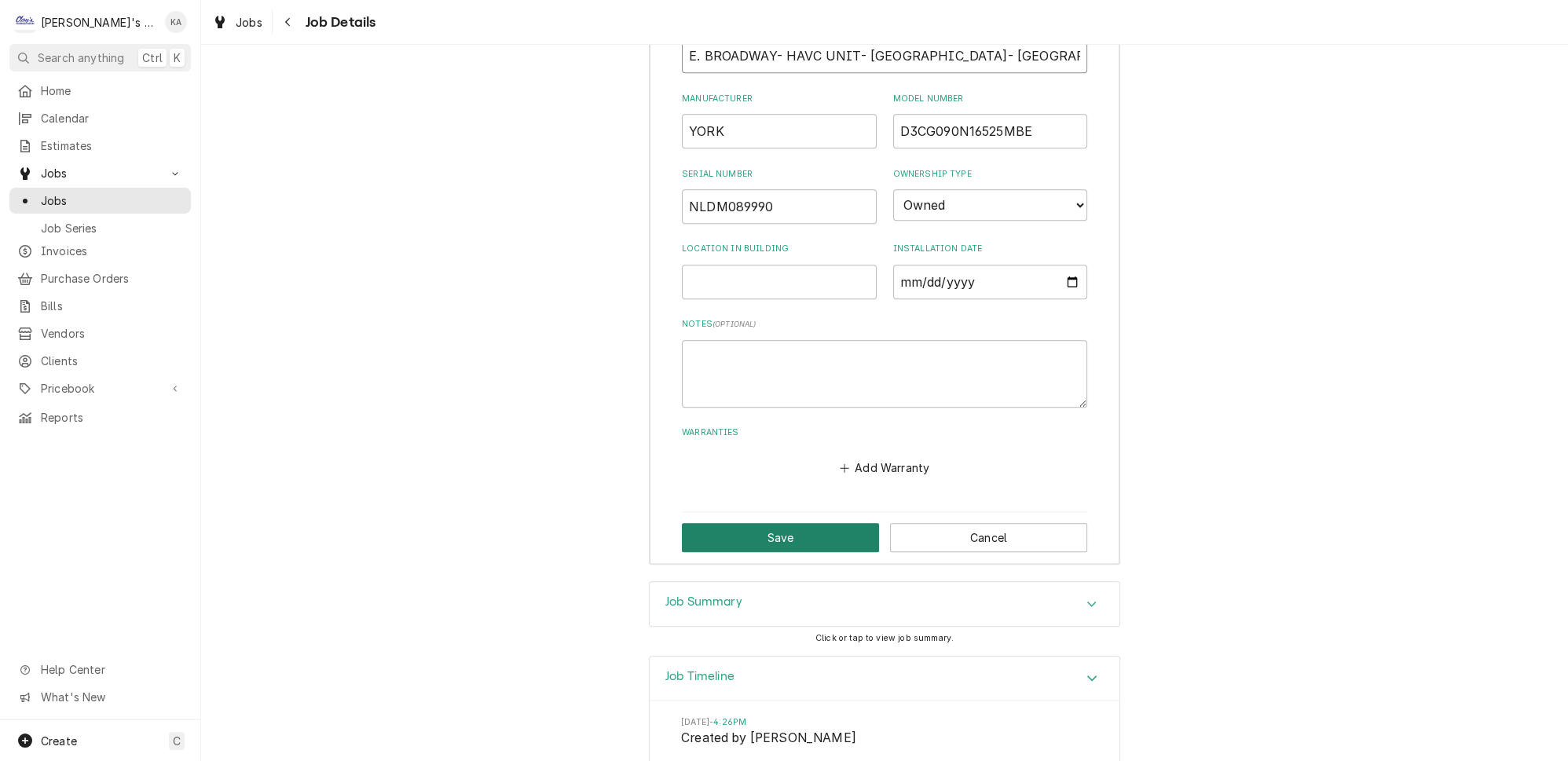
type input "E. BROADWAY- HAVC UNIT- YORK- SOUTH LOBBY"
click at [773, 523] on button "Save" at bounding box center [781, 537] width 197 height 29
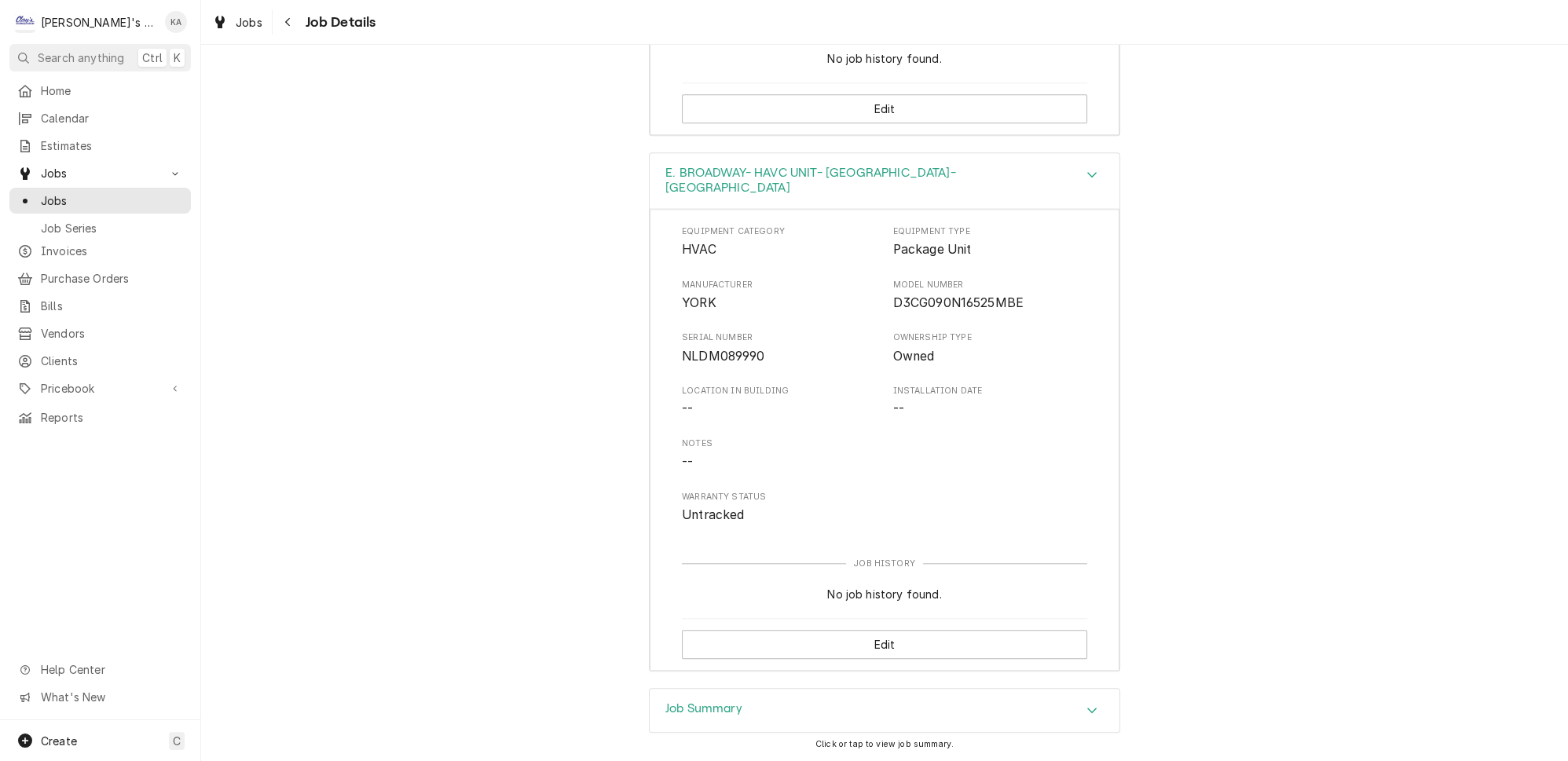
scroll to position [2600, 0]
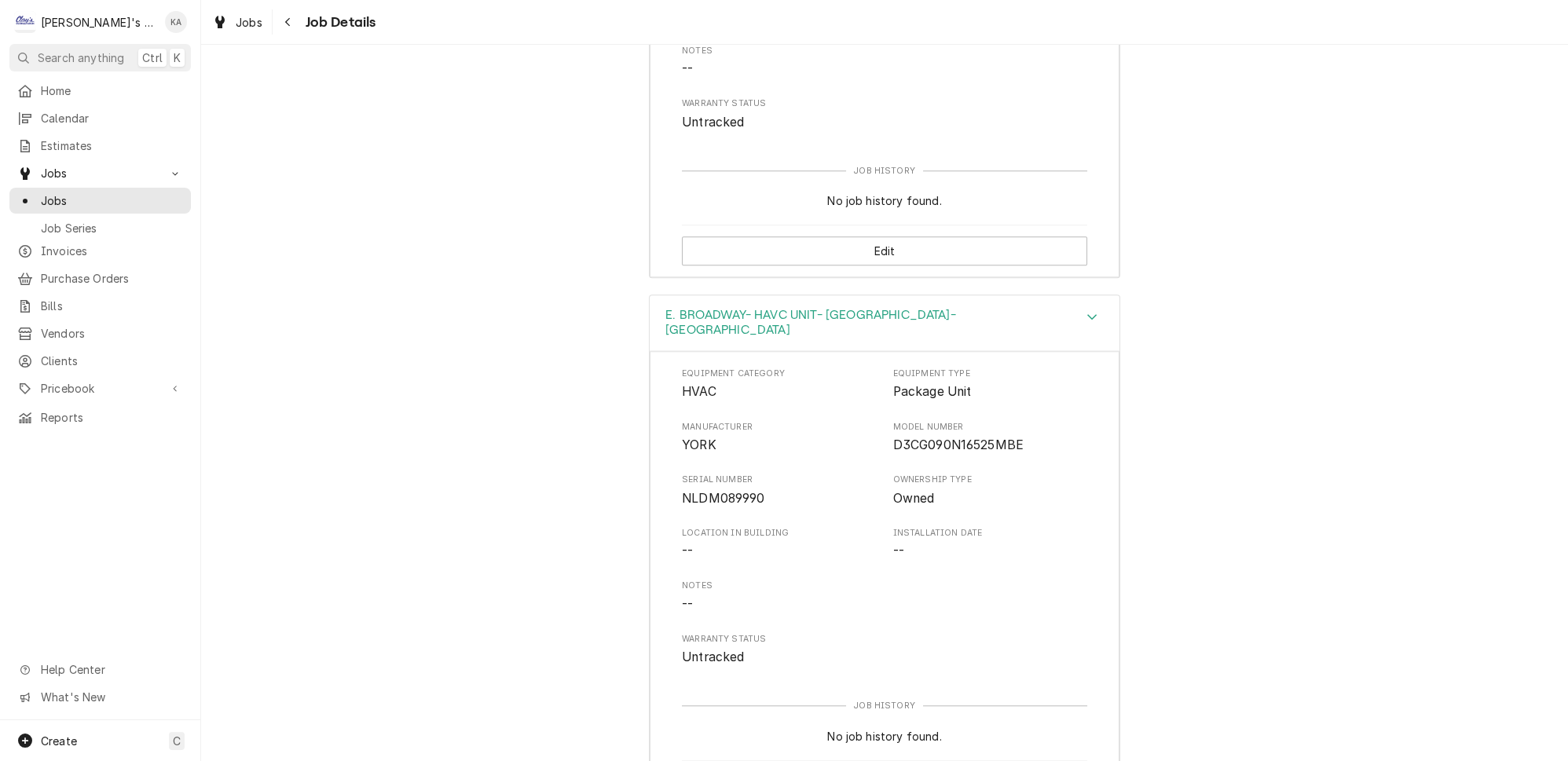
click at [1087, 314] on icon "Accordion Header" at bounding box center [1091, 317] width 9 height 6
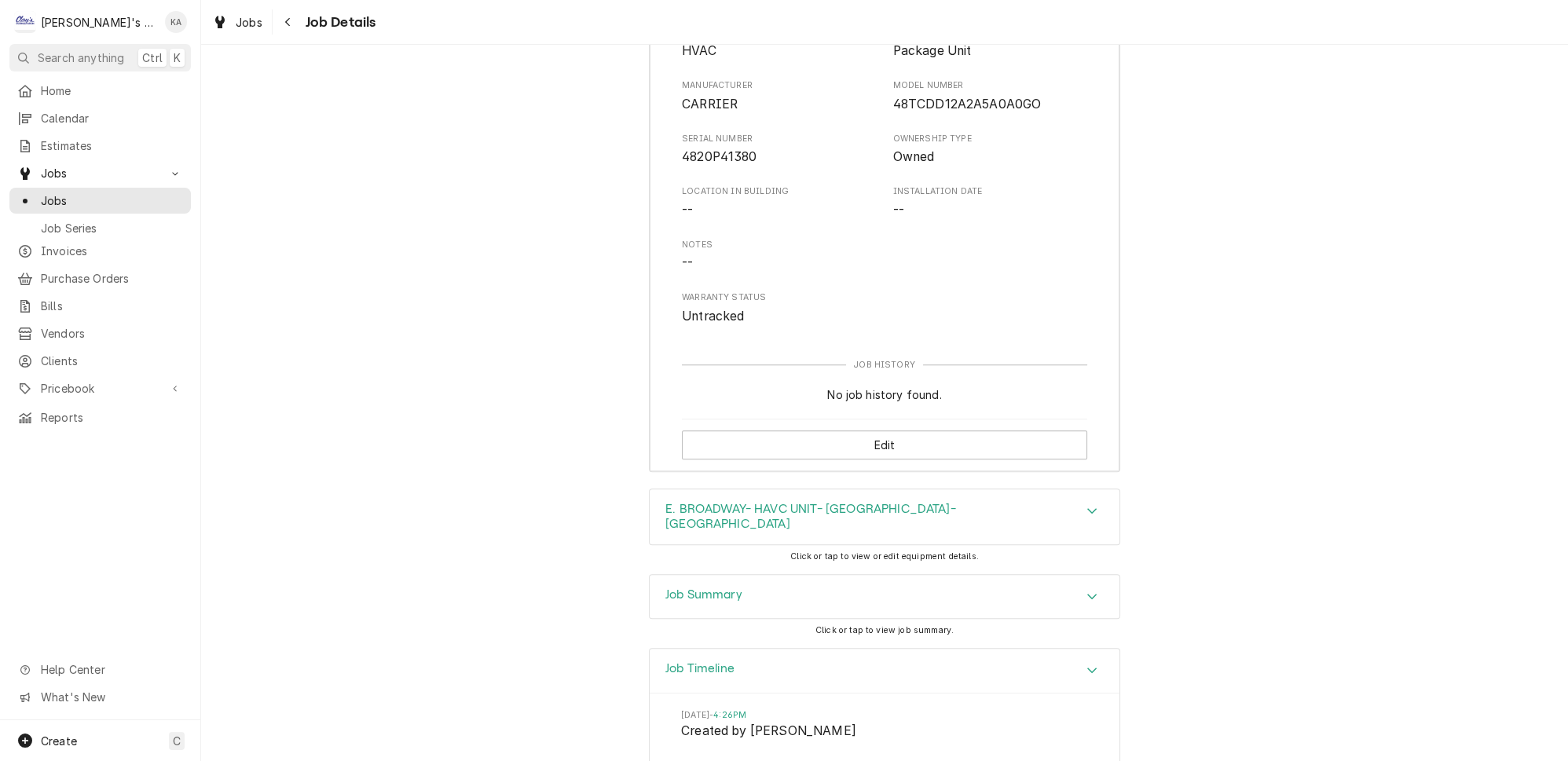
scroll to position [2243, 0]
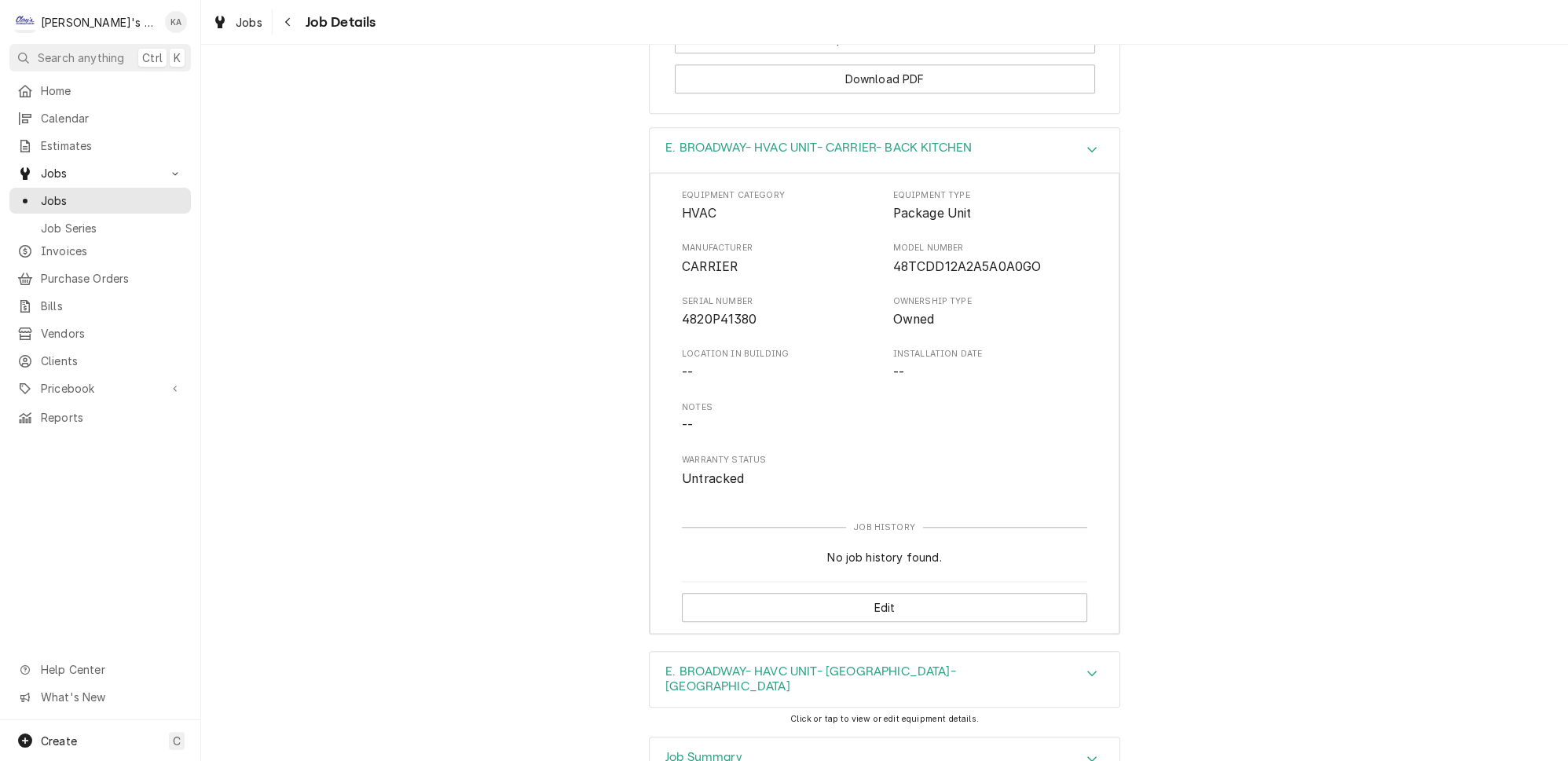
click at [1086, 143] on icon "Accordion Header" at bounding box center [1091, 149] width 11 height 13
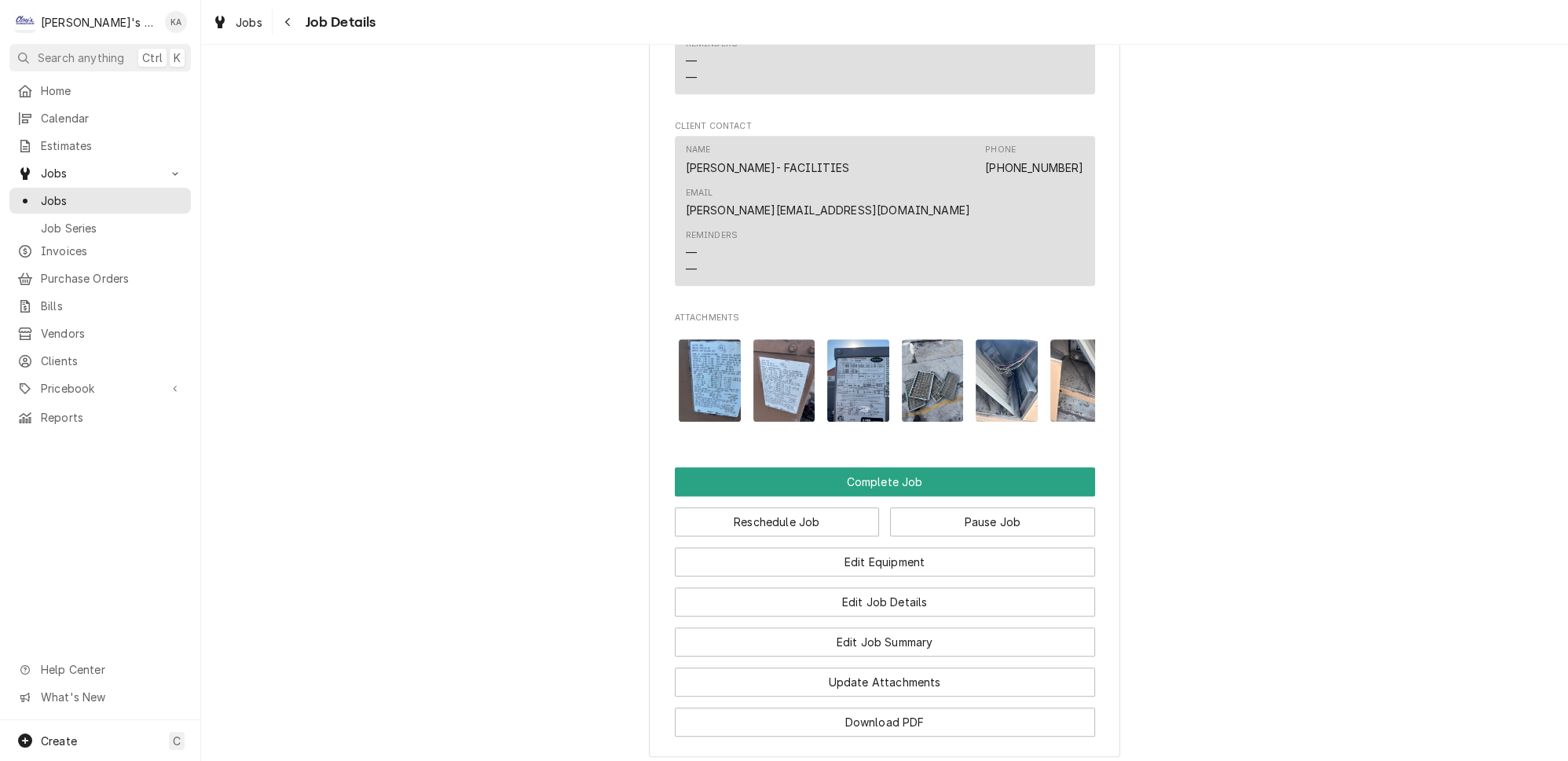
scroll to position [0, 228]
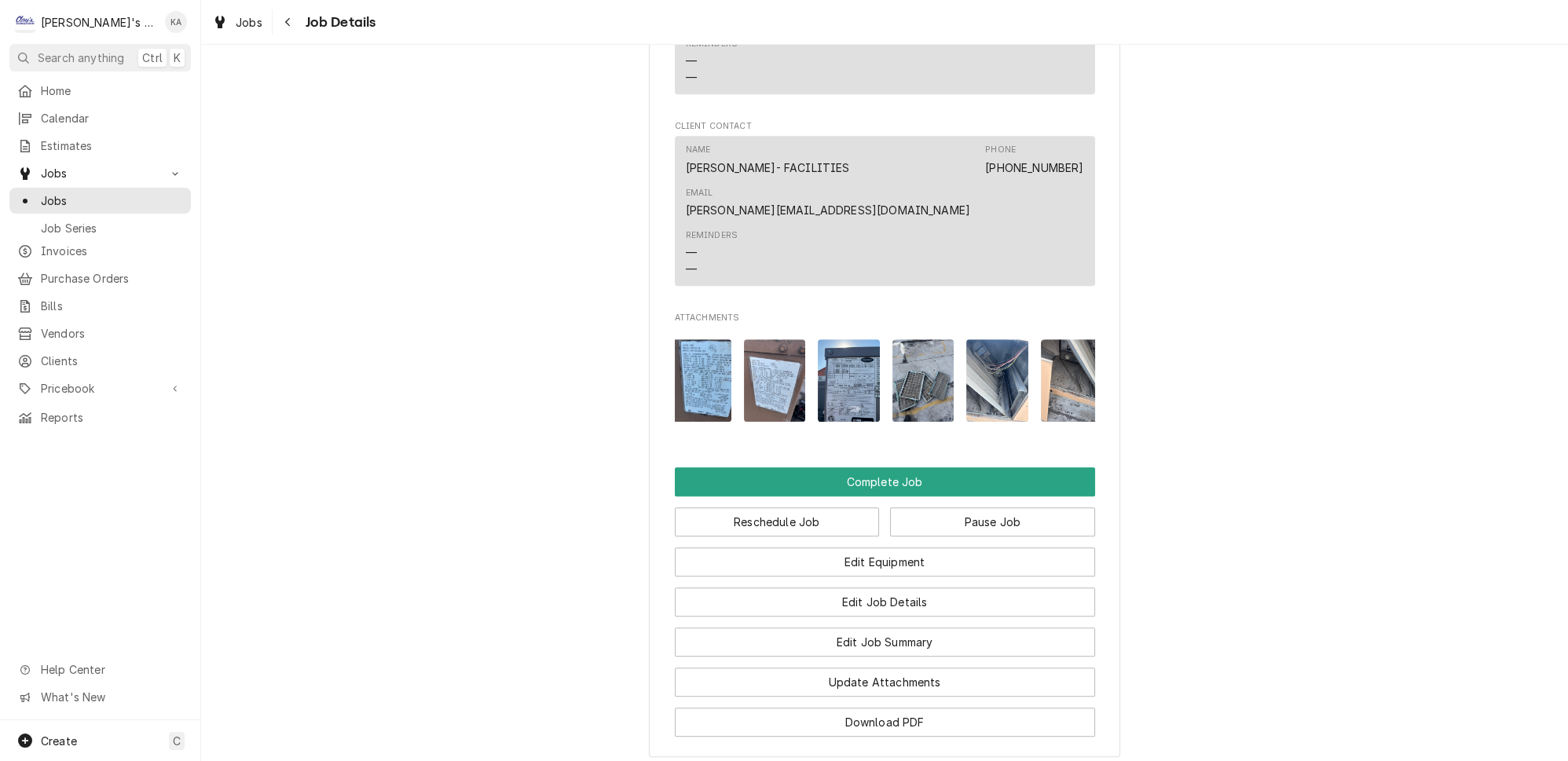
click at [899, 348] on img "Attachments" at bounding box center [924, 380] width 62 height 82
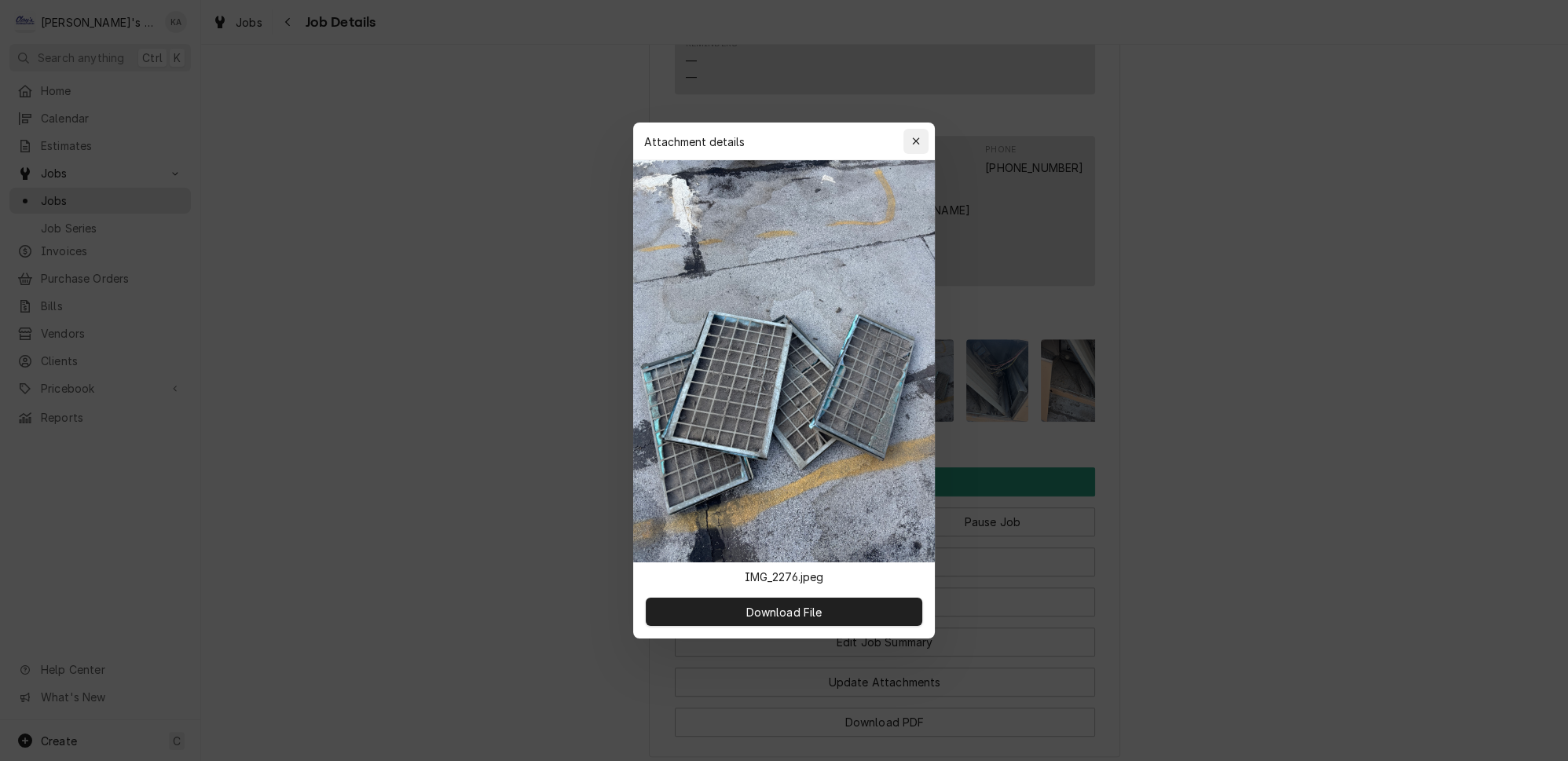
click at [912, 146] on icon "button" at bounding box center [916, 141] width 8 height 11
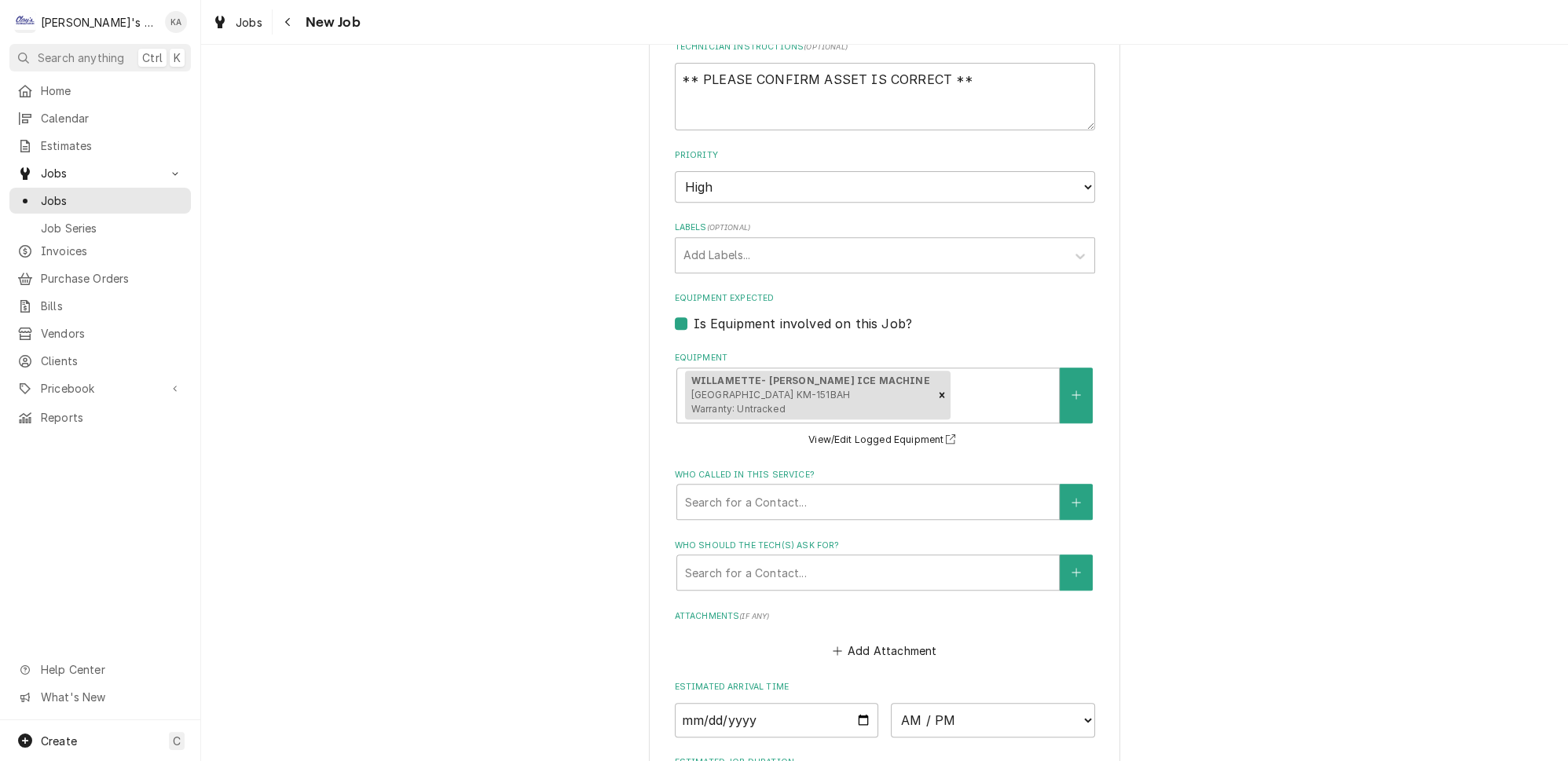
scroll to position [1142, 0]
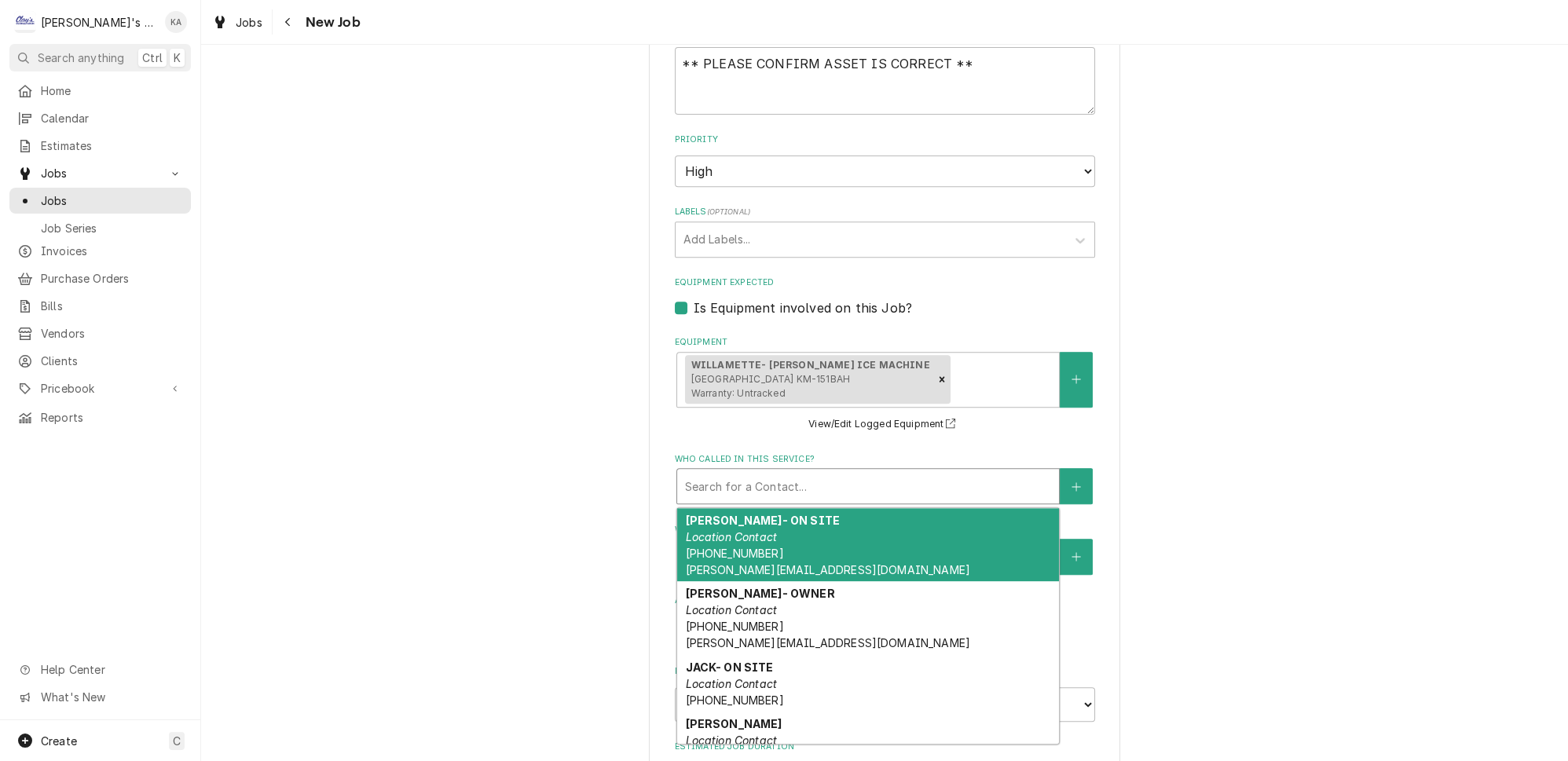
click at [792, 472] on div "Who called in this service?" at bounding box center [868, 487] width 366 height 29
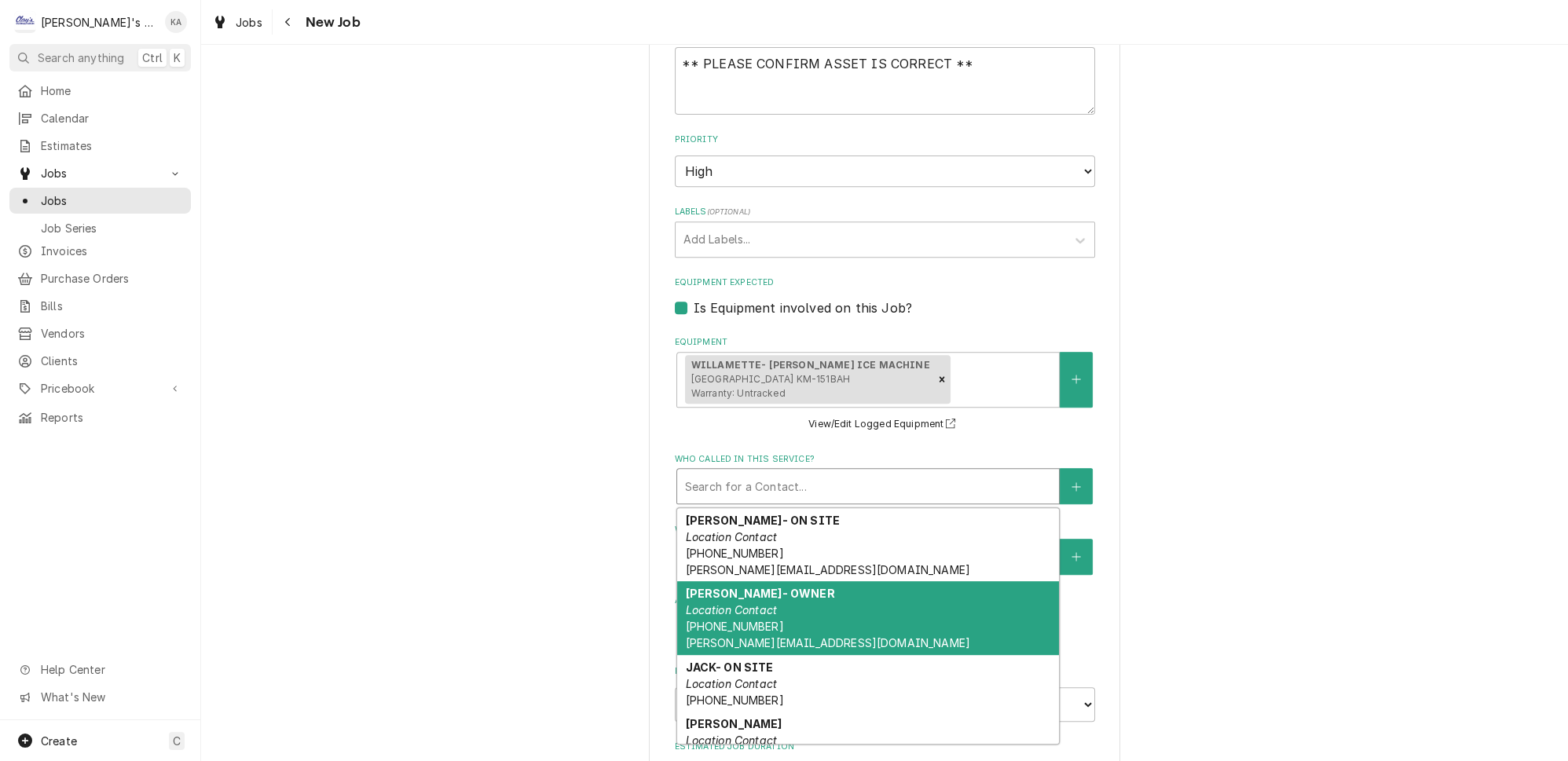
scroll to position [146, 0]
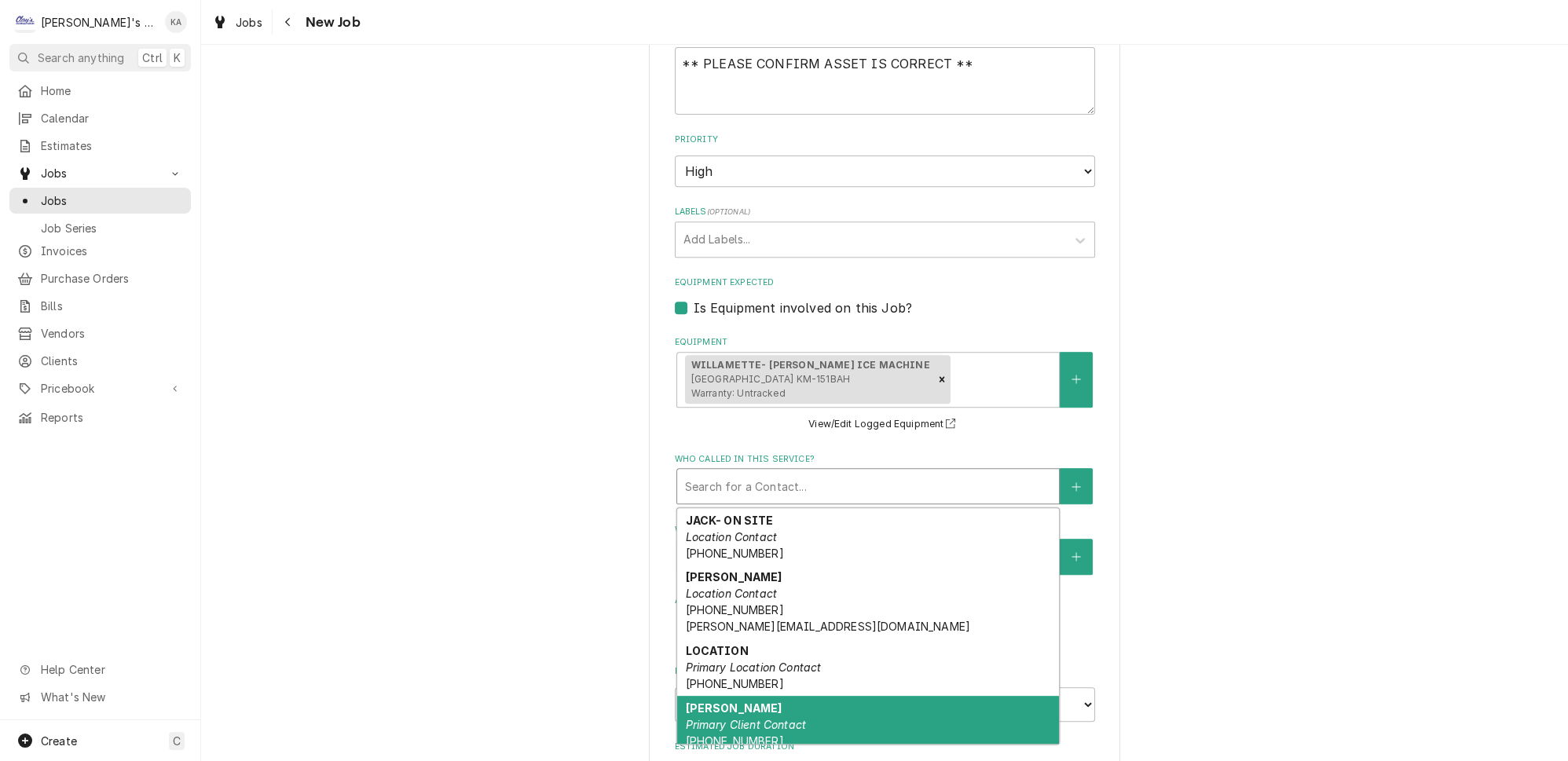
click at [782, 718] on em "Primary Client Contact" at bounding box center [746, 725] width 121 height 13
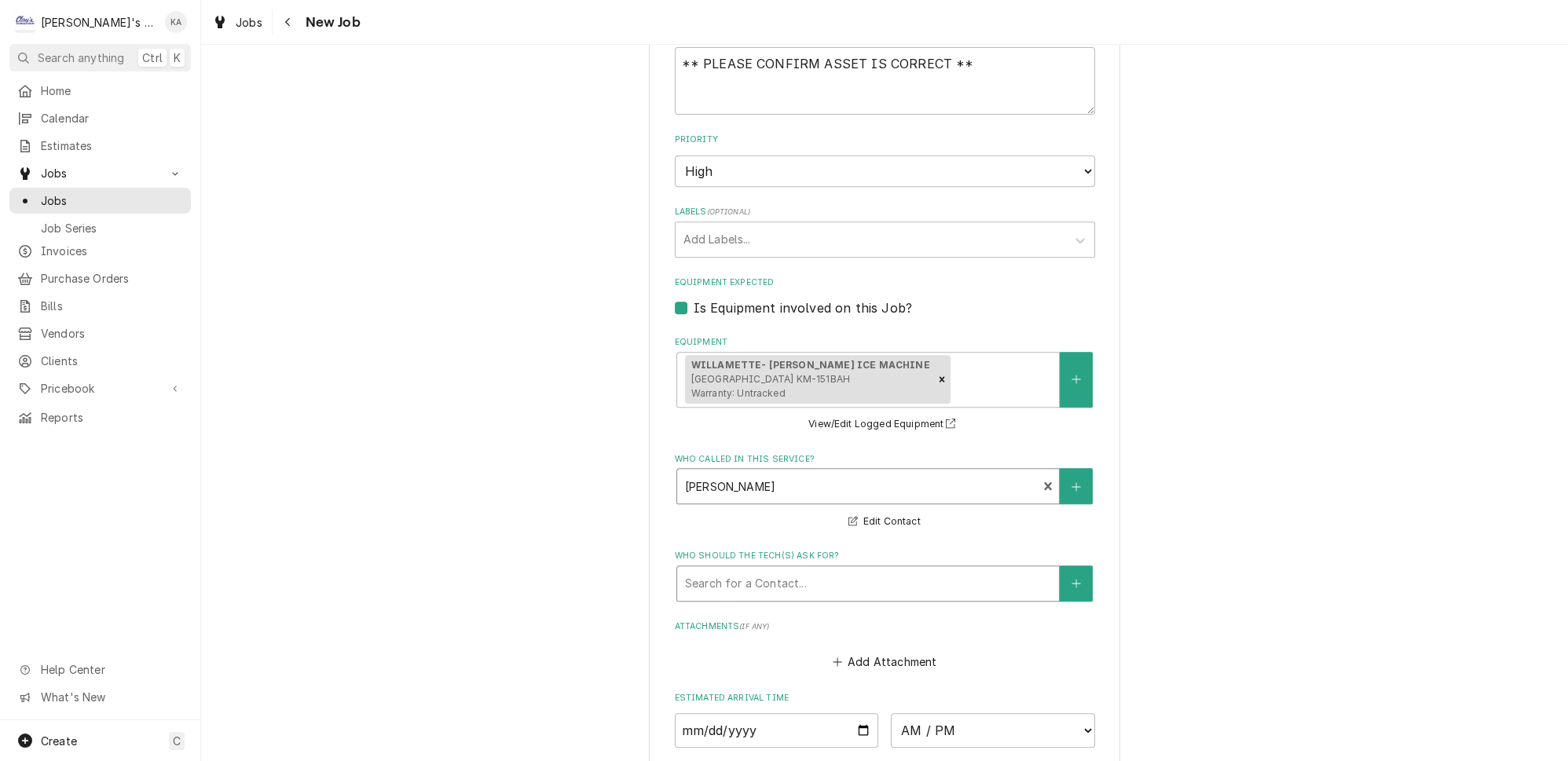
click at [781, 570] on div "Who should the tech(s) ask for?" at bounding box center [868, 584] width 366 height 29
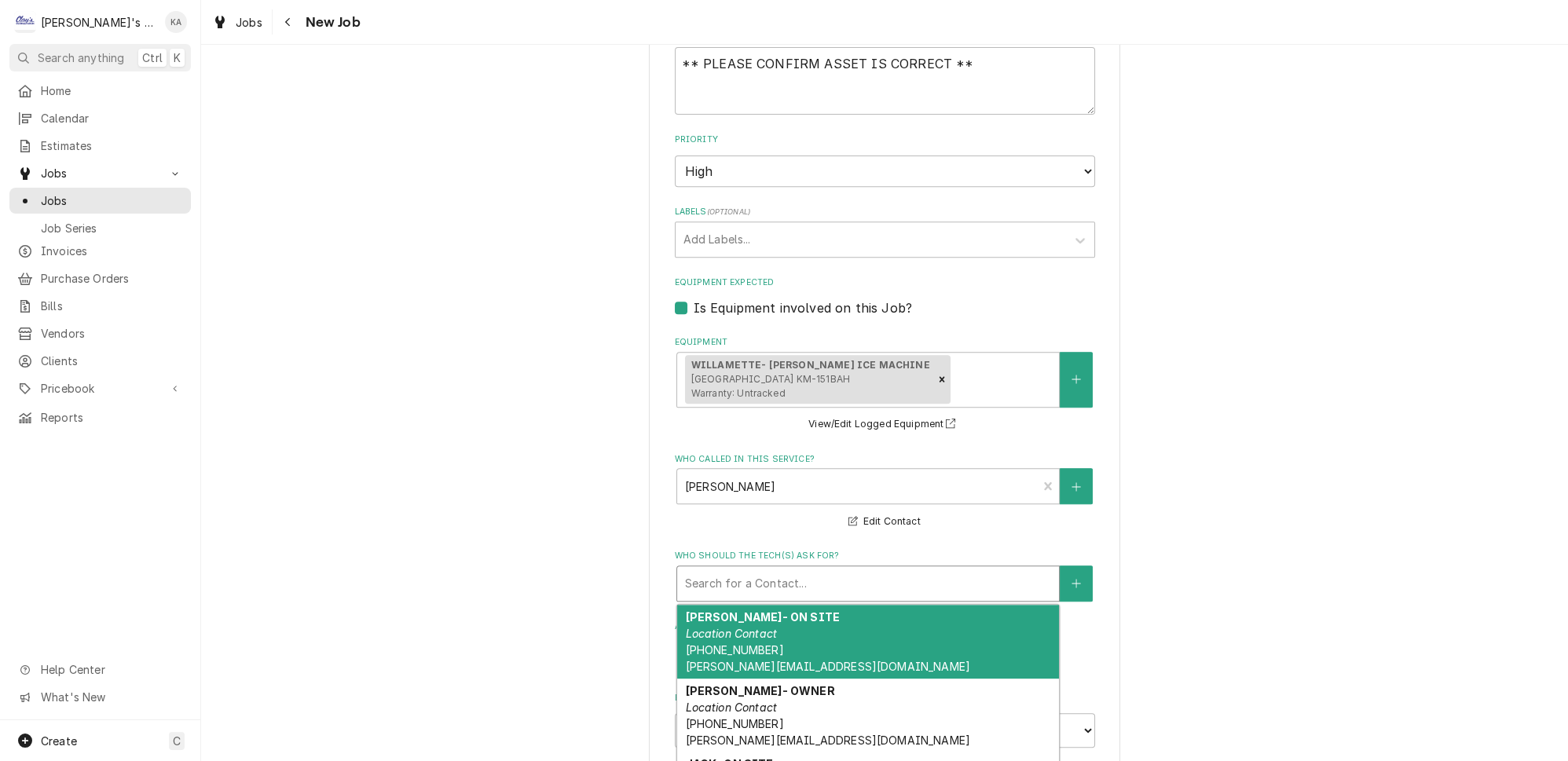
scroll to position [207, 0]
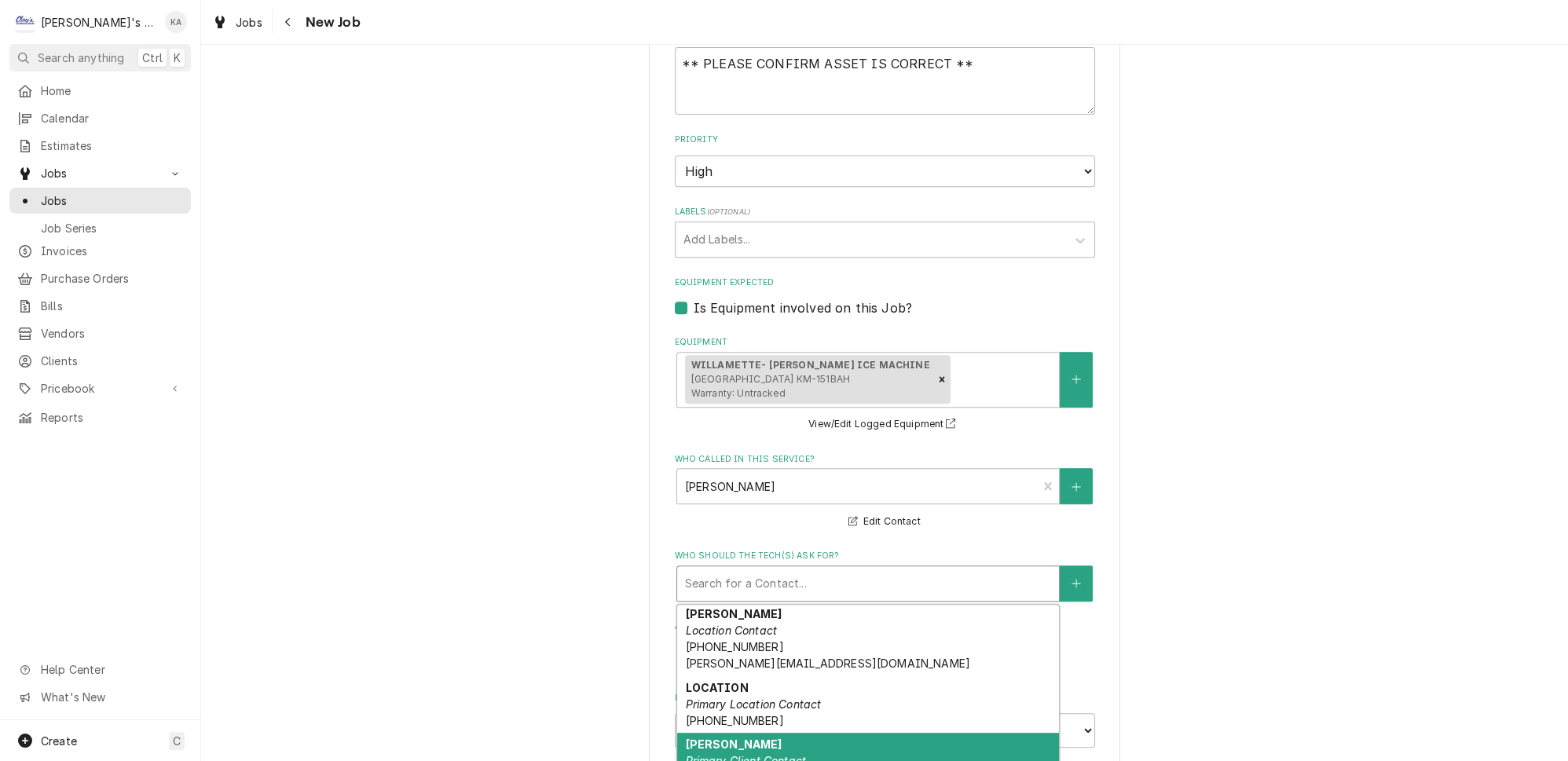
click at [760, 737] on strong "[PERSON_NAME]" at bounding box center [733, 744] width 97 height 13
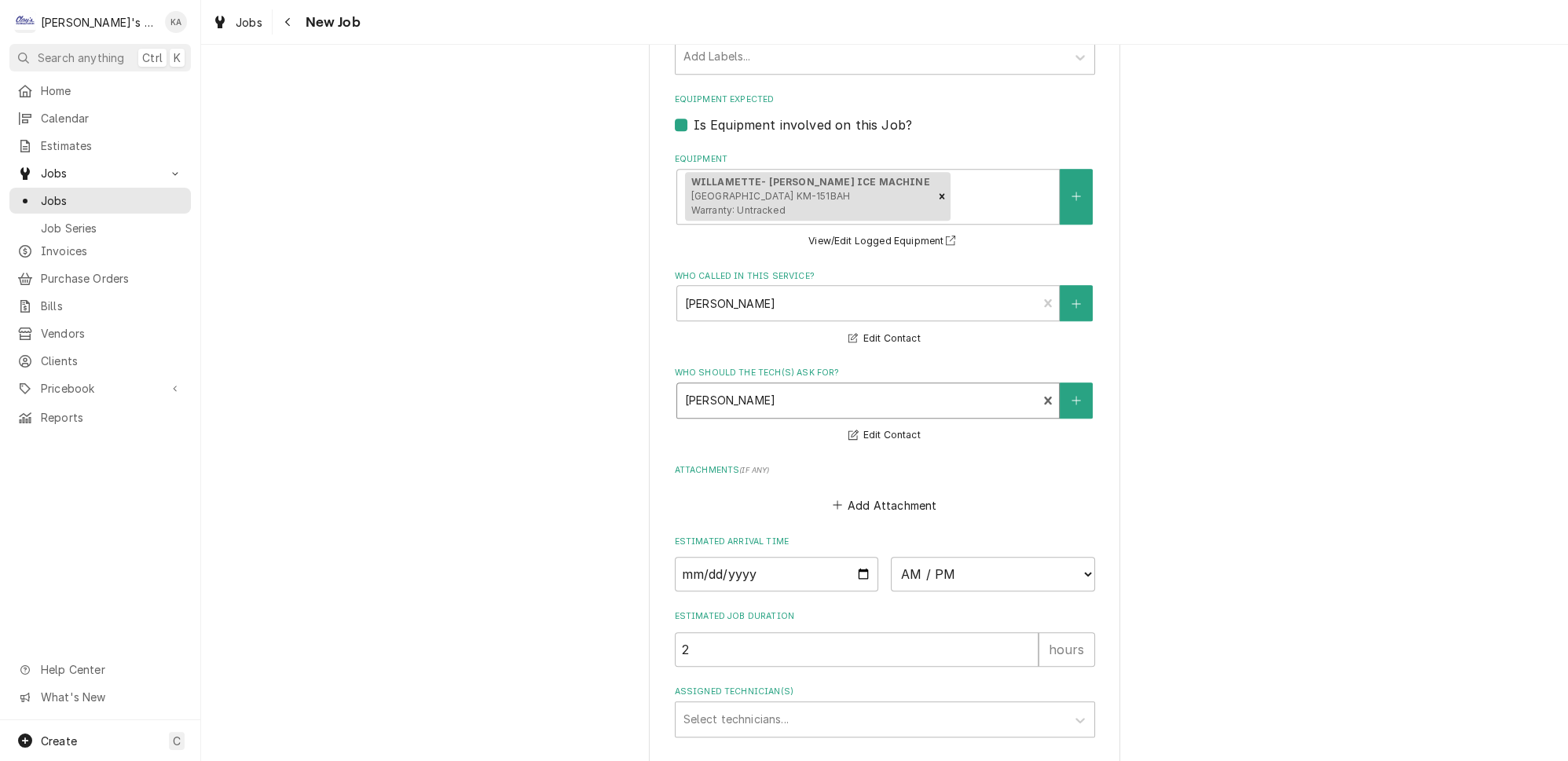
scroll to position [1444, 0]
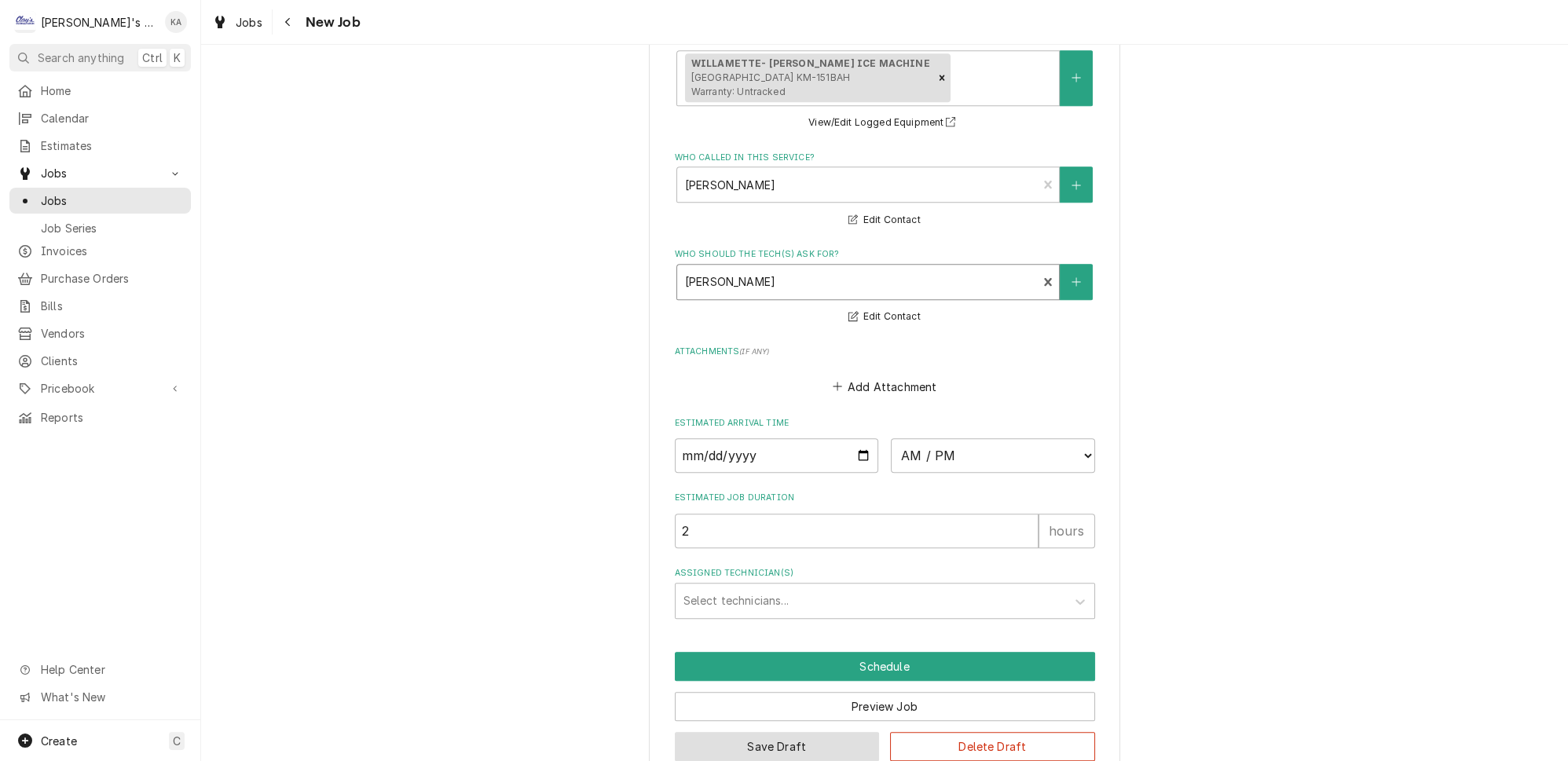
click at [782, 732] on button "Save Draft" at bounding box center [778, 747] width 205 height 29
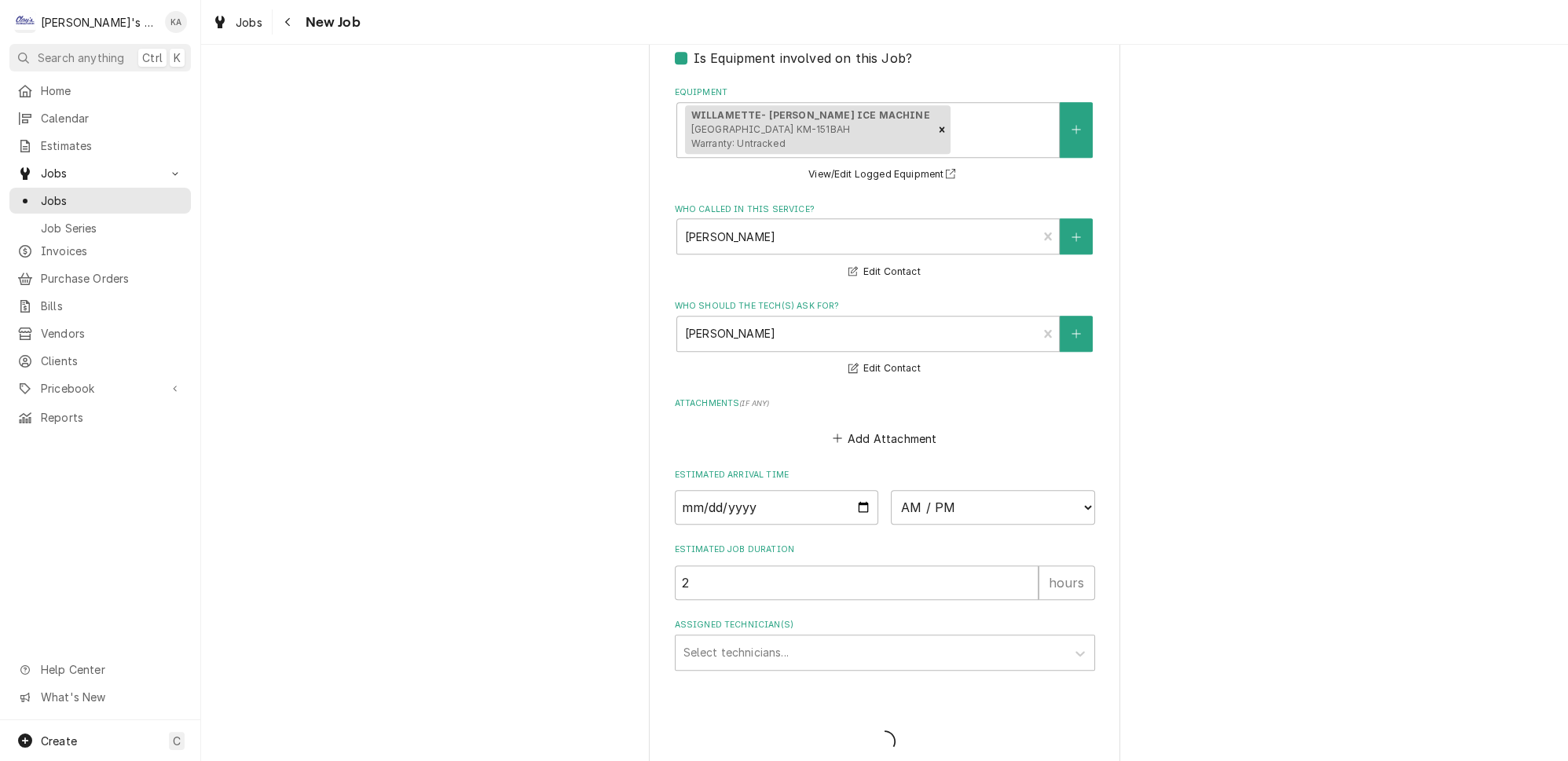
type textarea "x"
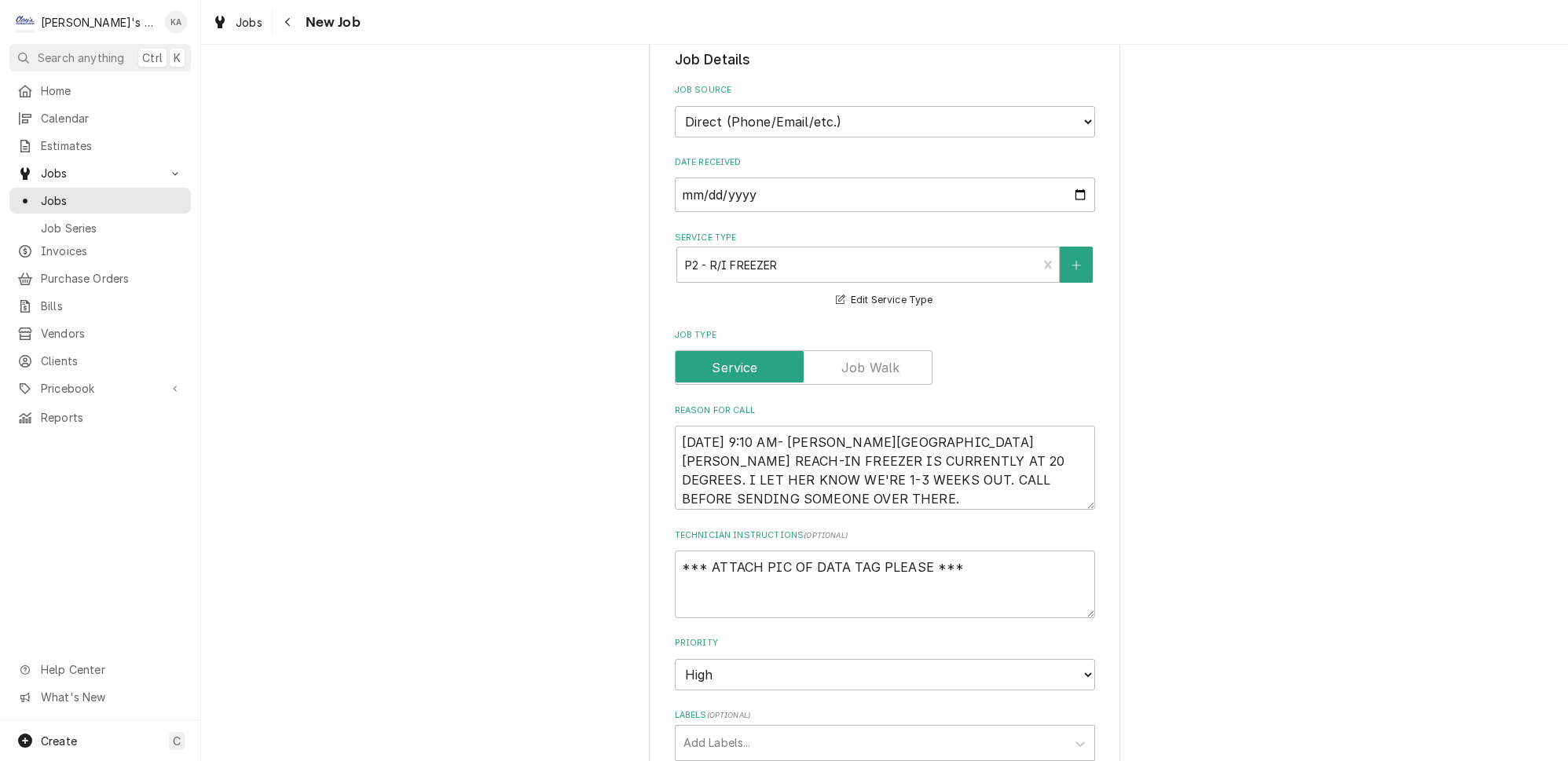
scroll to position [499, 0]
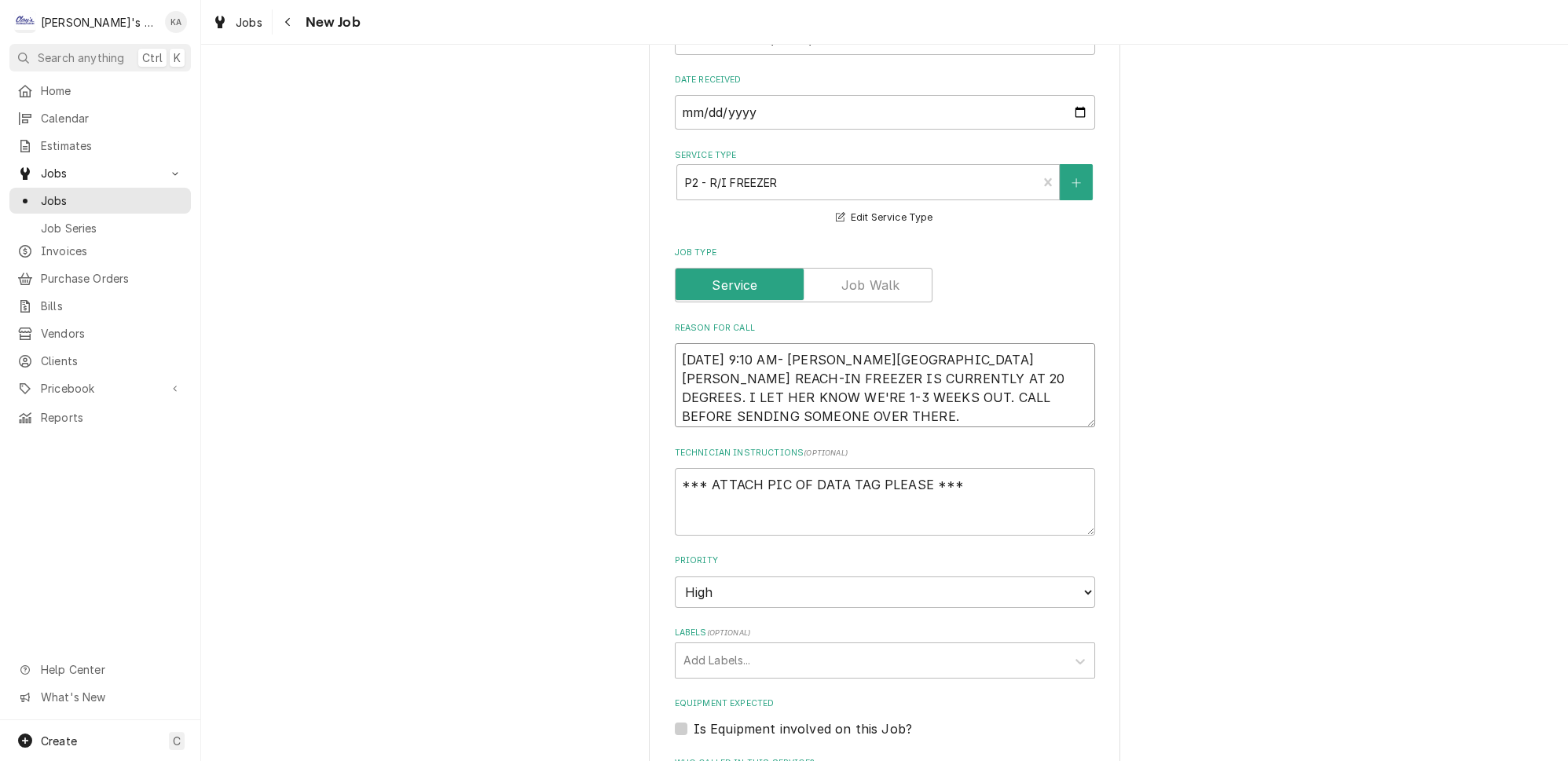
click at [843, 343] on textarea "[DATE] 9:10 AM- [PERSON_NAME][GEOGRAPHIC_DATA][PERSON_NAME] REACH-IN FREEZER IS…" at bounding box center [885, 386] width 420 height 84
type textarea "x"
type textarea "[DATE] 9:10 AM- [PERSON_NAME][GEOGRAPHIC_DATA][PERSON_NAME] REACH-IN FREEZER IS…"
type textarea "x"
type textarea "[DATE] 9:10 AM- [PERSON_NAME][GEOGRAPHIC_DATA][PERSON_NAME] REACH-IN FREEZER IS…"
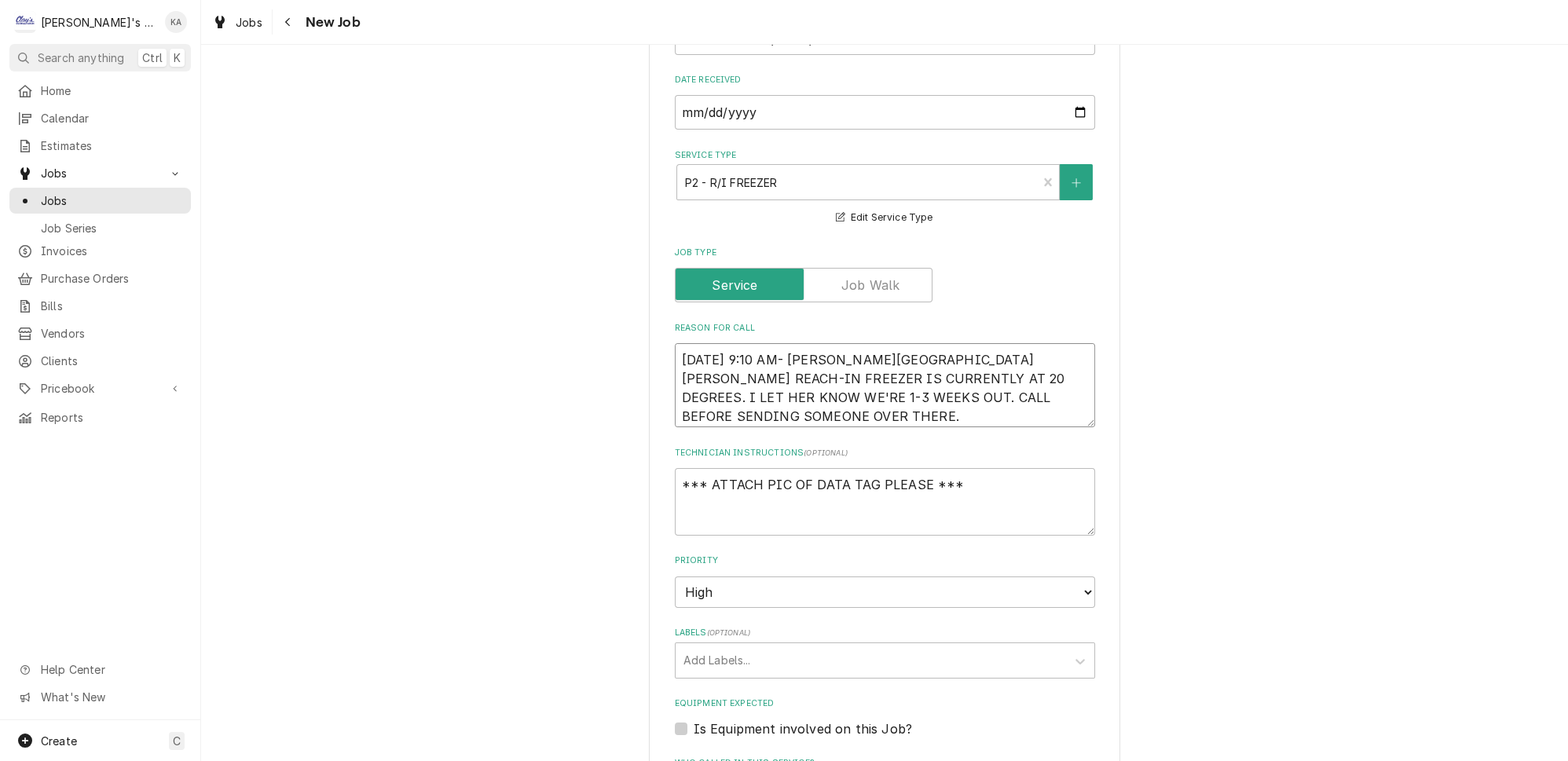
drag, startPoint x: 1016, startPoint y: 323, endPoint x: 696, endPoint y: 346, distance: 320.8
click at [696, 346] on textarea "[DATE] 9:10 AM- [PERSON_NAME][GEOGRAPHIC_DATA][PERSON_NAME] REACH-IN FREEZER IS…" at bounding box center [885, 386] width 420 height 84
type textarea "x"
type textarea "[DATE] 9:10 AM- [PERSON_NAME]- PER [PERSON_NAME] FREEZER IS CURRENTLY AT 20 DEG…"
type textarea "x"
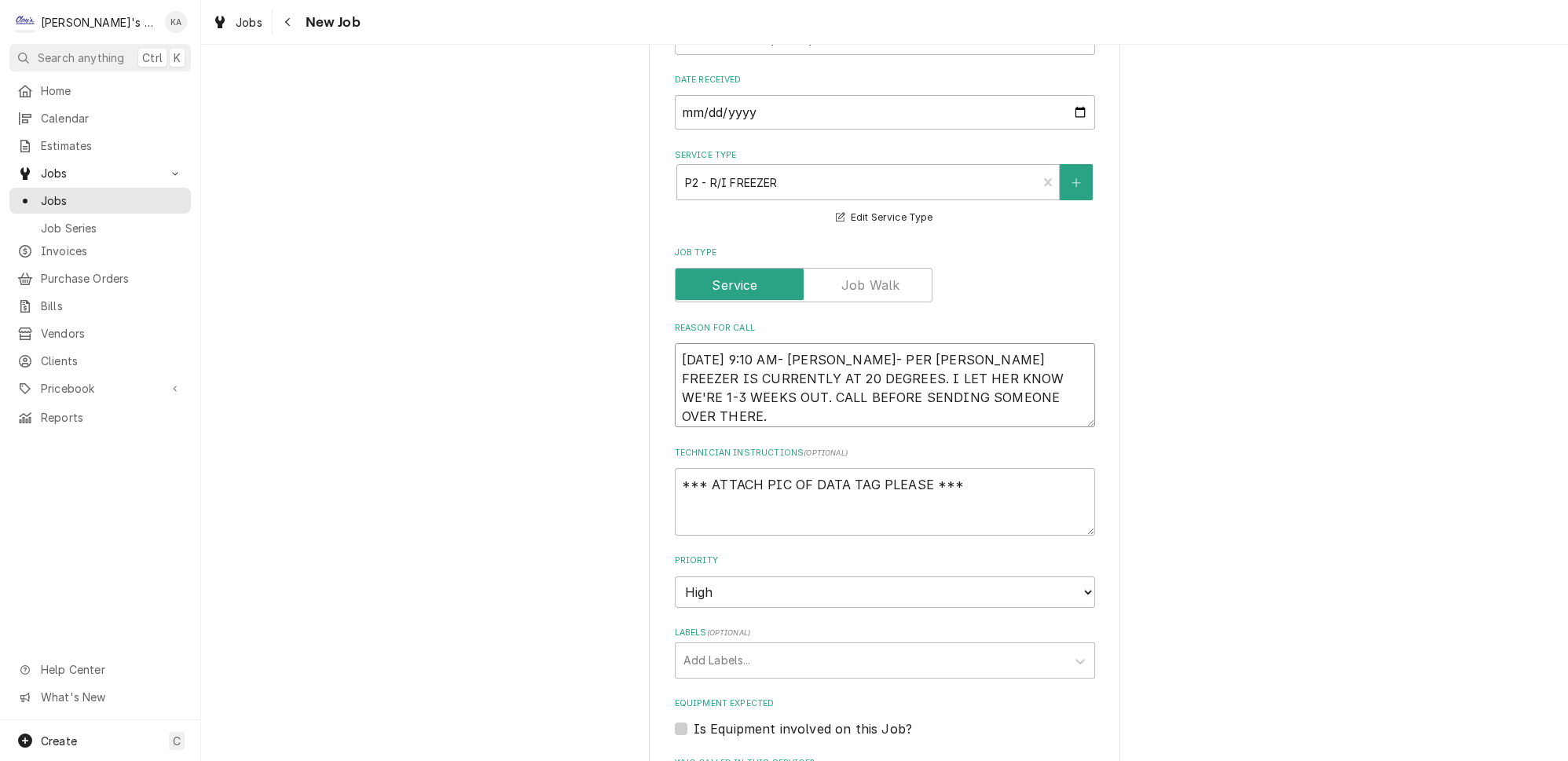
type textarea "[DATE] 9:10 AM- [PERSON_NAME]- PER [PERSON_NAME] FREEZER IS CURRENTLY AT 20 DEG…"
type textarea "x"
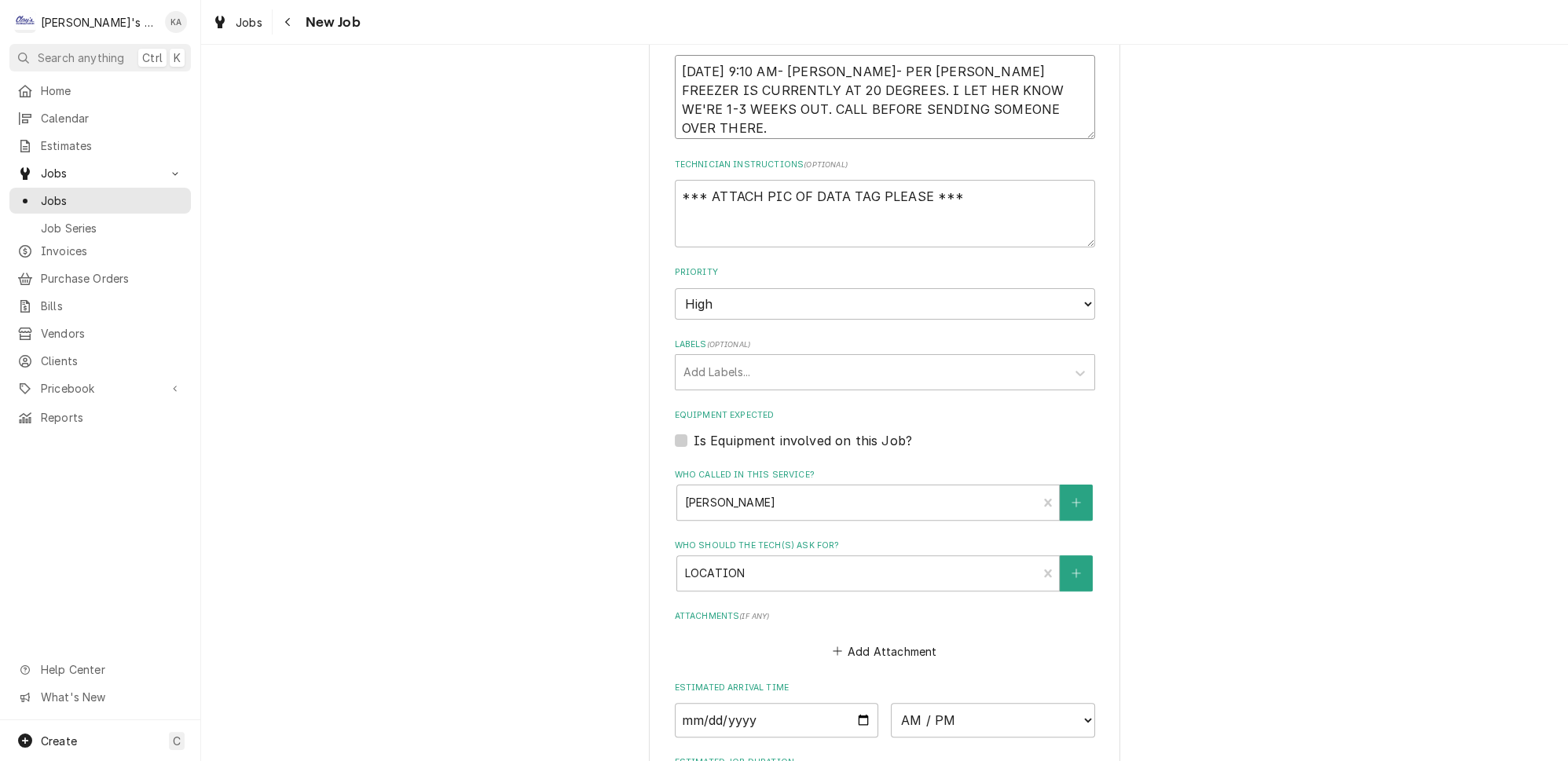
scroll to position [856, 0]
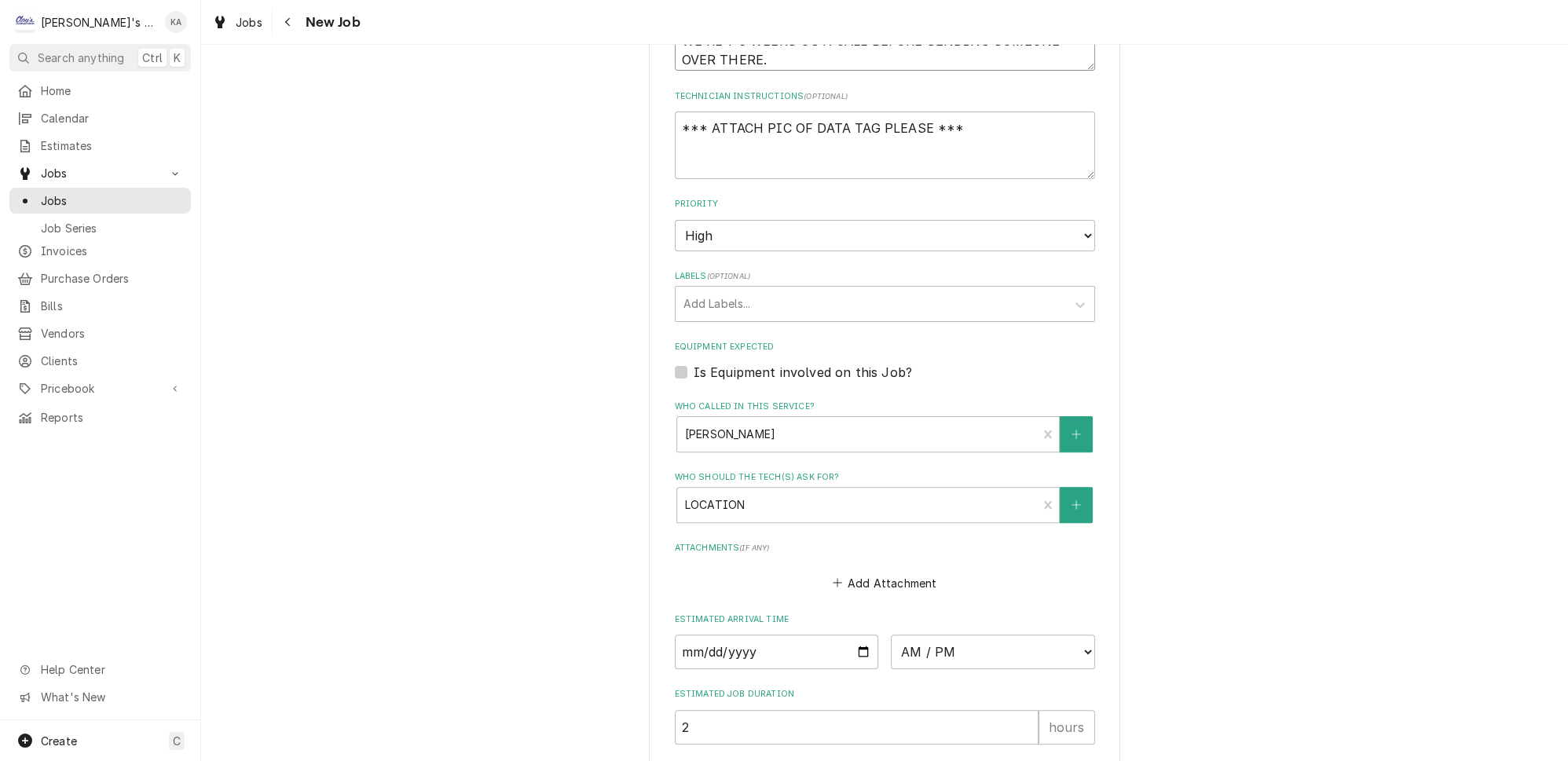
type textarea "[DATE] 9:10 AM- [PERSON_NAME]- PER [PERSON_NAME] FREEZER IS CURRENTLY AT 20 DEG…"
click at [694, 363] on label "Is Equipment involved on this Job?" at bounding box center [803, 372] width 218 height 19
click at [694, 363] on input "Equipment Expected" at bounding box center [904, 380] width 420 height 35
checkbox input "true"
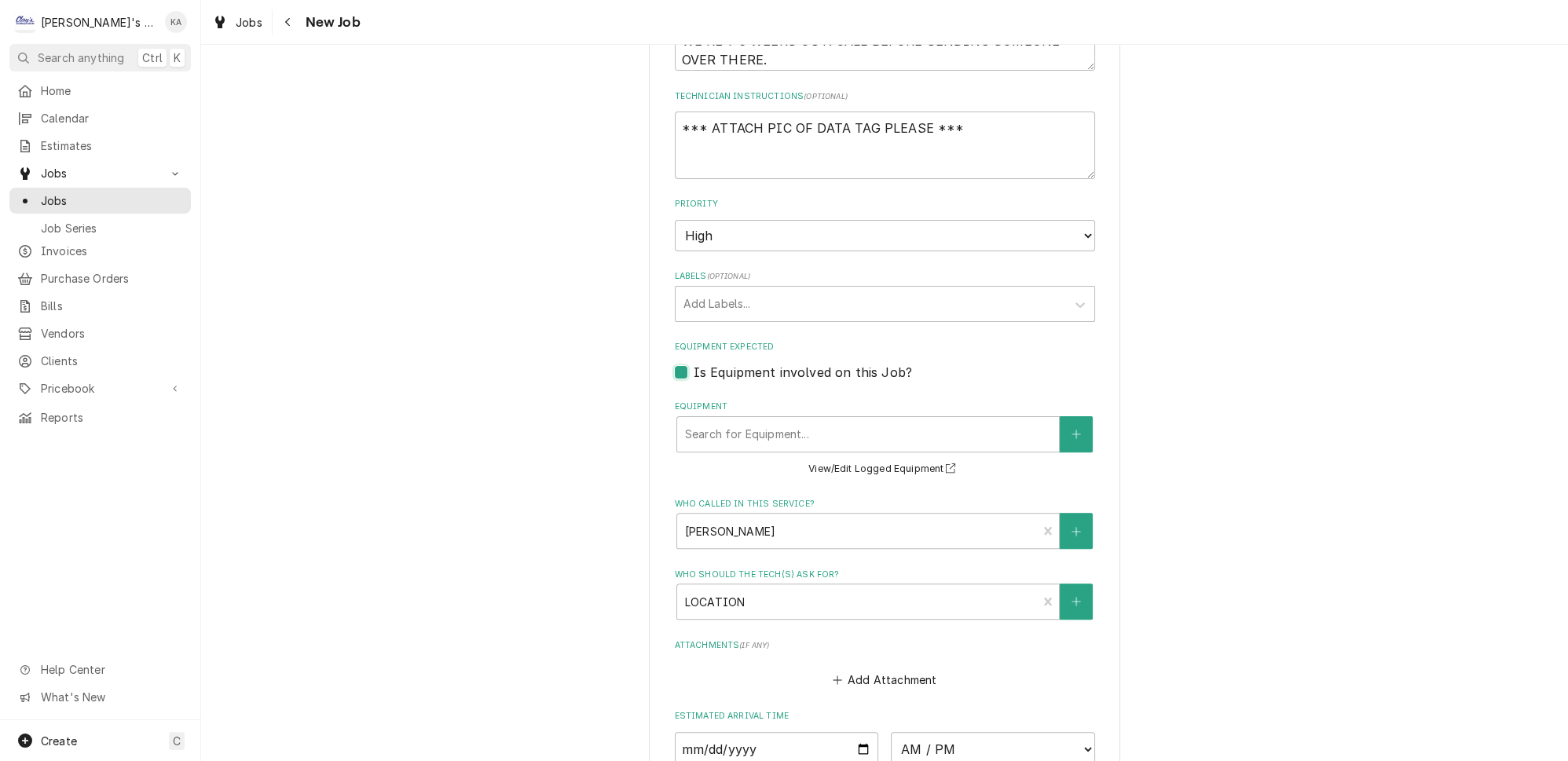
type textarea "x"
click at [855, 420] on div "Equipment" at bounding box center [868, 434] width 366 height 29
click at [694, 363] on label "Is Equipment involved on this Job?" at bounding box center [803, 372] width 218 height 19
click at [694, 363] on input "Equipment Expected" at bounding box center [904, 380] width 420 height 35
checkbox input "false"
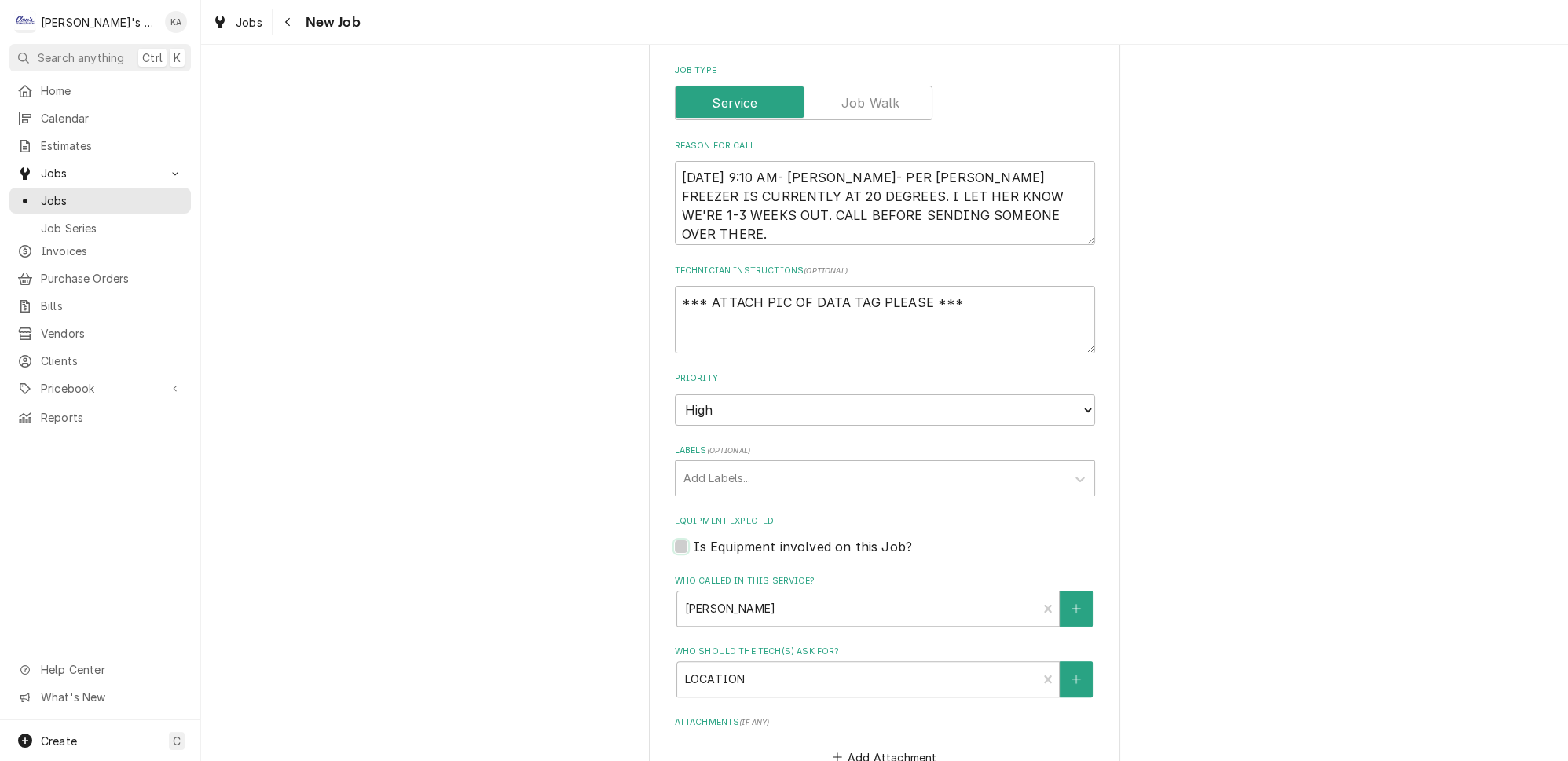
scroll to position [1039, 0]
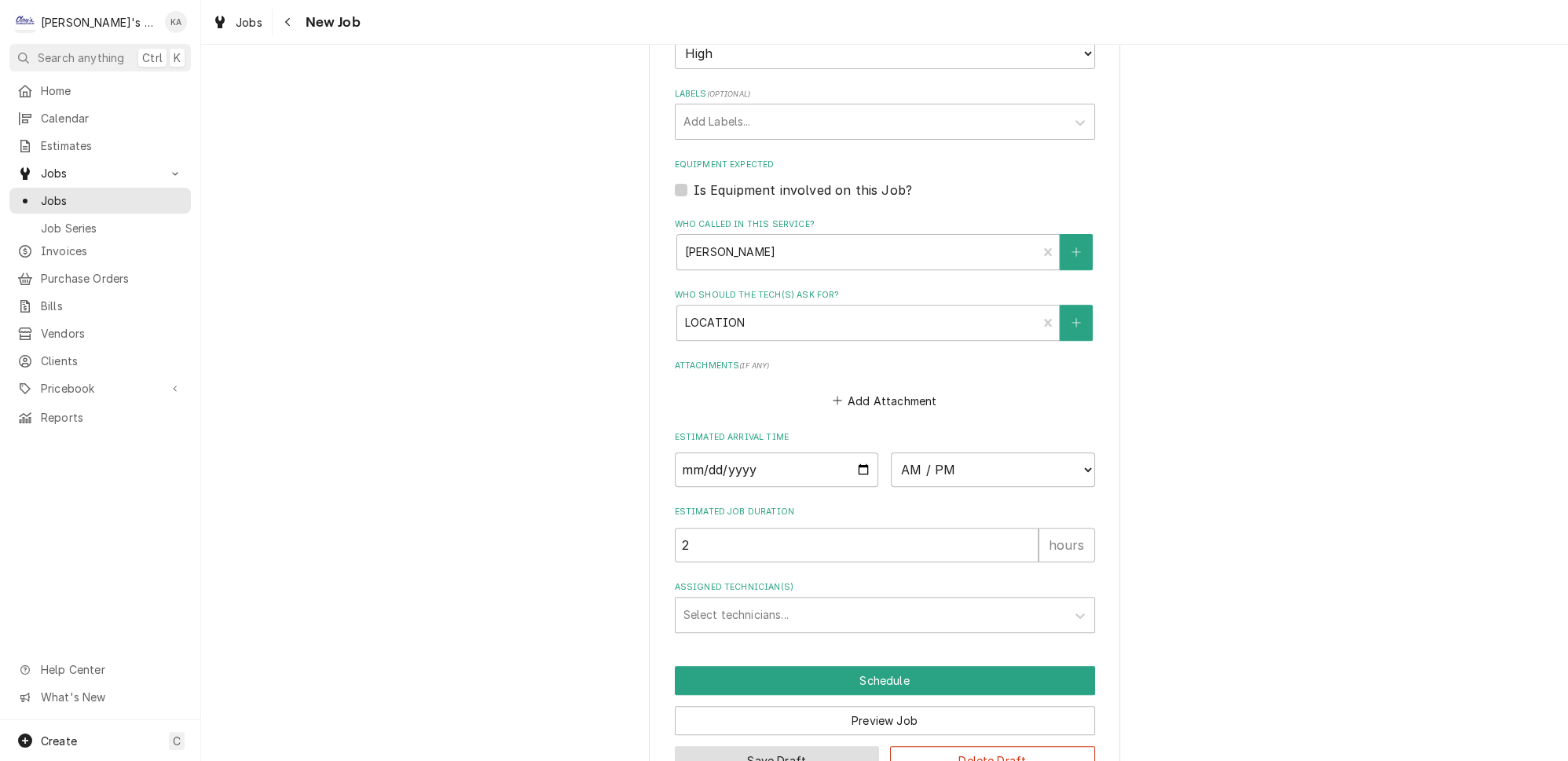
click at [777, 746] on button "Save Draft" at bounding box center [778, 760] width 205 height 29
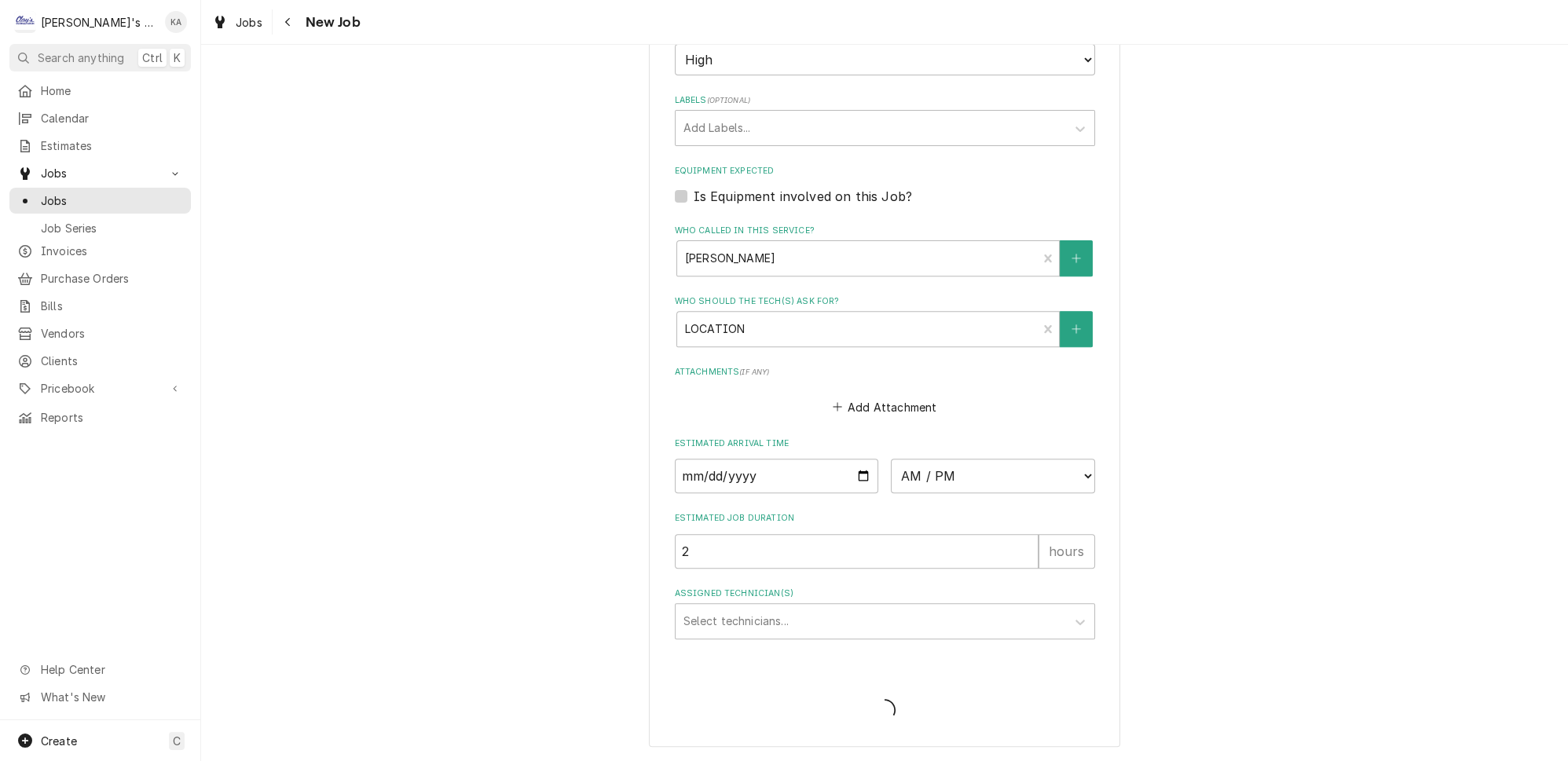
scroll to position [987, 0]
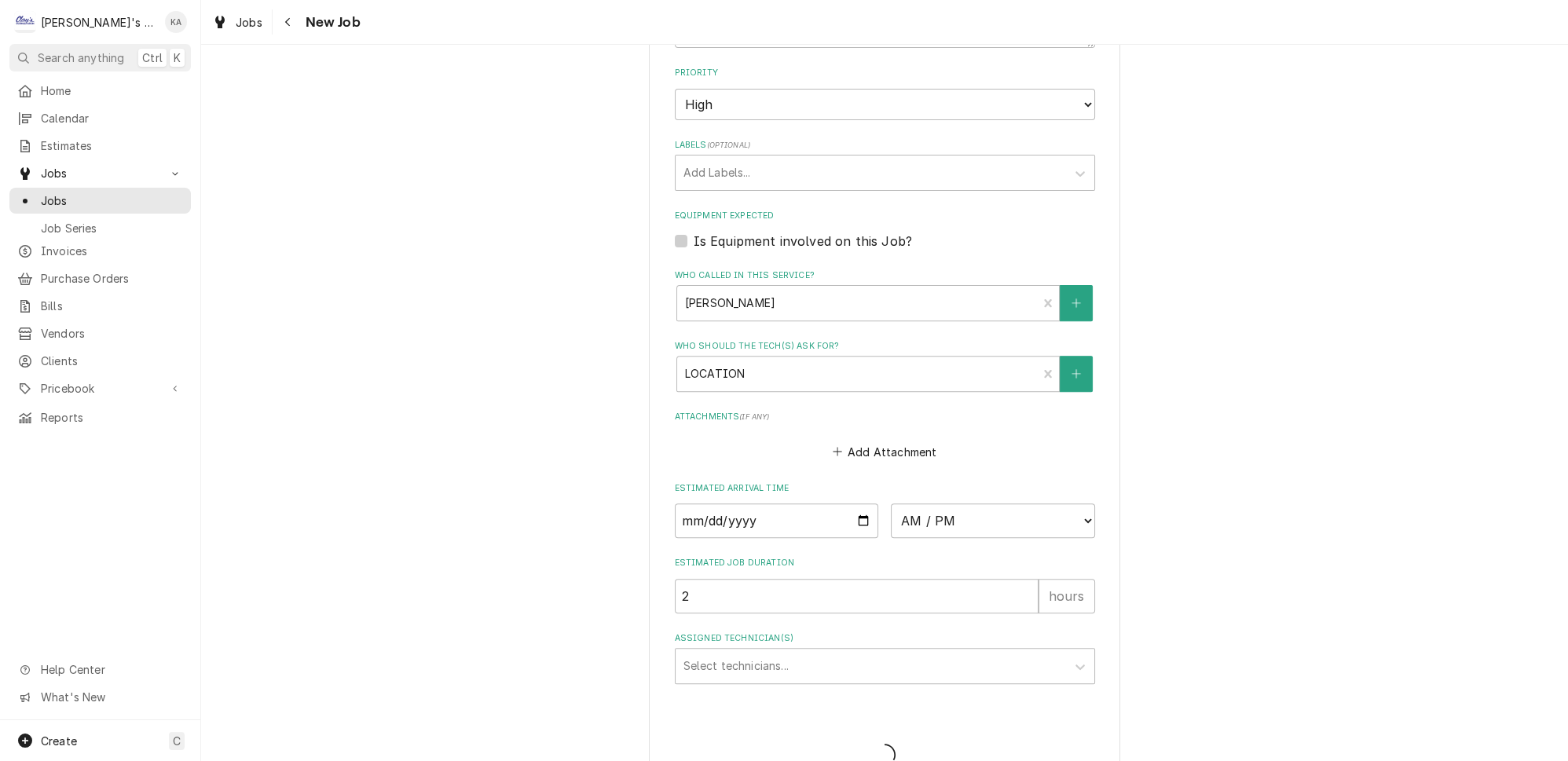
type textarea "x"
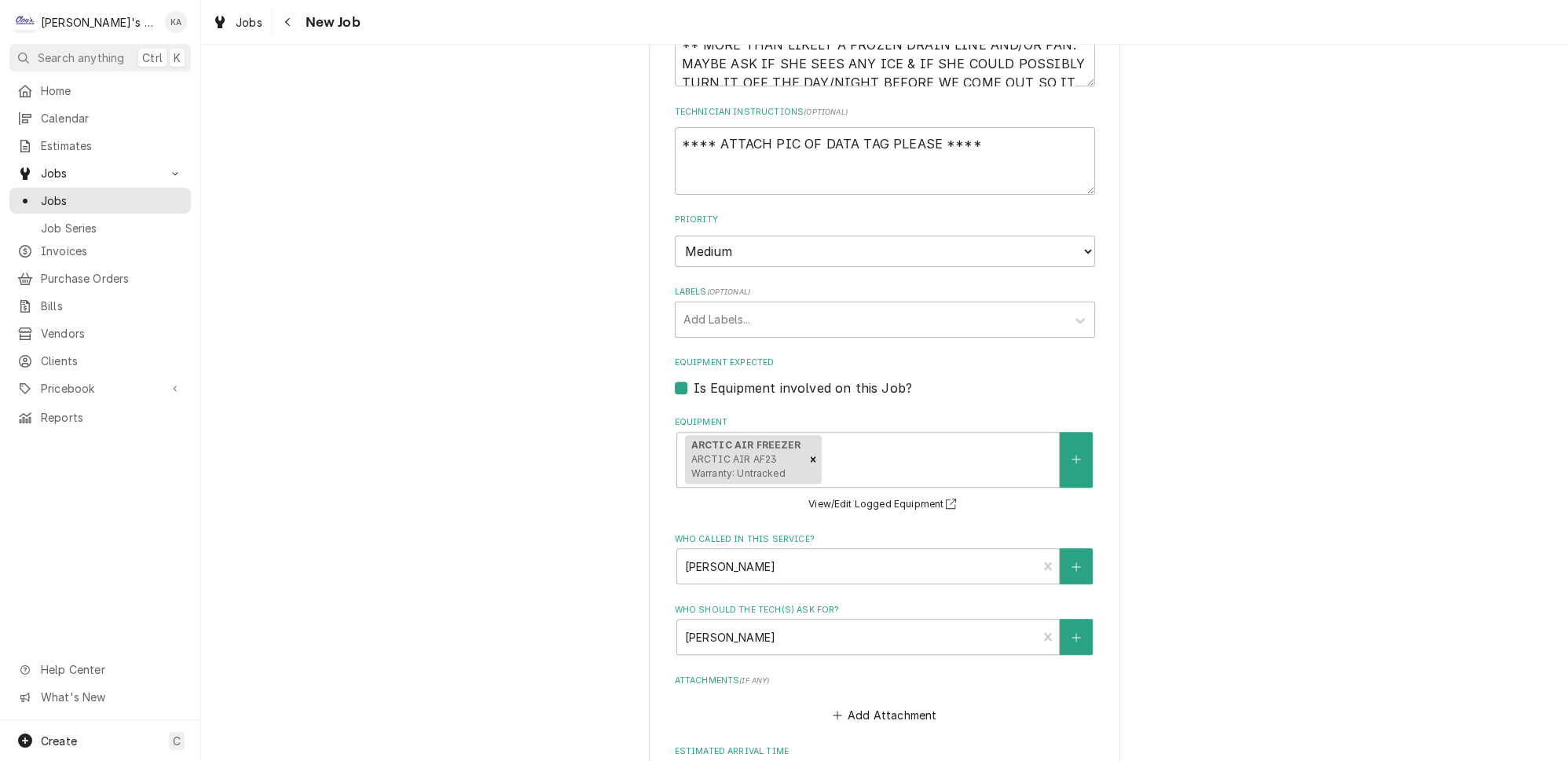
scroll to position [1266, 0]
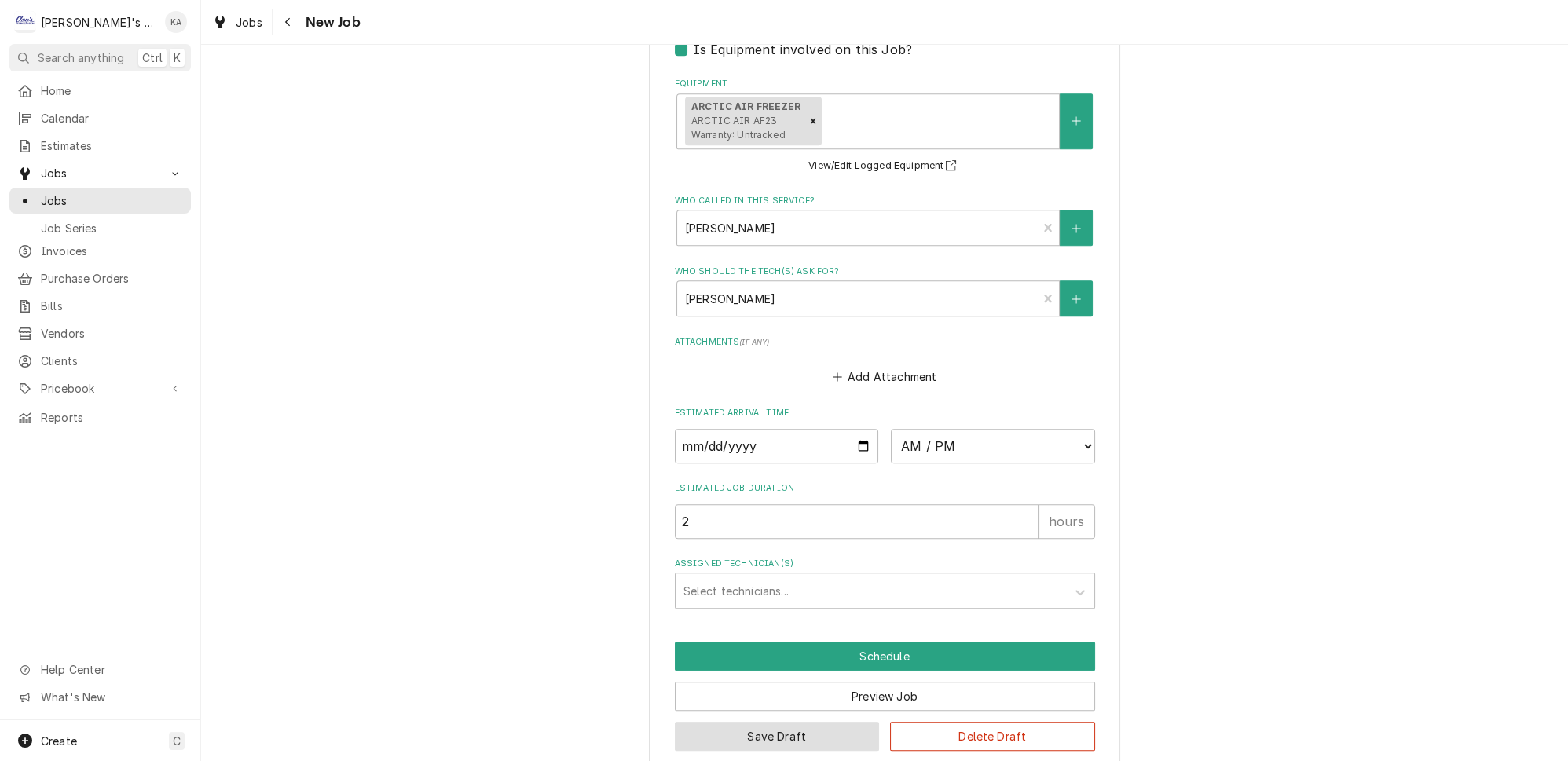
click at [767, 722] on button "Save Draft" at bounding box center [778, 737] width 205 height 29
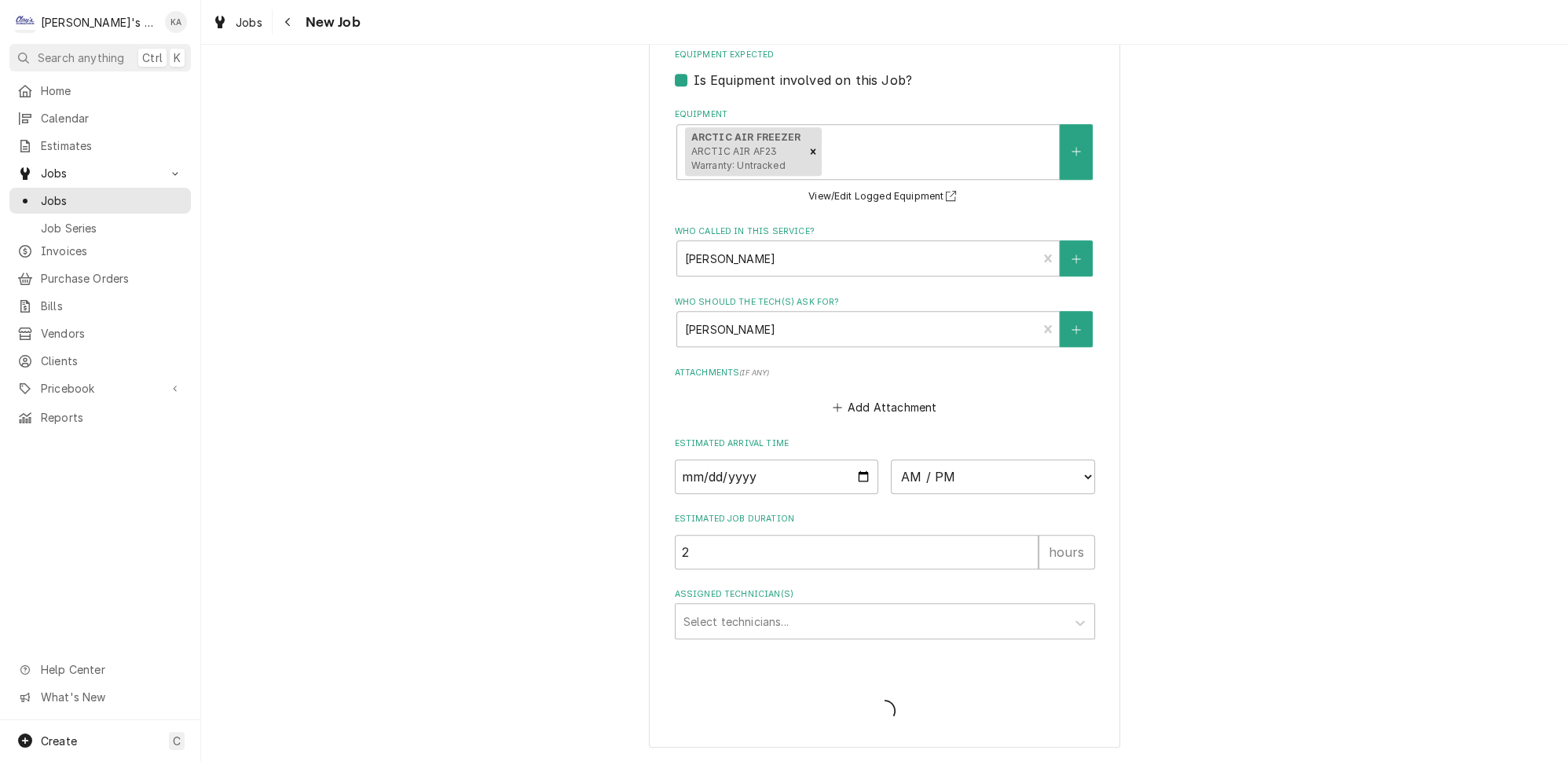
scroll to position [1216, 0]
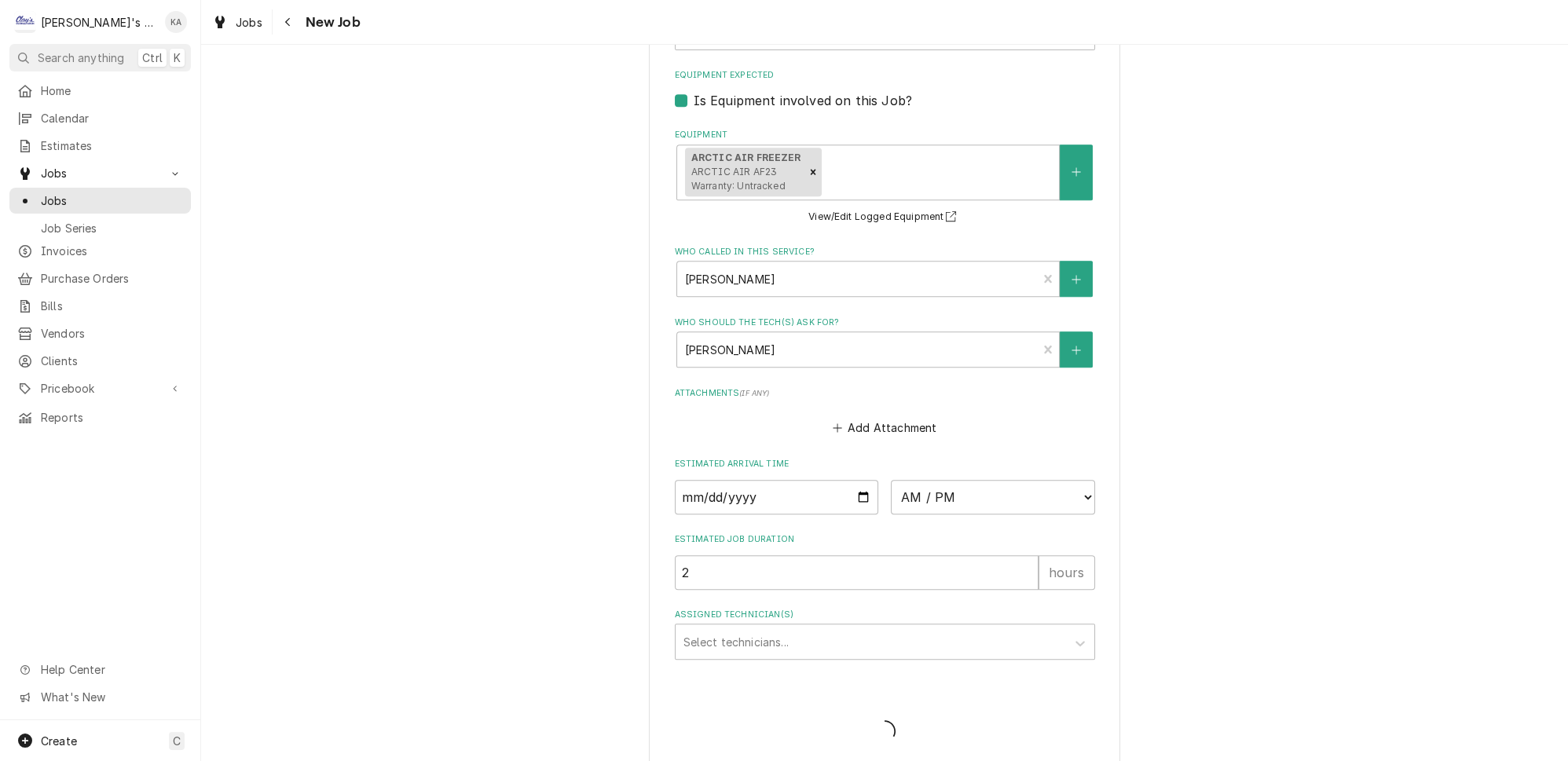
type textarea "x"
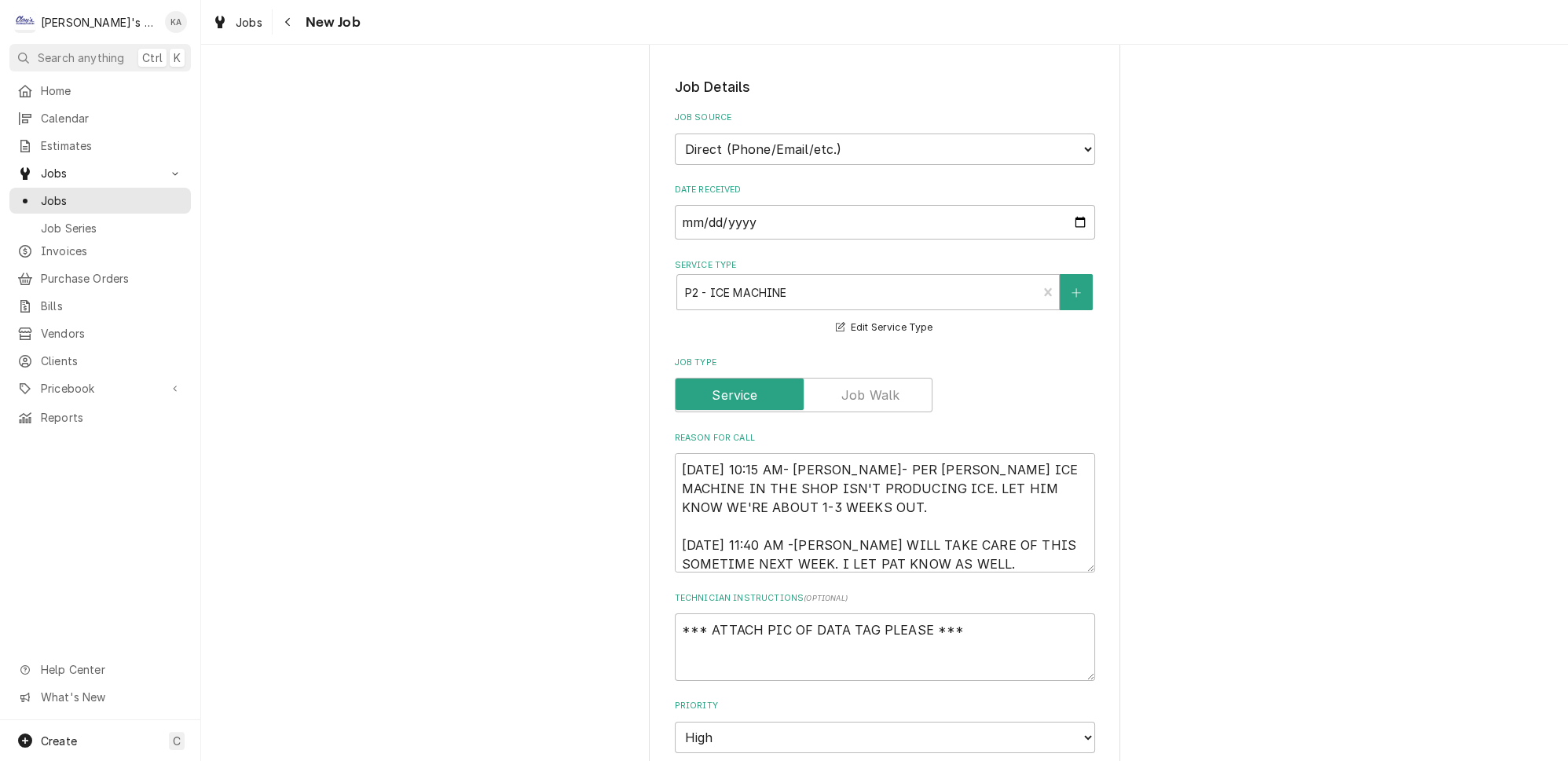
scroll to position [428, 0]
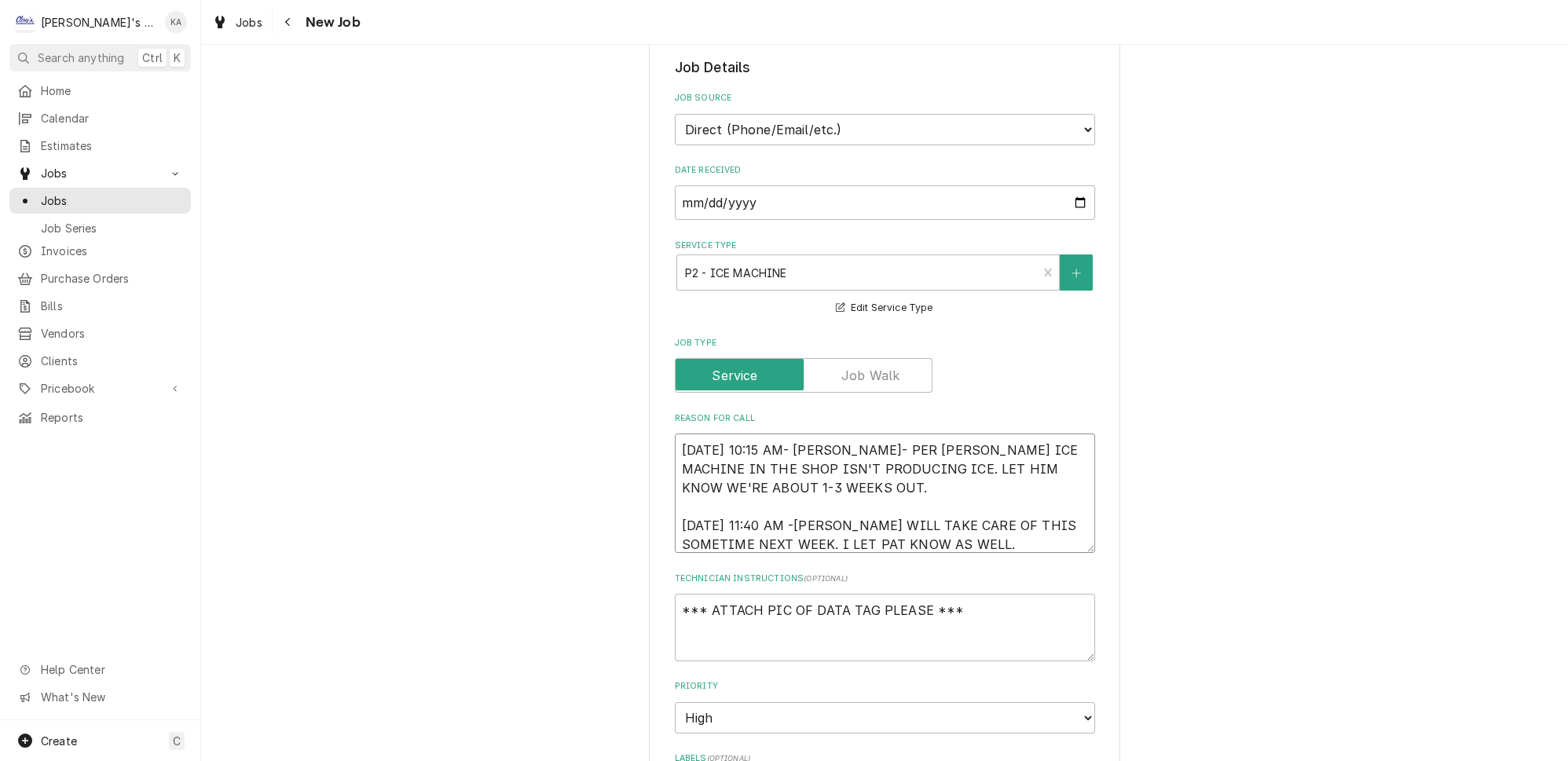
click at [799, 501] on textarea "8/7/2025 10:15 AM- KASSIE- PER PAT KIRBY- FOLLETT ICE MACHINE IN THE SHOP ISN'T…" at bounding box center [885, 493] width 420 height 120
type textarea "x"
type textarea "8/7/2025 10:15 AM- KASSIE- PER PAT KIRBY- FOLLETT ICE MACHINE IN THE SHOP ISN'T…"
type textarea "x"
type textarea "8/7/2025 10:15 AM- KASSIE- PER PAT KIRBY- FOLLETT ICE MACHINE IN THE SHOP ISN'T…"
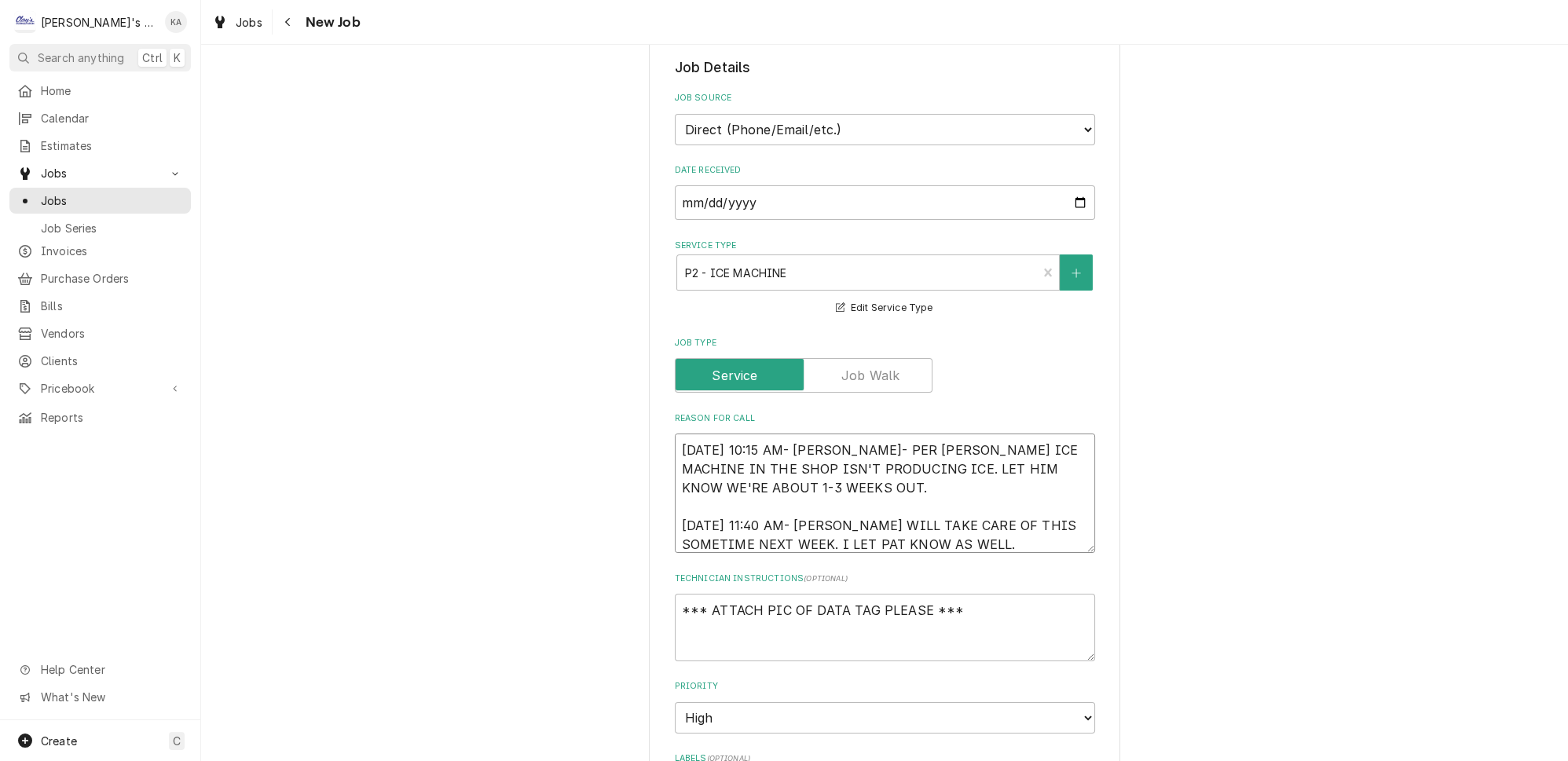
type textarea "x"
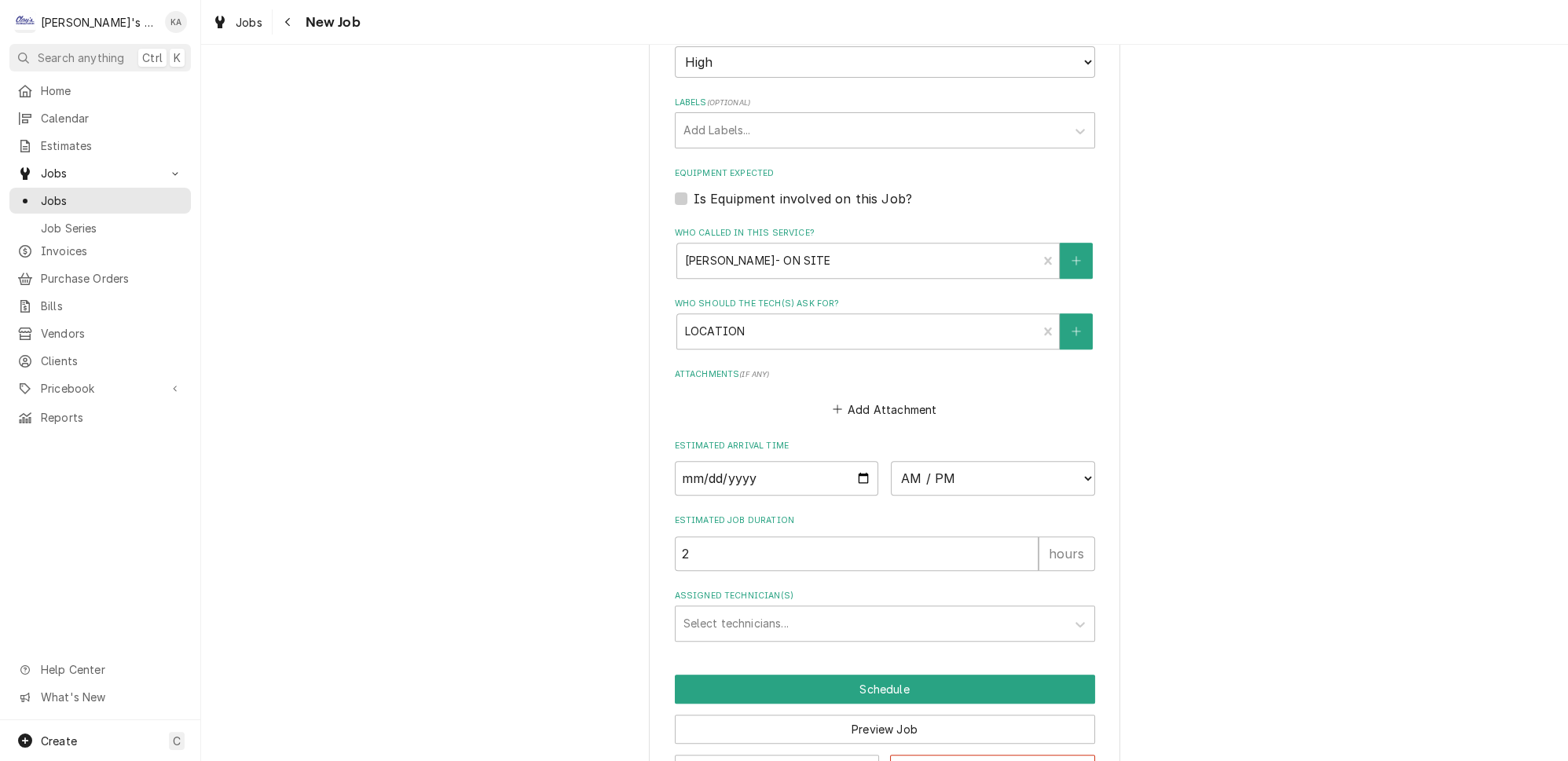
scroll to position [1110, 0]
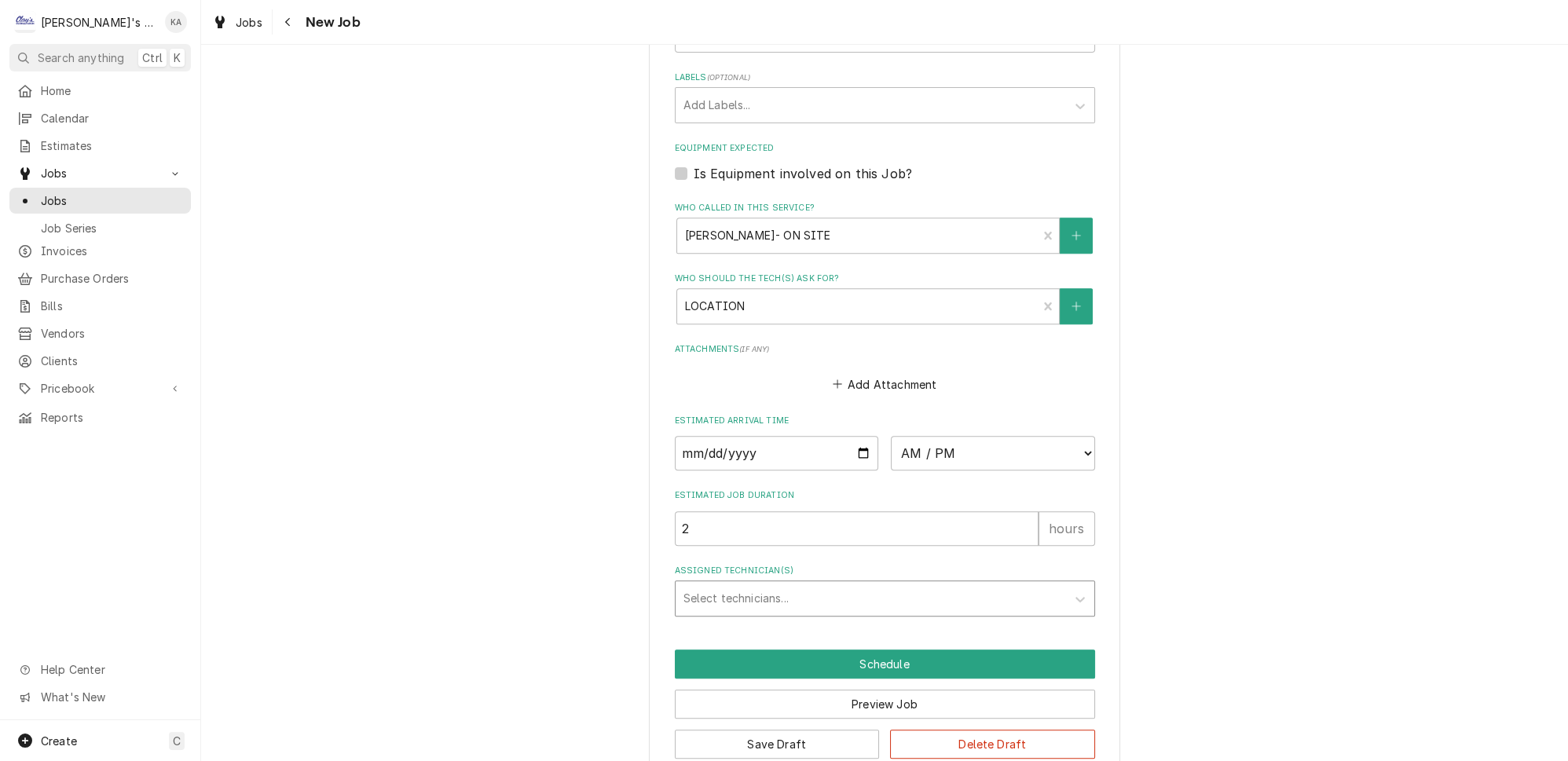
type textarea "8/7/2025 10:15 AM- KASSIE- PER PAT KIRBY- FOLLETT ICE MACHINE IN THE SHOP ISN'T…"
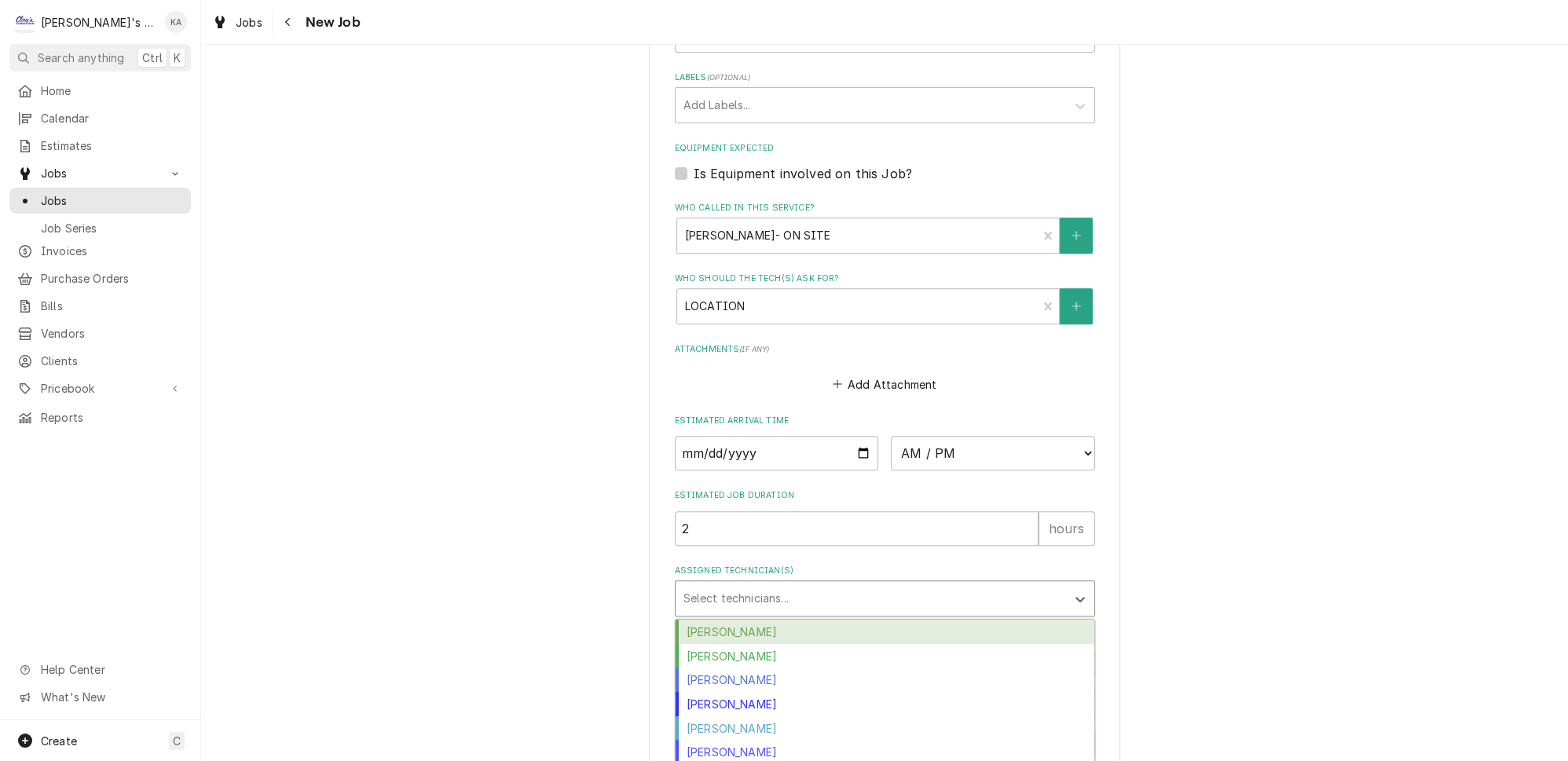
click at [961, 584] on div "Assigned Technician(s)" at bounding box center [871, 599] width 375 height 29
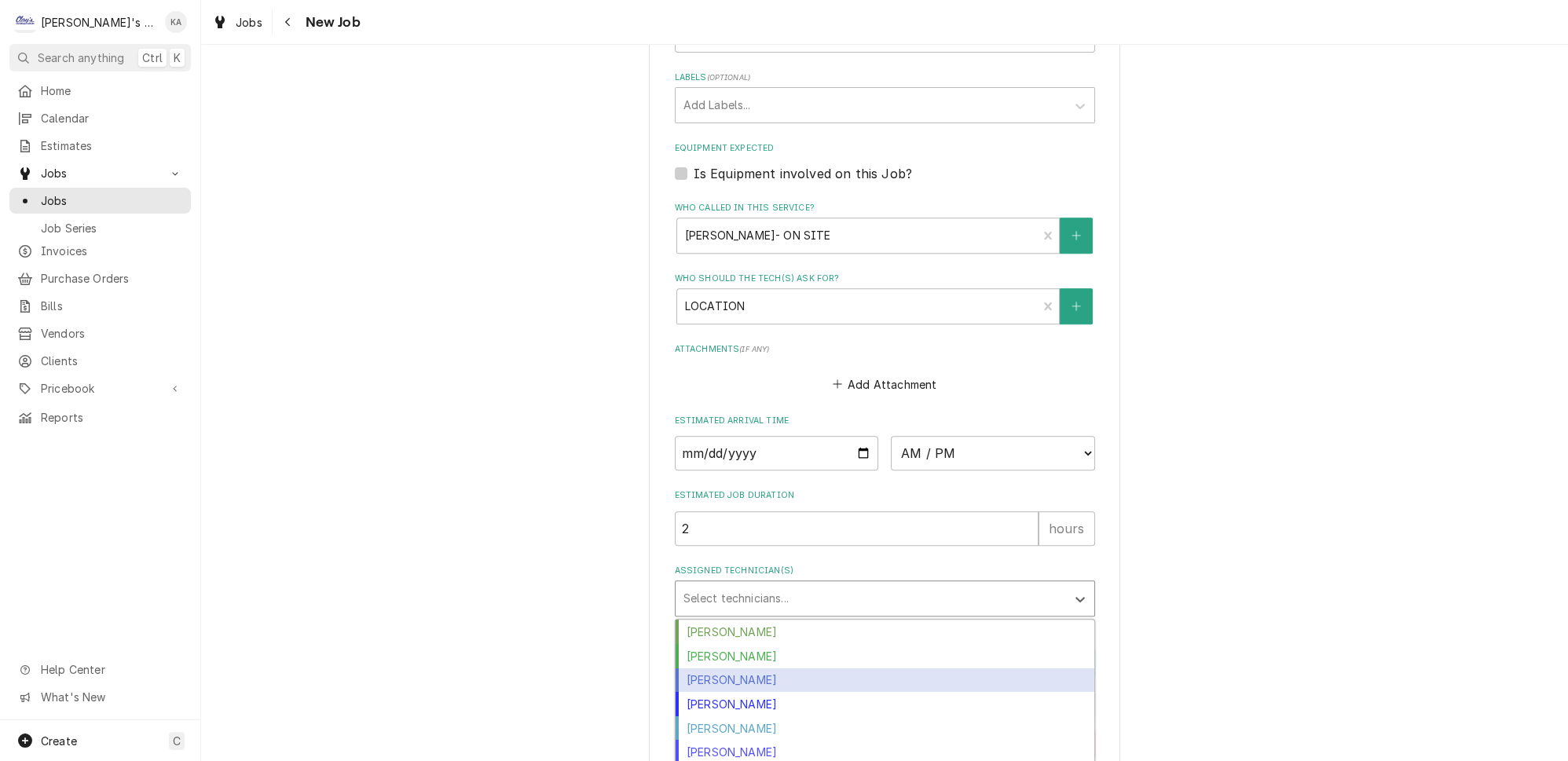
click at [725, 668] on div "Jeff Rue" at bounding box center [884, 680] width 419 height 24
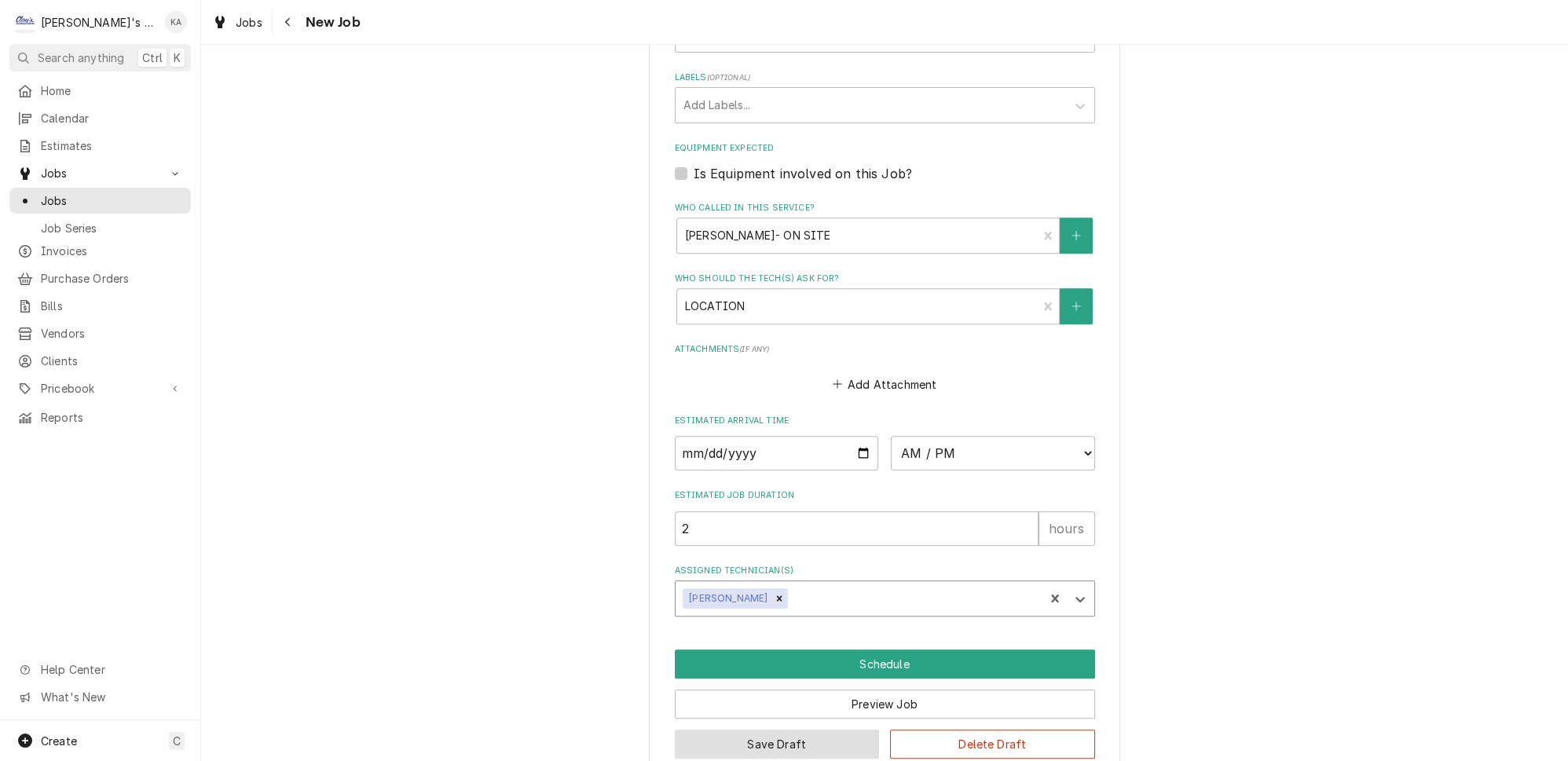
click at [761, 730] on button "Save Draft" at bounding box center [778, 744] width 205 height 29
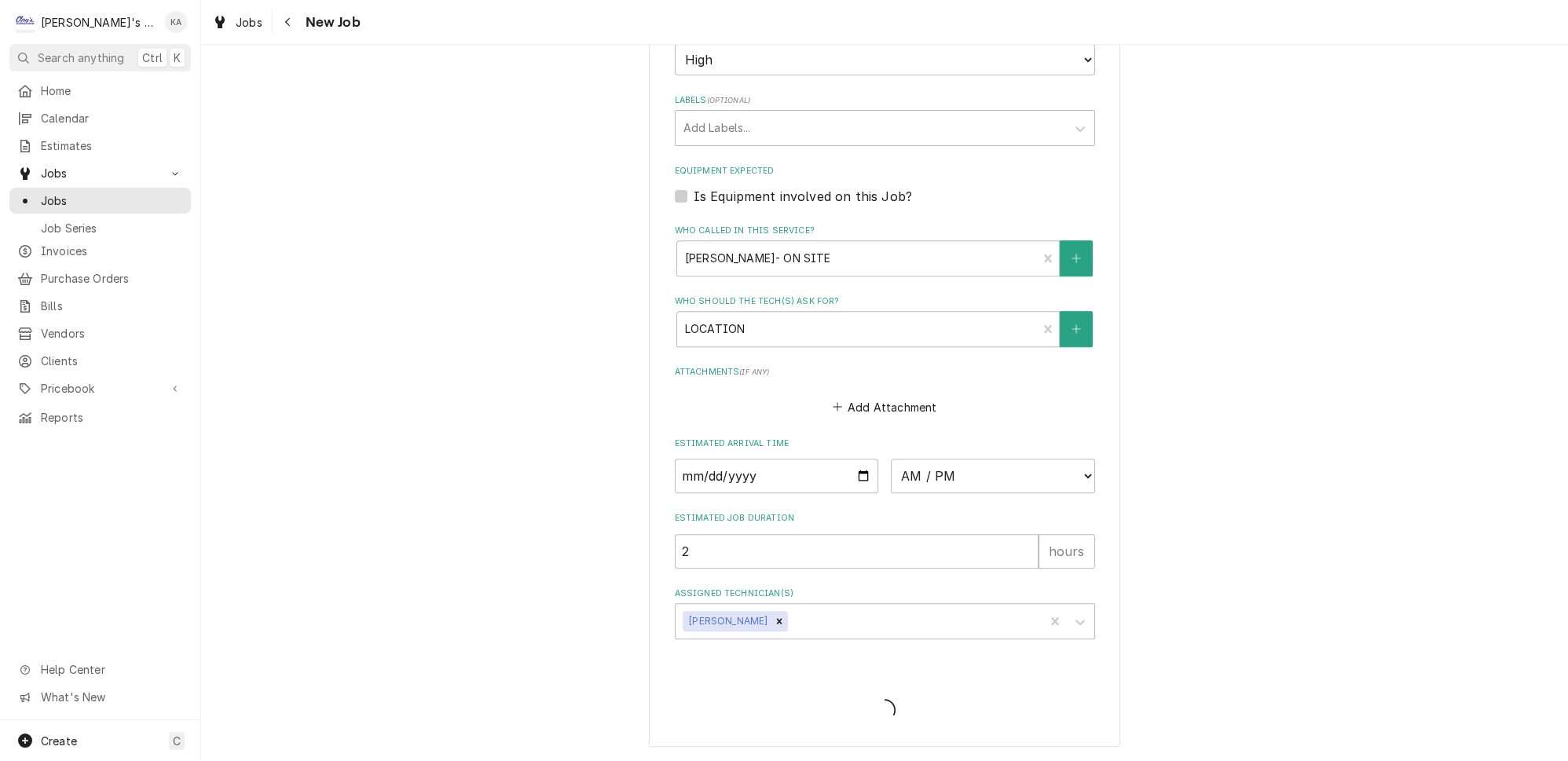
scroll to position [1058, 0]
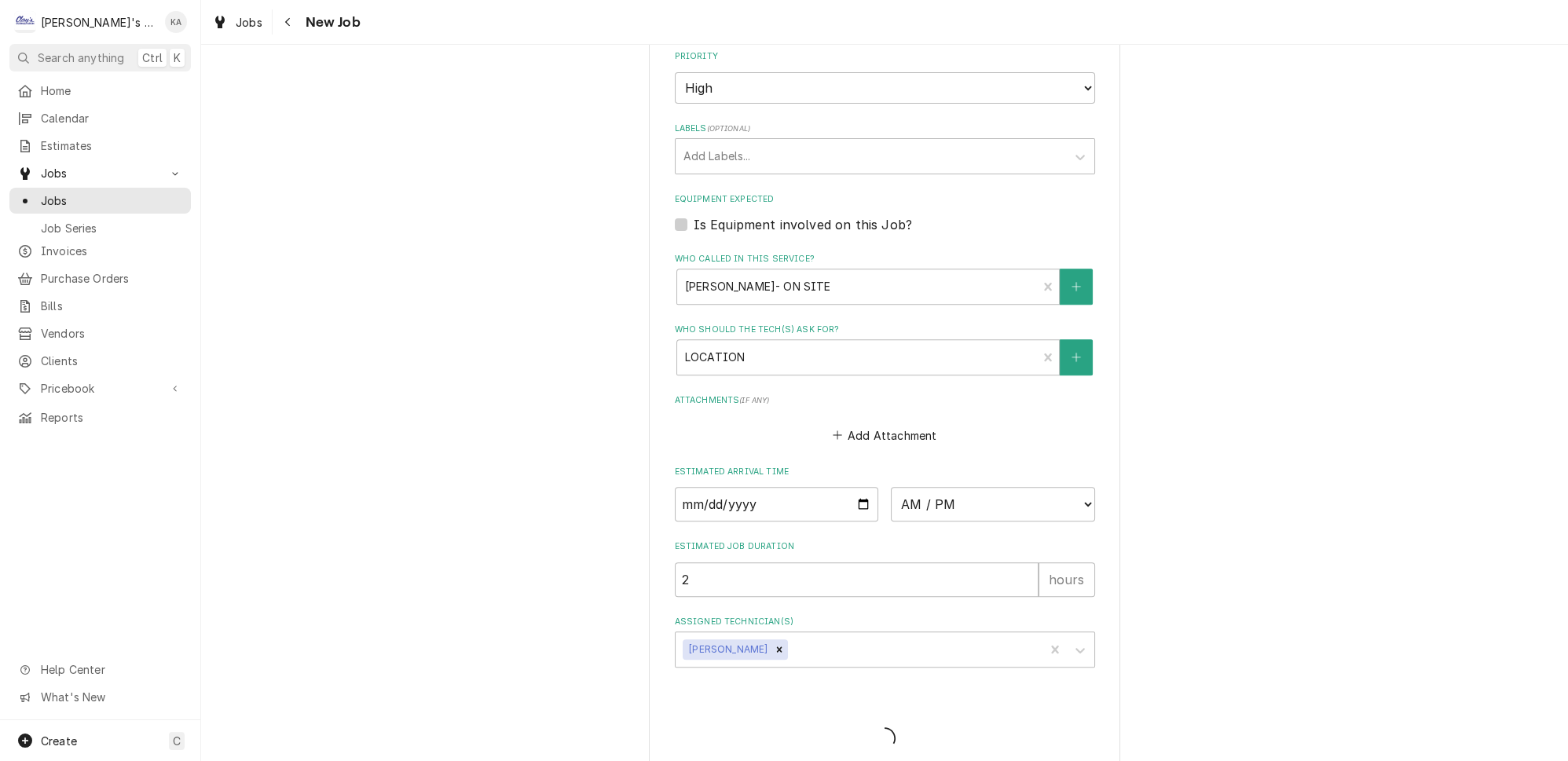
type textarea "x"
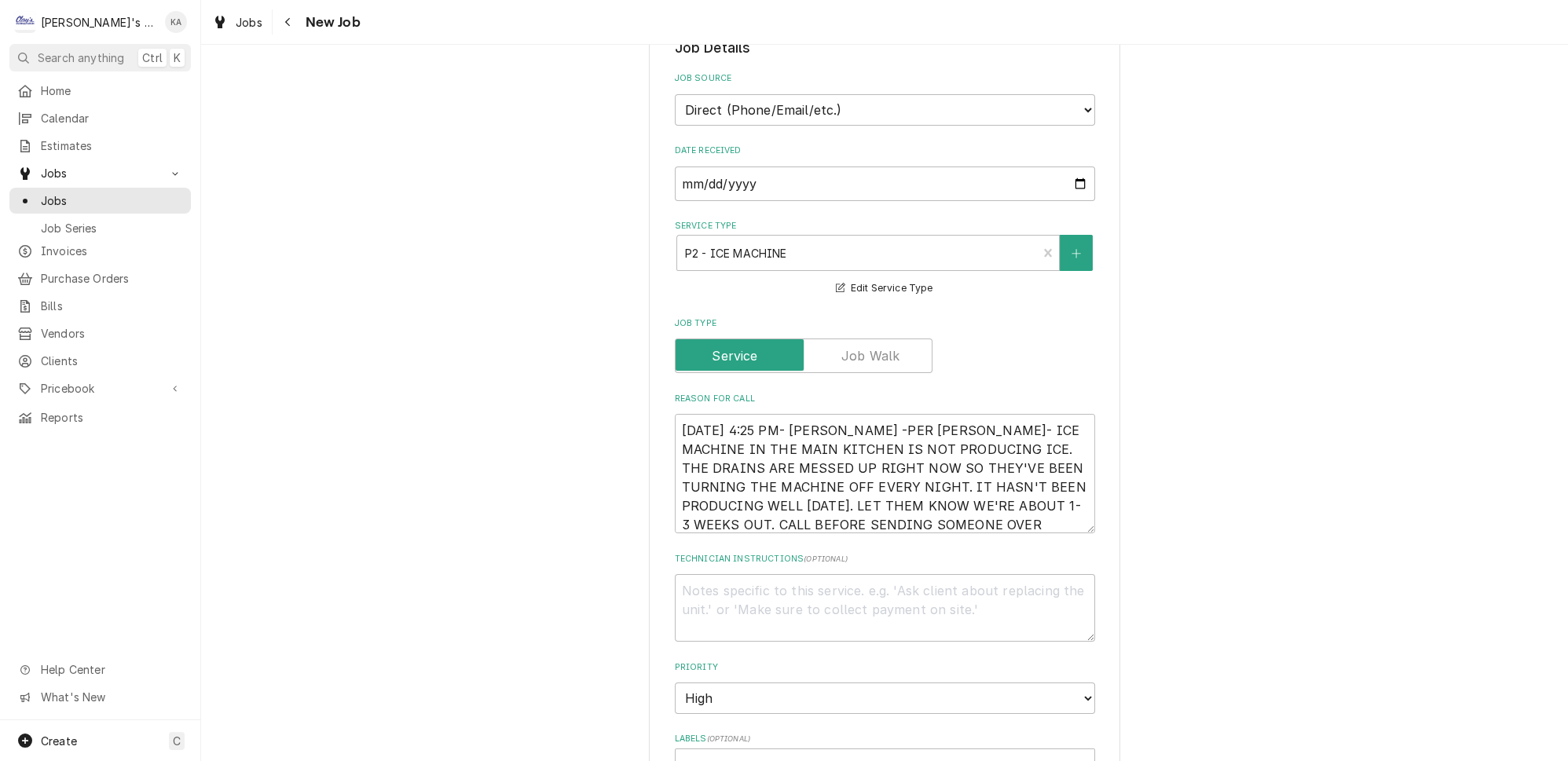
scroll to position [428, 0]
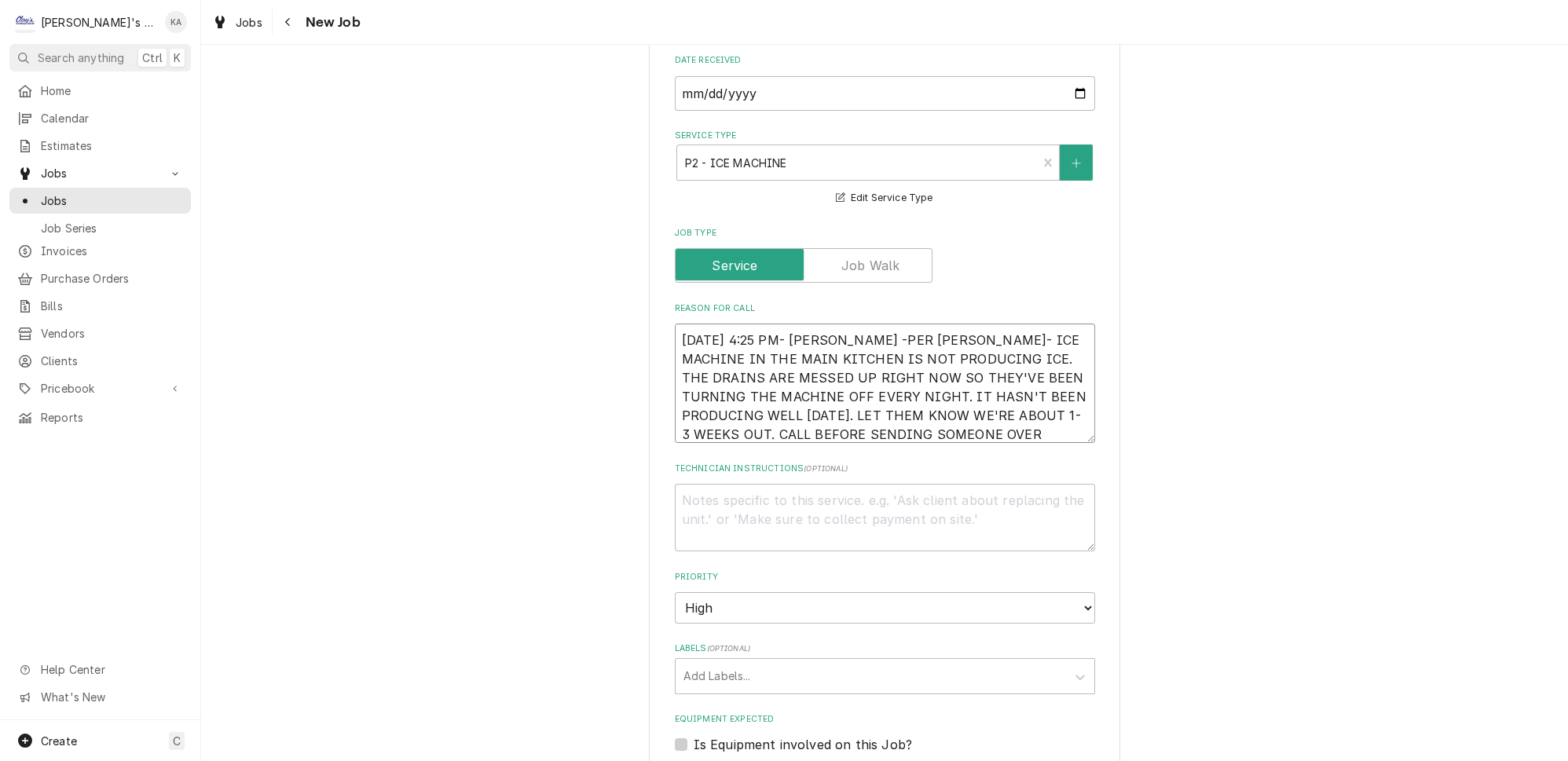
click at [847, 324] on textarea "[DATE] 4:25 PM- [PERSON_NAME] -PER [PERSON_NAME]- ICE MACHINE IN THE MAIN KITCH…" at bounding box center [885, 383] width 420 height 120
type textarea "x"
type textarea "[DATE] 4:25 PM- [PERSON_NAME]-PER [PERSON_NAME]- ICE MACHINE IN THE MAIN KITCHE…"
type textarea "x"
type textarea "[DATE] 4:25 PM- [PERSON_NAME]- PER [PERSON_NAME]- ICE MACHINE IN THE MAIN KITCH…"
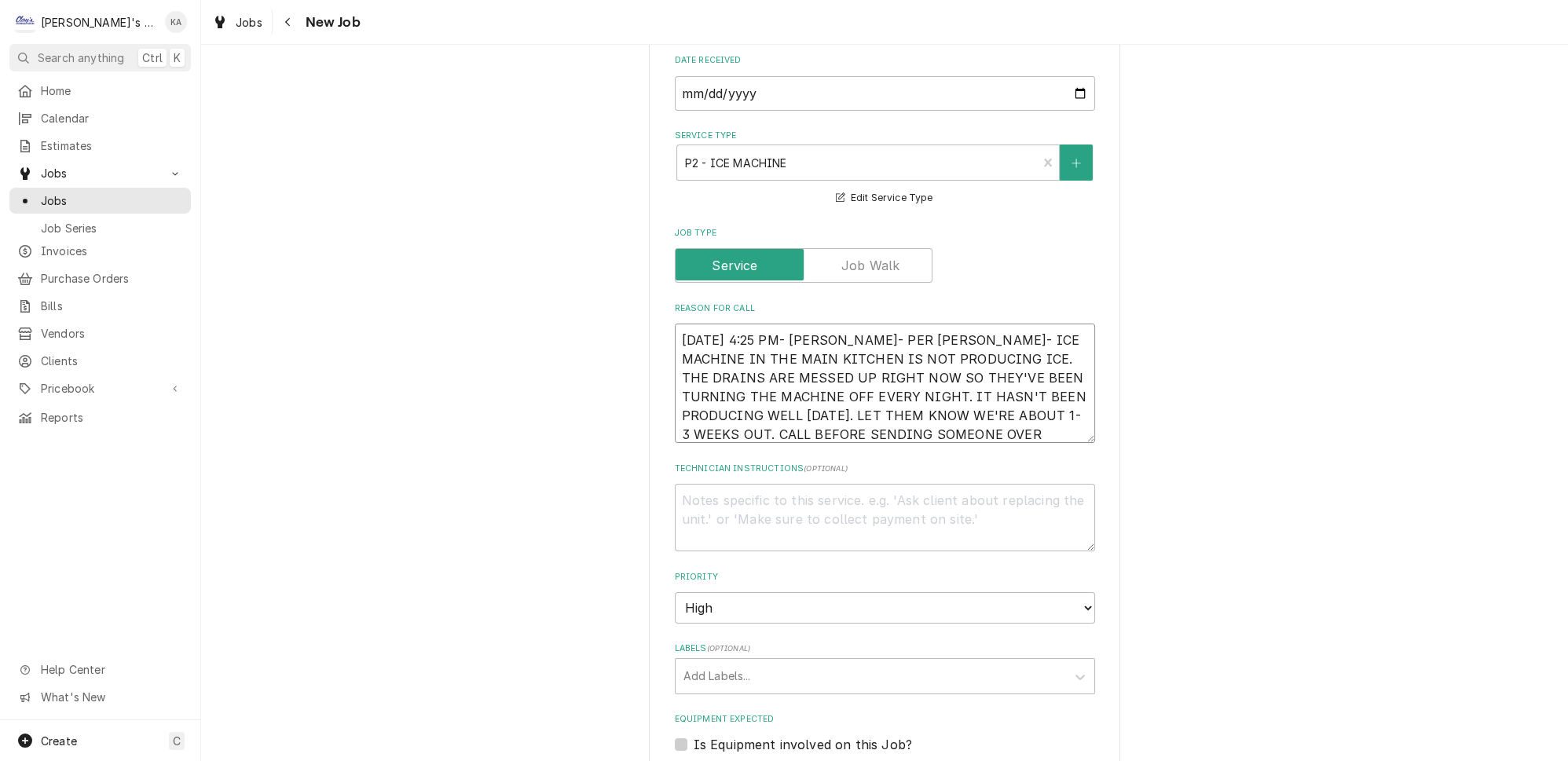
type textarea "x"
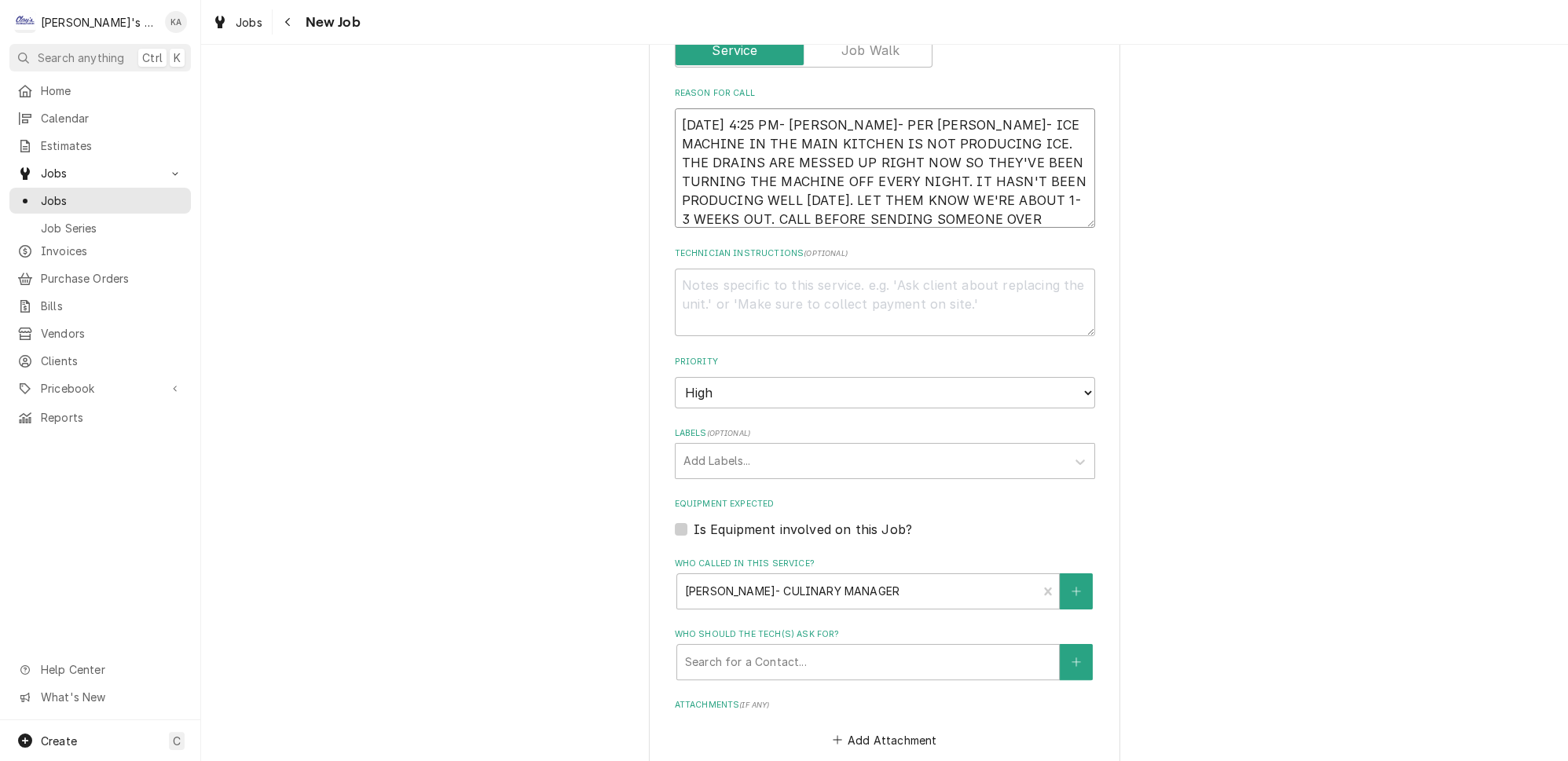
scroll to position [714, 0]
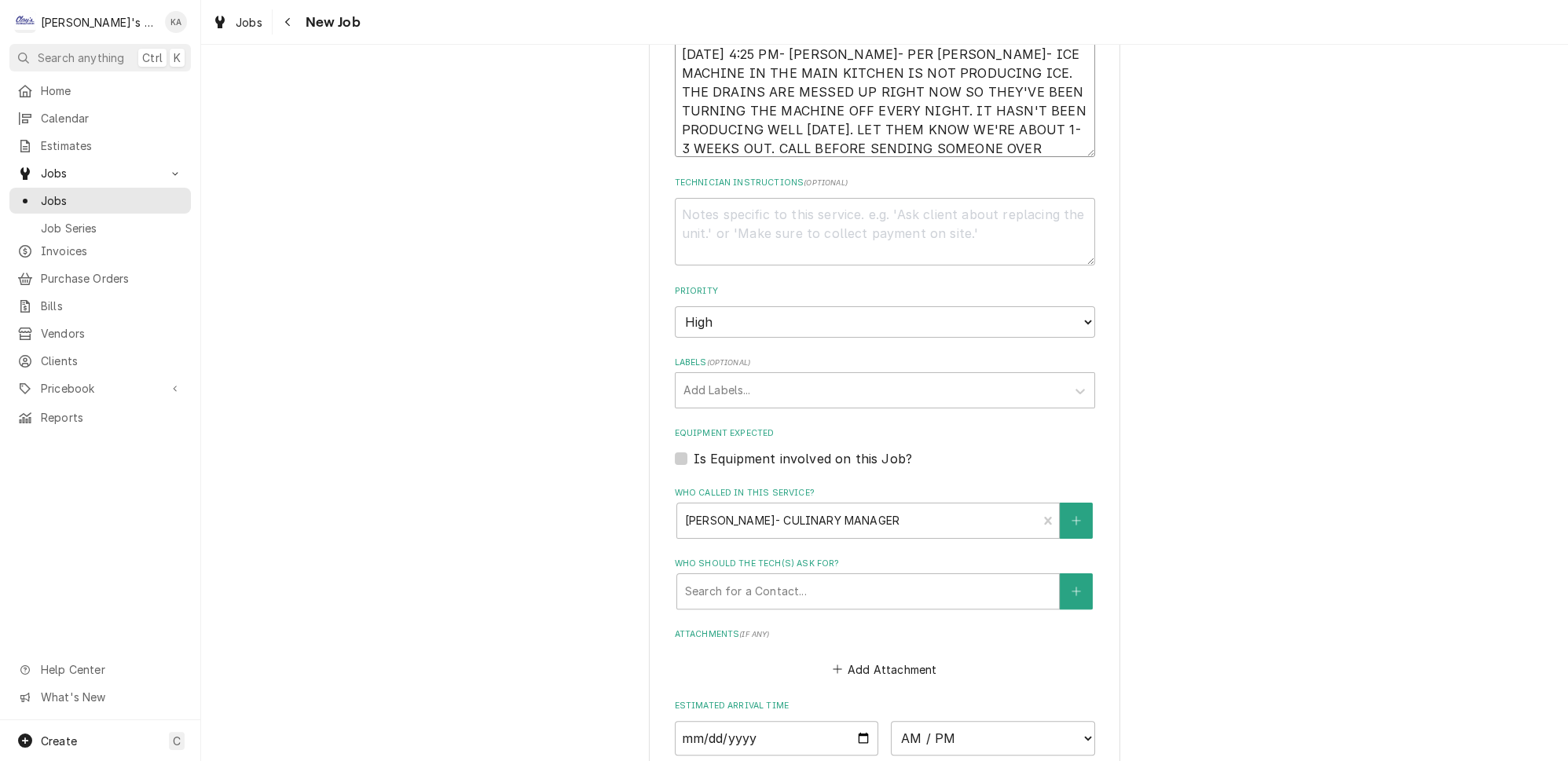
type textarea "[DATE] 4:25 PM- [PERSON_NAME]- PER [PERSON_NAME]- ICE MACHINE IN THE MAIN KITCH…"
click at [694, 450] on label "Is Equipment involved on this Job?" at bounding box center [803, 459] width 218 height 19
click at [694, 450] on input "Equipment Expected" at bounding box center [904, 466] width 420 height 35
checkbox input "true"
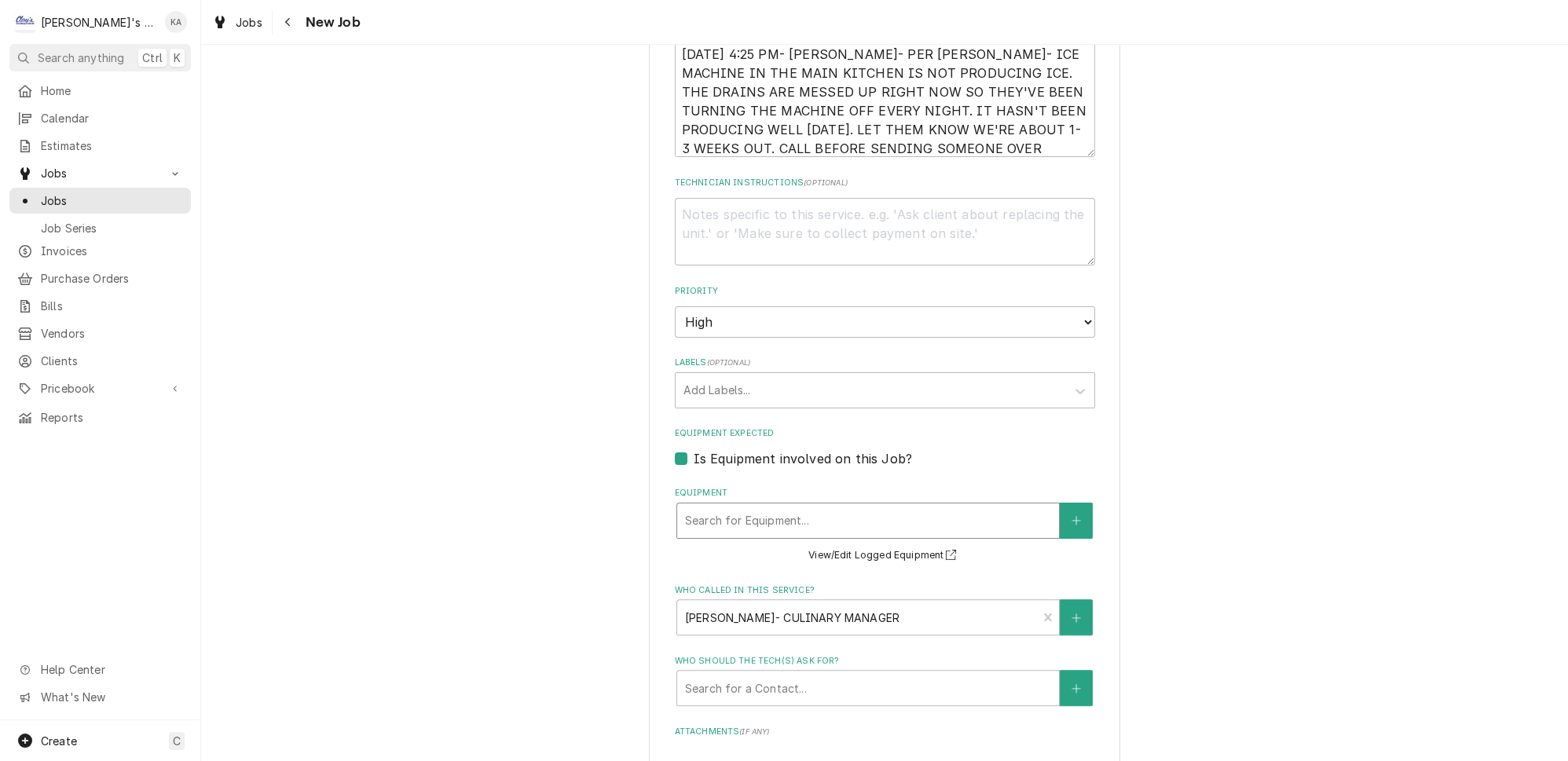
type textarea "x"
click at [787, 511] on div "Equipment" at bounding box center [868, 521] width 366 height 29
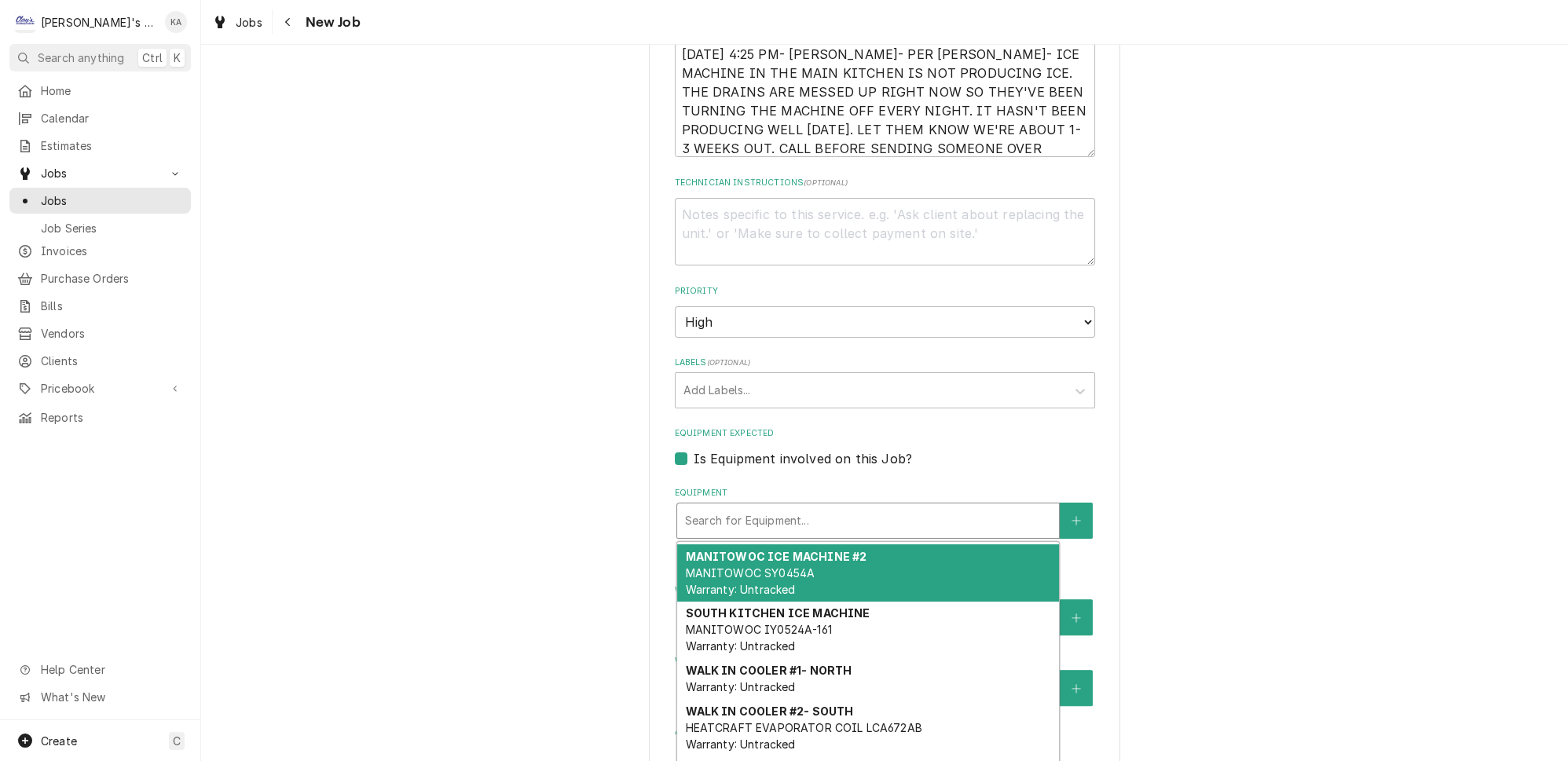
scroll to position [0, 0]
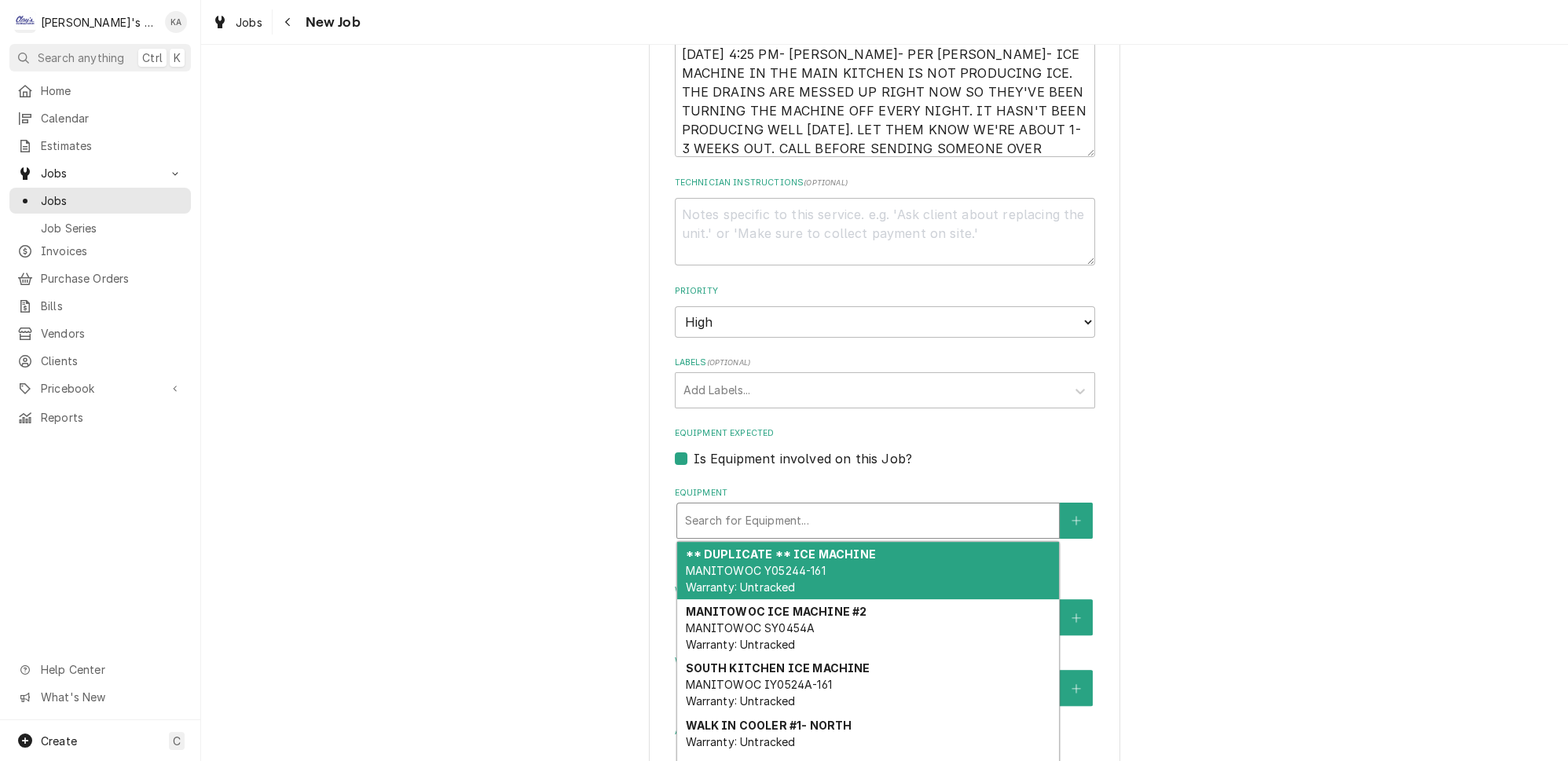
click at [694, 450] on label "Is Equipment involved on this Job?" at bounding box center [803, 459] width 218 height 19
click at [694, 450] on input "Equipment Expected" at bounding box center [904, 466] width 420 height 35
checkbox input "false"
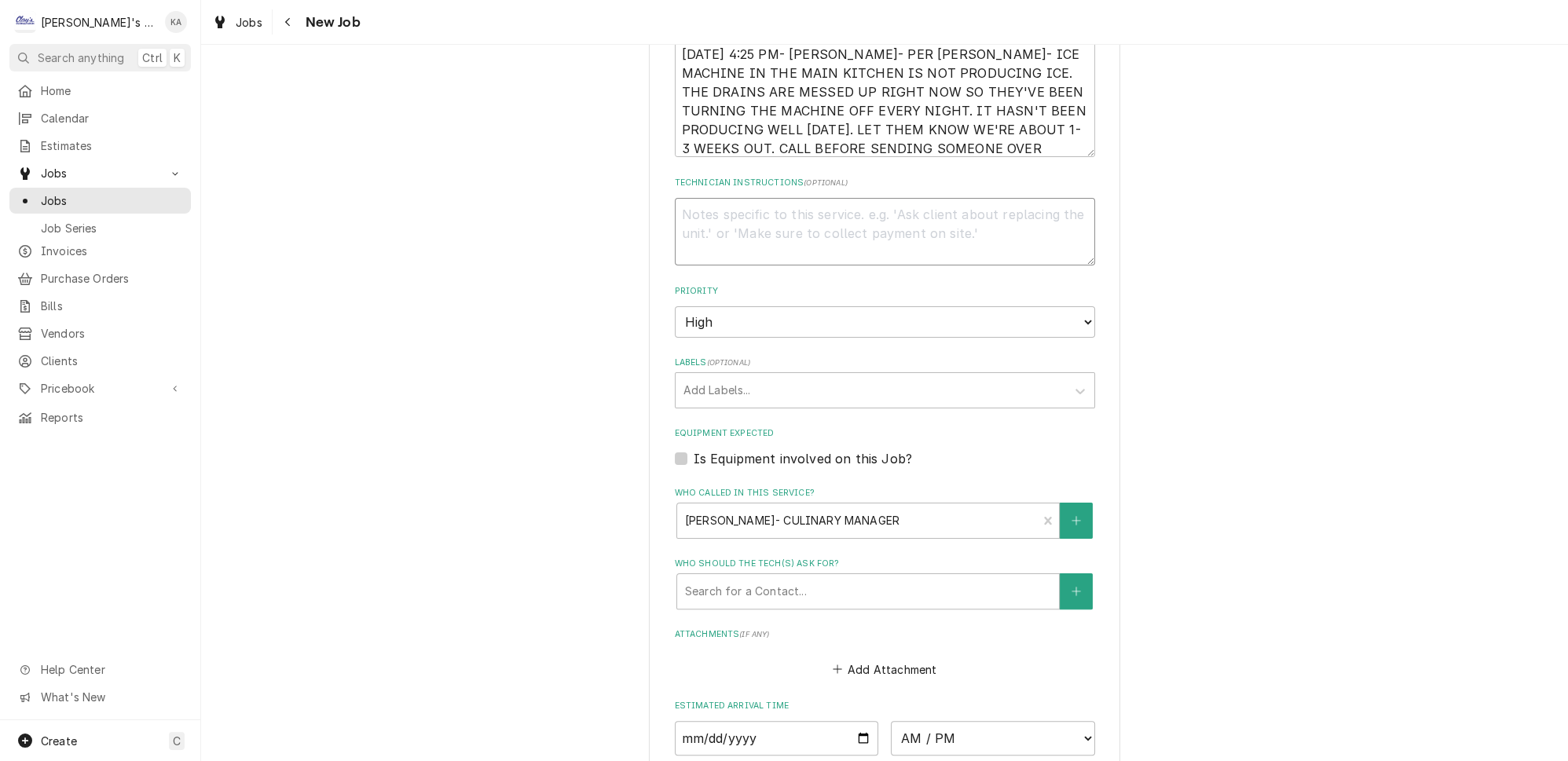
click at [682, 202] on textarea "Technician Instructions ( optional )" at bounding box center [885, 231] width 420 height 67
type textarea "x"
type textarea "*"
type textarea "x"
type textarea "**"
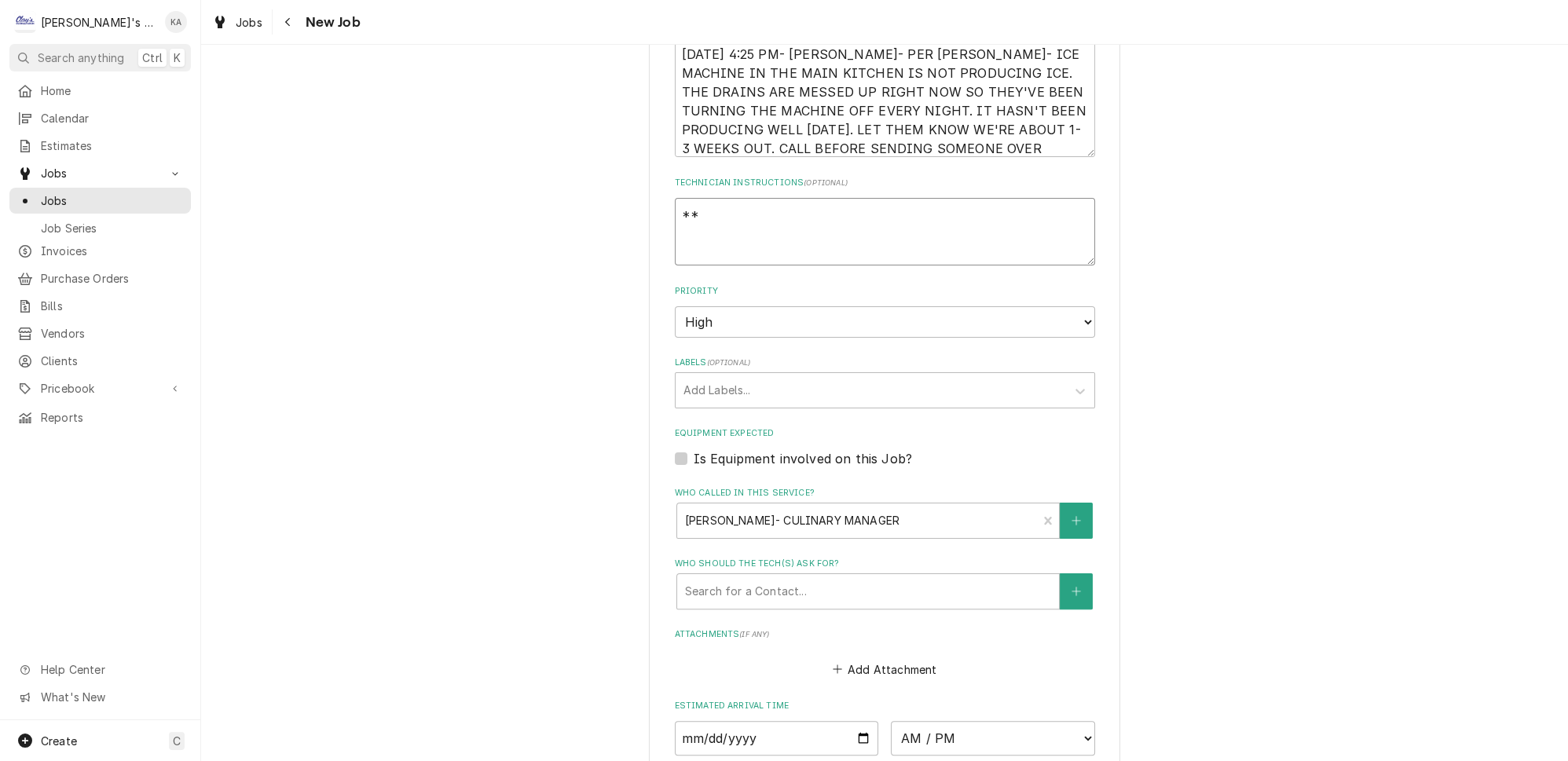
type textarea "x"
type textarea "***"
type textarea "x"
type textarea "***"
type textarea "x"
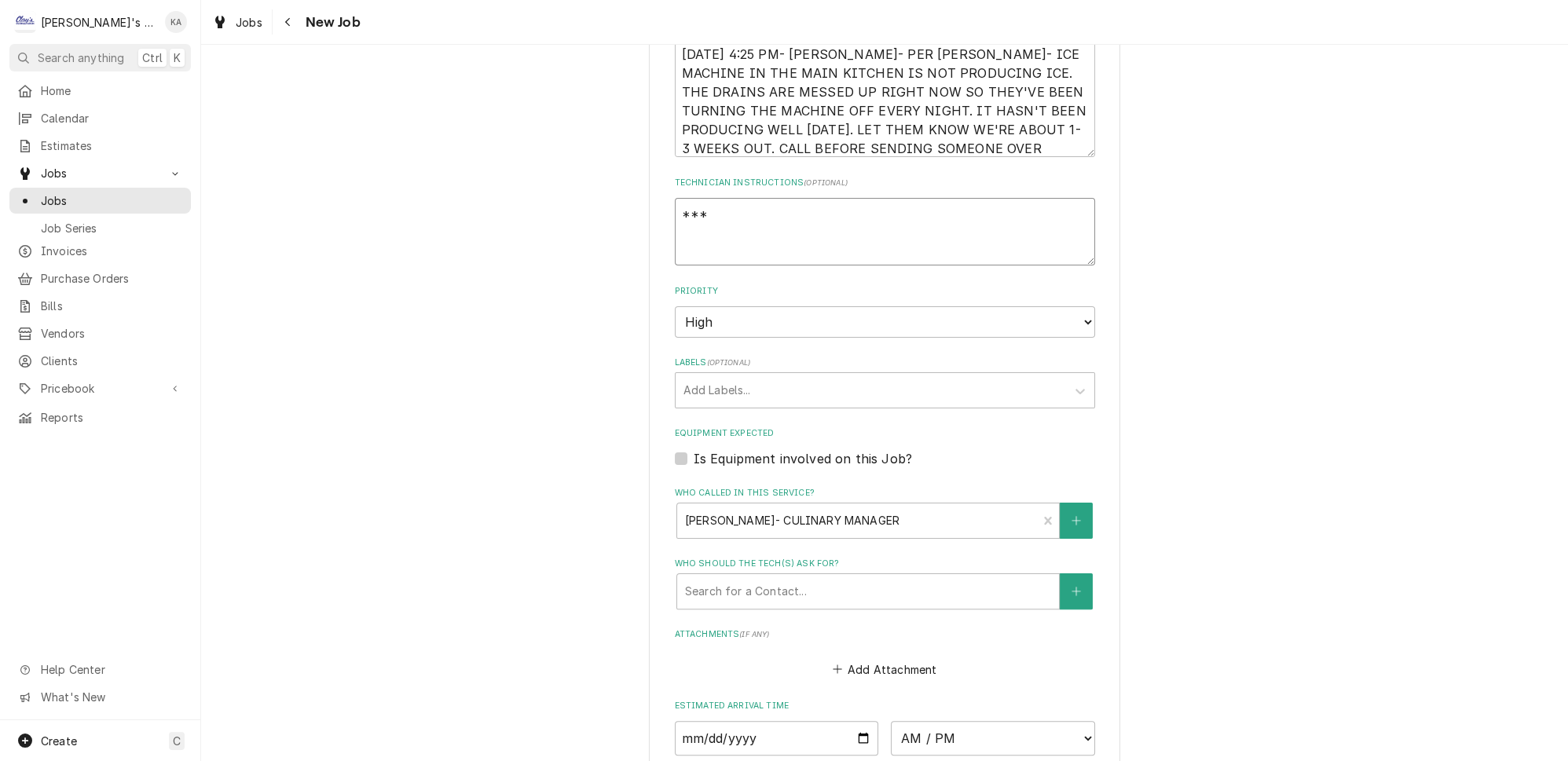
type textarea "*** A"
type textarea "x"
type textarea "*** AT"
type textarea "x"
type textarea "*** ATT"
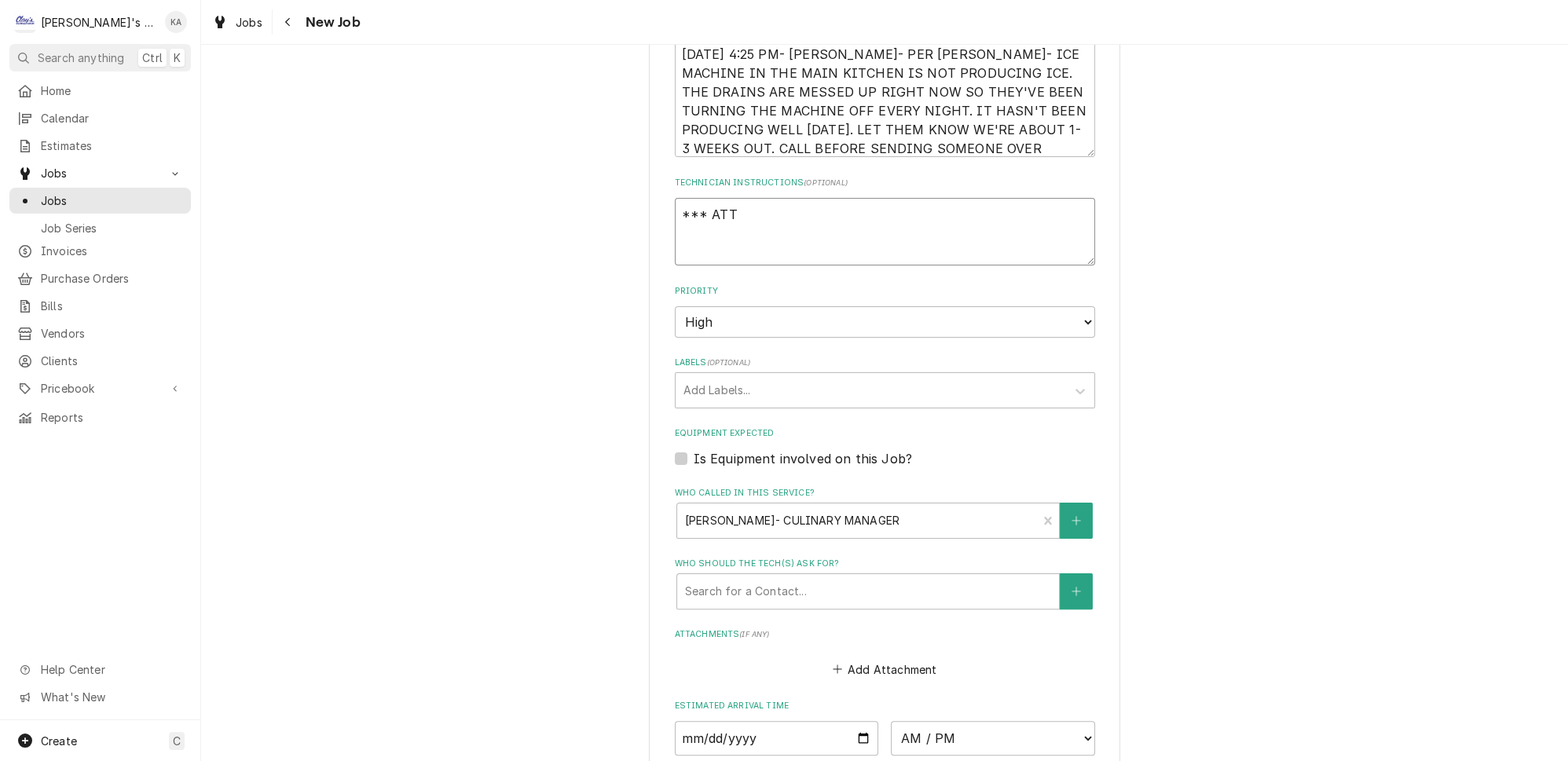
type textarea "x"
type textarea "*** ATTA"
type textarea "x"
type textarea "*** ATTAC"
type textarea "x"
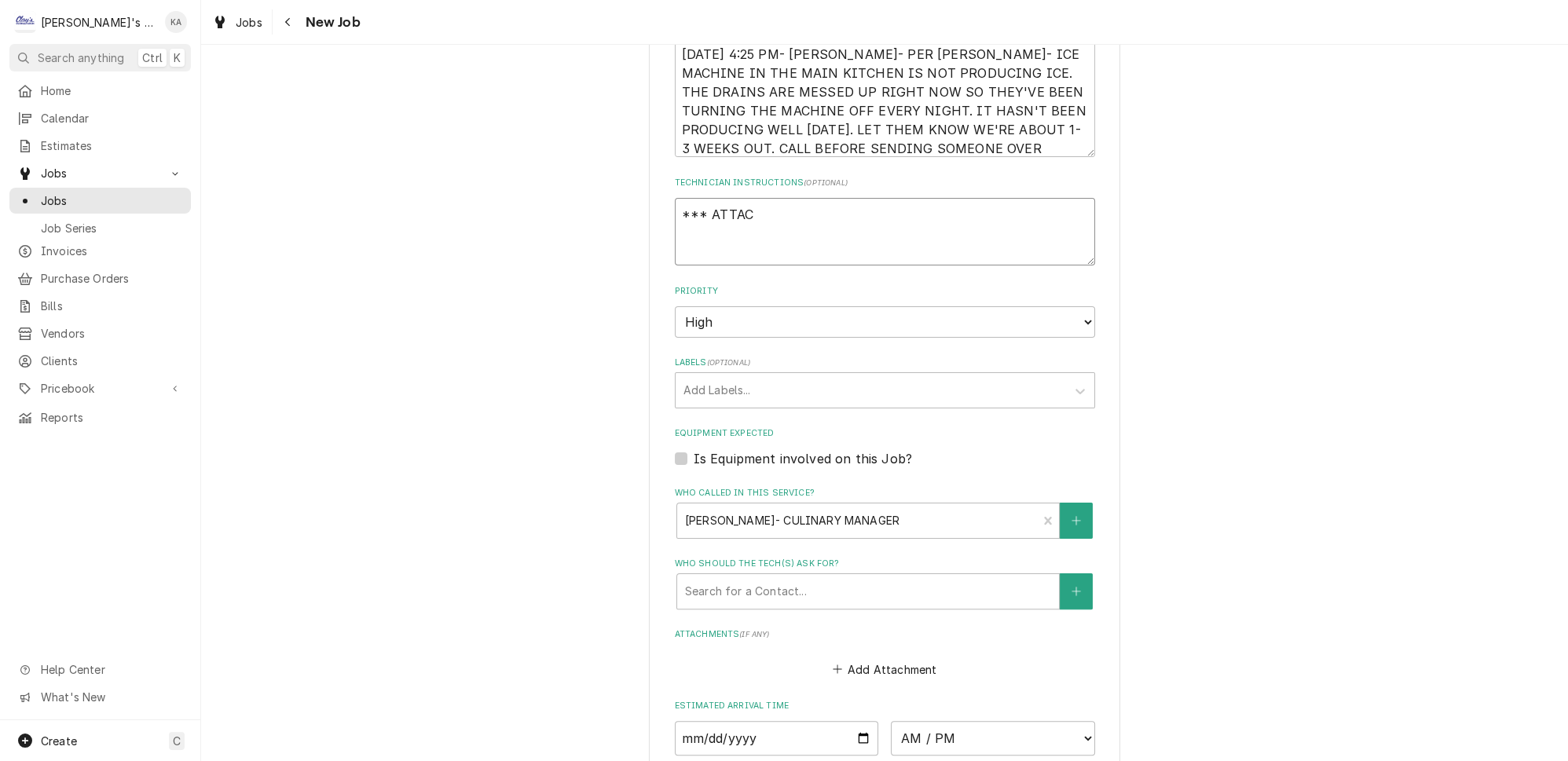
type textarea "*** ATTACH"
type textarea "x"
type textarea "*** ATTACH"
type textarea "x"
type textarea "*** ATTACH C"
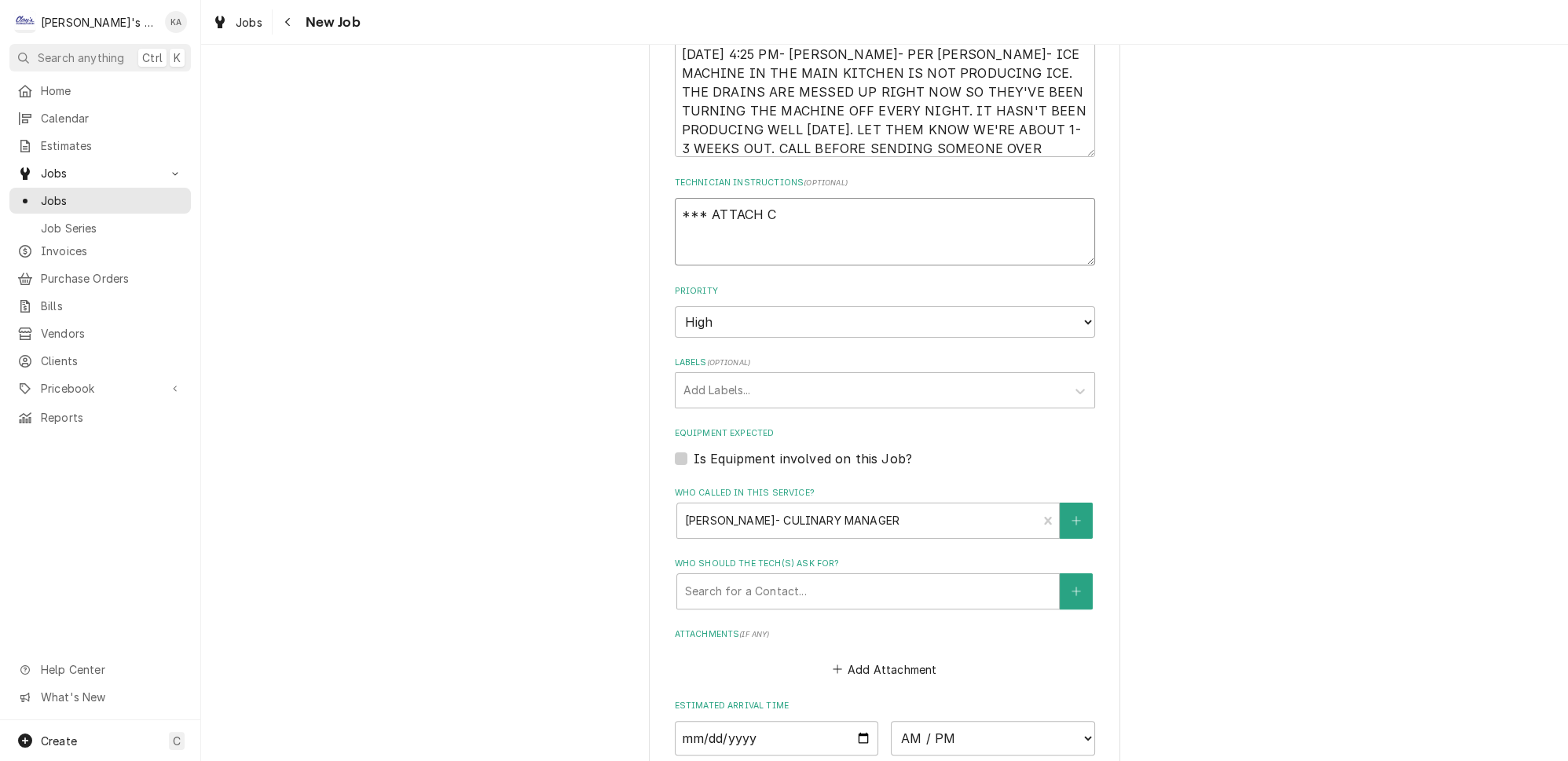
type textarea "x"
type textarea "*** ATTACH CO"
type textarea "x"
type textarea "*** ATTACH COR"
type textarea "x"
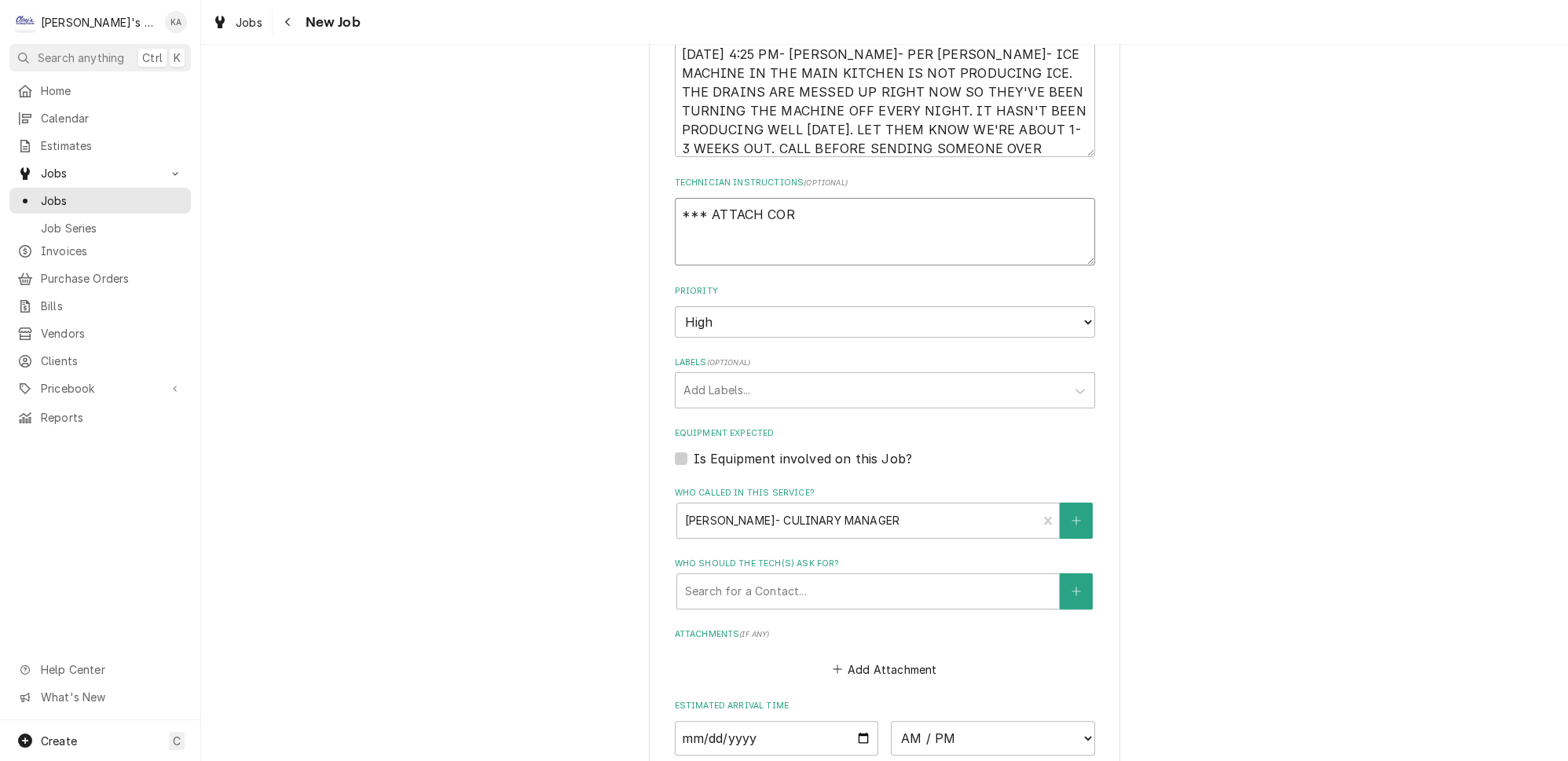
type textarea "*** ATTACH CORR"
type textarea "x"
type textarea "*** ATTACH CORRE"
type textarea "x"
type textarea "*** ATTACH CORREC"
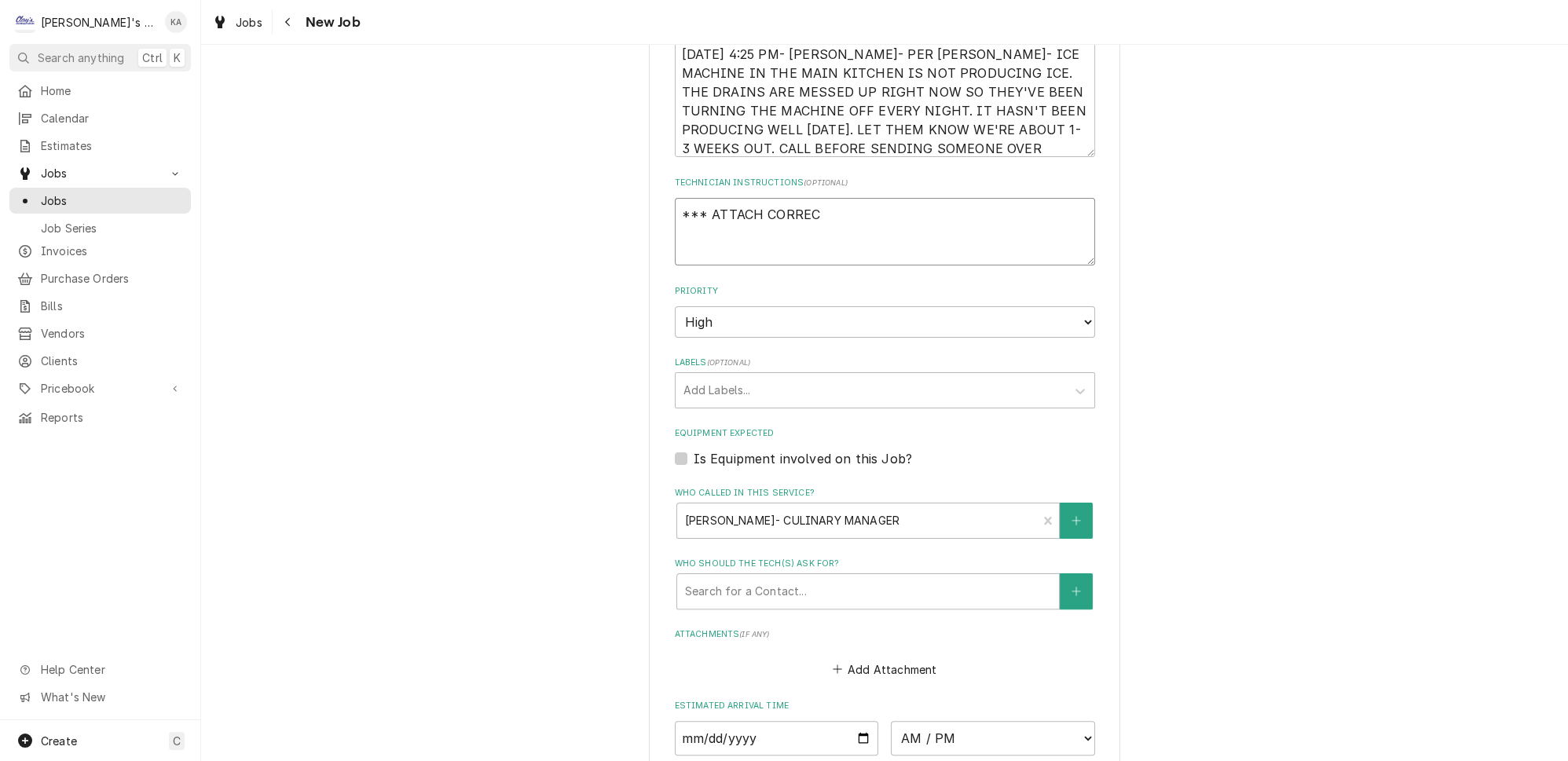
type textarea "x"
type textarea "*** ATTACH CORRECT"
type textarea "x"
type textarea "*** ATTACH CORRECT"
type textarea "x"
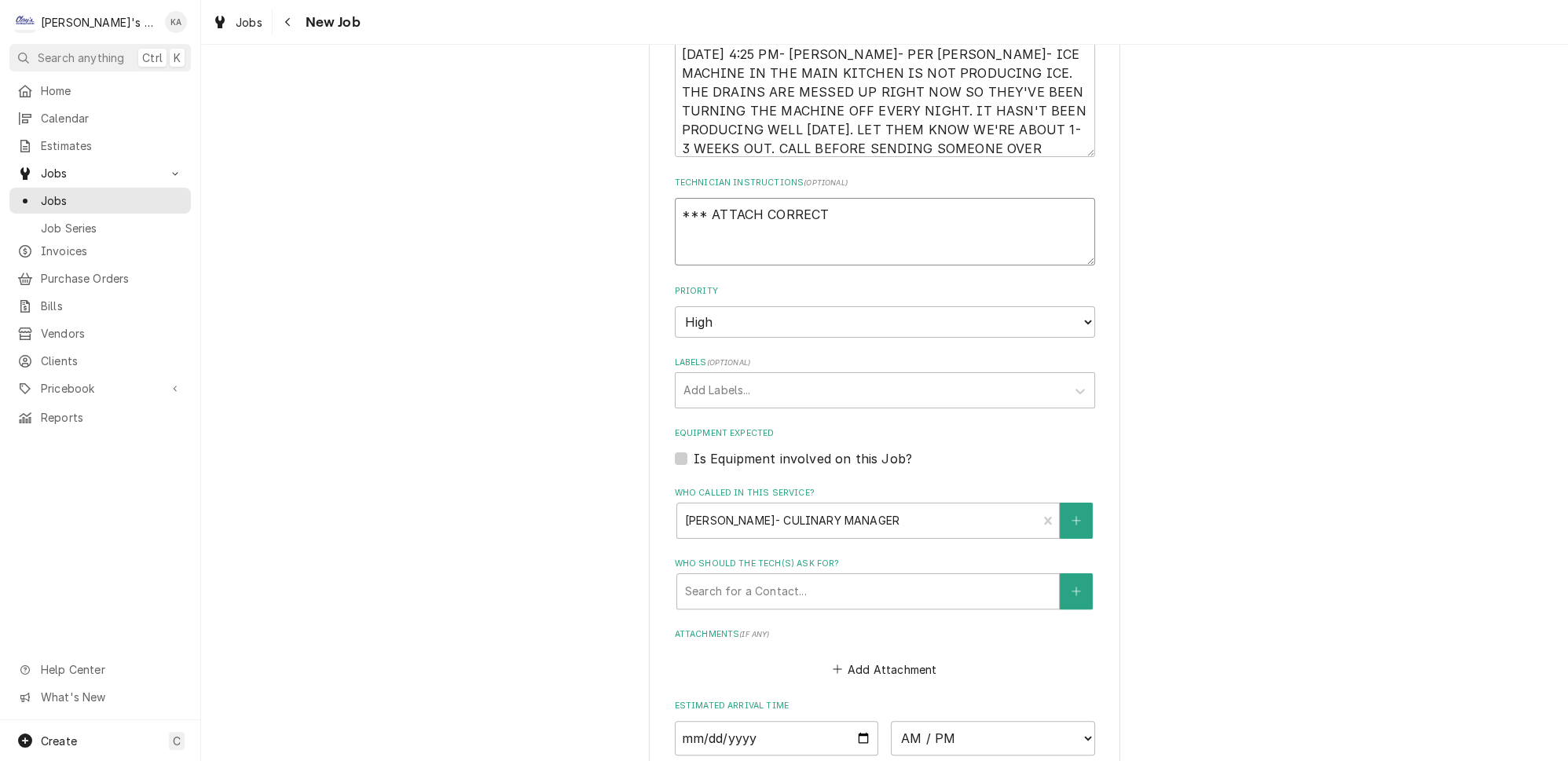
type textarea "*** ATTACH CORRECT I"
type textarea "x"
type textarea "*** ATTACH CORRECT IC"
type textarea "x"
type textarea "*** ATTACH CORRECT ICE"
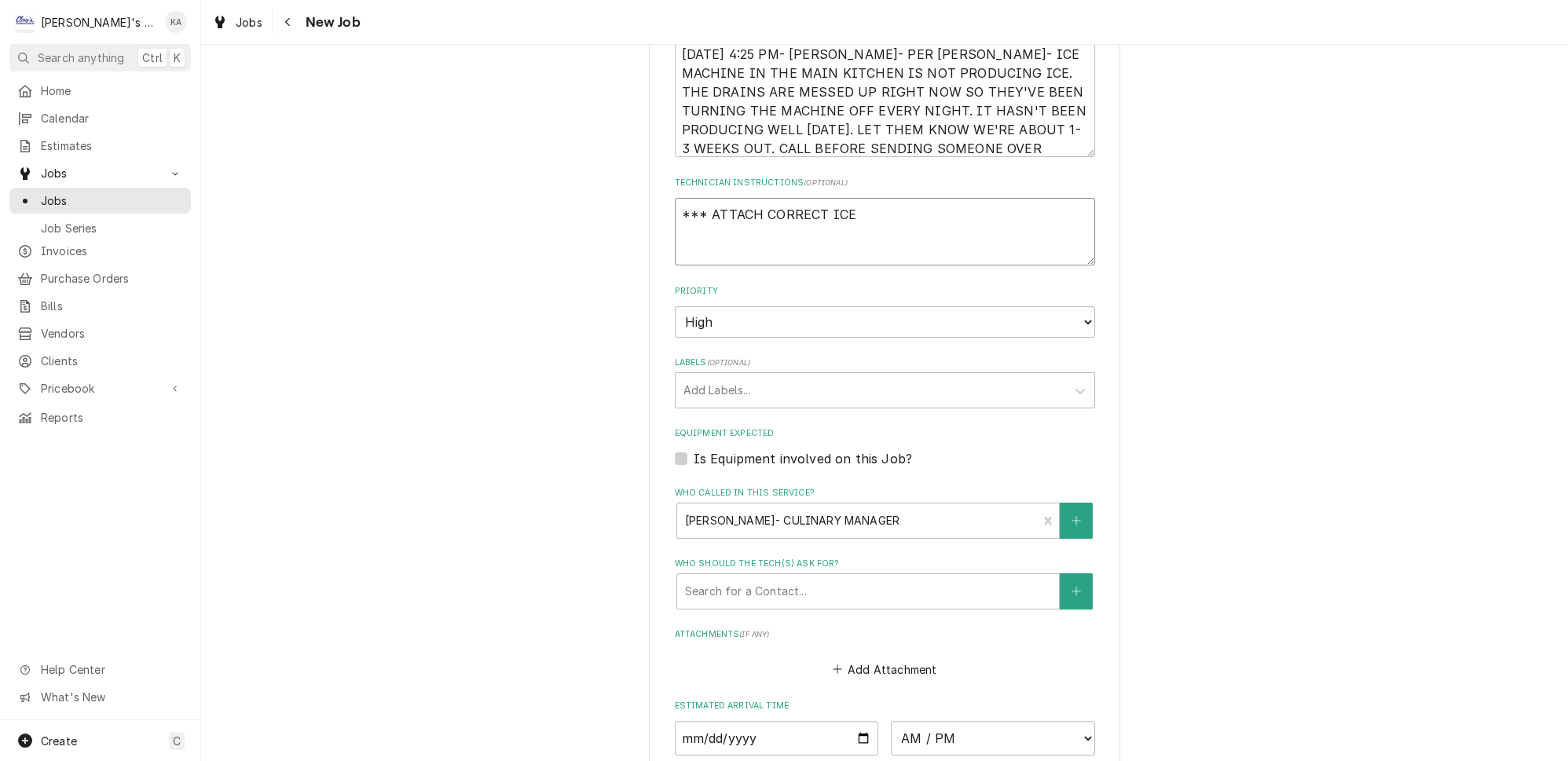
type textarea "x"
type textarea "*** ATTACH CORRECT ICE"
type textarea "x"
type textarea "*** ATTACH CORRECT ICE M"
type textarea "x"
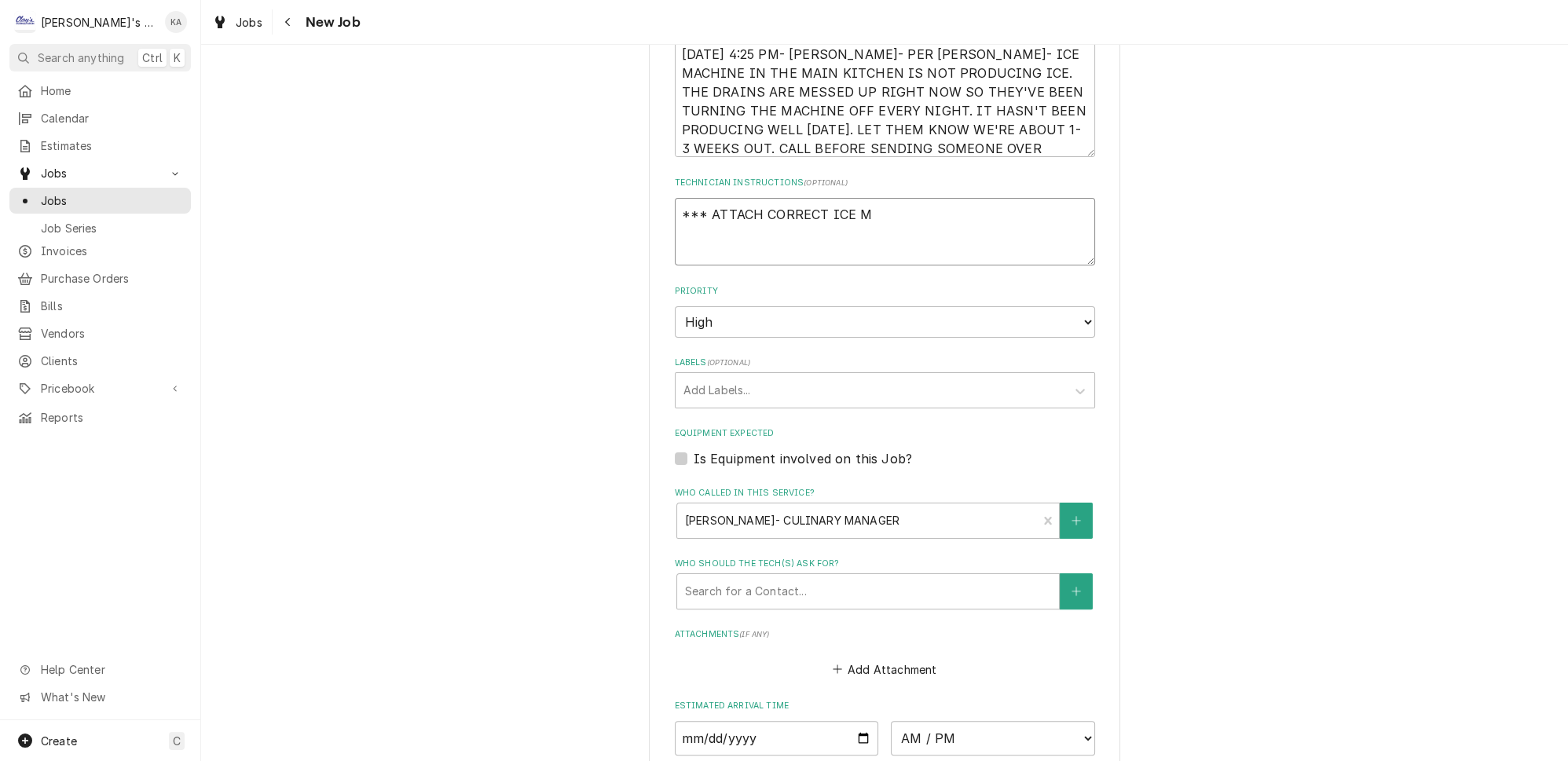
type textarea "*** ATTACH CORRECT ICE MA"
type textarea "x"
type textarea "*** ATTACH CORRECT ICE MAC"
type textarea "x"
type textarea "*** ATTACH CORRECT ICE MACH"
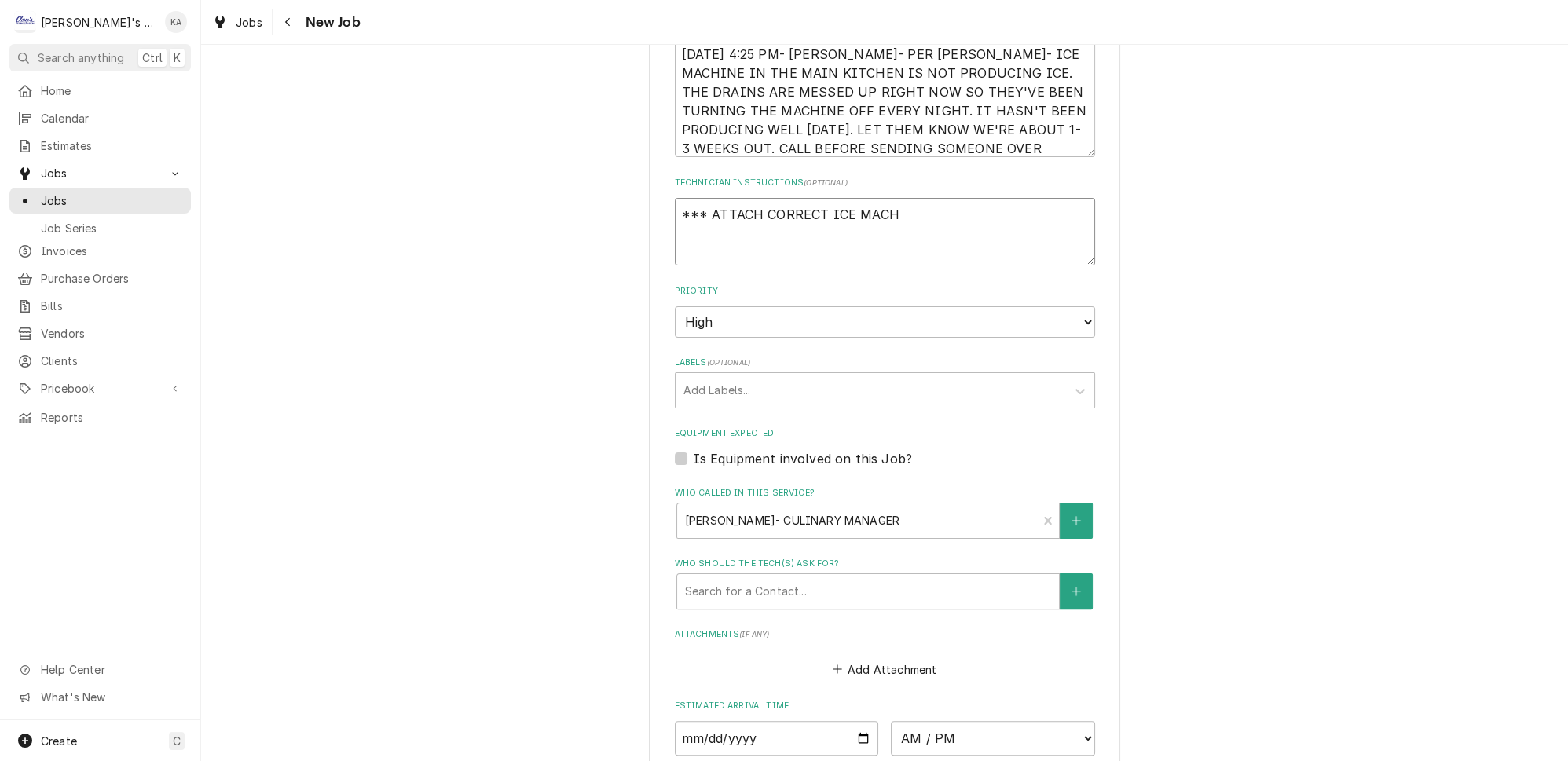
type textarea "x"
type textarea "*** ATTACH CORRECT ICE MACHI"
type textarea "x"
type textarea "*** ATTACH CORRECT ICE MACHIN"
type textarea "x"
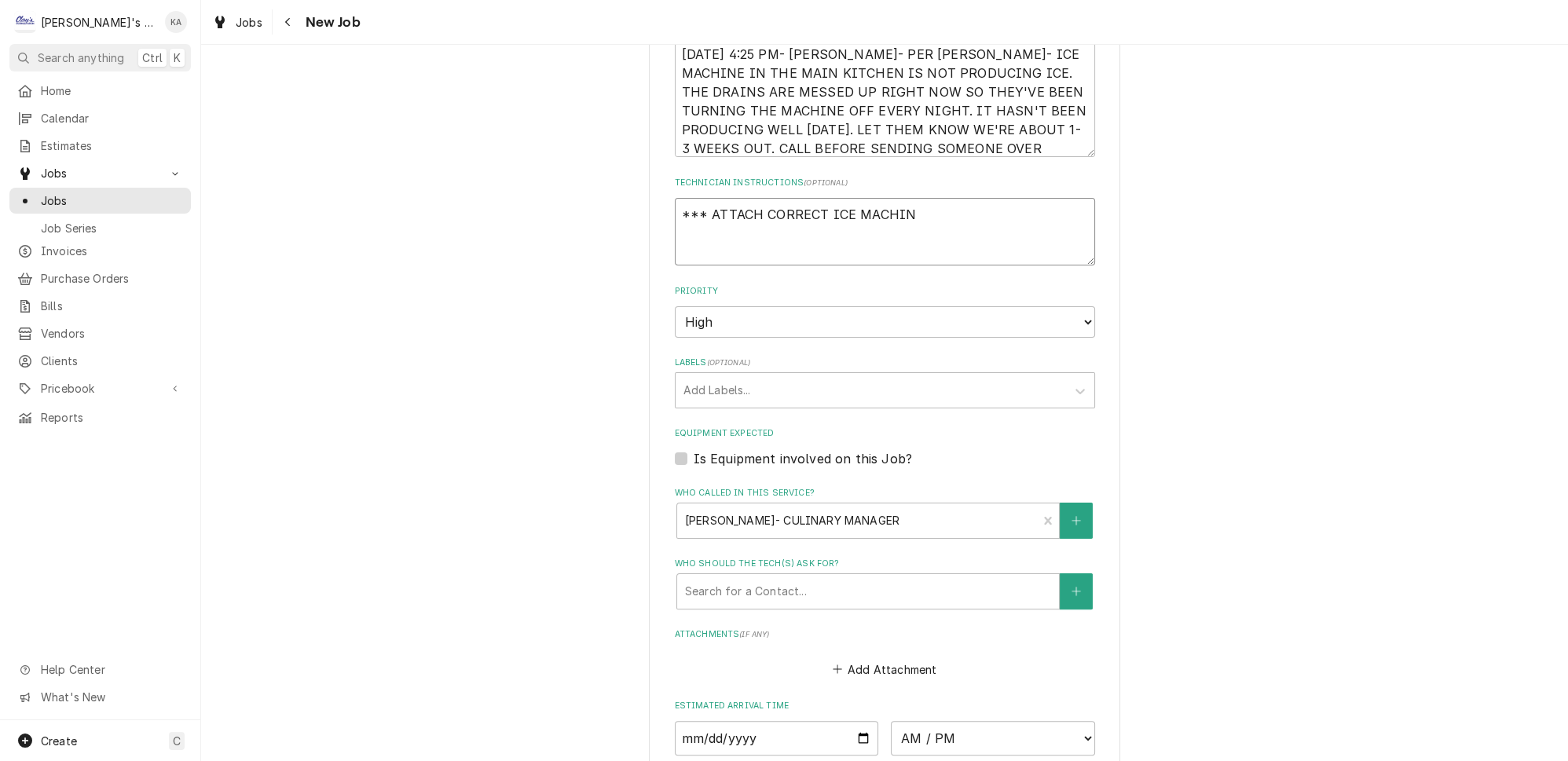
type textarea "*** ATTACH CORRECT ICE MACHINE"
type textarea "x"
type textarea "*** ATTACH CORRECT ICE MACHINE"
type textarea "x"
type textarea "*** ATTACH CORRECT ICE MACHINE &"
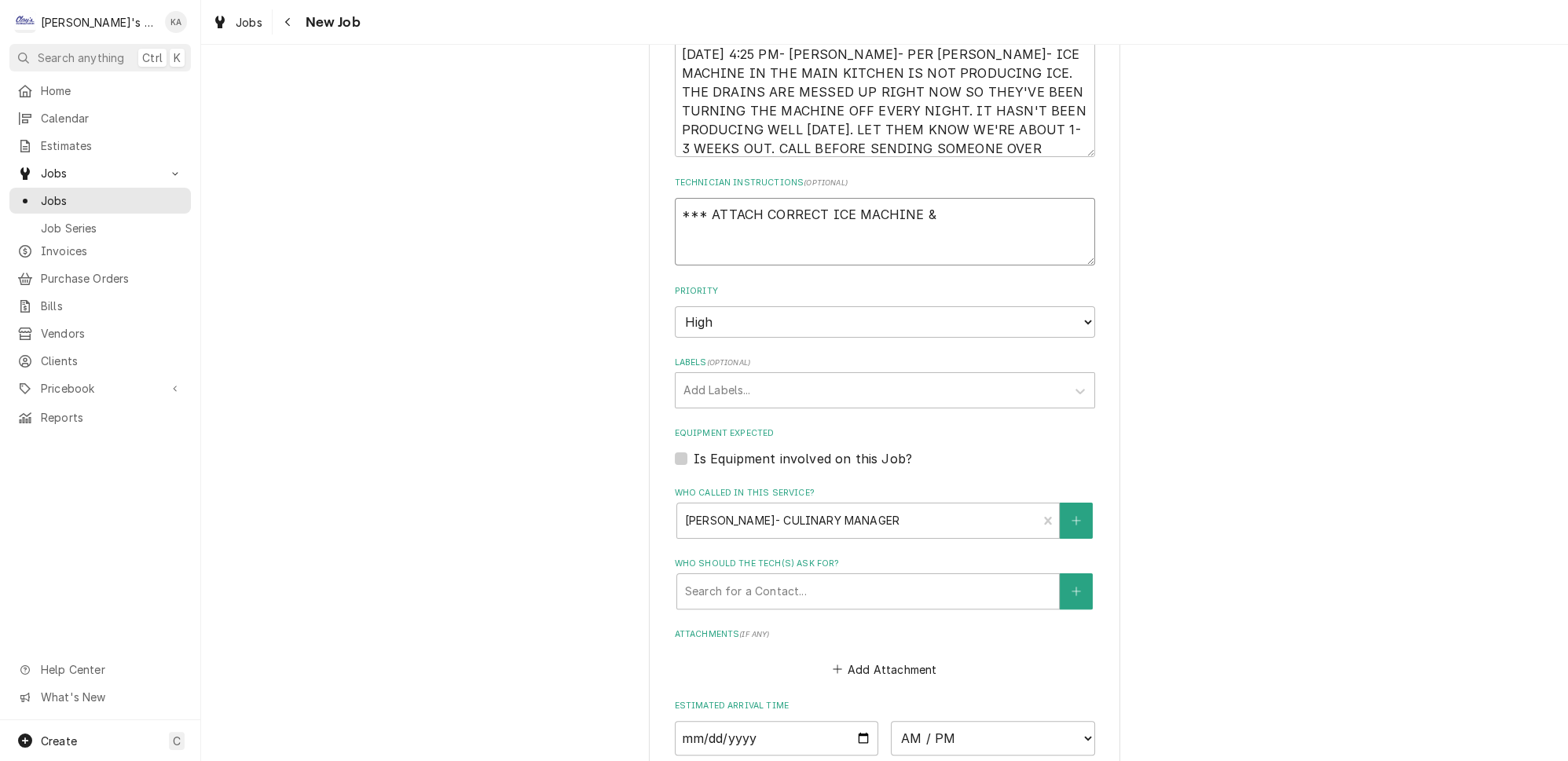
type textarea "x"
type textarea "*** ATTACH CORRECT ICE MACHINE &"
type textarea "x"
type textarea "*** ATTACH CORRECT ICE MACHINE & G"
type textarea "x"
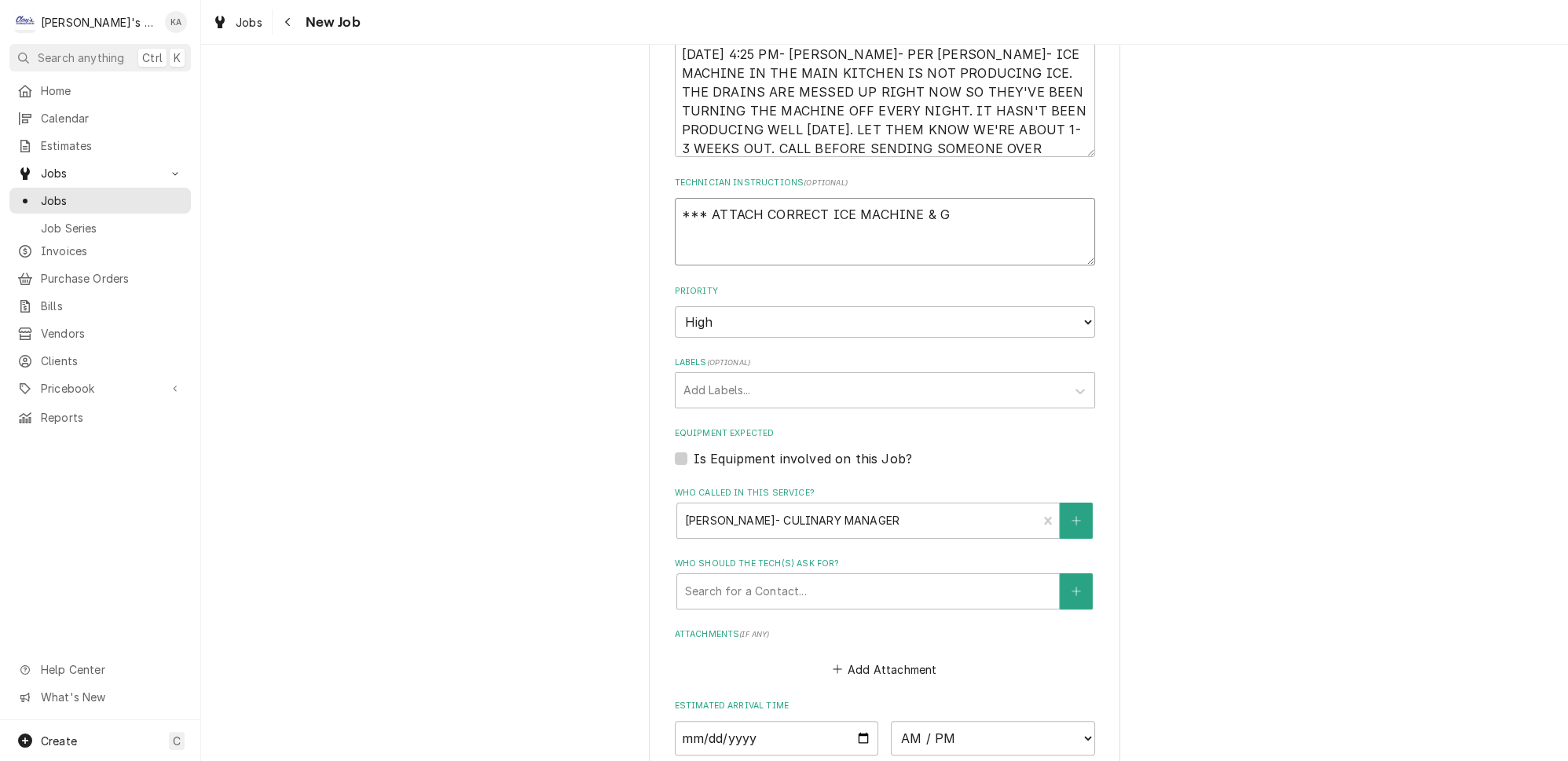
type textarea "*** ATTACH CORRECT ICE MACHINE & GE"
type textarea "x"
type textarea "*** ATTACH CORRECT ICE MACHINE & GET"
type textarea "x"
type textarea "*** ATTACH CORRECT ICE MACHINE & GET"
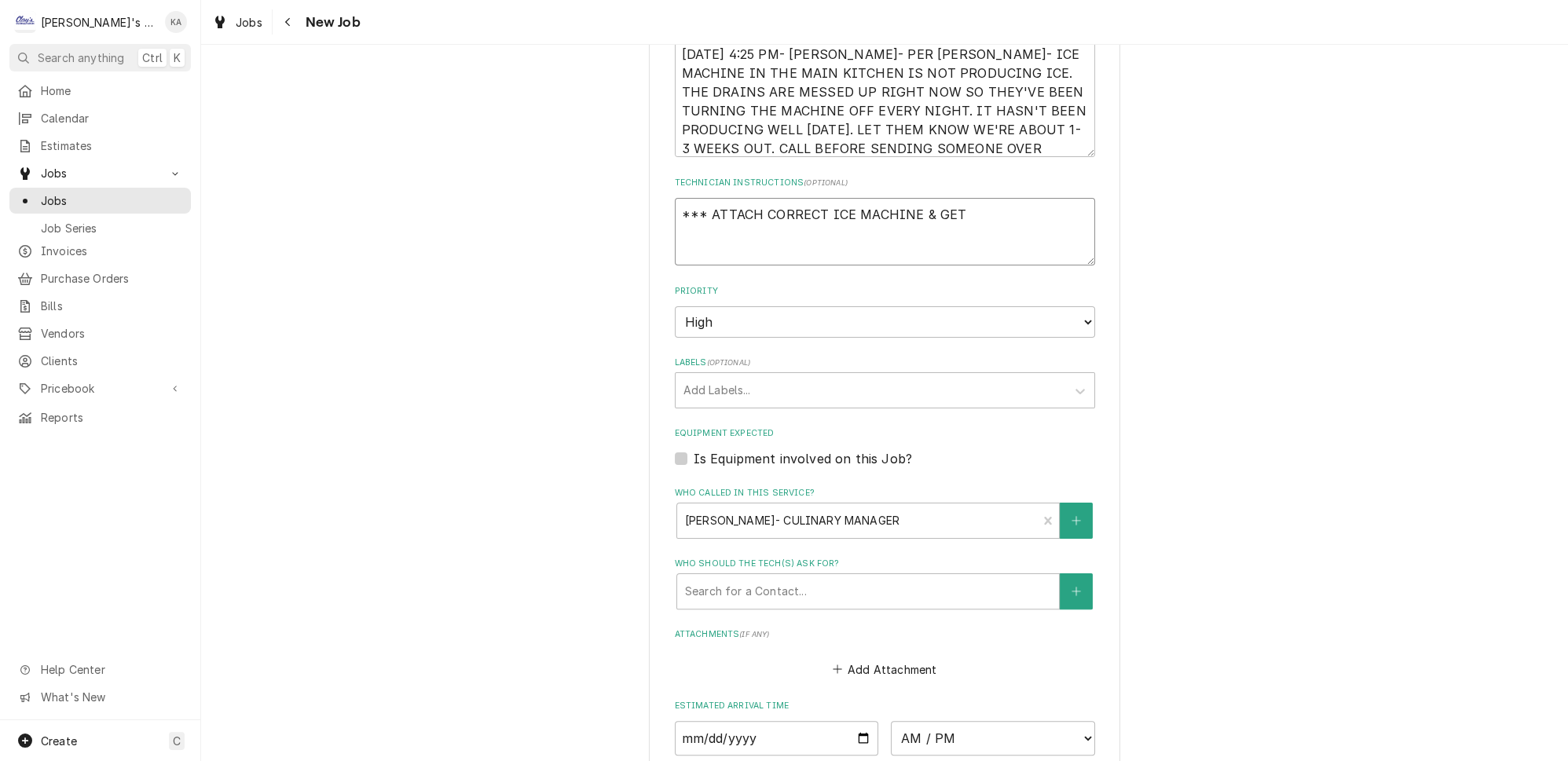
type textarea "x"
type textarea "*** ATTACH CORRECT ICE MACHINE & GET P"
type textarea "x"
type textarea "*** ATTACH CORRECT ICE MACHINE & GET PI"
type textarea "x"
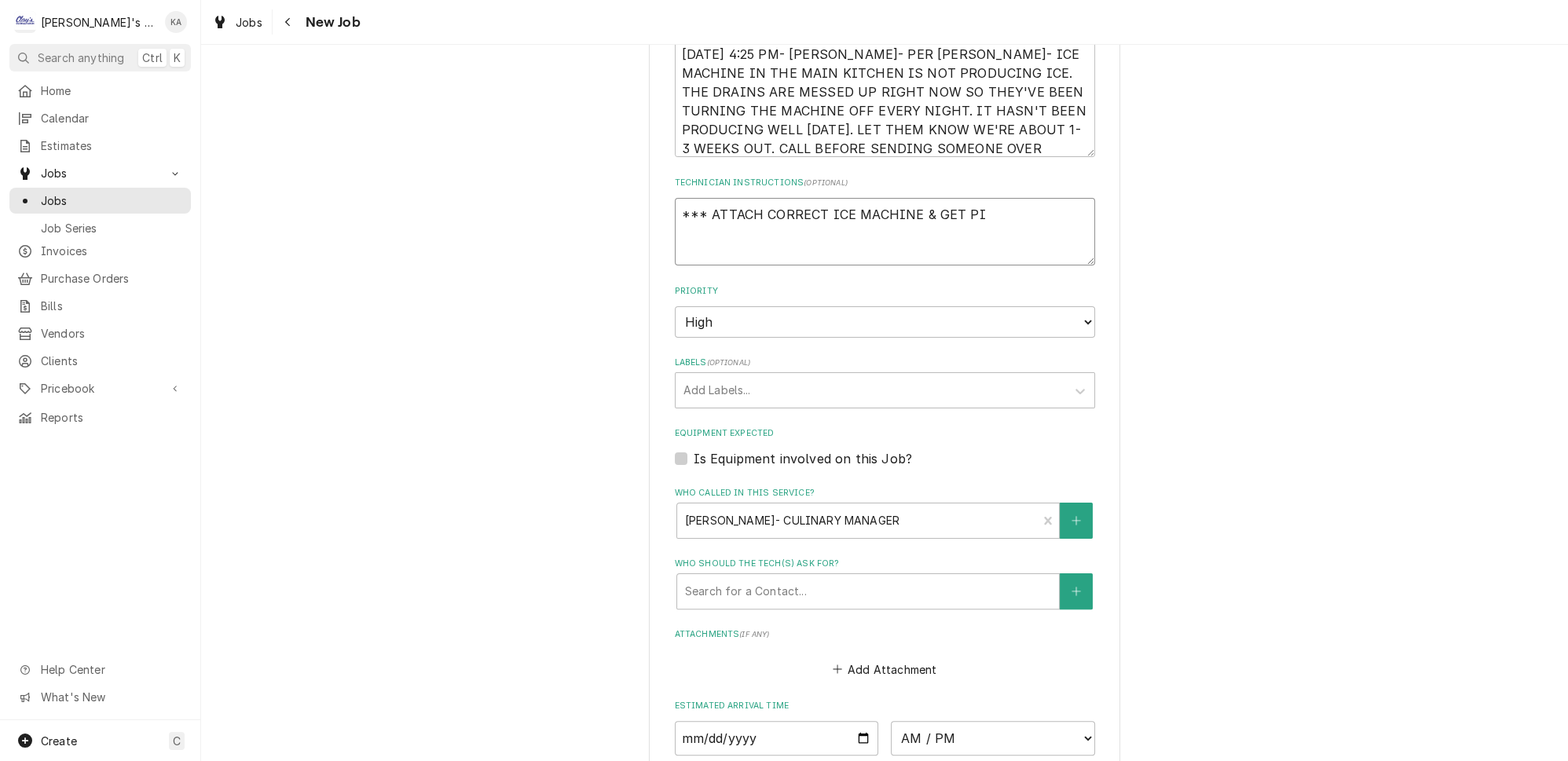
type textarea "*** ATTACH CORRECT ICE MACHINE & GET PIC"
type textarea "x"
type textarea "*** ATTACH CORRECT ICE MACHINE & GET PIC"
type textarea "x"
type textarea "*** ATTACH CORRECT ICE MACHINE & GET PIC O"
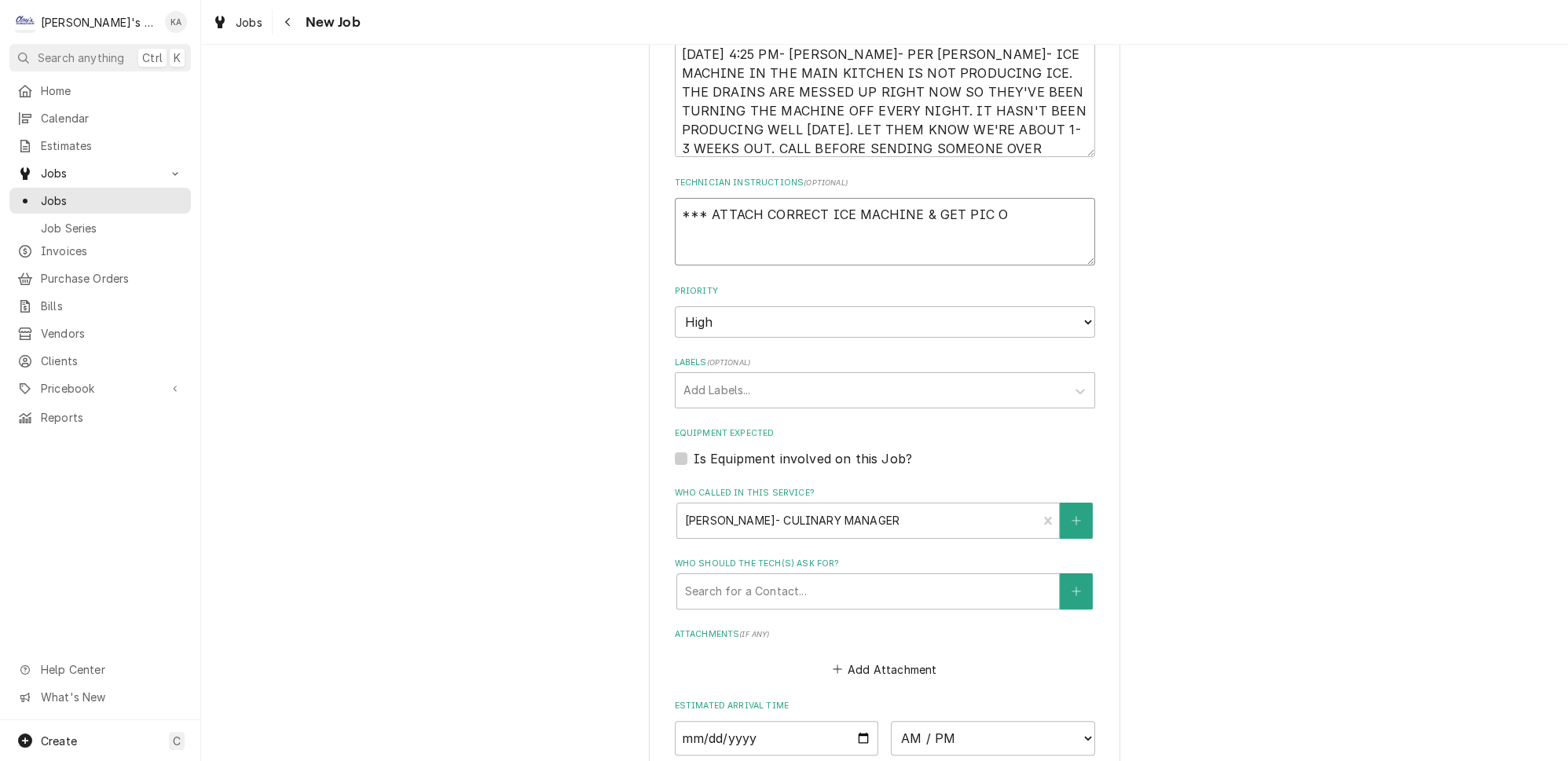
type textarea "x"
type textarea "*** ATTACH CORRECT ICE MACHINE & GET PIC OF"
type textarea "x"
type textarea "*** ATTACH CORRECT ICE MACHINE & GET PIC OF"
type textarea "x"
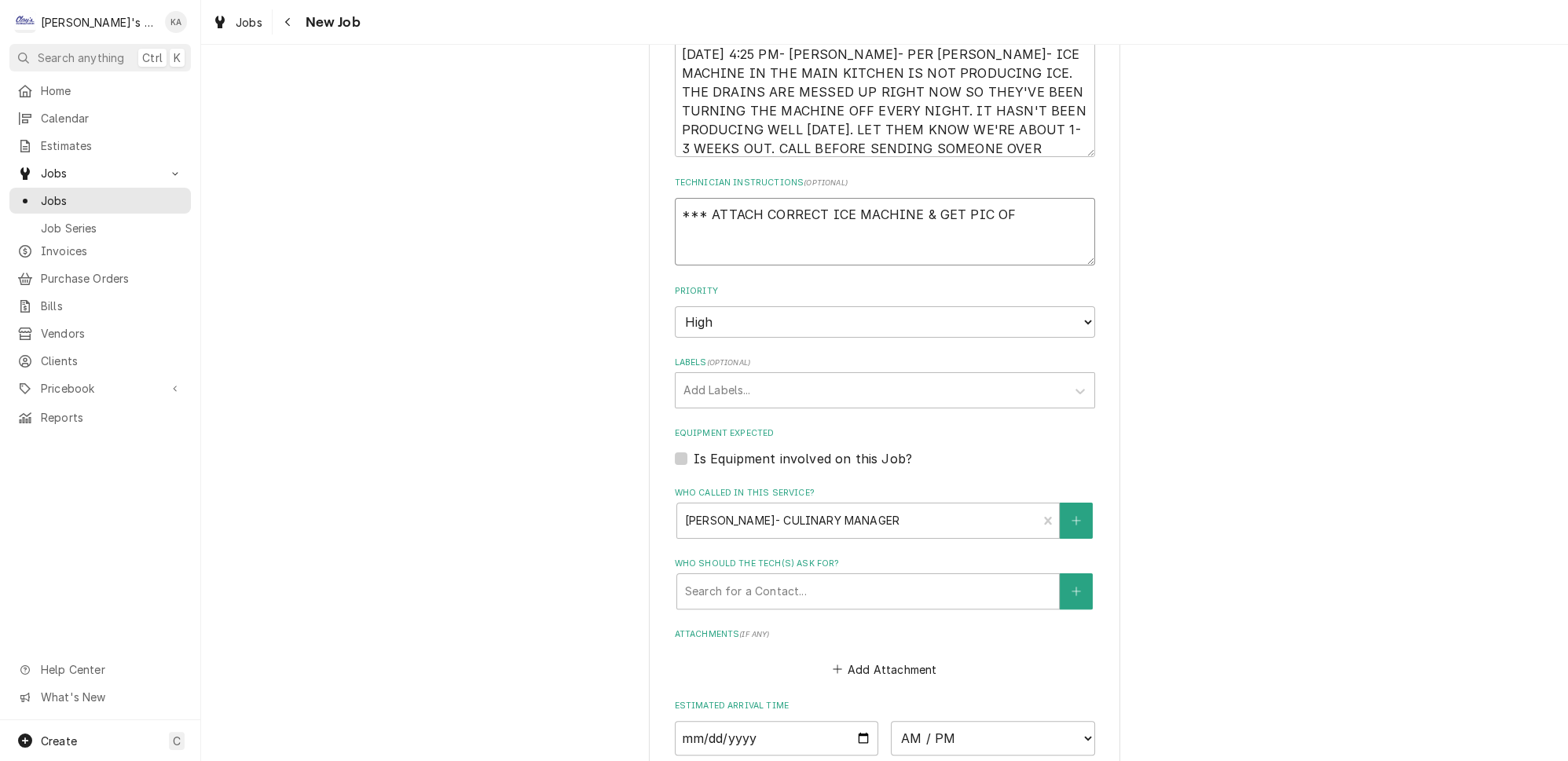
type textarea "*** ATTACH CORRECT ICE MACHINE & GET PIC OF D"
type textarea "x"
type textarea "*** ATTACH CORRECT ICE MACHINE & GET PIC OF DA"
type textarea "x"
type textarea "*** ATTACH CORRECT ICE MACHINE & GET PIC OF DAT"
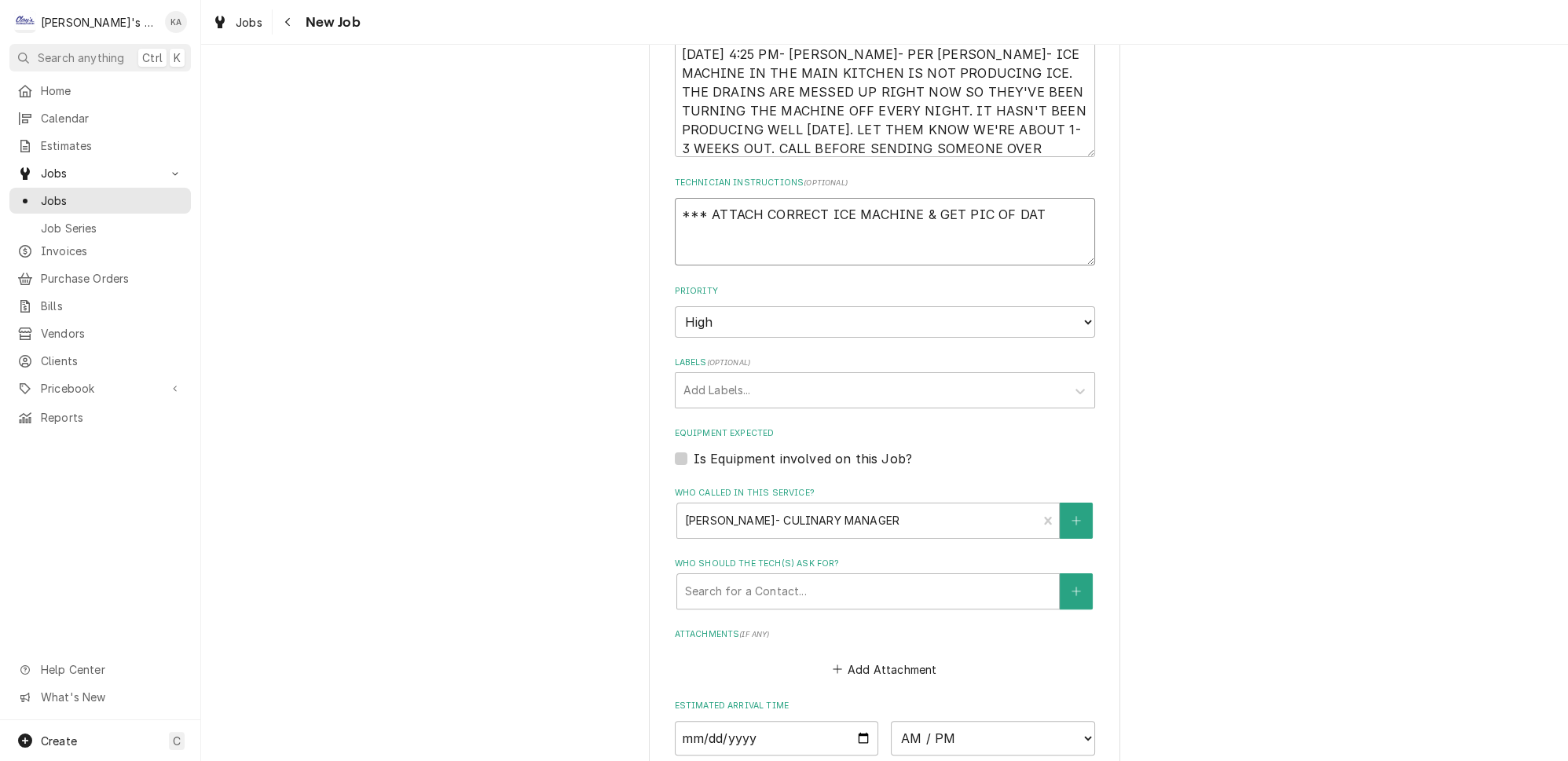
type textarea "x"
type textarea "*** ATTACH CORRECT ICE MACHINE & GET PIC OF DATA"
type textarea "x"
type textarea "*** ATTACH CORRECT ICE MACHINE & GET PIC OF DATA"
type textarea "x"
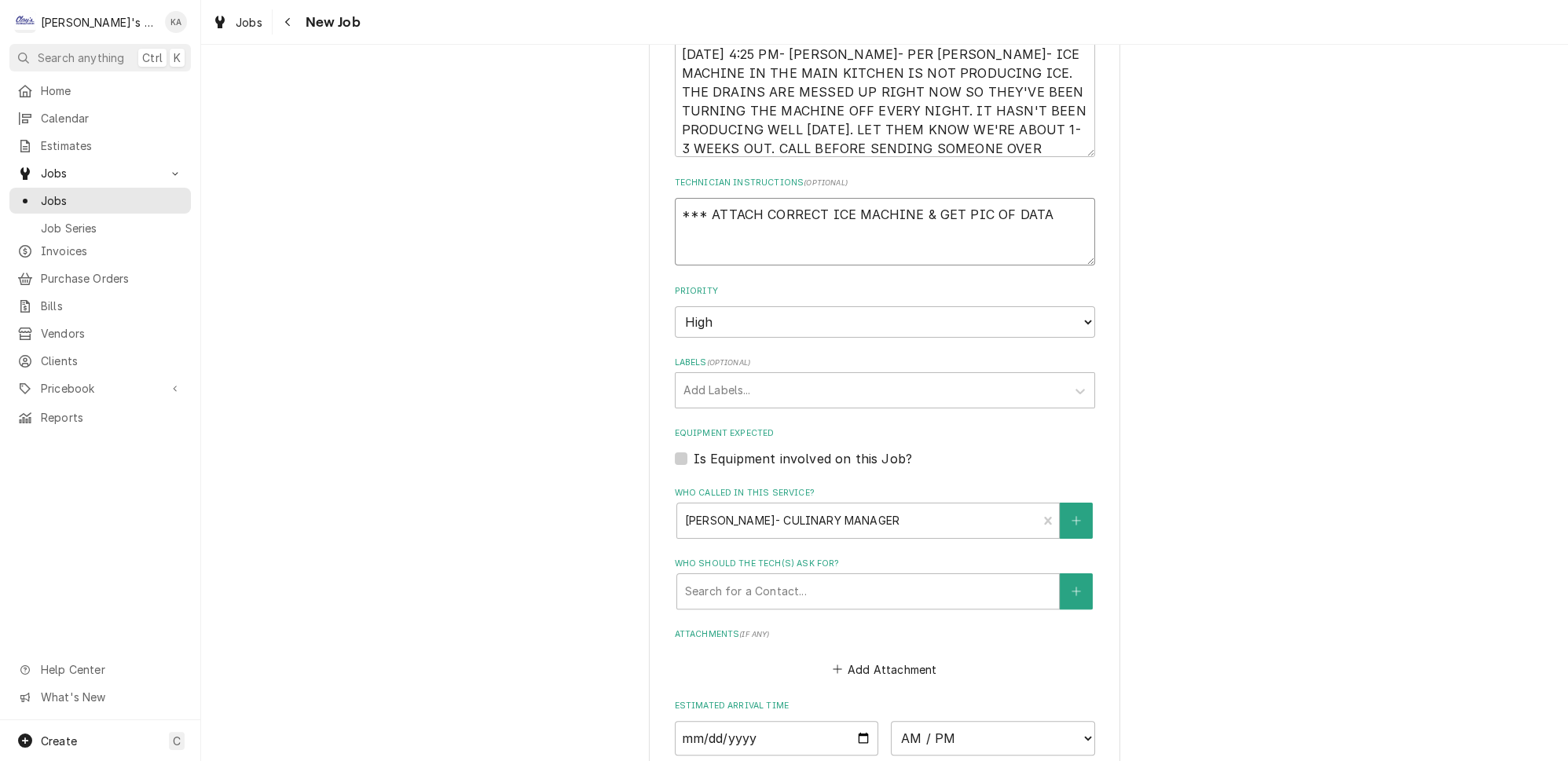
type textarea "*** ATTACH CORRECT ICE MACHINE & GET PIC OF DATA T"
type textarea "x"
type textarea "*** ATTACH CORRECT ICE MACHINE & GET PIC OF DATA TA"
type textarea "x"
type textarea "*** ATTACH CORRECT ICE MACHINE & GET PIC OF DATA TAG"
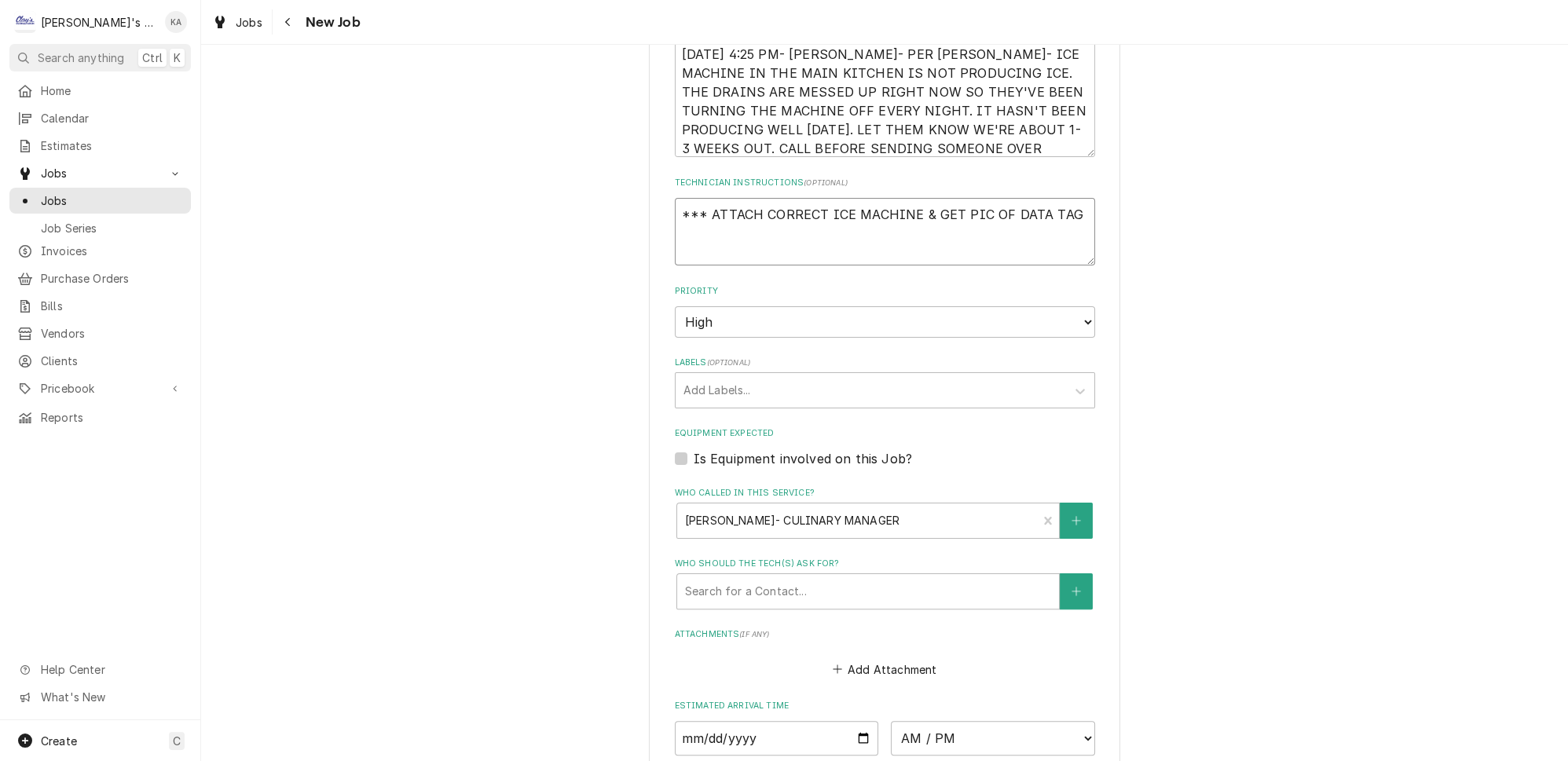
type textarea "x"
type textarea "*** ATTACH CORRECT ICE MACHINE & GET PIC OF DATA TAG"
type textarea "x"
type textarea "*** ATTACH CORRECT ICE MACHINE & GET PIC OF DATA TAG P"
type textarea "x"
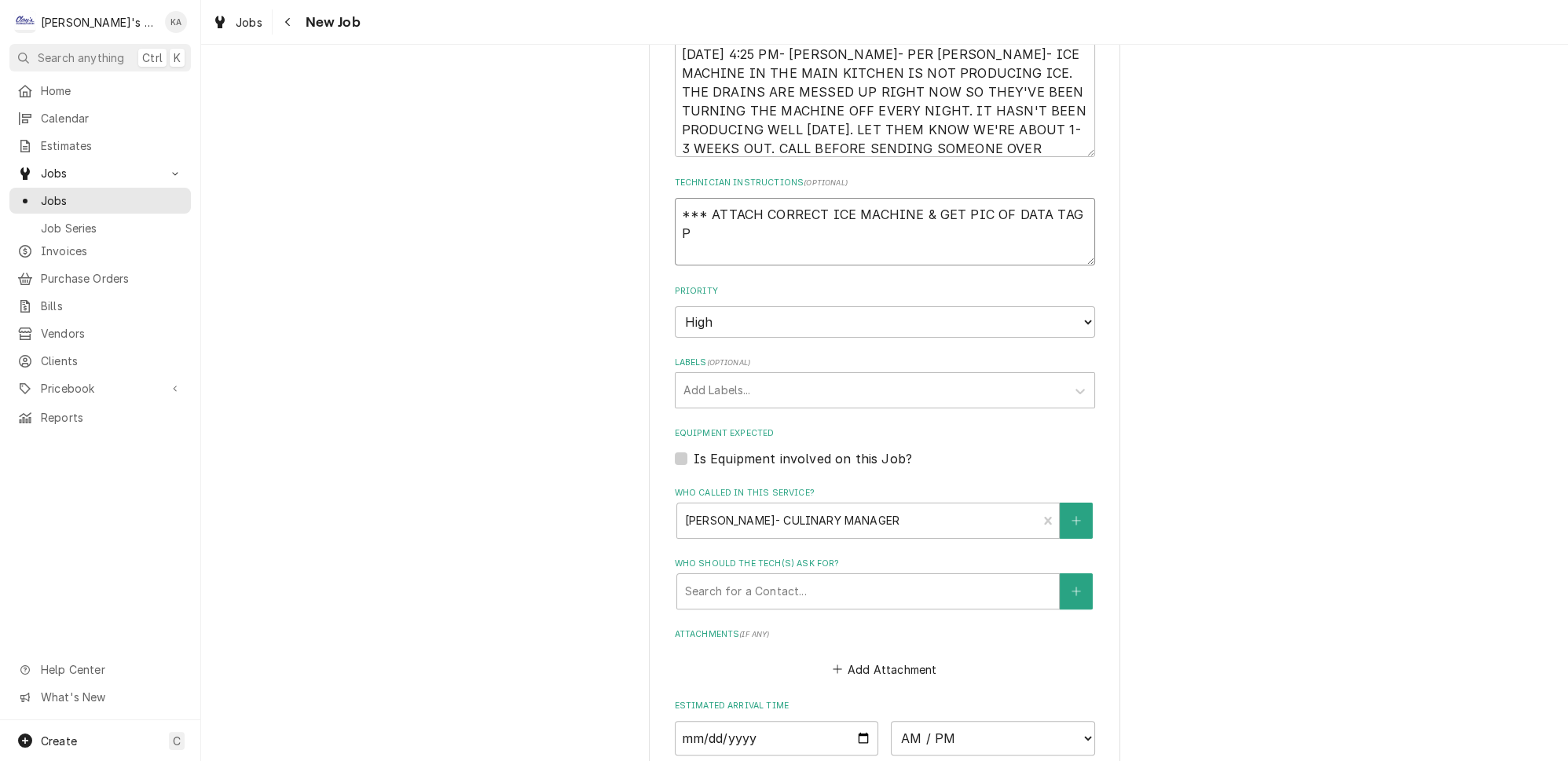
type textarea "*** ATTACH CORRECT ICE MACHINE & GET PIC OF DATA TAG PL"
type textarea "x"
type textarea "*** ATTACH CORRECT ICE MACHINE & GET PIC OF DATA TAG PLE"
type textarea "x"
type textarea "*** ATTACH CORRECT ICE MACHINE & GET PIC OF DATA TAG PLEA"
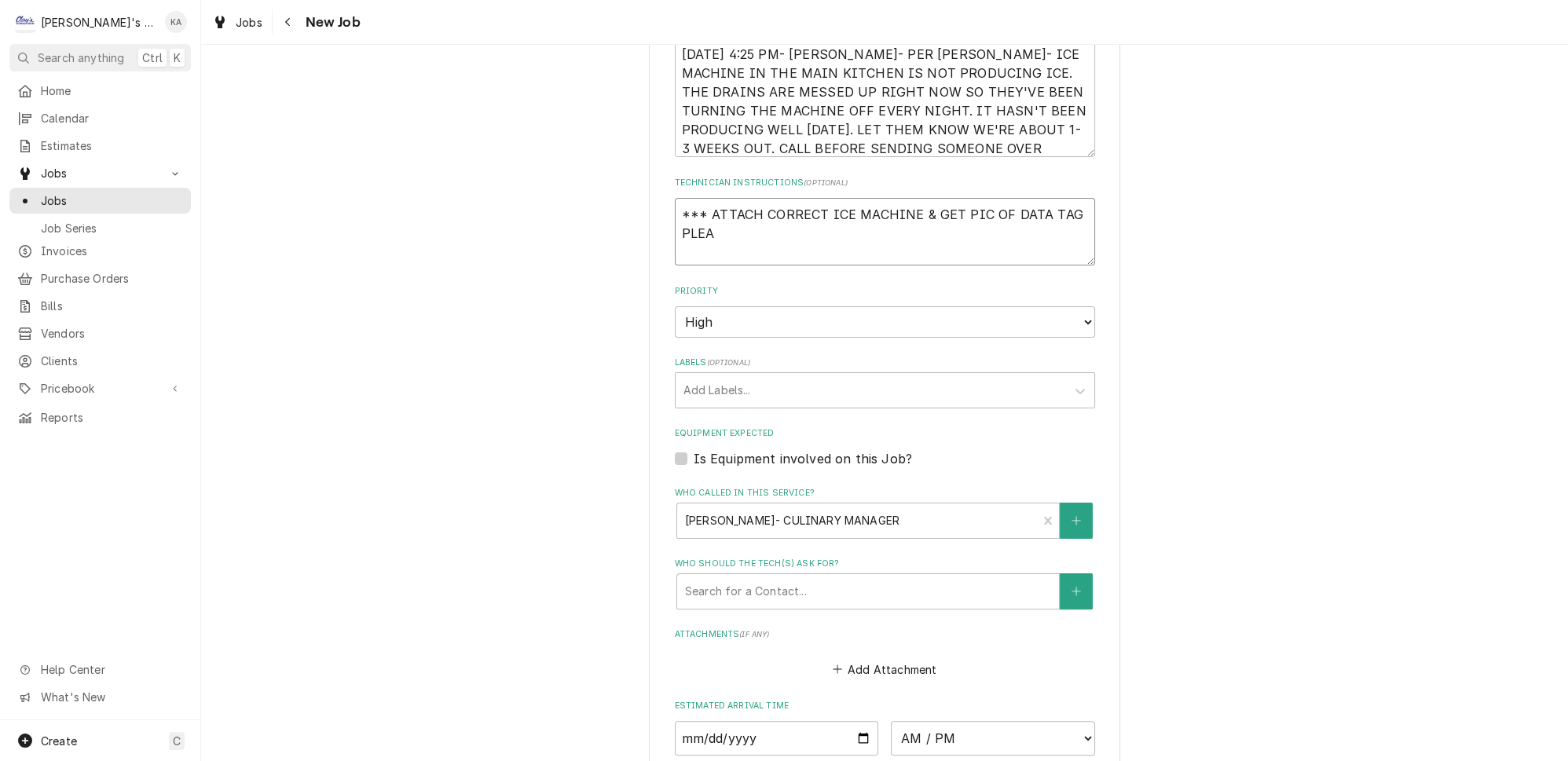
type textarea "x"
type textarea "*** ATTACH CORRECT ICE MACHINE & GET PIC OF DATA TAG PLEAS"
type textarea "x"
type textarea "*** ATTACH CORRECT ICE MACHINE & GET PIC OF DATA TAG PLEASE"
type textarea "x"
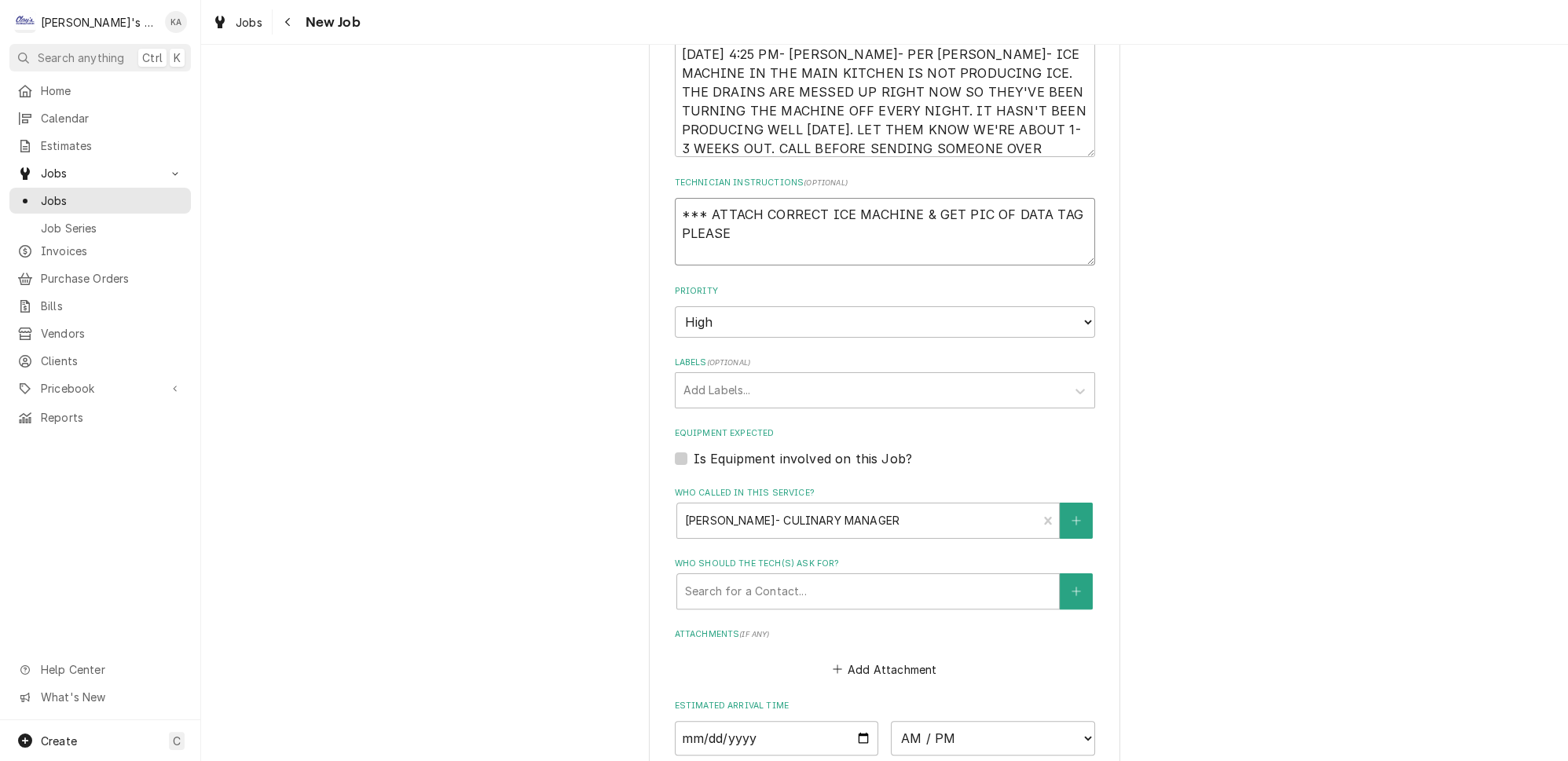
type textarea "*** ATTACH CORRECT ICE MACHINE & GET PIC OF DATA TAG PLEASE"
type textarea "x"
type textarea "*** ATTACH CORRECT ICE MACHINE & GET PIC OF DATA TAG PLEASE *"
type textarea "x"
type textarea "*** ATTACH CORRECT ICE MACHINE & GET PIC OF DATA TAG PLEASE **"
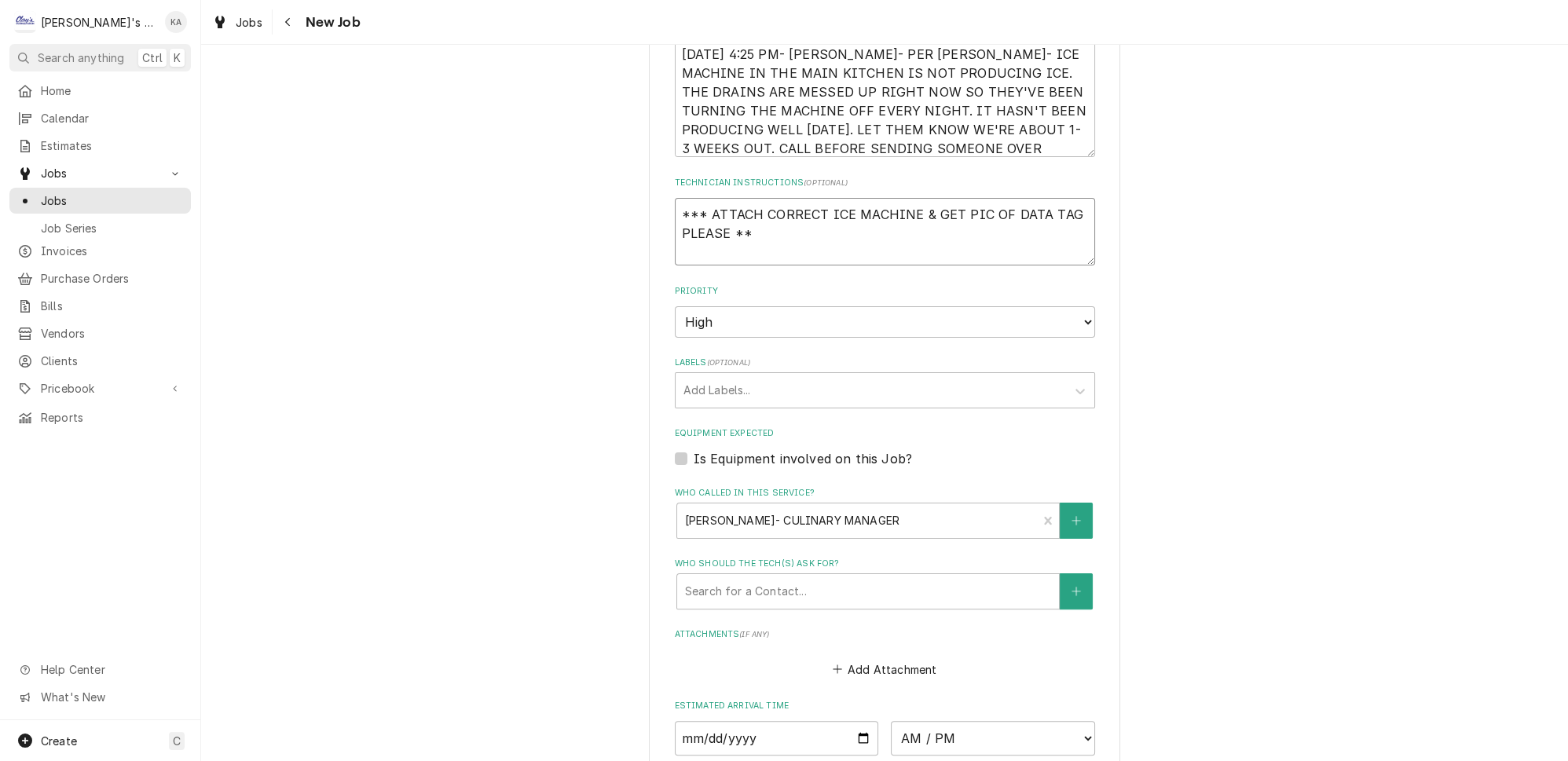
type textarea "x"
type textarea "*** ATTACH CORRECT ICE MACHINE & GET PIC OF DATA TAG PLEASE ***"
type textarea "x"
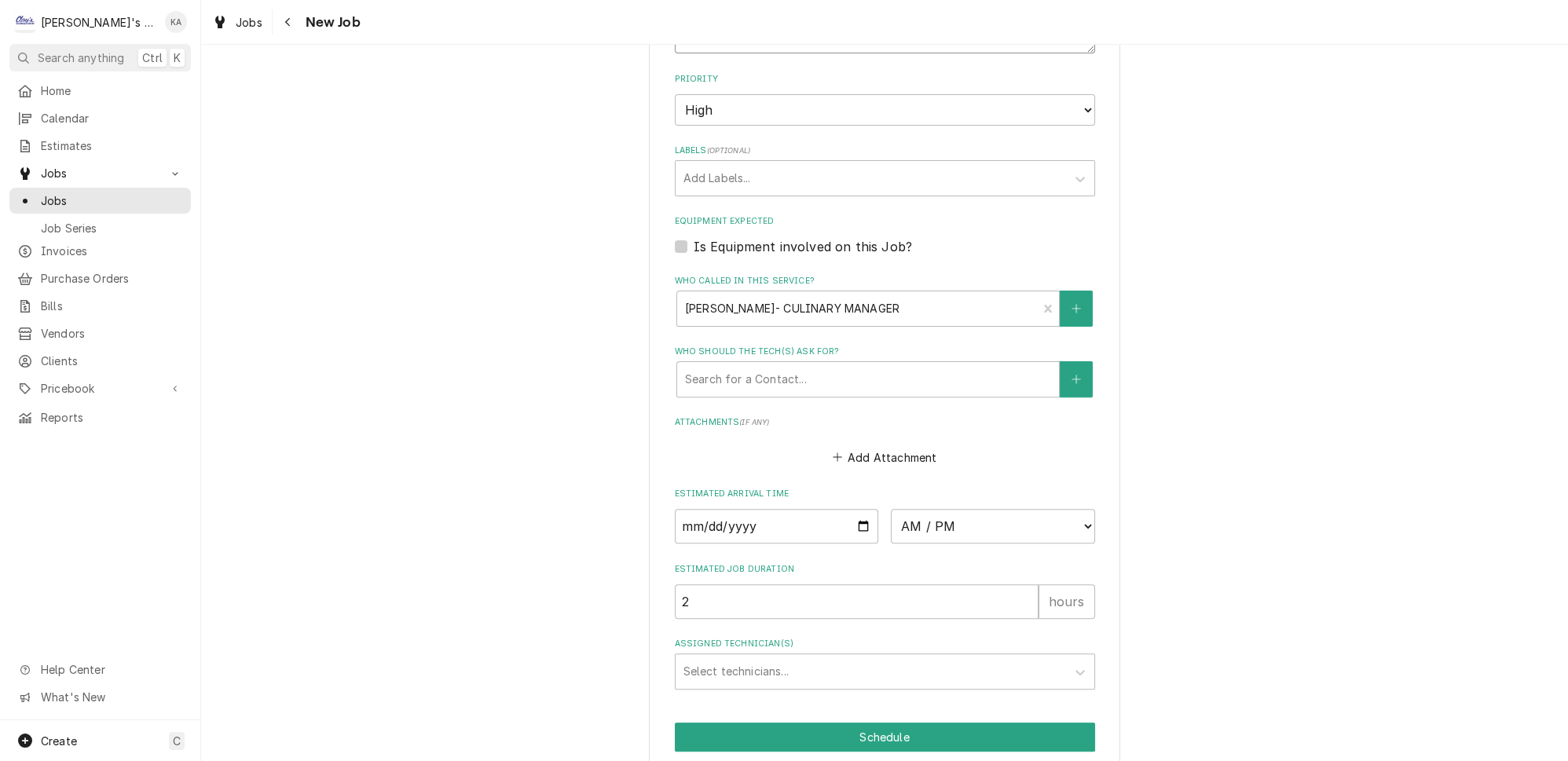
scroll to position [1003, 0]
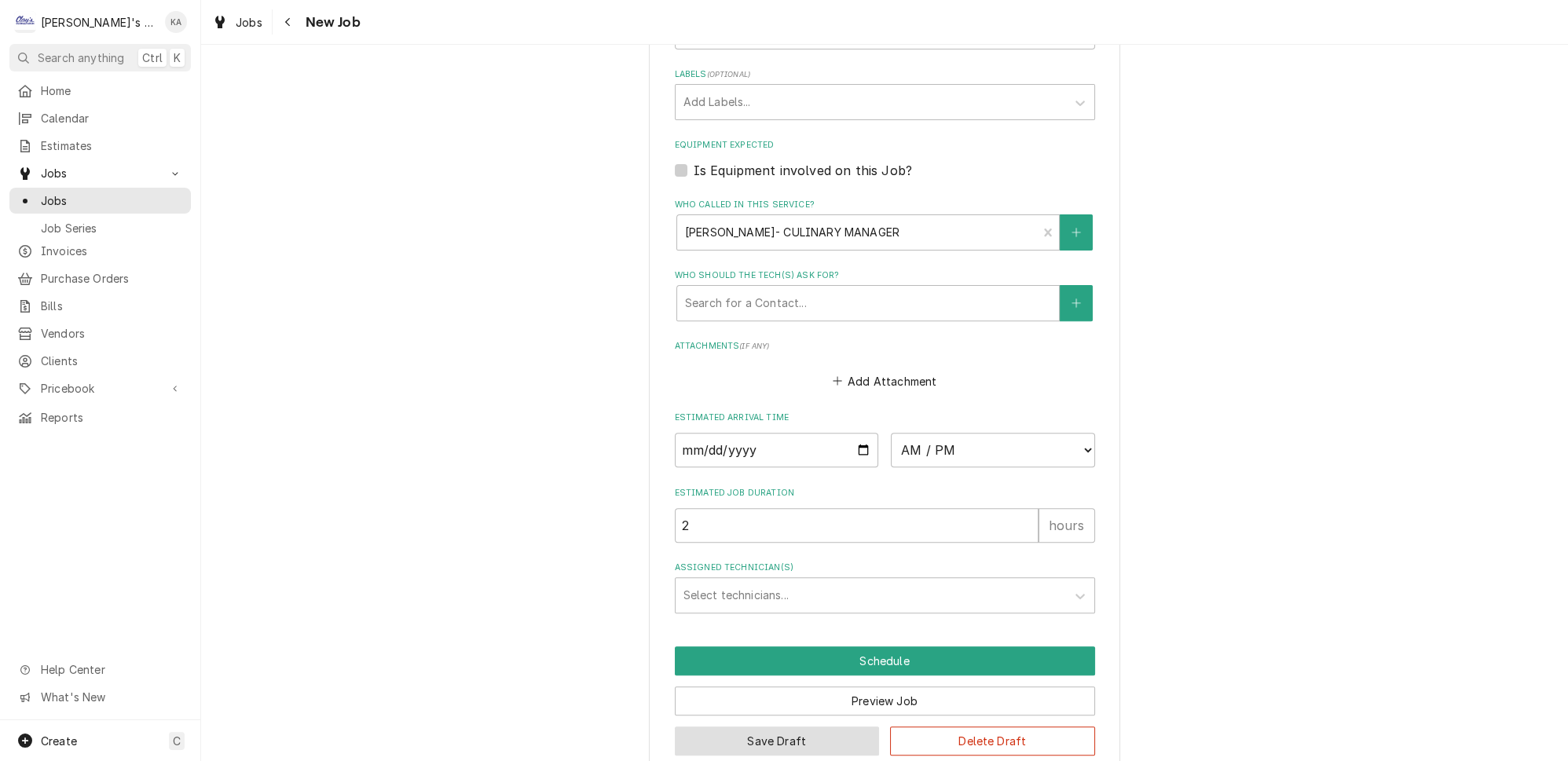
type textarea "*** ATTACH CORRECT ICE MACHINE & GET PIC OF DATA TAG PLEASE ***"
click at [773, 726] on button "Save Draft" at bounding box center [778, 741] width 205 height 29
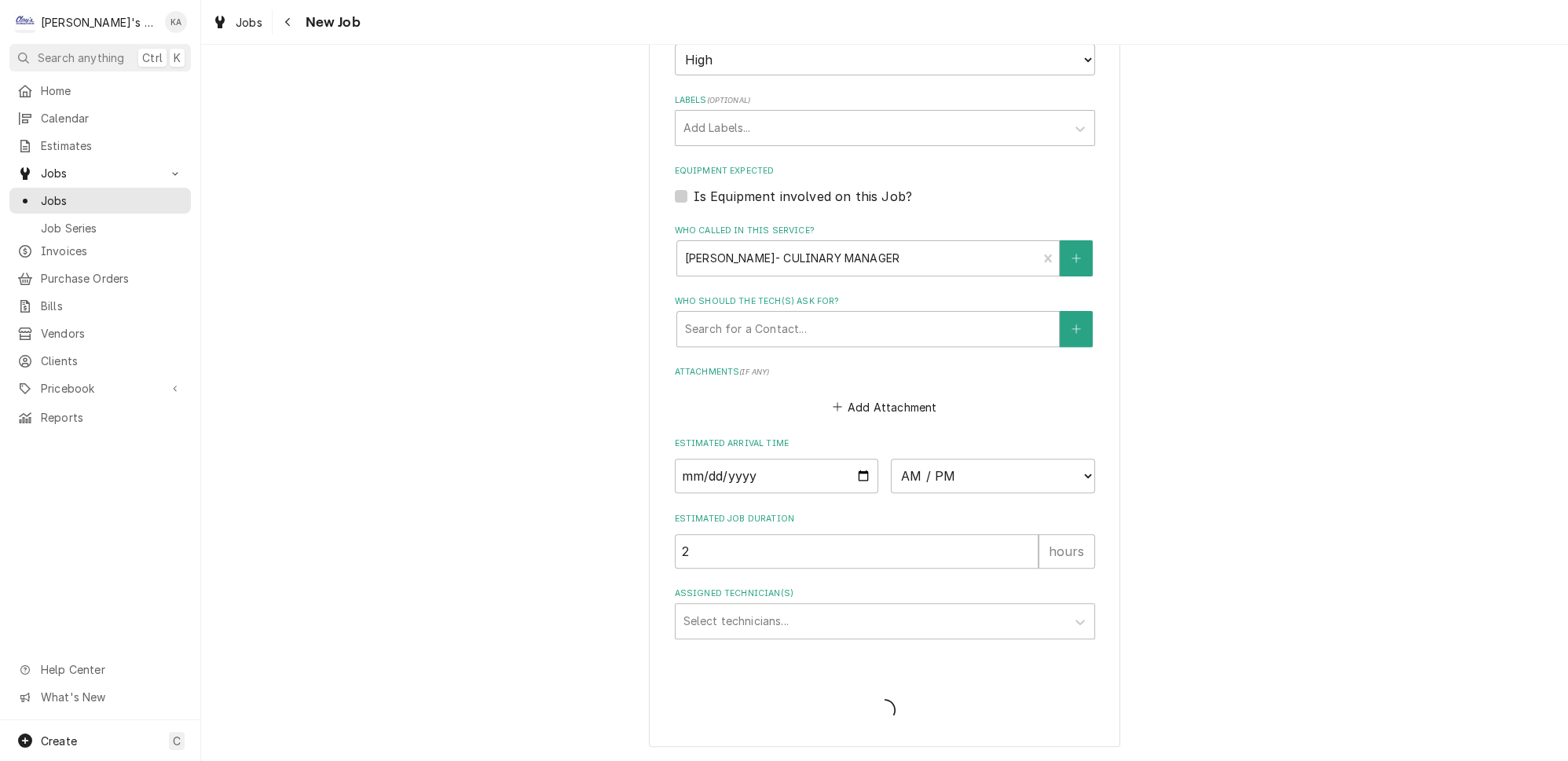
scroll to position [951, 0]
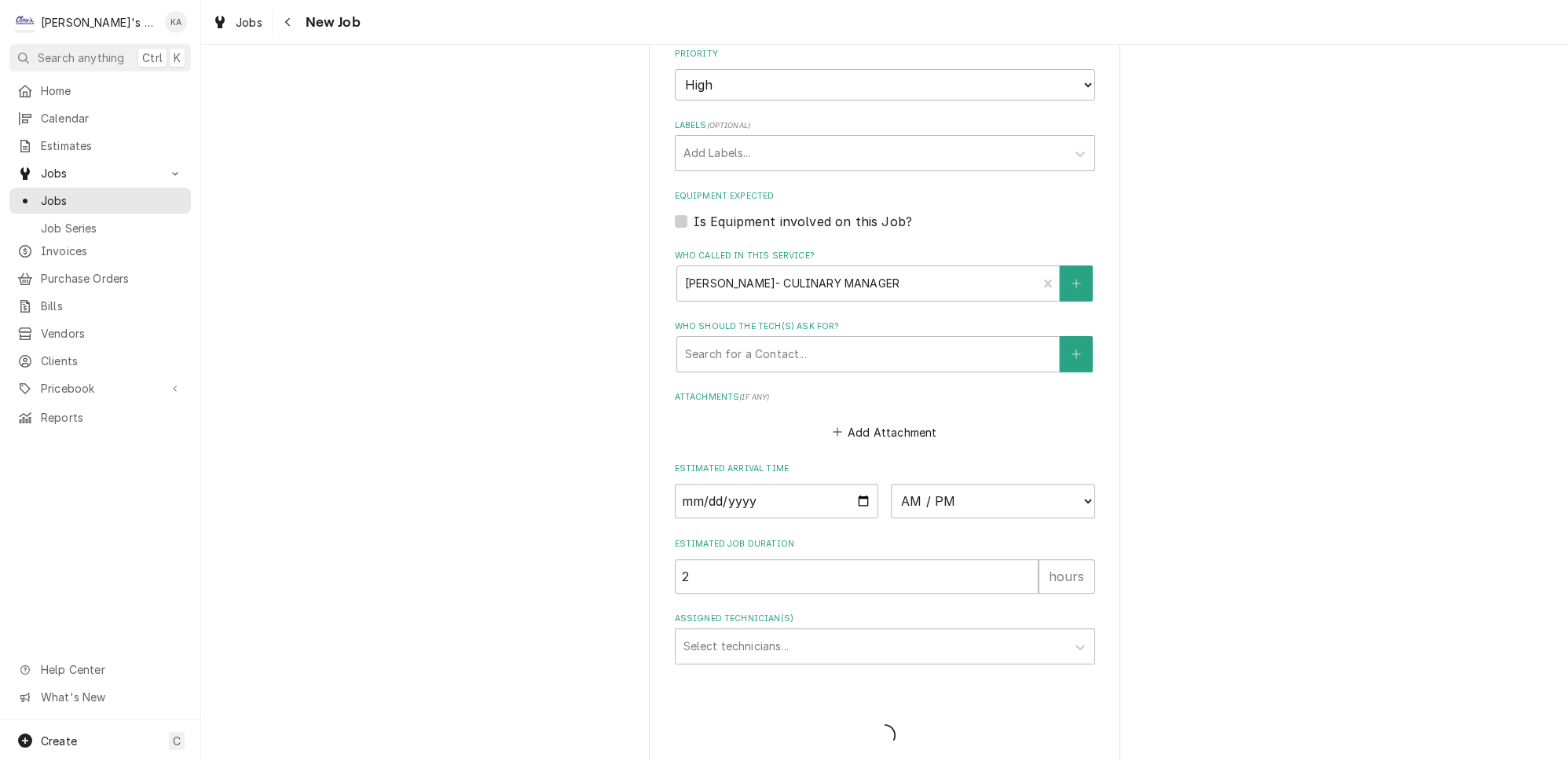
type textarea "x"
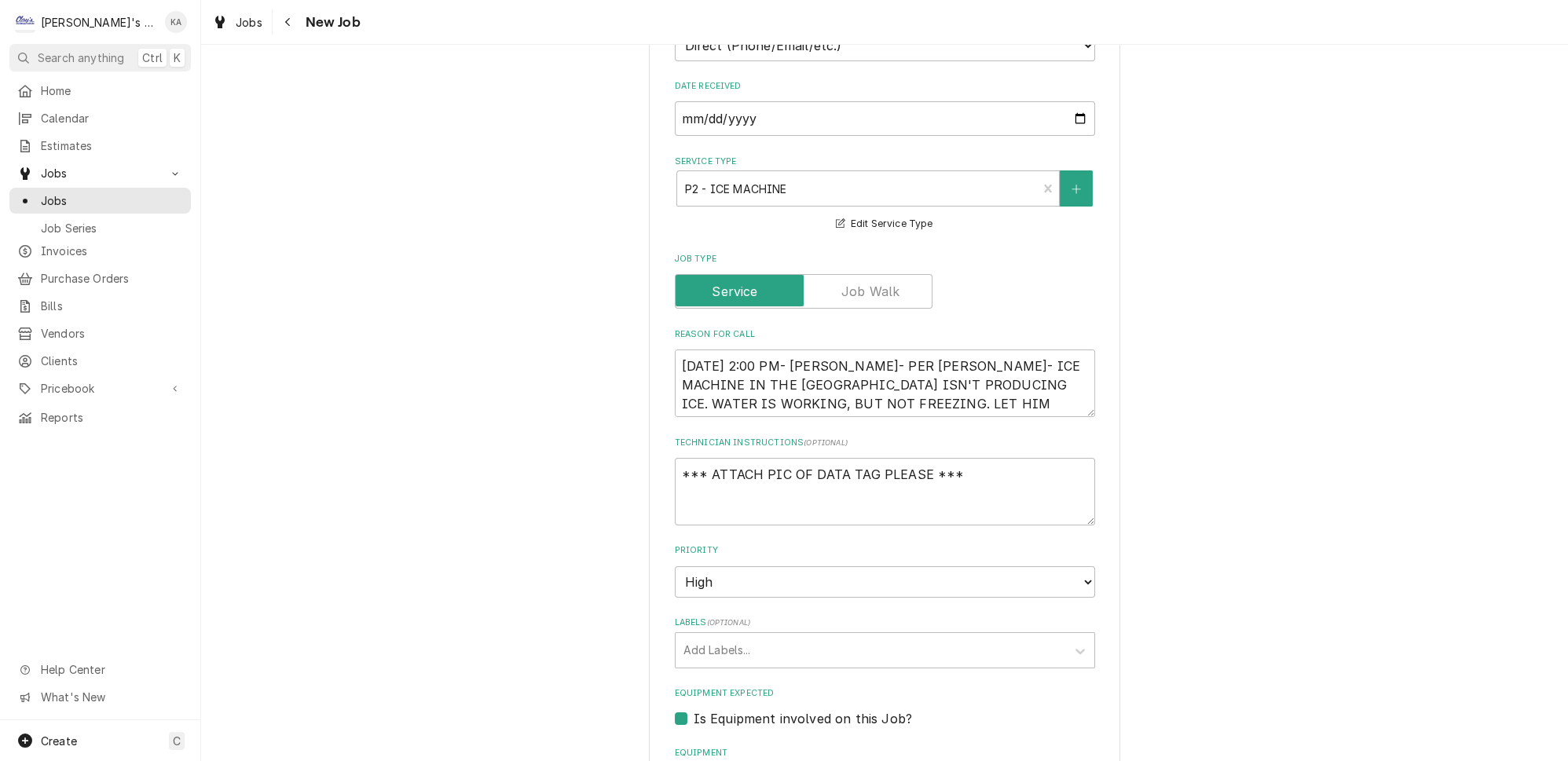
scroll to position [571, 0]
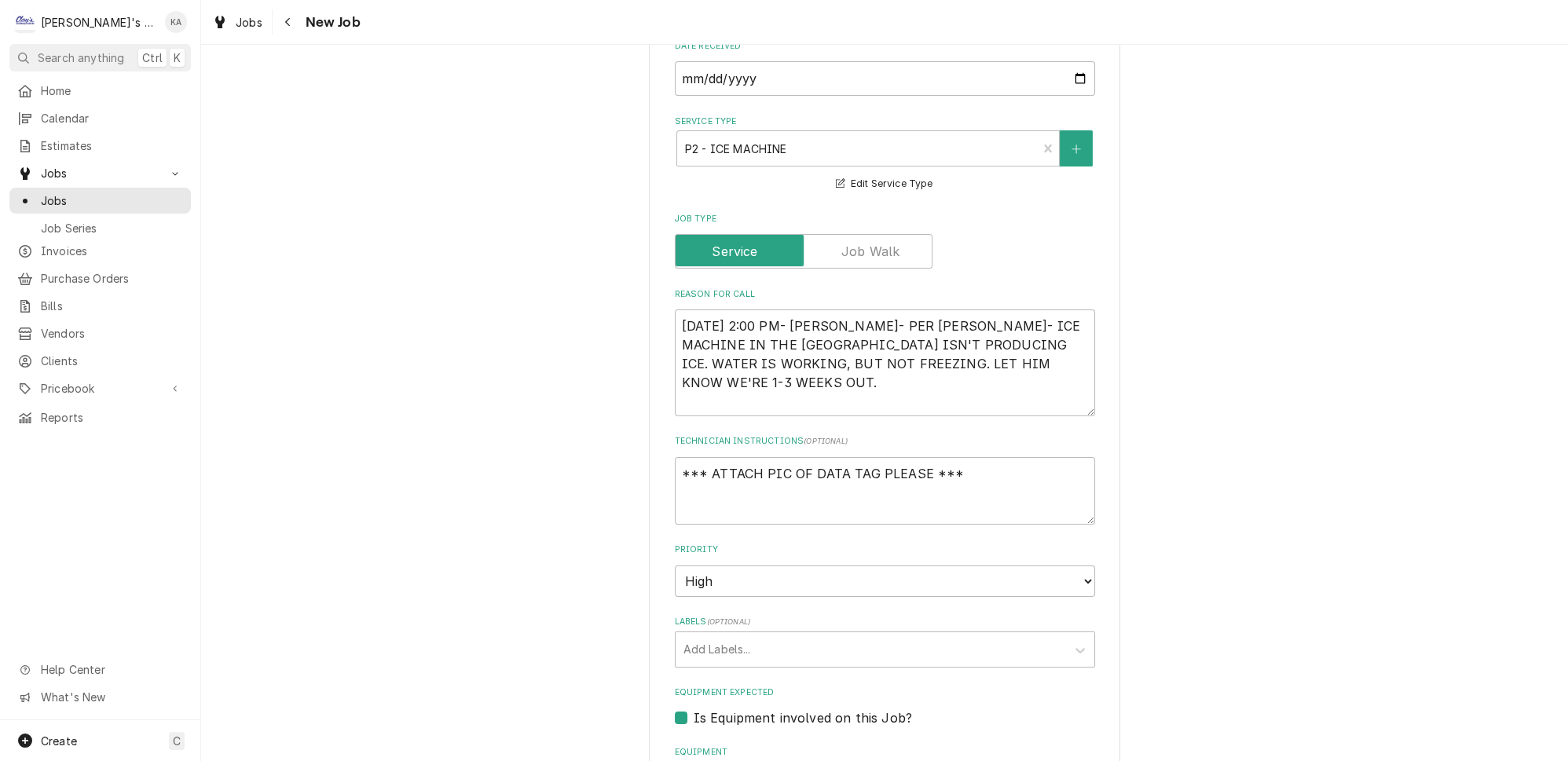
drag, startPoint x: 1065, startPoint y: 358, endPoint x: 1066, endPoint y: 396, distance: 38.0
click at [1066, 396] on textarea "[DATE] 2:00 PM- [PERSON_NAME]- PER [PERSON_NAME]- ICE MACHINE IN THE [GEOGRAPHI…" at bounding box center [885, 363] width 420 height 107
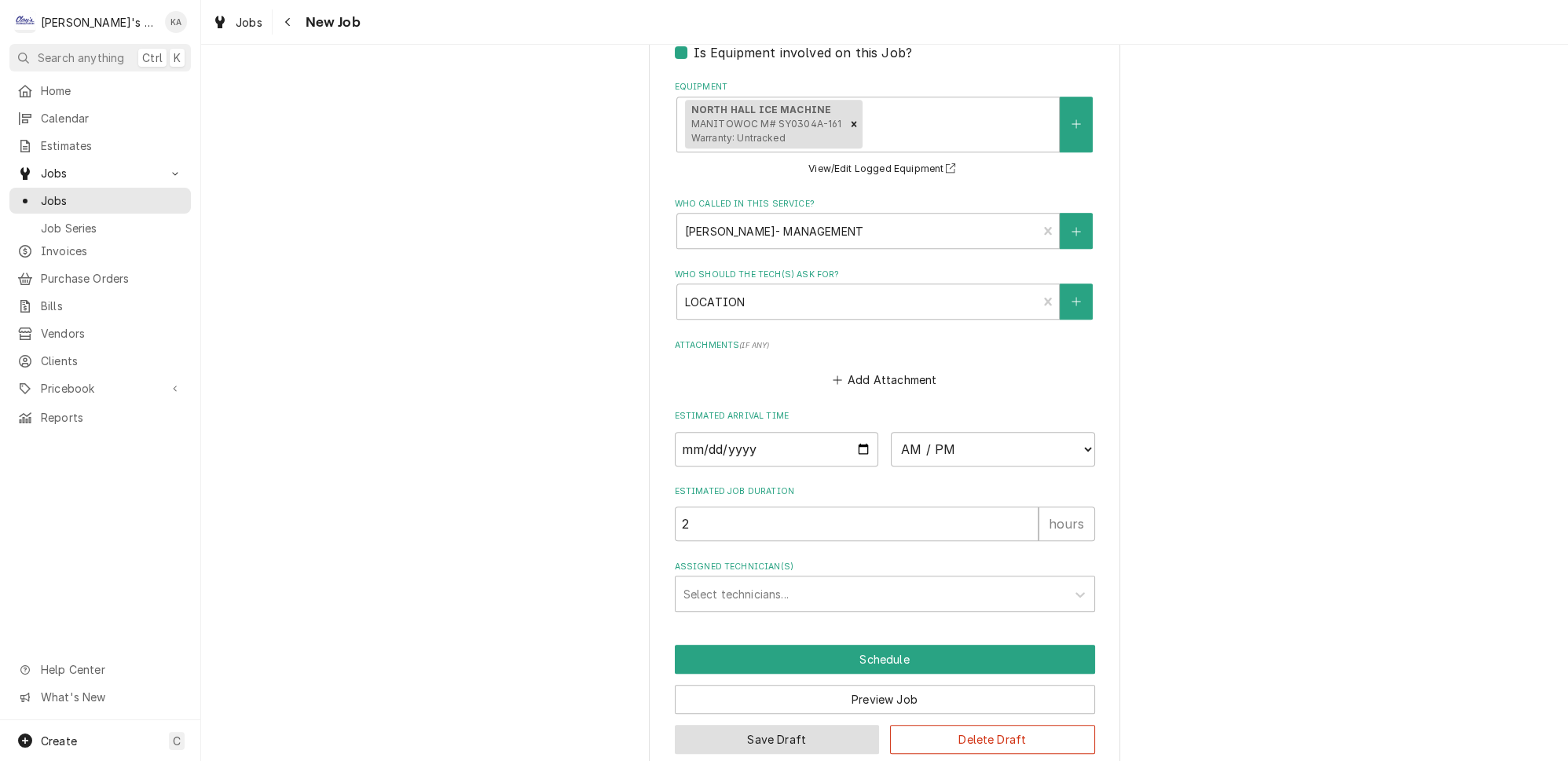
click at [764, 725] on button "Save Draft" at bounding box center [778, 739] width 205 height 29
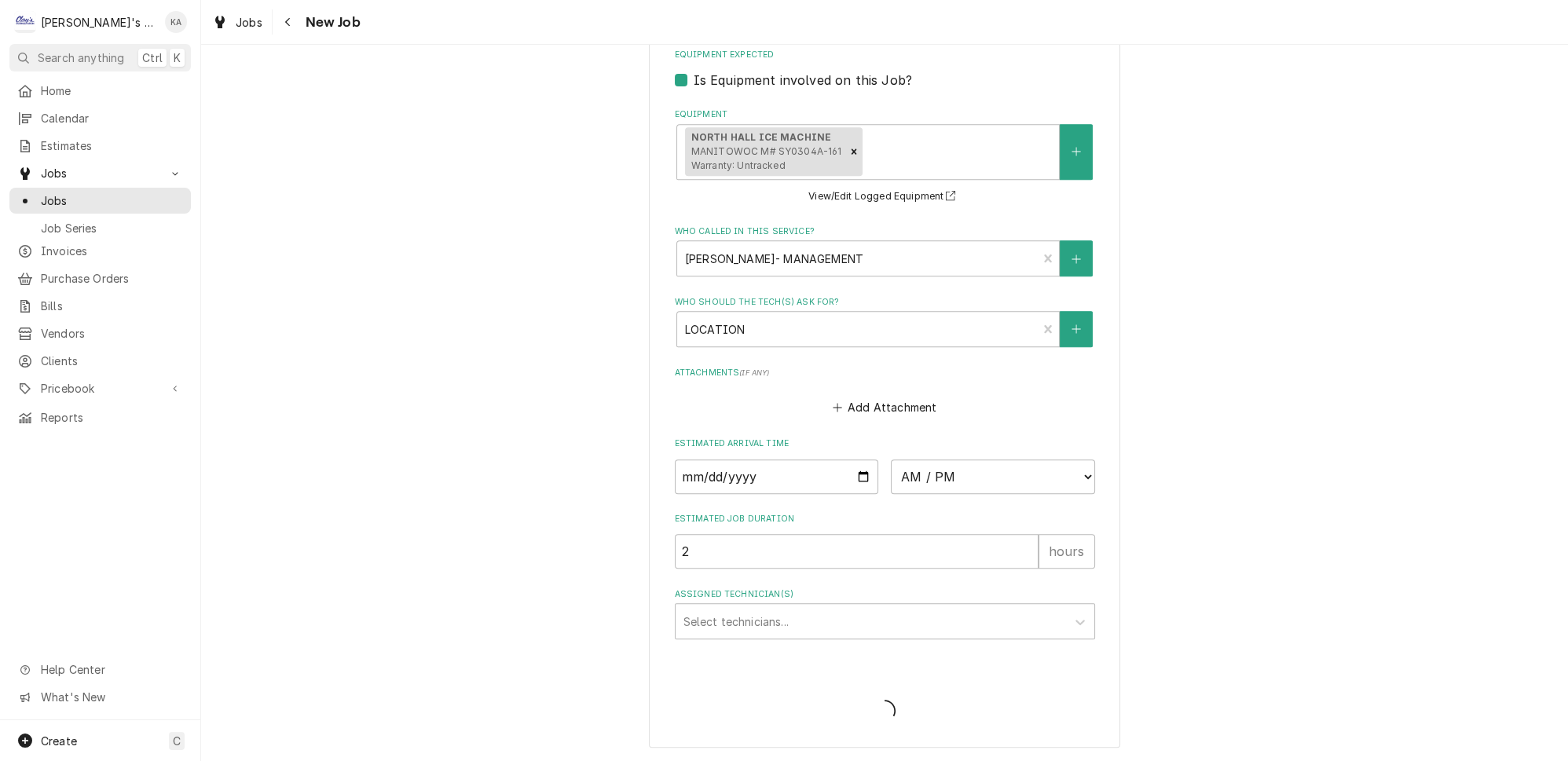
scroll to position [1185, 0]
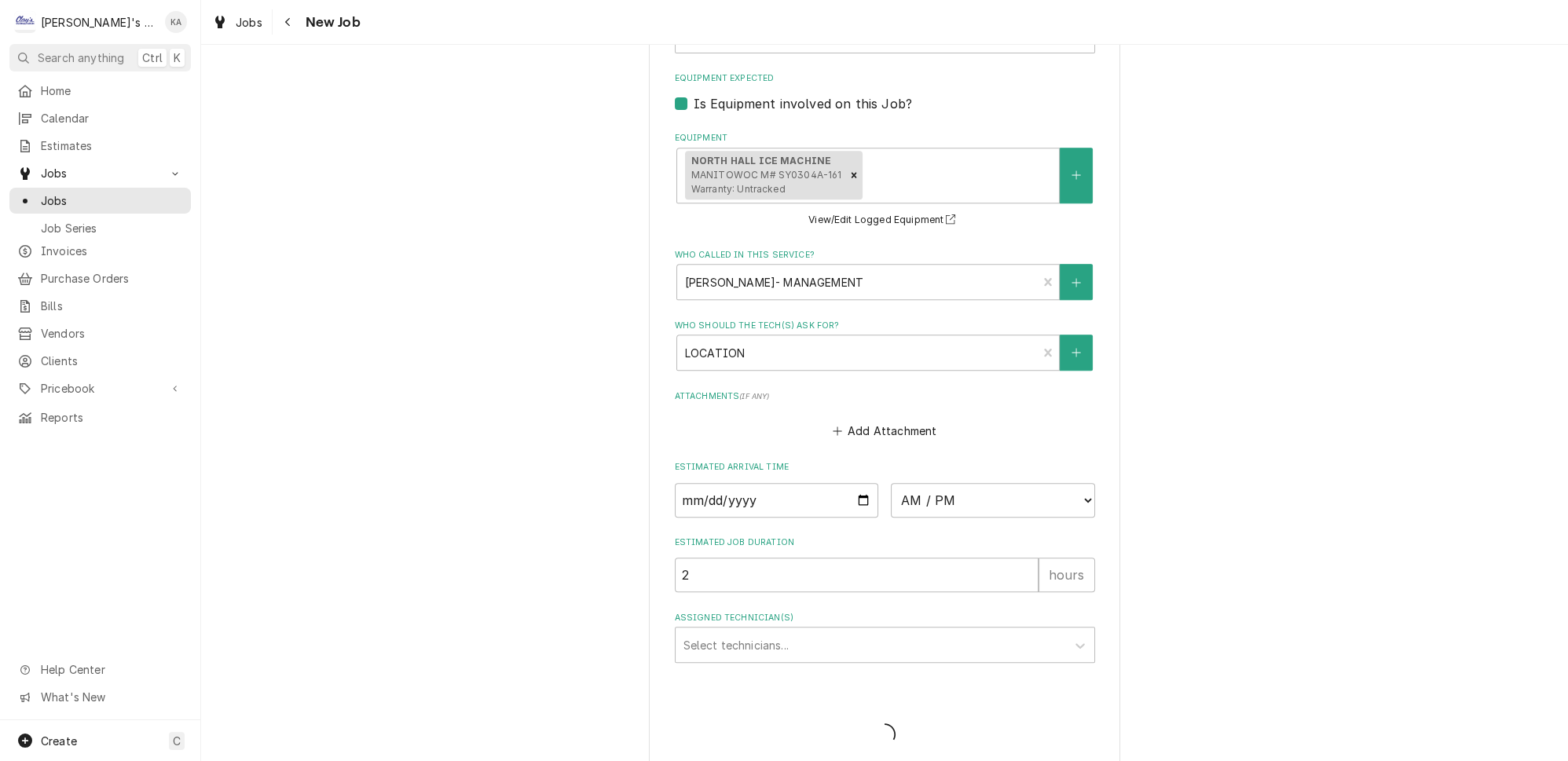
type textarea "x"
